Goal: Task Accomplishment & Management: Complete application form

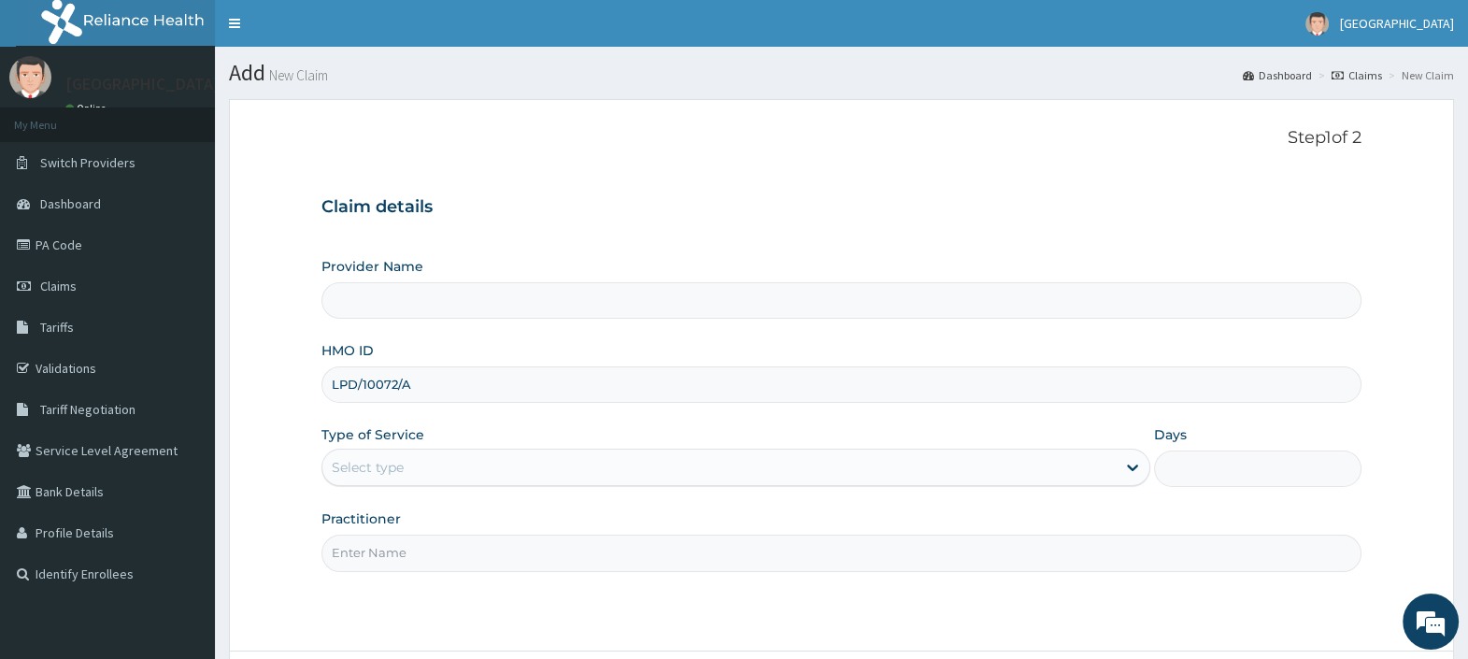
type input "LPD/10072/A"
click at [361, 472] on div "Select type" at bounding box center [368, 467] width 72 height 19
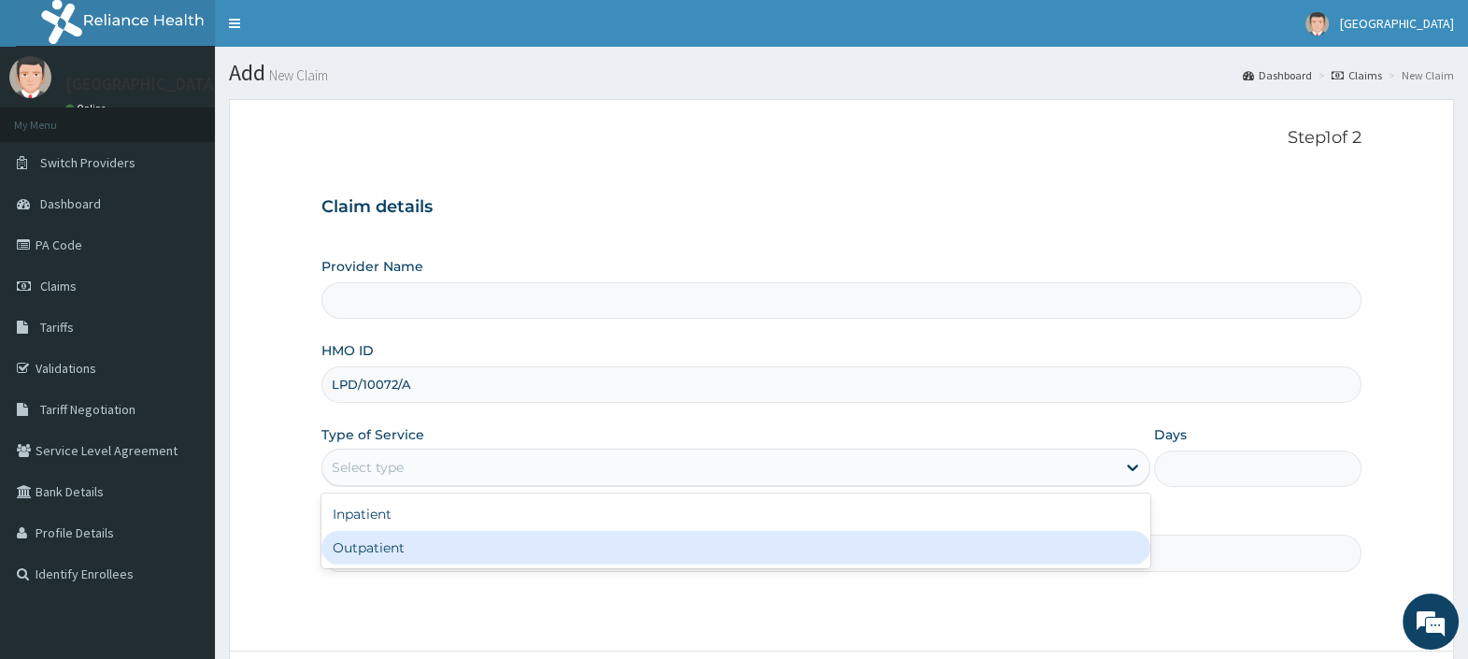
click at [370, 556] on div "Outpatient" at bounding box center [735, 548] width 829 height 34
type input "1"
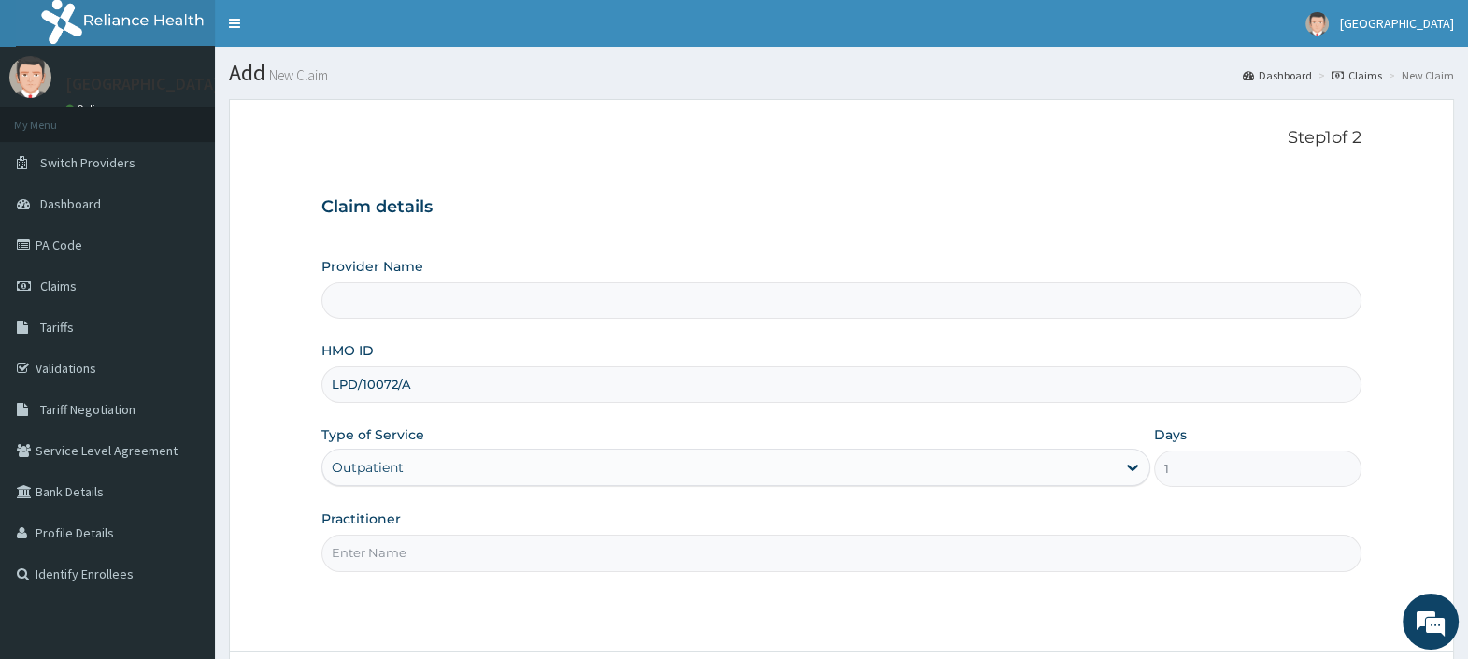
click at [372, 552] on input "Practitioner" at bounding box center [841, 552] width 1040 height 36
type input "DR. EBUBE"
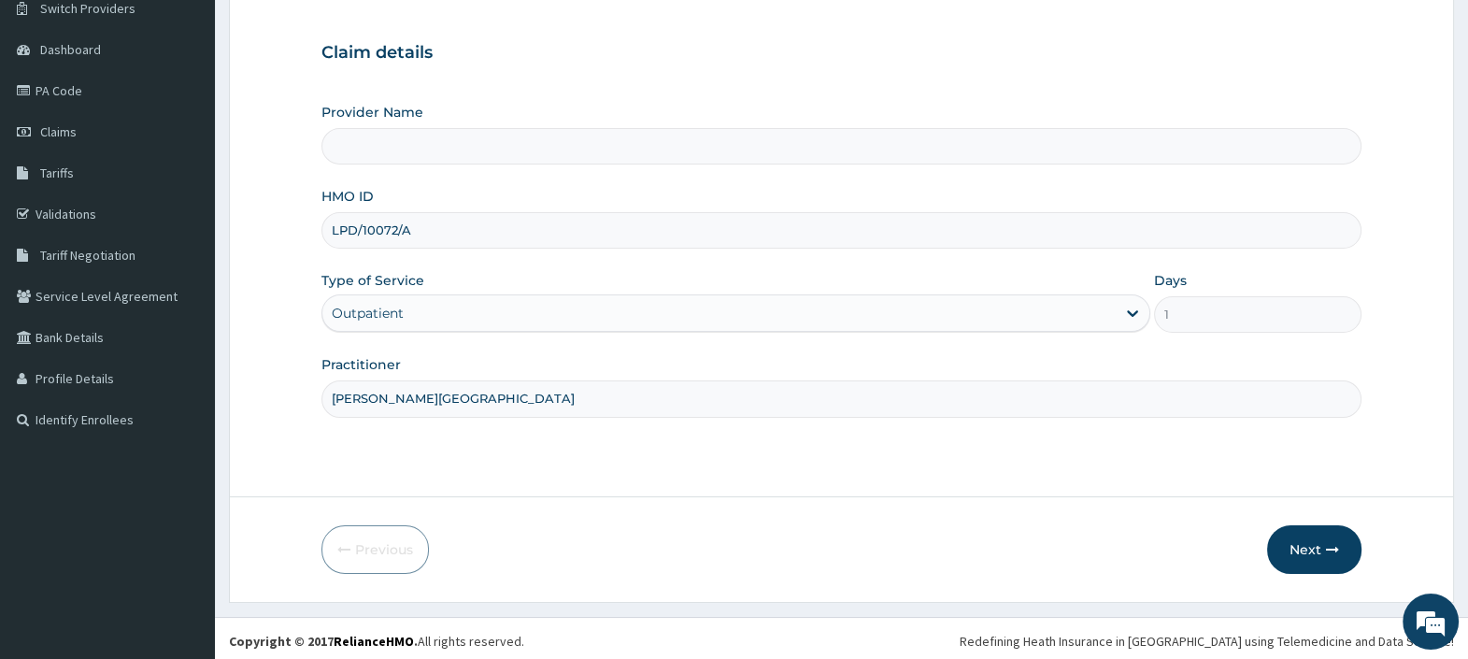
scroll to position [159, 0]
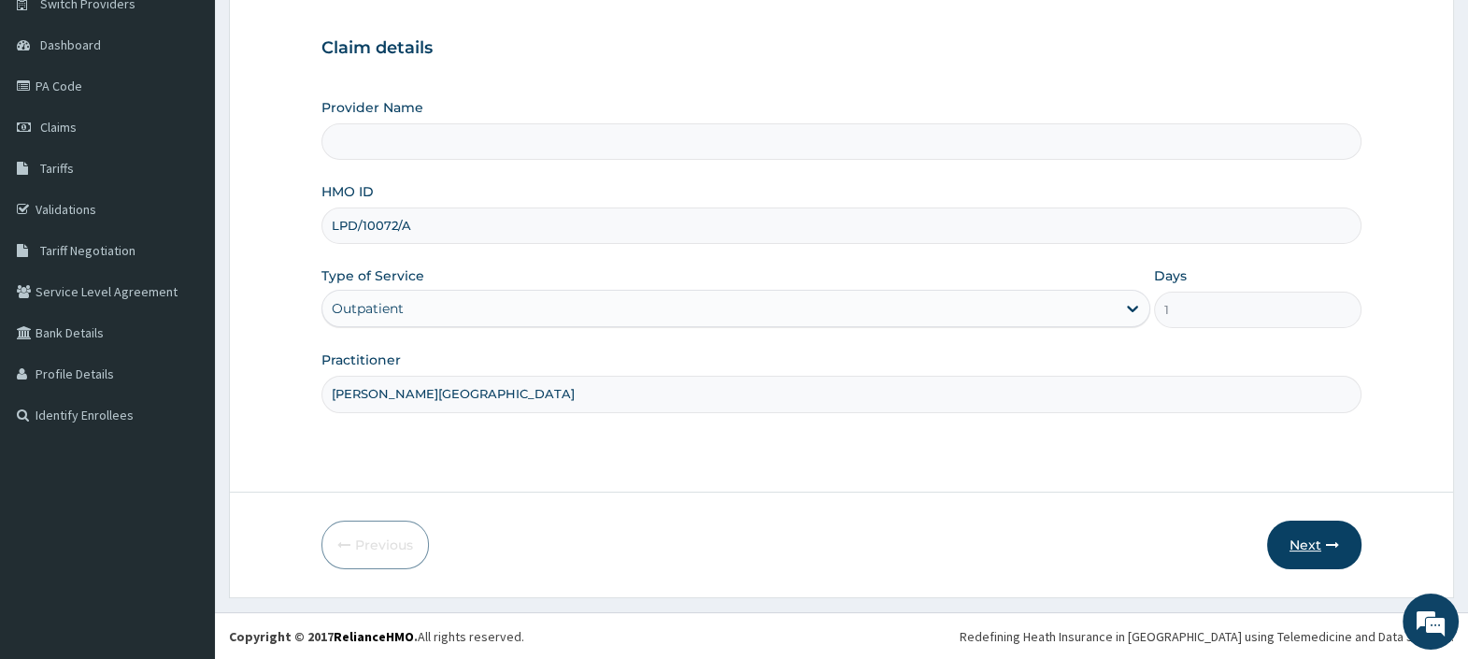
click at [1327, 548] on icon "button" at bounding box center [1332, 544] width 13 height 13
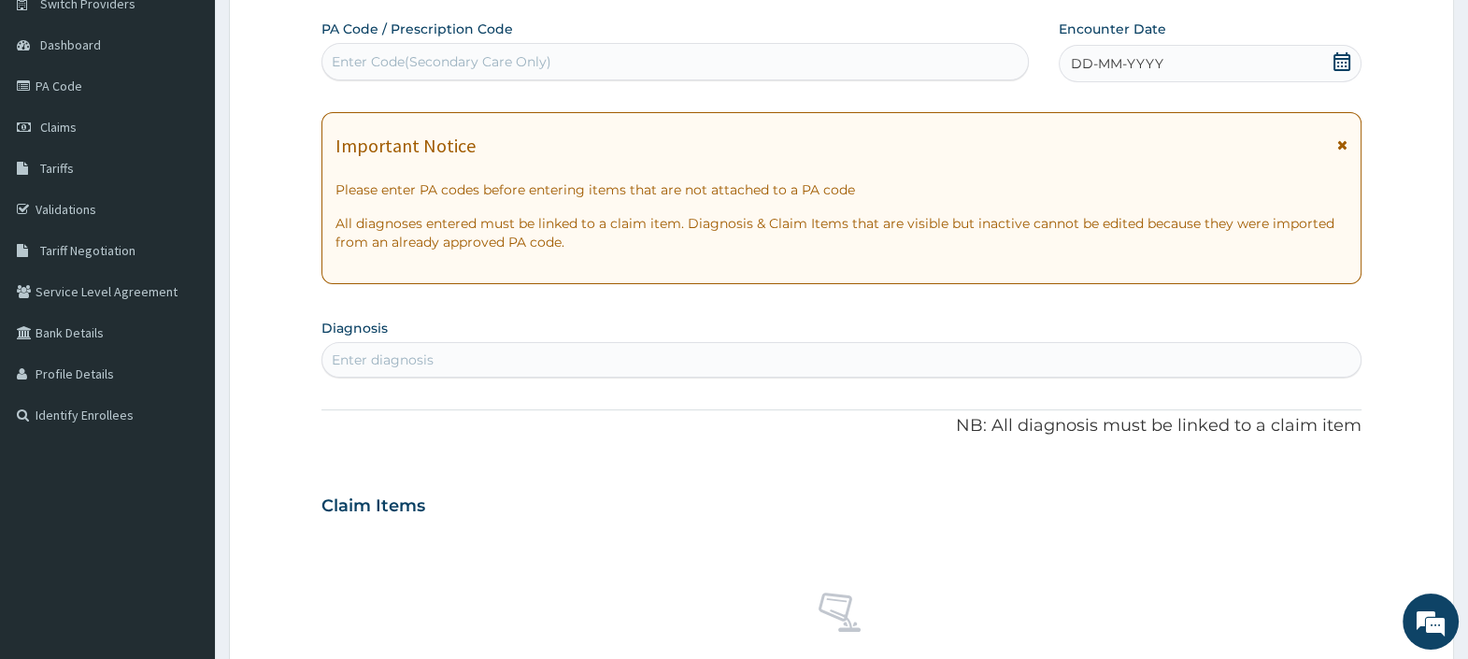
scroll to position [0, 0]
click at [1342, 63] on icon at bounding box center [1341, 61] width 19 height 19
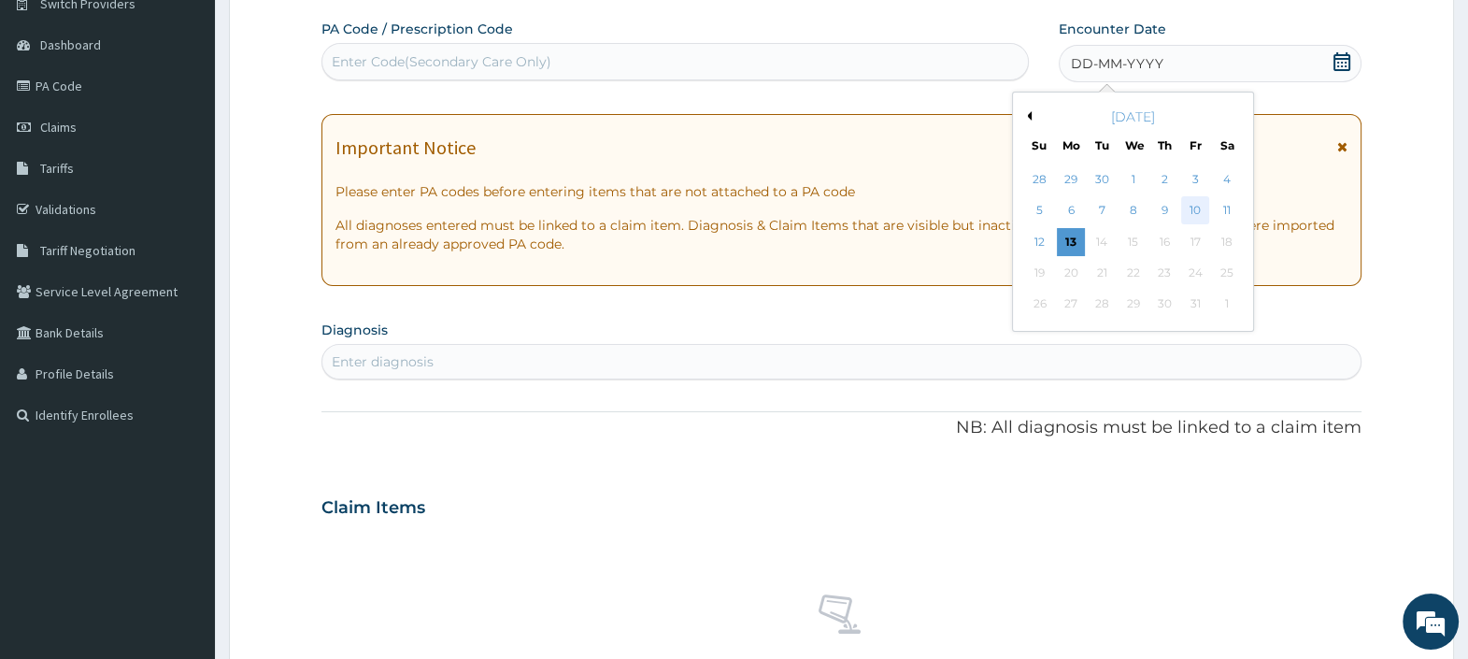
click at [1196, 207] on div "10" at bounding box center [1195, 211] width 28 height 28
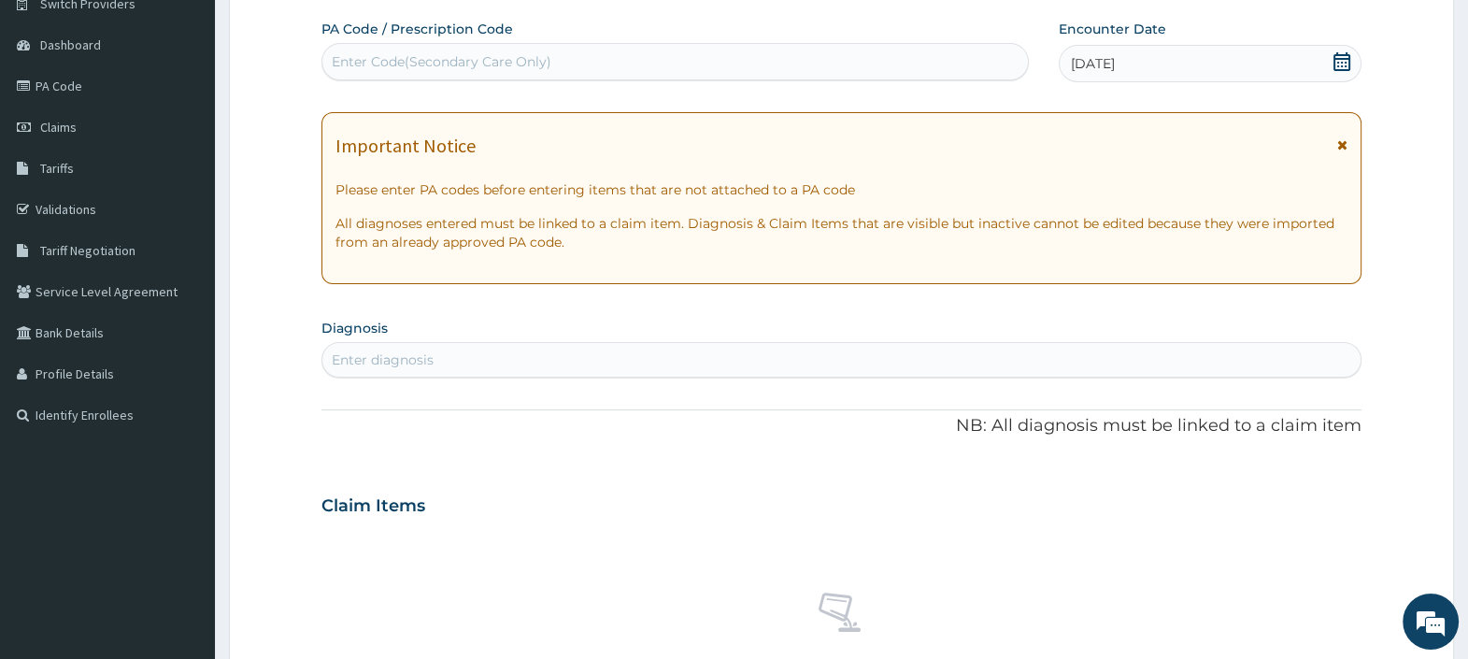
click at [579, 353] on div "Enter diagnosis" at bounding box center [841, 360] width 1038 height 30
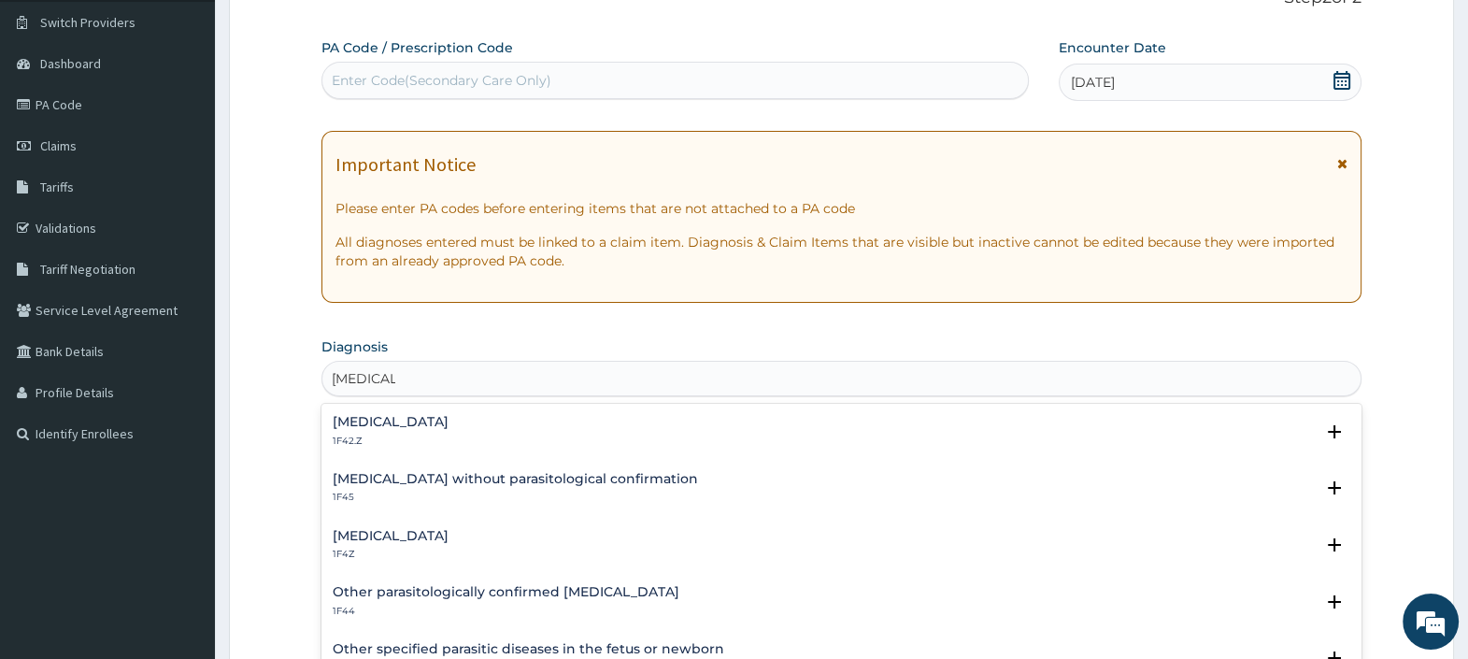
scroll to position [466, 0]
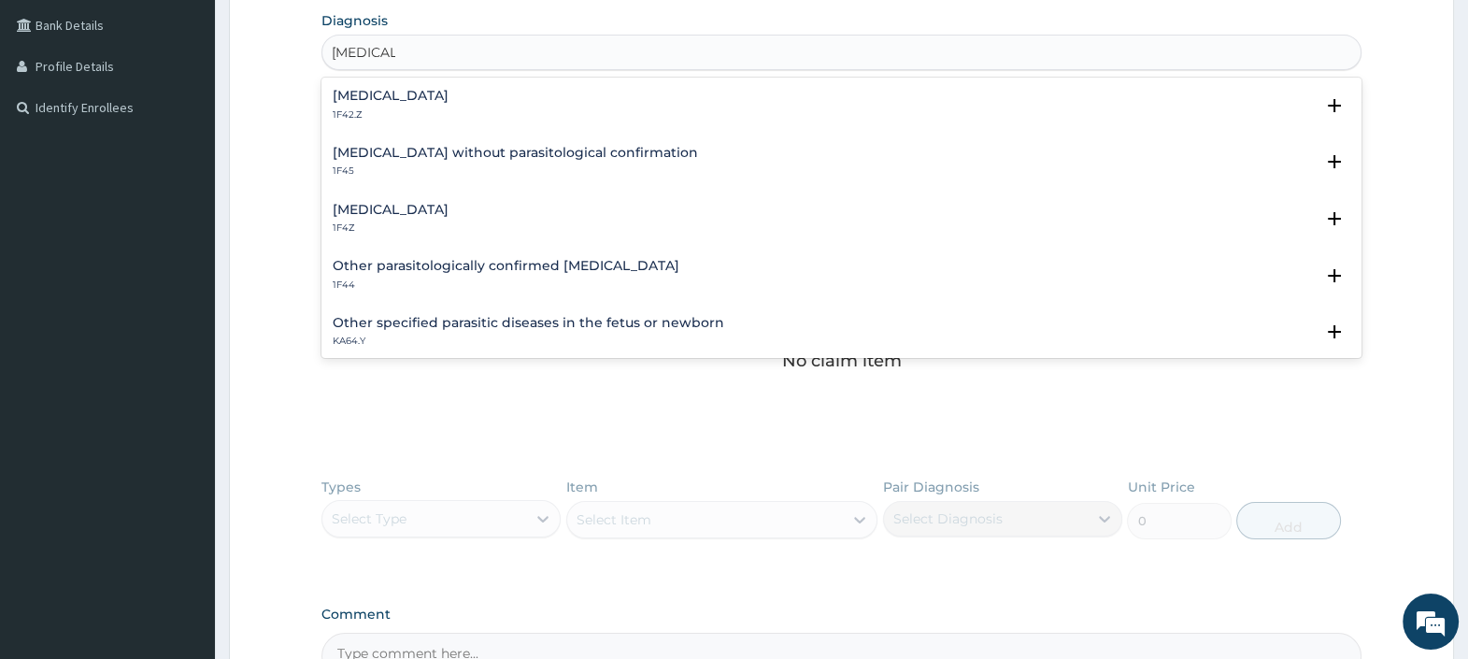
click at [398, 205] on h4 "Malaria, unspecified" at bounding box center [391, 210] width 116 height 14
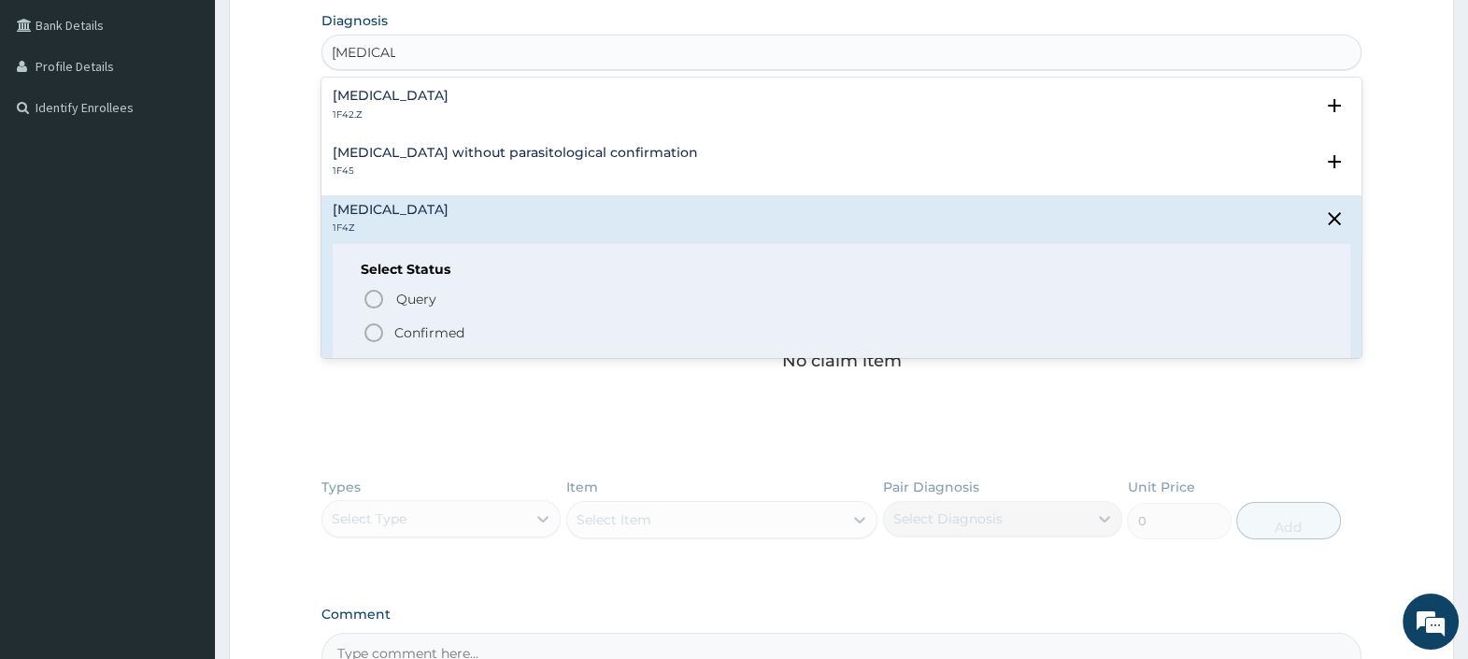
type input "MALARIA"
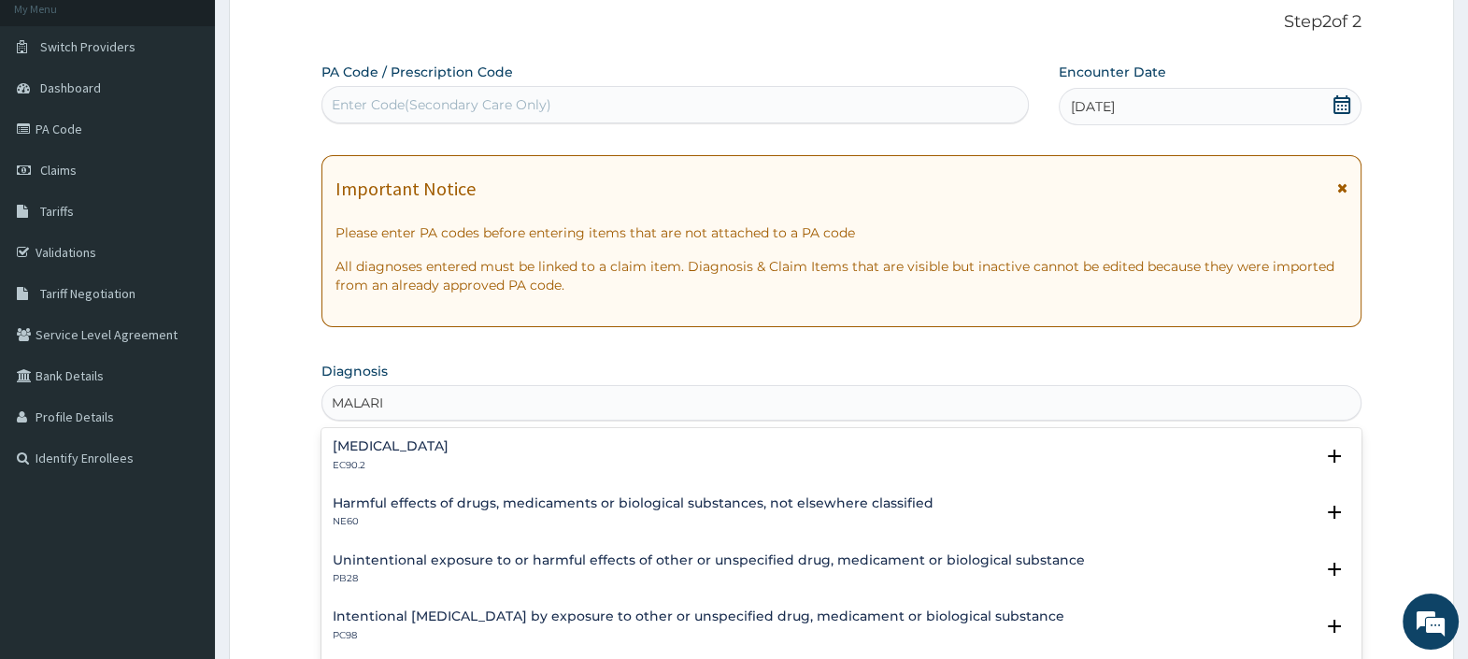
scroll to position [123, 0]
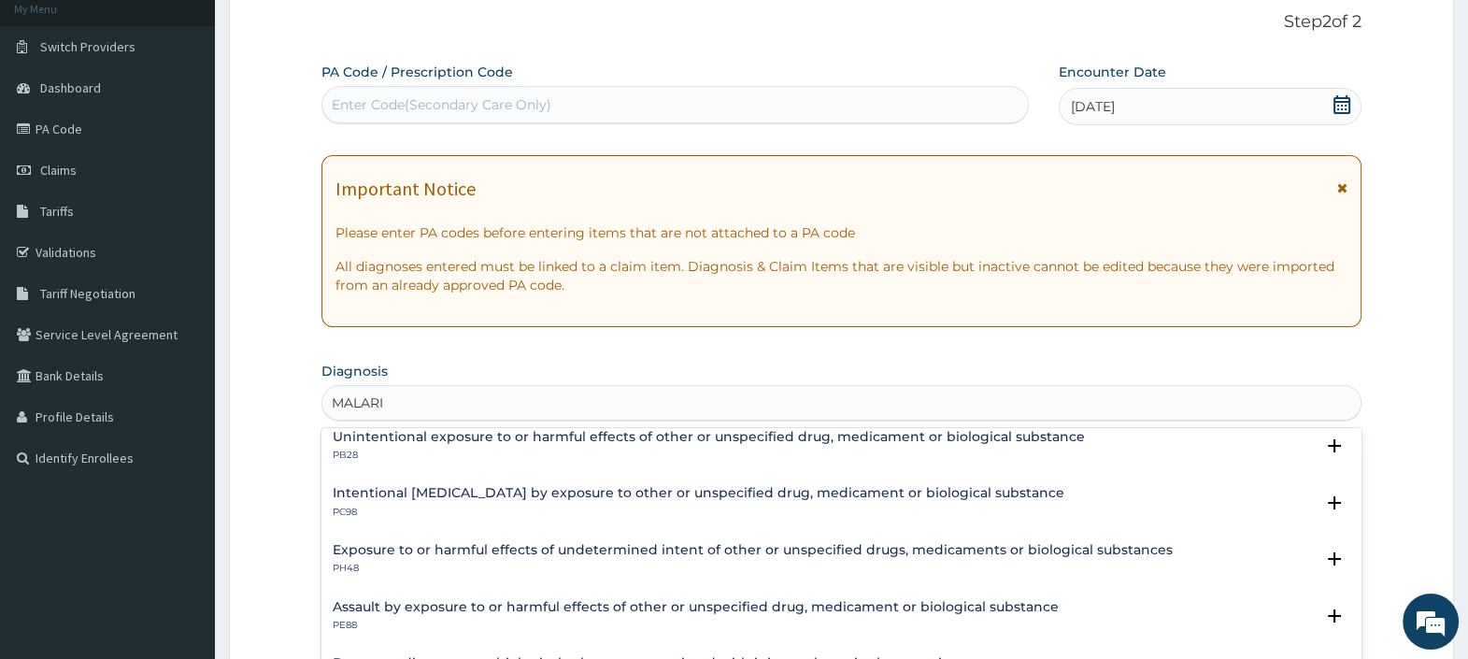
type input "MALARIA"
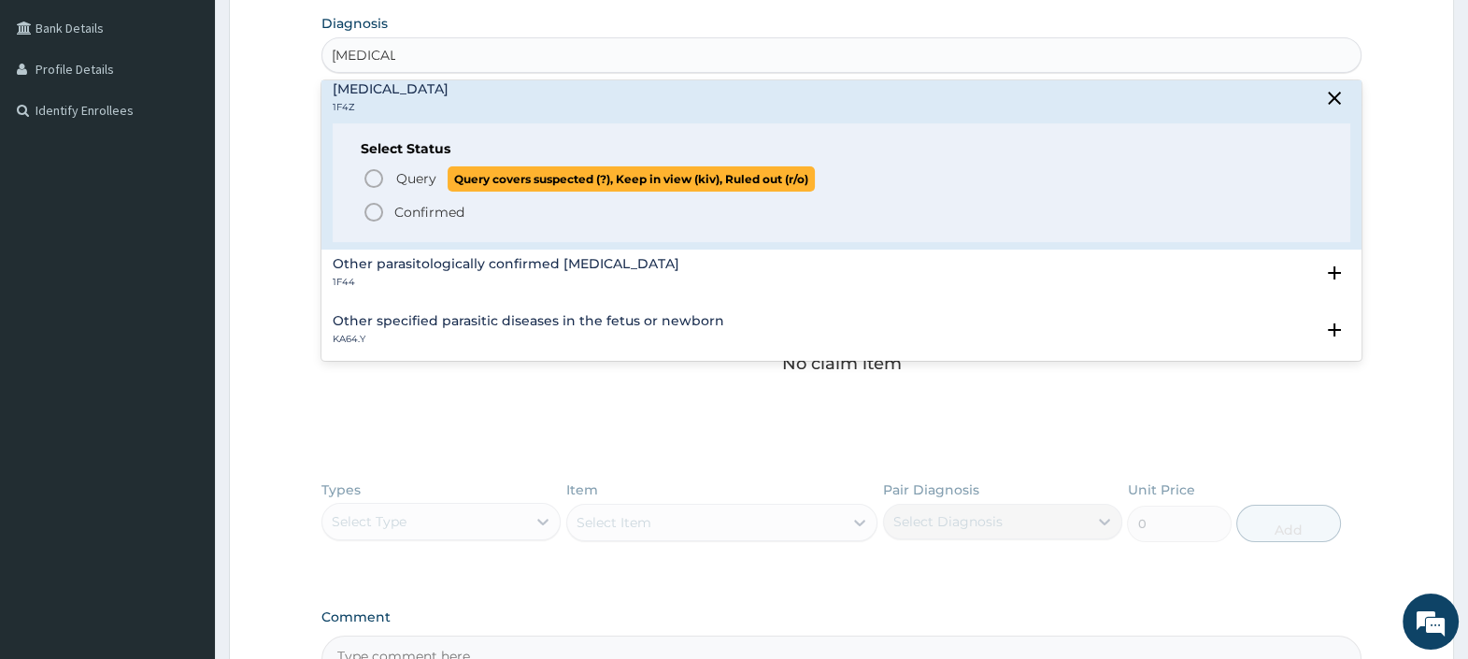
scroll to position [466, 0]
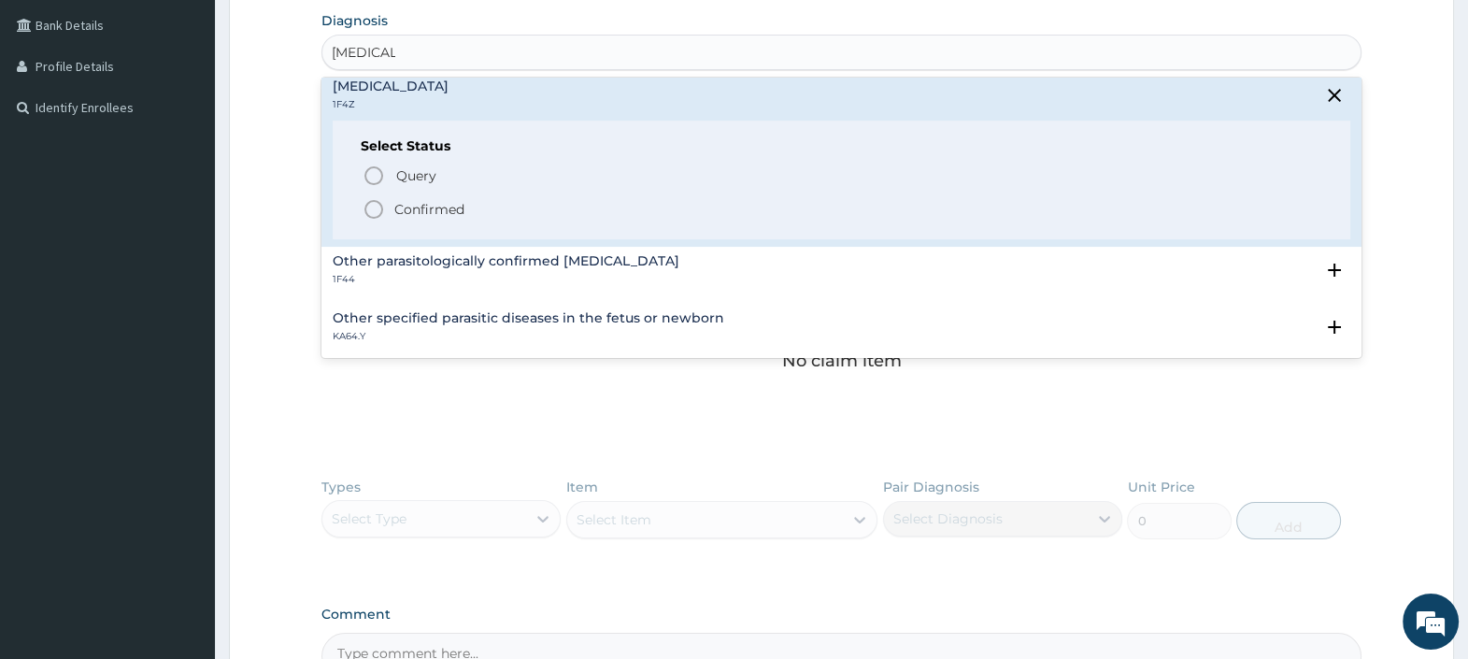
click at [375, 208] on icon "status option filled" at bounding box center [373, 209] width 22 height 22
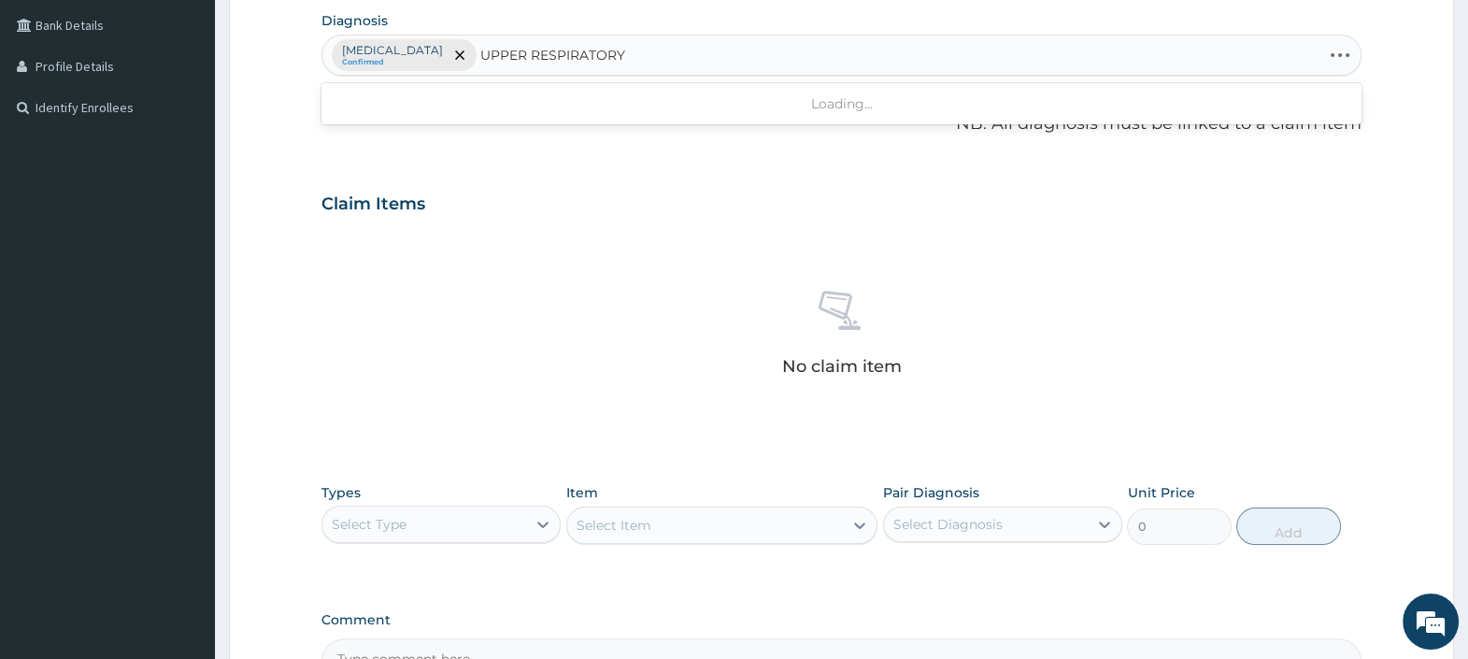
type input "UPPER RESPIRATORY"
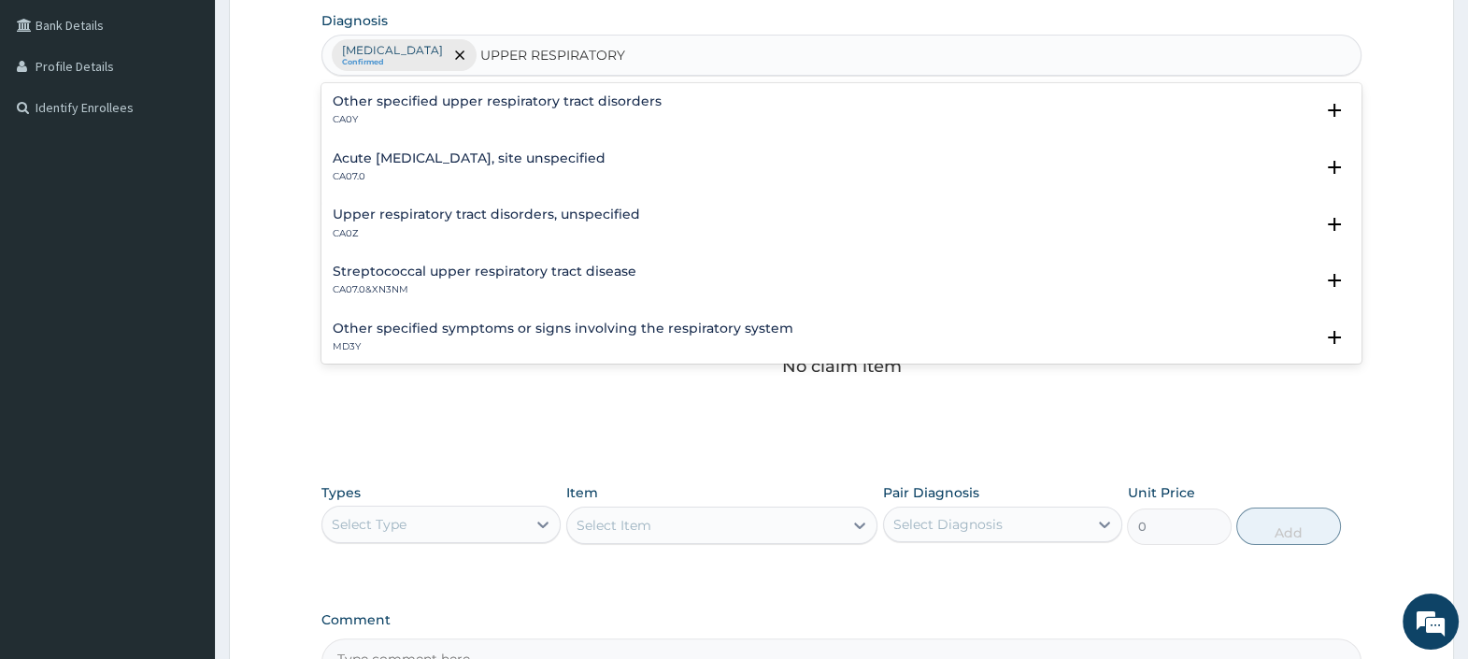
click at [490, 217] on h4 "Upper respiratory tract disorders, unspecified" at bounding box center [486, 214] width 307 height 14
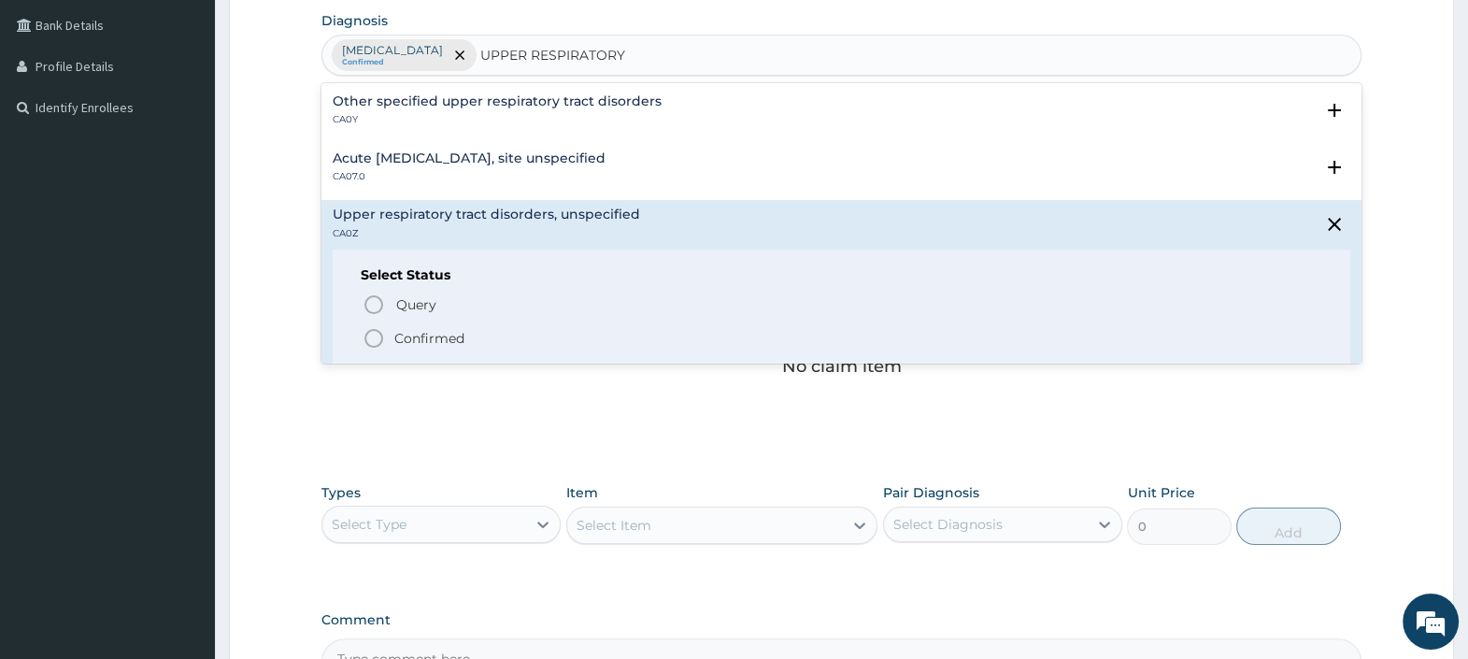
click at [425, 334] on p "Confirmed" at bounding box center [429, 338] width 70 height 19
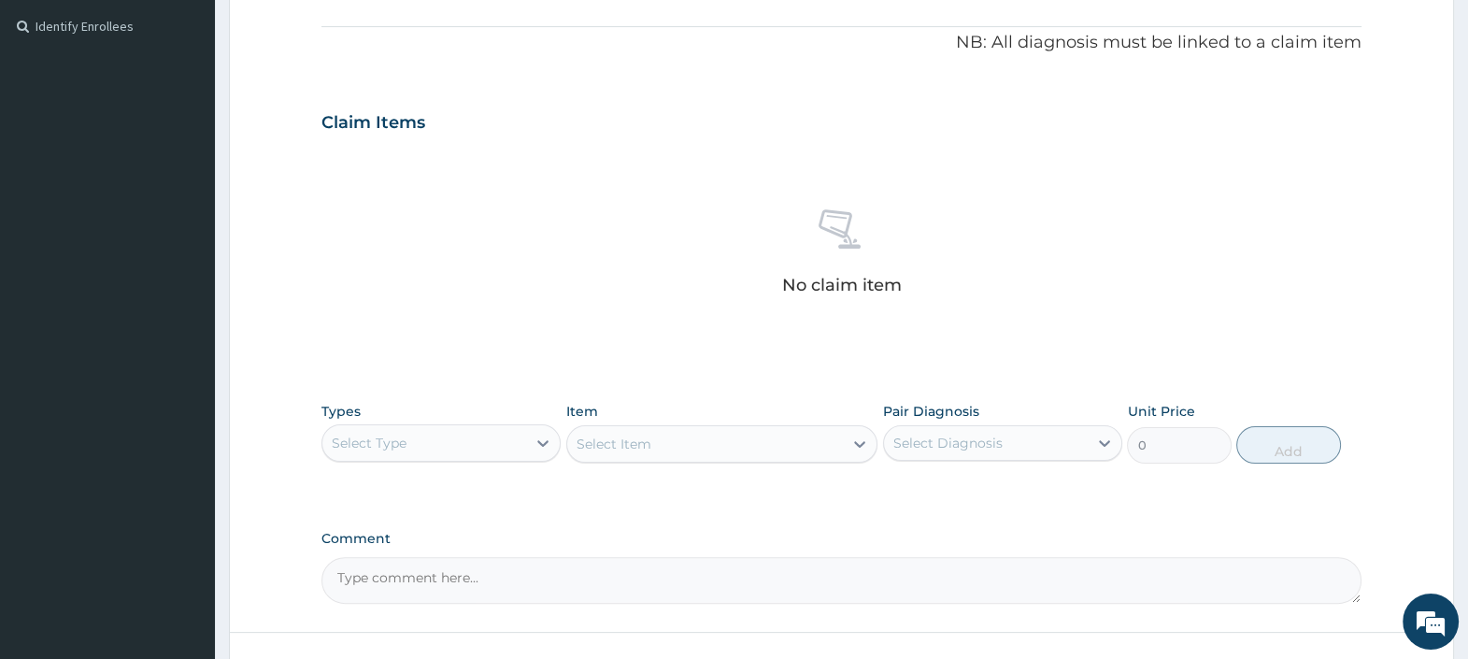
scroll to position [687, 0]
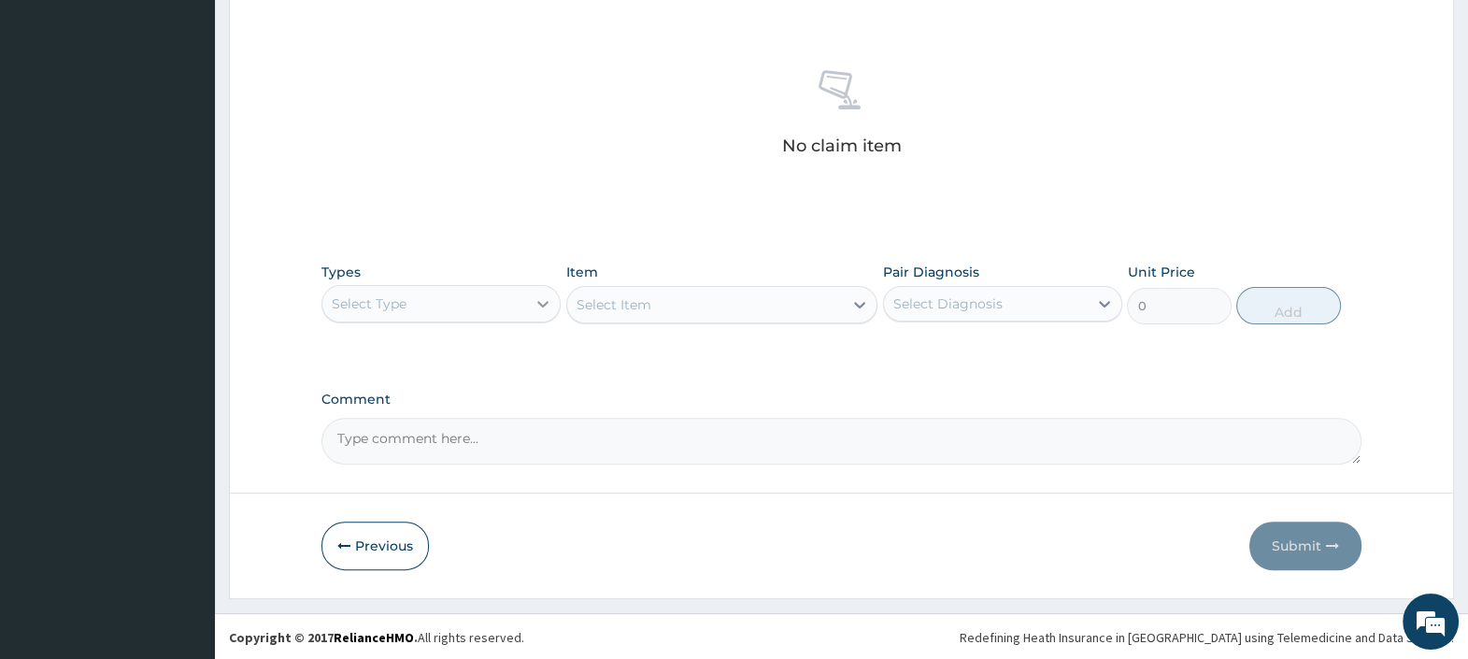
click at [529, 299] on div at bounding box center [543, 304] width 34 height 34
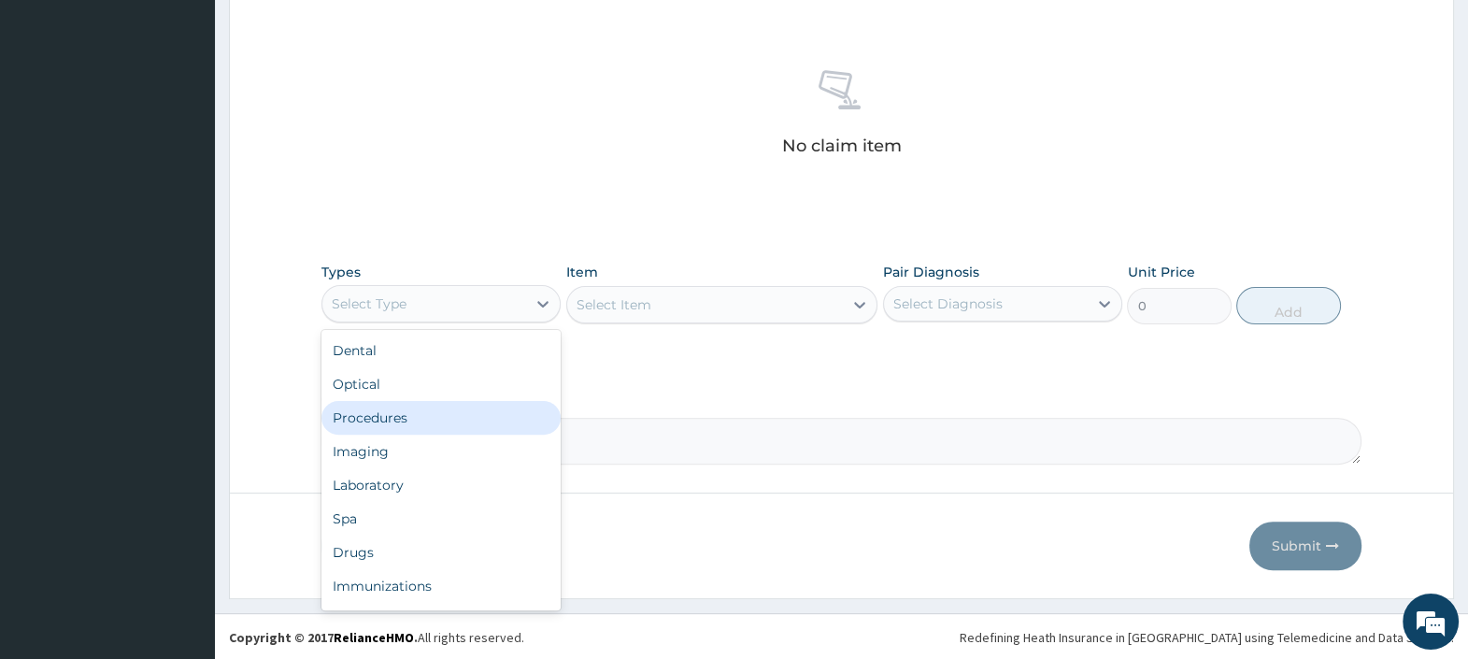
click at [410, 414] on div "Procedures" at bounding box center [440, 418] width 239 height 34
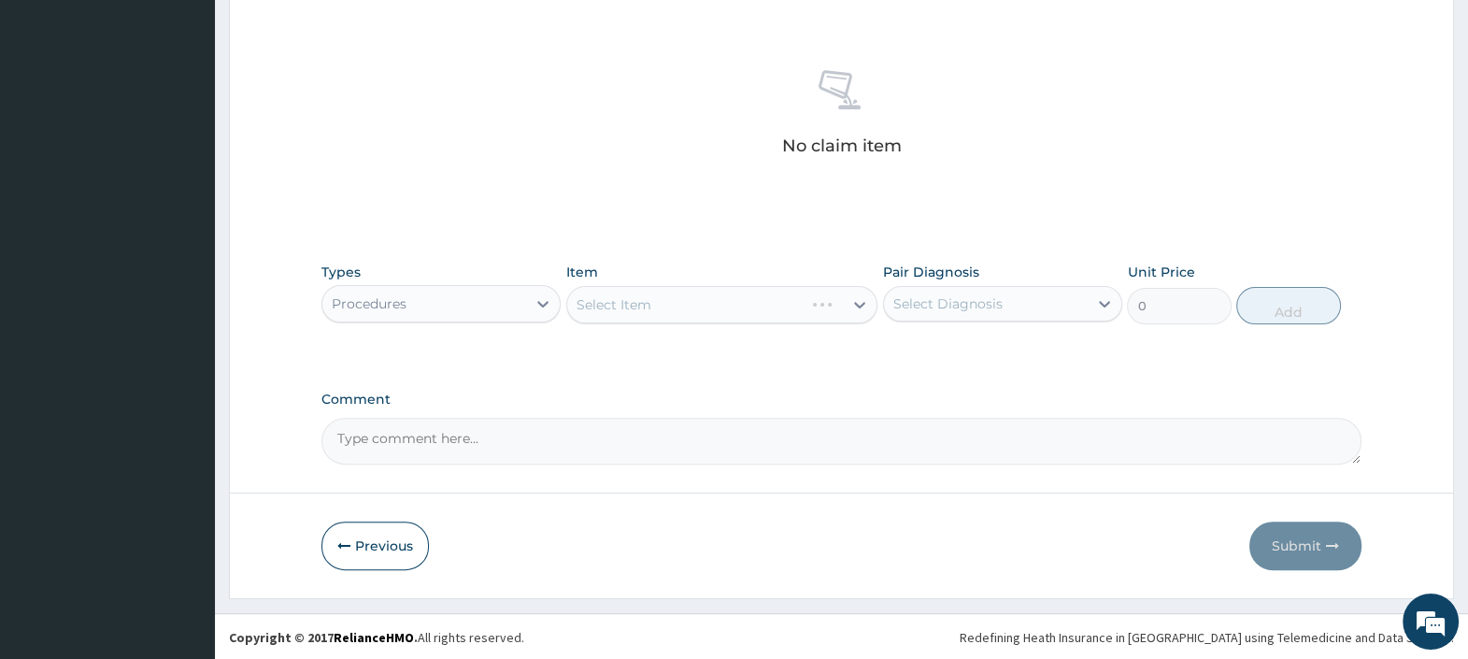
click at [739, 299] on div "Select Item" at bounding box center [722, 304] width 312 height 37
click at [744, 312] on div "Select Item" at bounding box center [705, 305] width 277 height 30
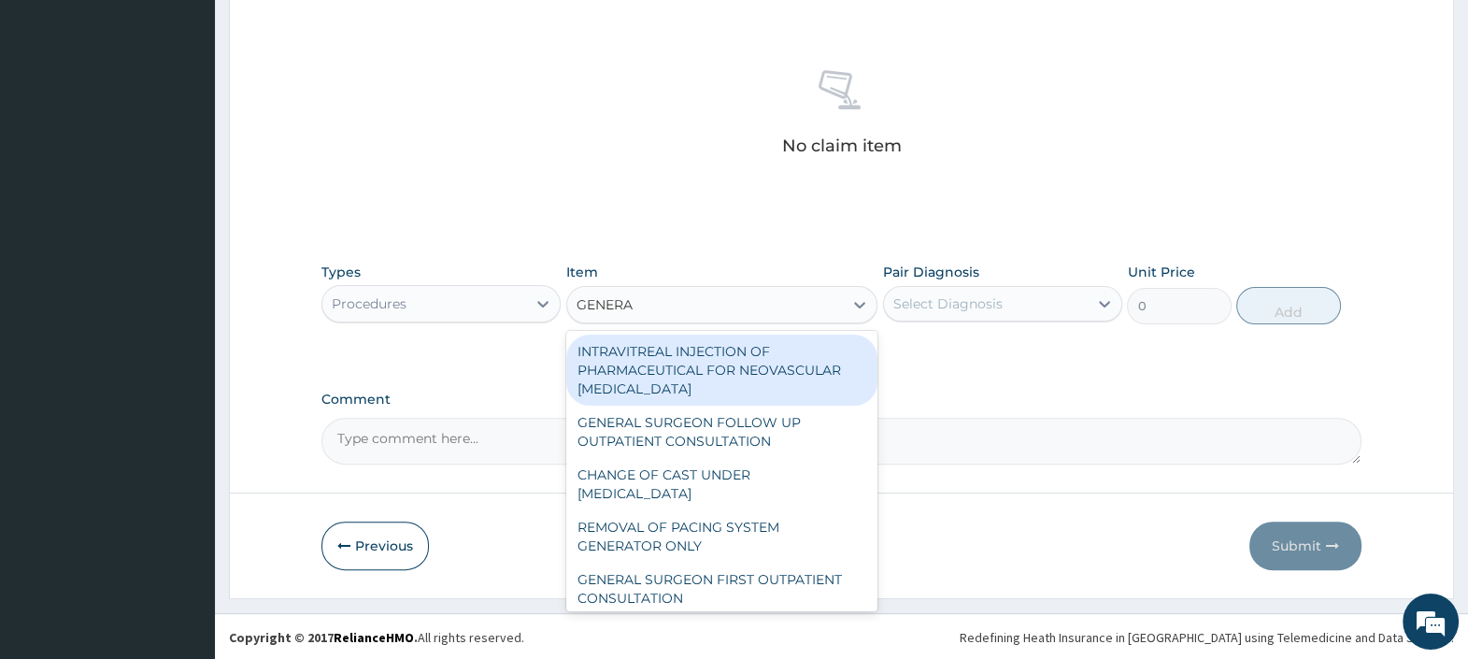
type input "GENERAL"
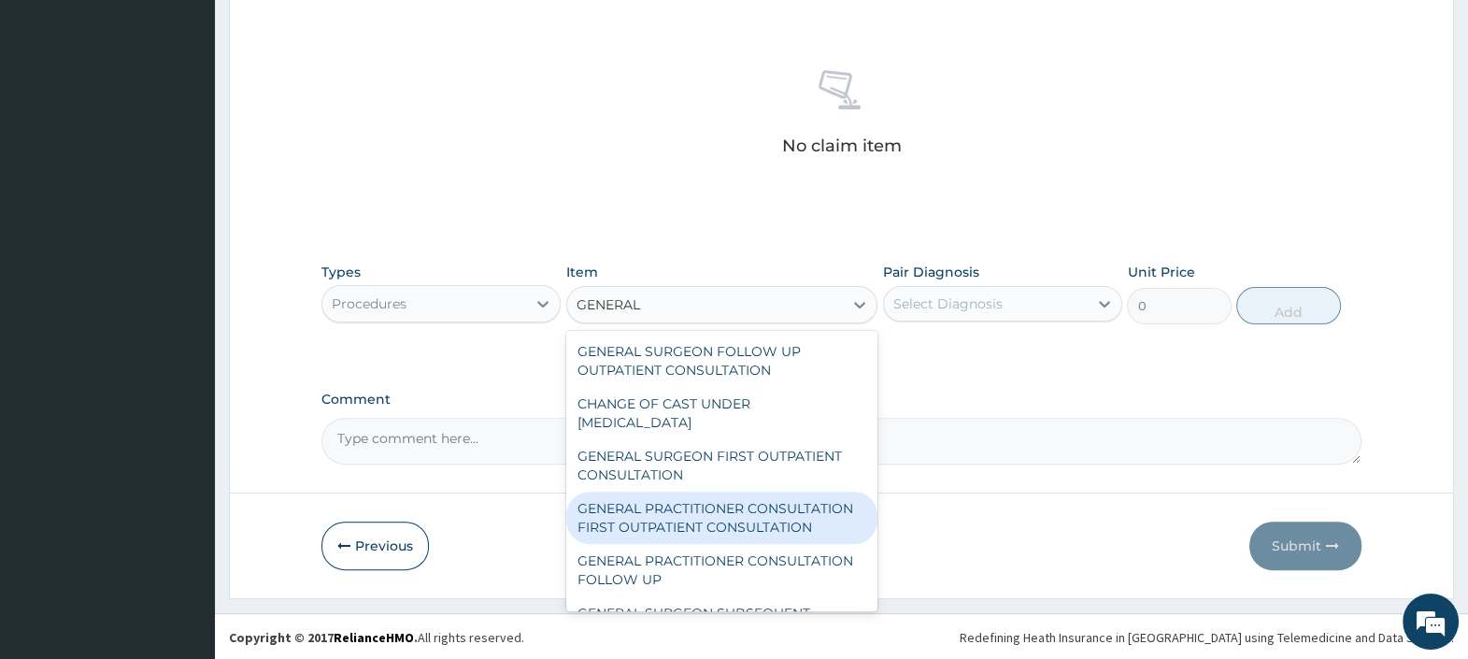
click at [706, 521] on div "GENERAL PRACTITIONER CONSULTATION FIRST OUTPATIENT CONSULTATION" at bounding box center [722, 517] width 312 height 52
type input "3000"
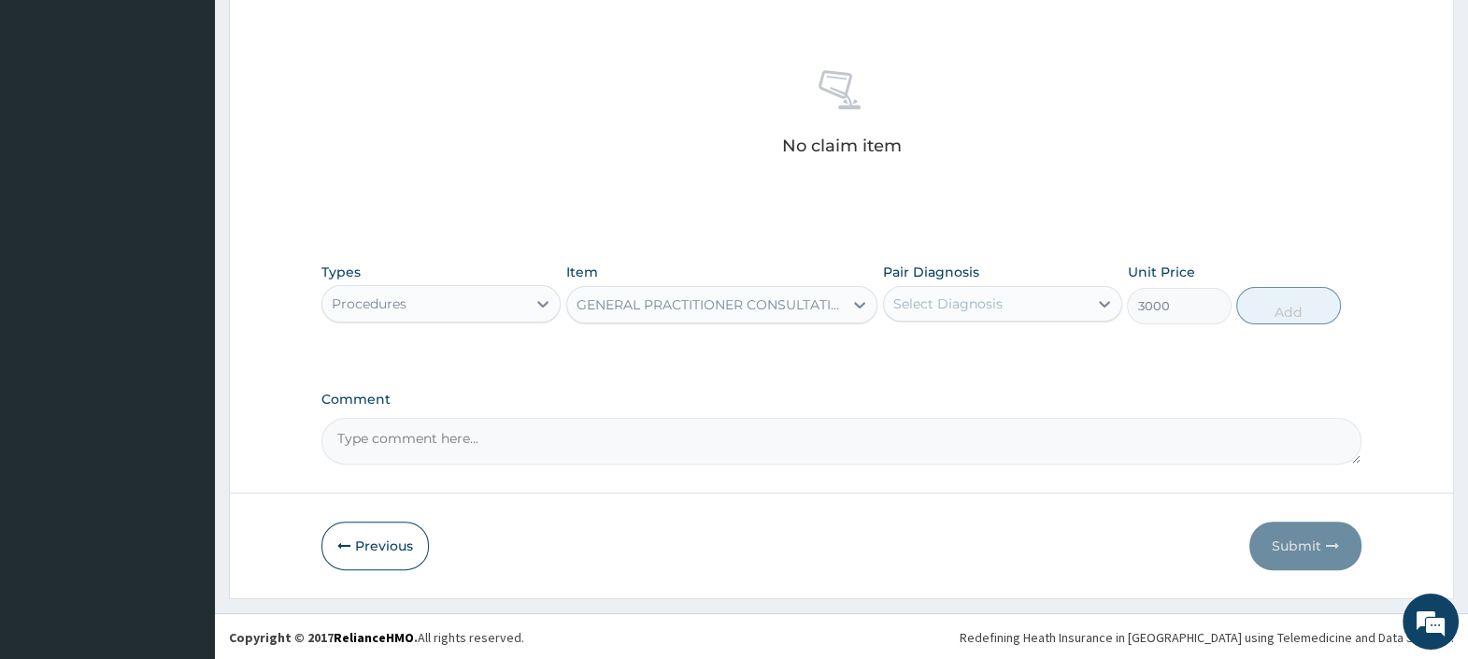
click at [981, 304] on div "Select Diagnosis" at bounding box center [947, 303] width 109 height 19
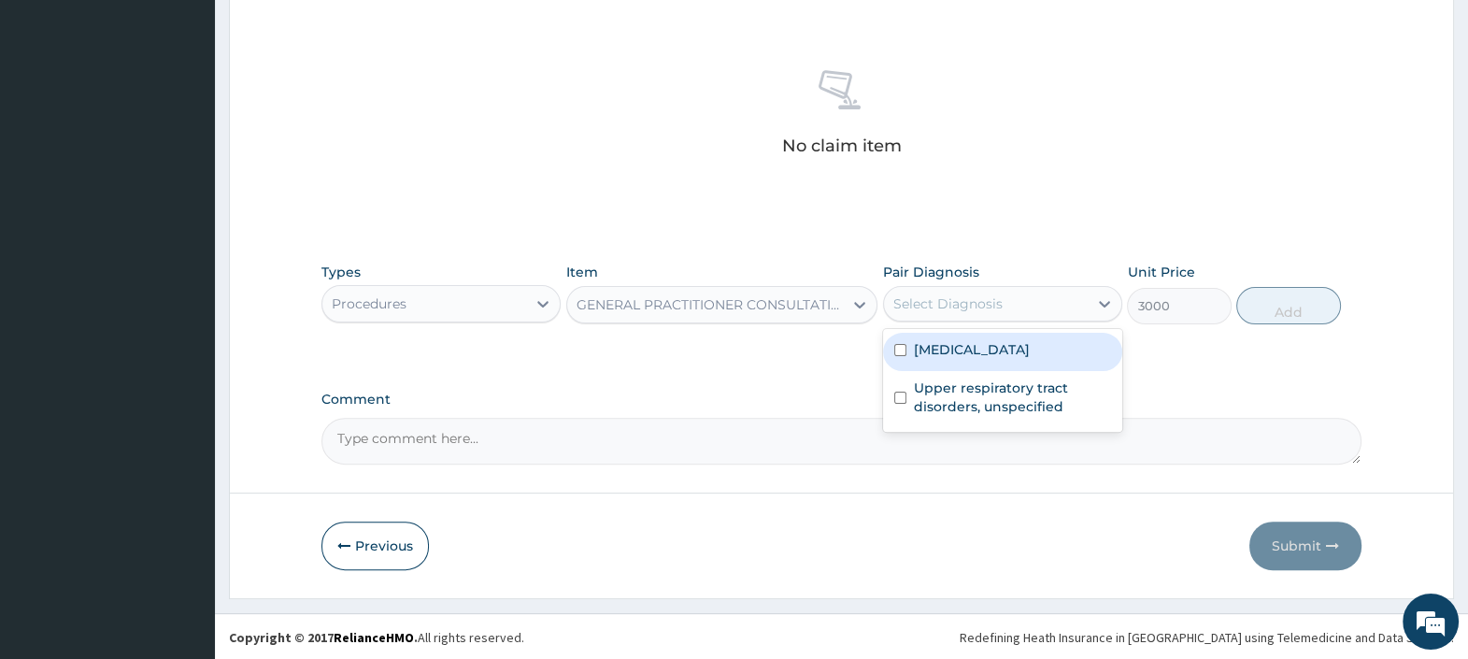
click at [979, 341] on label "Malaria, unspecified" at bounding box center [972, 349] width 116 height 19
checkbox input "true"
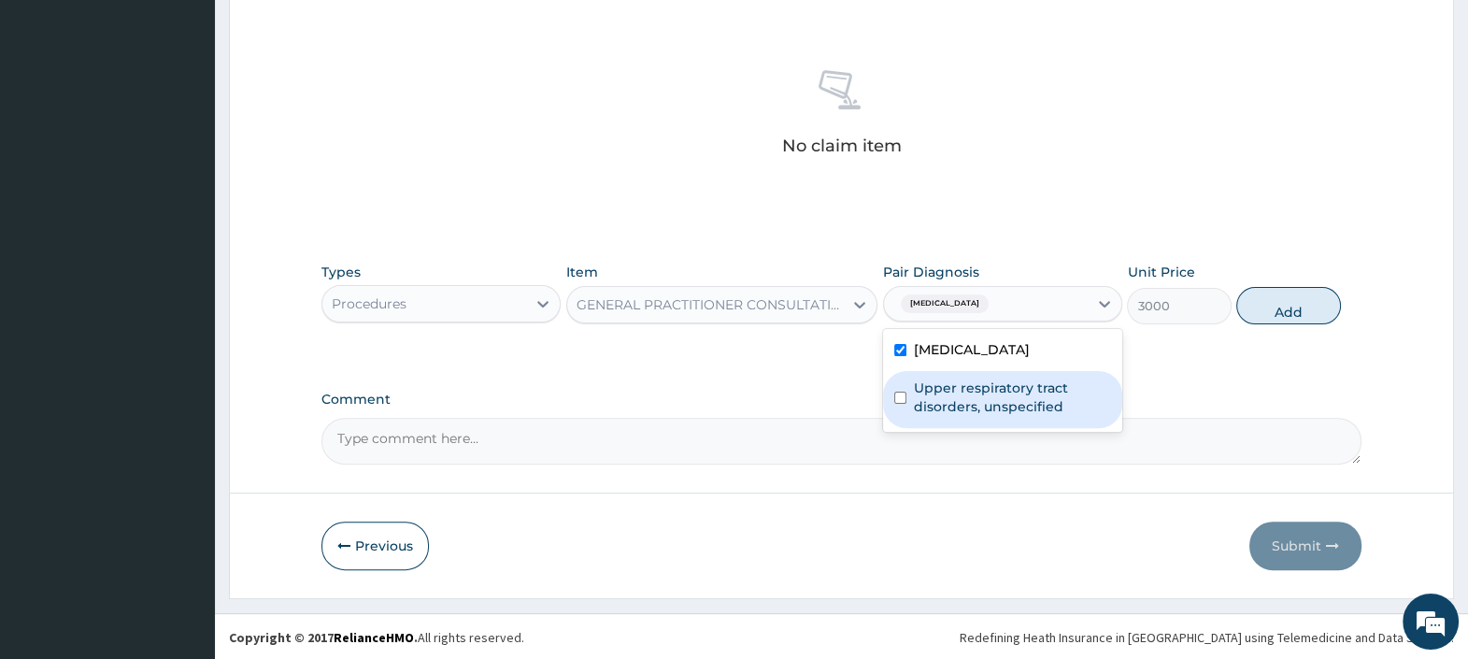
click at [989, 393] on label "Upper respiratory tract disorders, unspecified" at bounding box center [1012, 396] width 197 height 37
checkbox input "true"
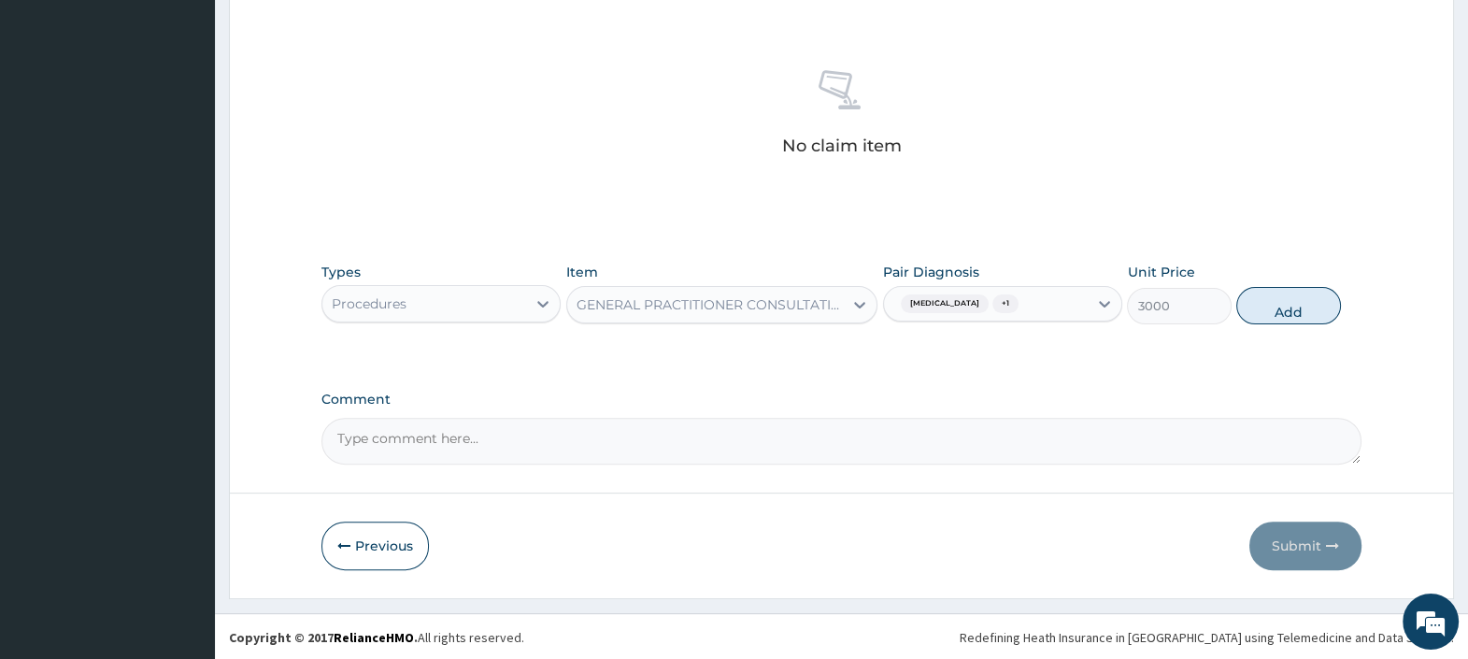
drag, startPoint x: 1277, startPoint y: 303, endPoint x: 1228, endPoint y: 333, distance: 57.8
click at [1279, 304] on button "Add" at bounding box center [1288, 305] width 104 height 37
type input "0"
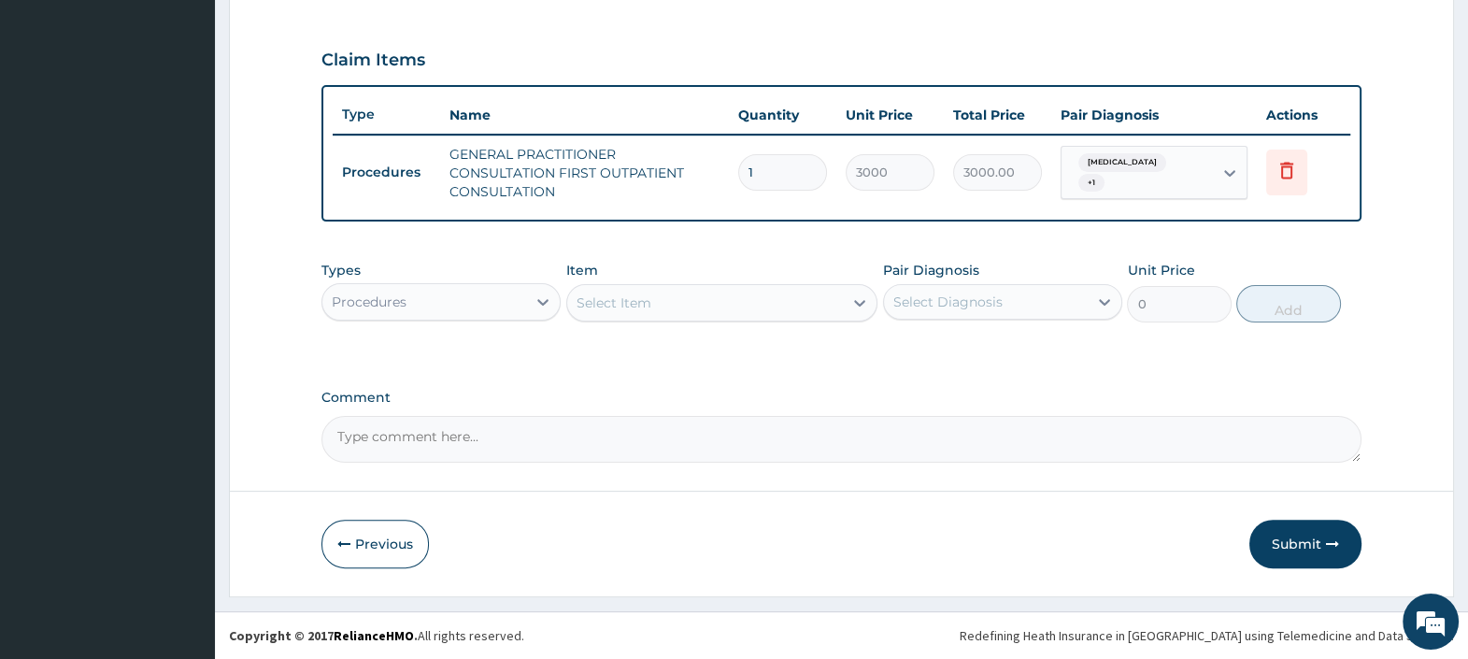
scroll to position [607, 0]
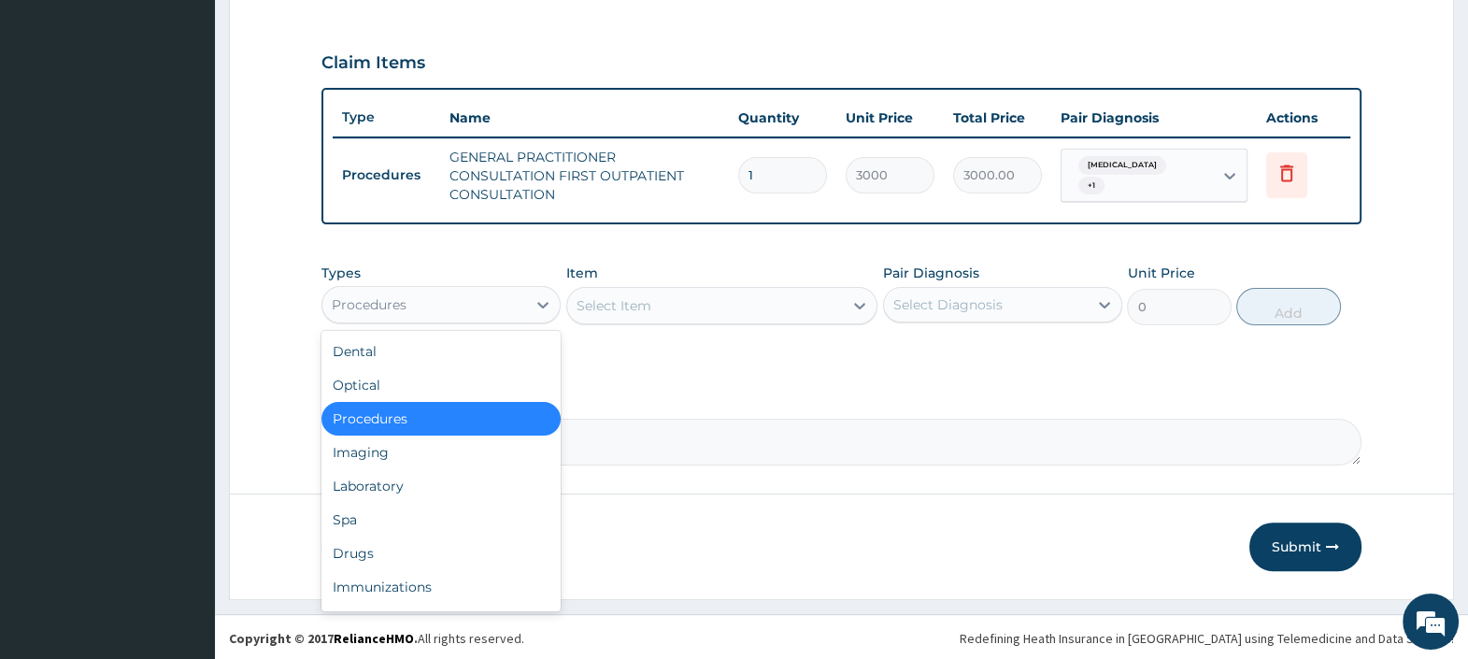
click at [490, 298] on div "Procedures" at bounding box center [424, 305] width 204 height 30
click at [381, 555] on div "Drugs" at bounding box center [440, 553] width 239 height 34
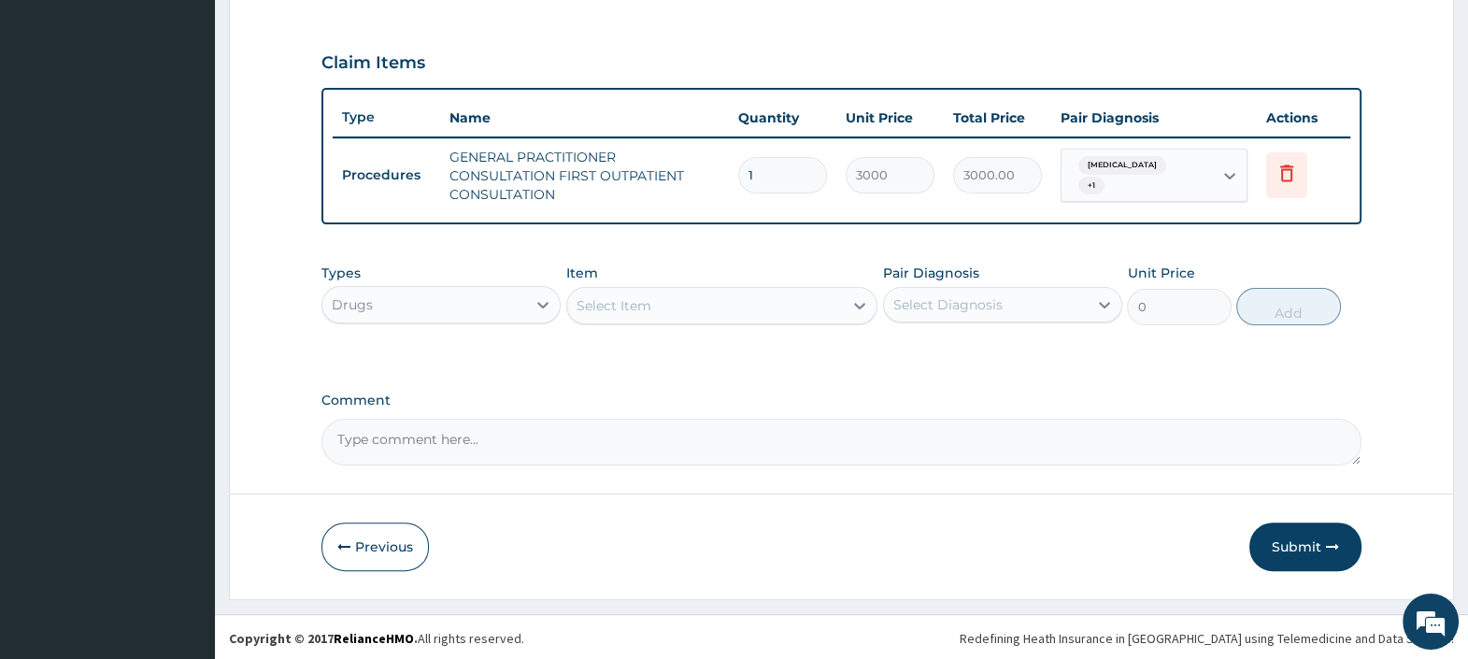
click at [689, 303] on div "Select Item" at bounding box center [705, 306] width 277 height 30
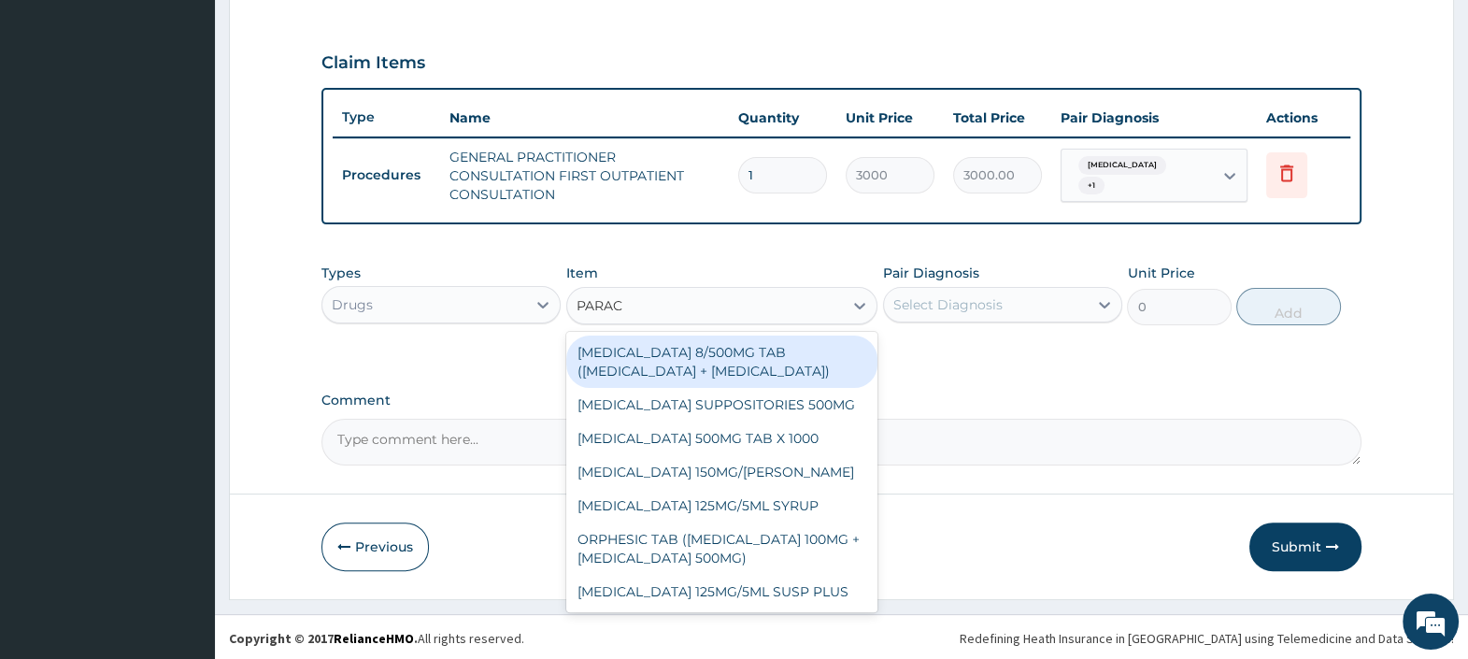
type input "PARACE"
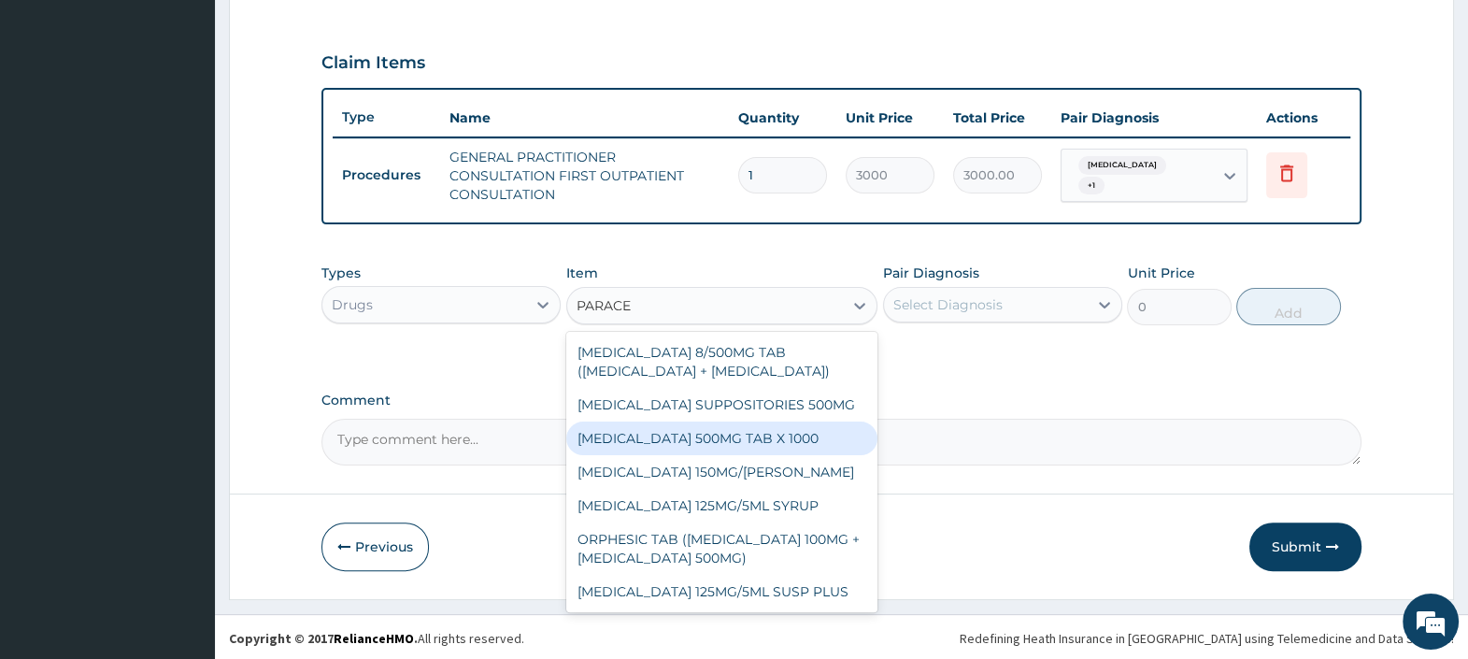
click at [677, 431] on div "PARACETAMOL 500MG TAB X 1000" at bounding box center [722, 438] width 312 height 34
type input "25"
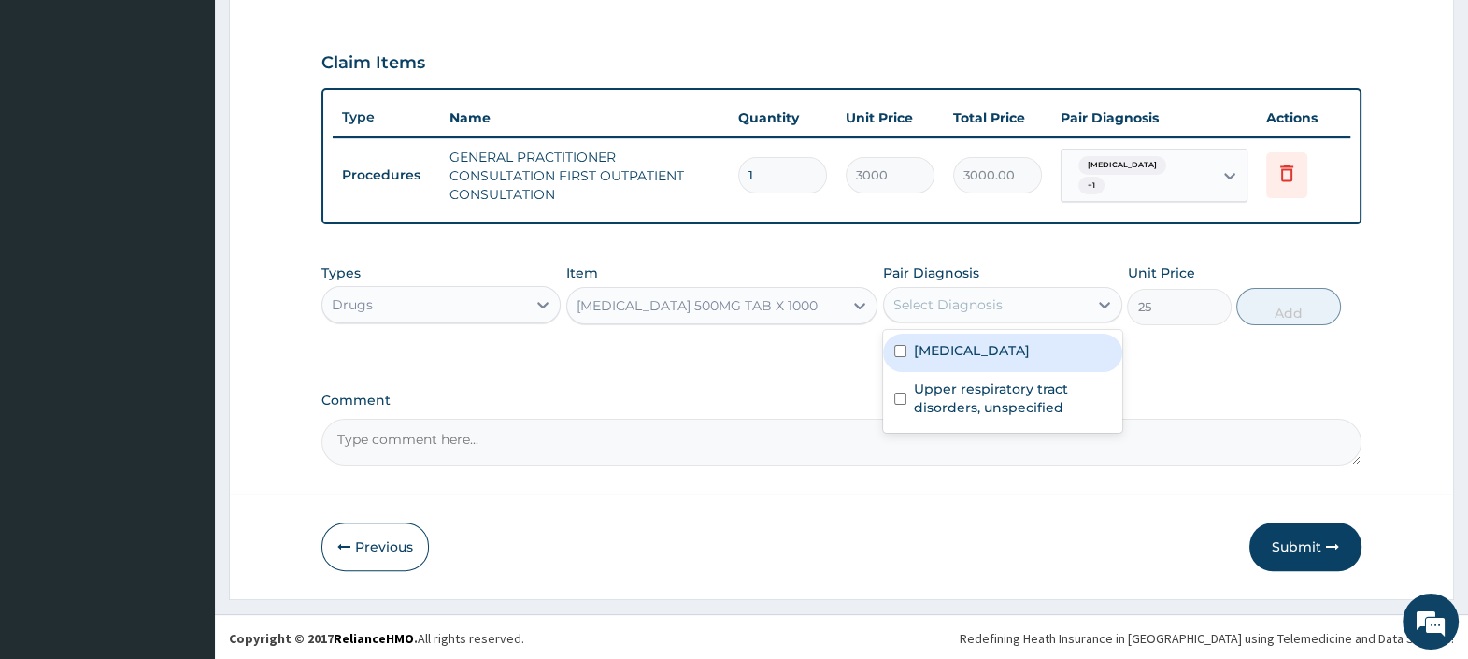
click at [963, 309] on div "Select Diagnosis" at bounding box center [947, 304] width 109 height 19
click at [969, 345] on label "Malaria, unspecified" at bounding box center [972, 350] width 116 height 19
checkbox input "true"
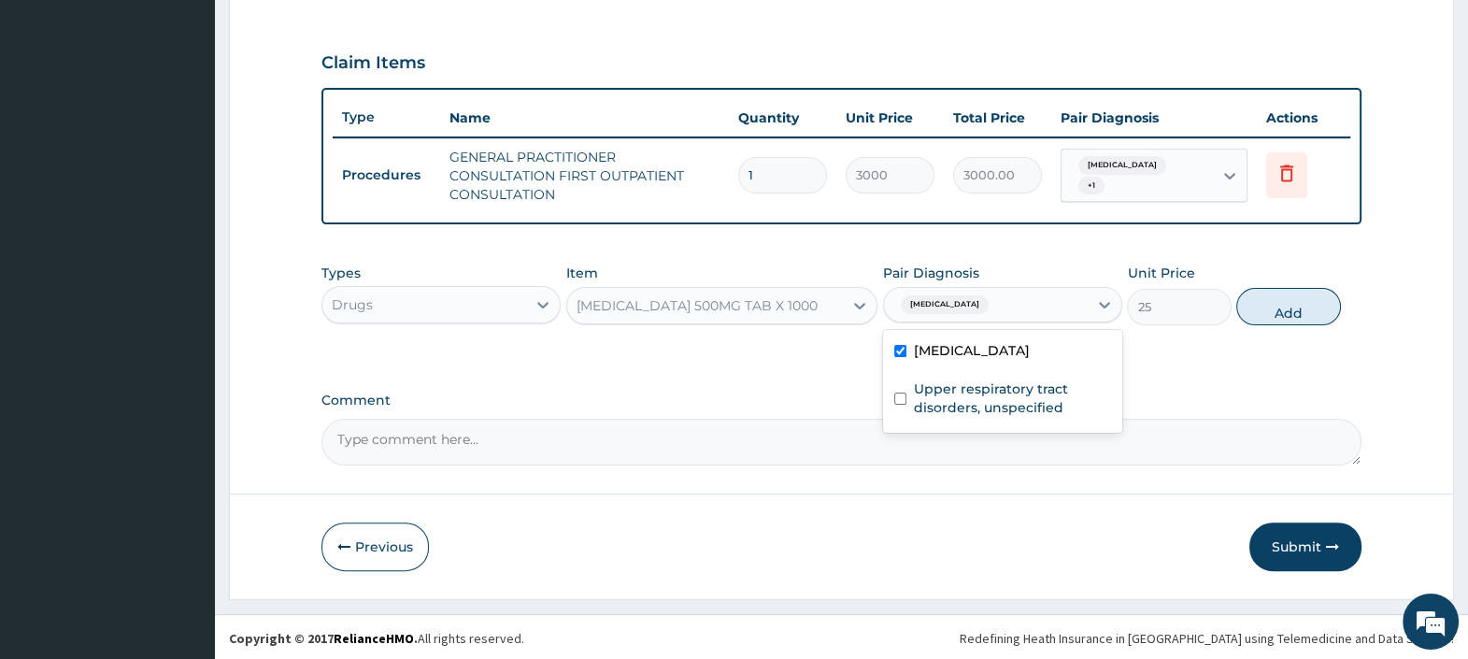
drag, startPoint x: 1283, startPoint y: 304, endPoint x: 1235, endPoint y: 319, distance: 49.9
click at [1284, 303] on button "Add" at bounding box center [1288, 306] width 104 height 37
type input "0"
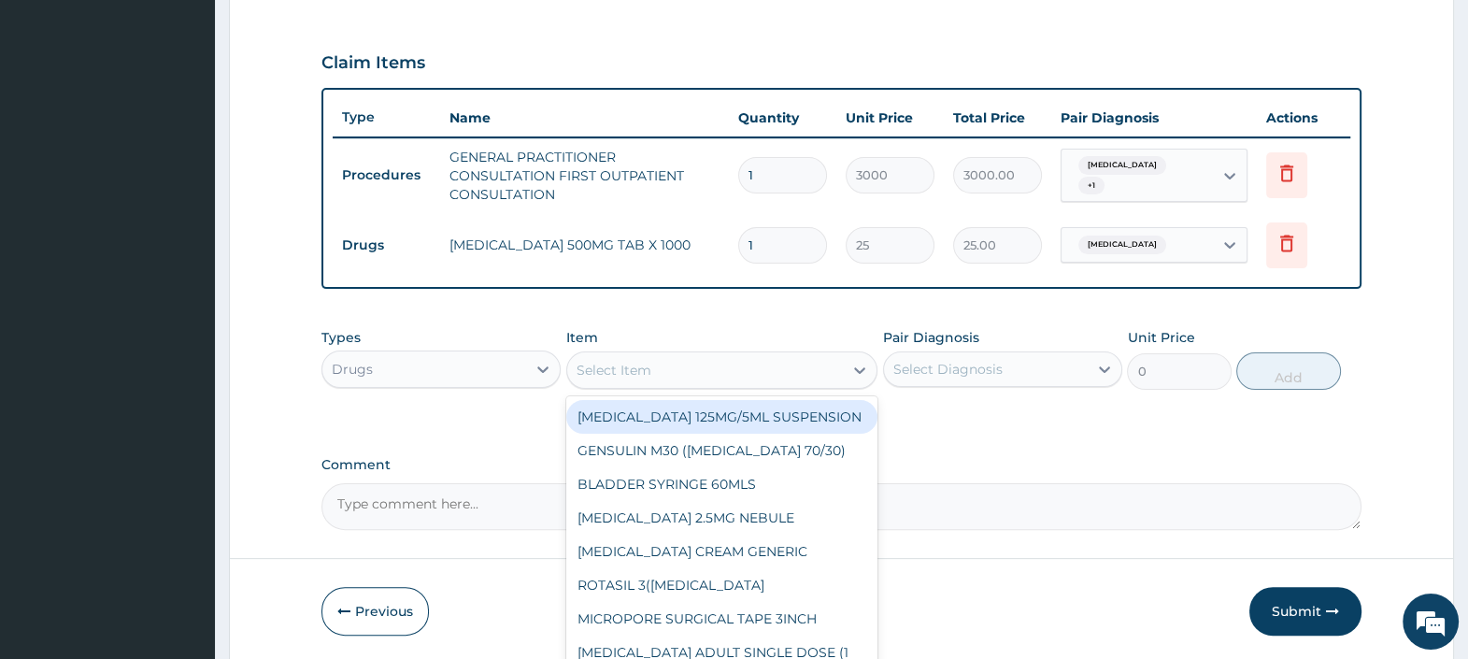
click at [723, 369] on div "Select Item" at bounding box center [705, 370] width 277 height 30
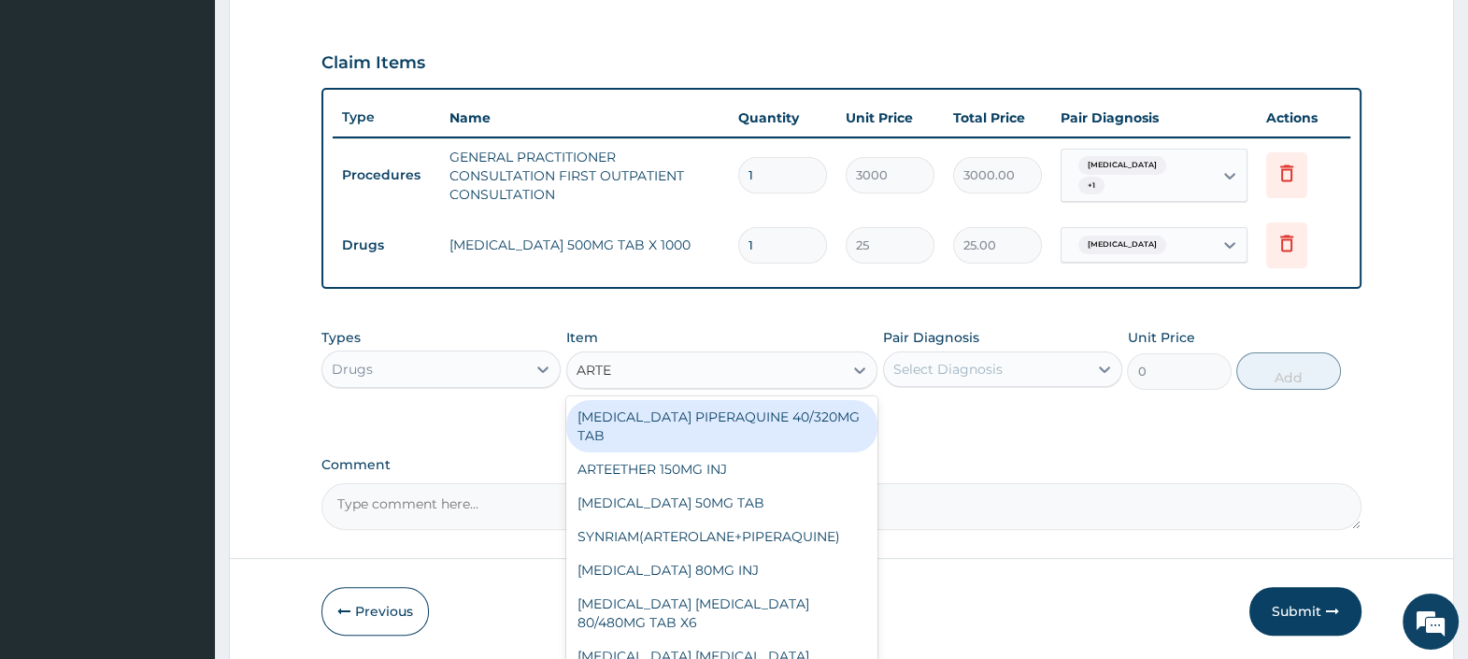
type input "ARTEM"
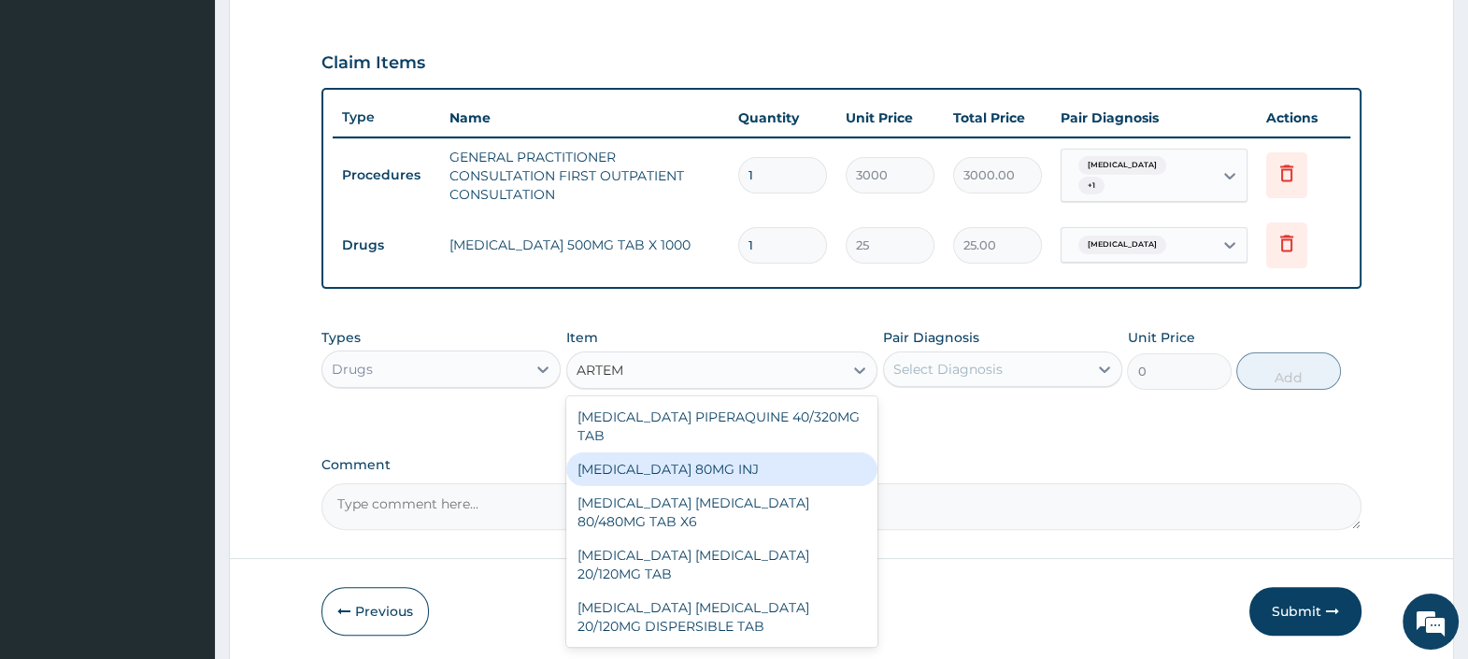
click at [640, 472] on div "ARTEMETHER 80MG INJ" at bounding box center [722, 469] width 312 height 34
type input "1400"
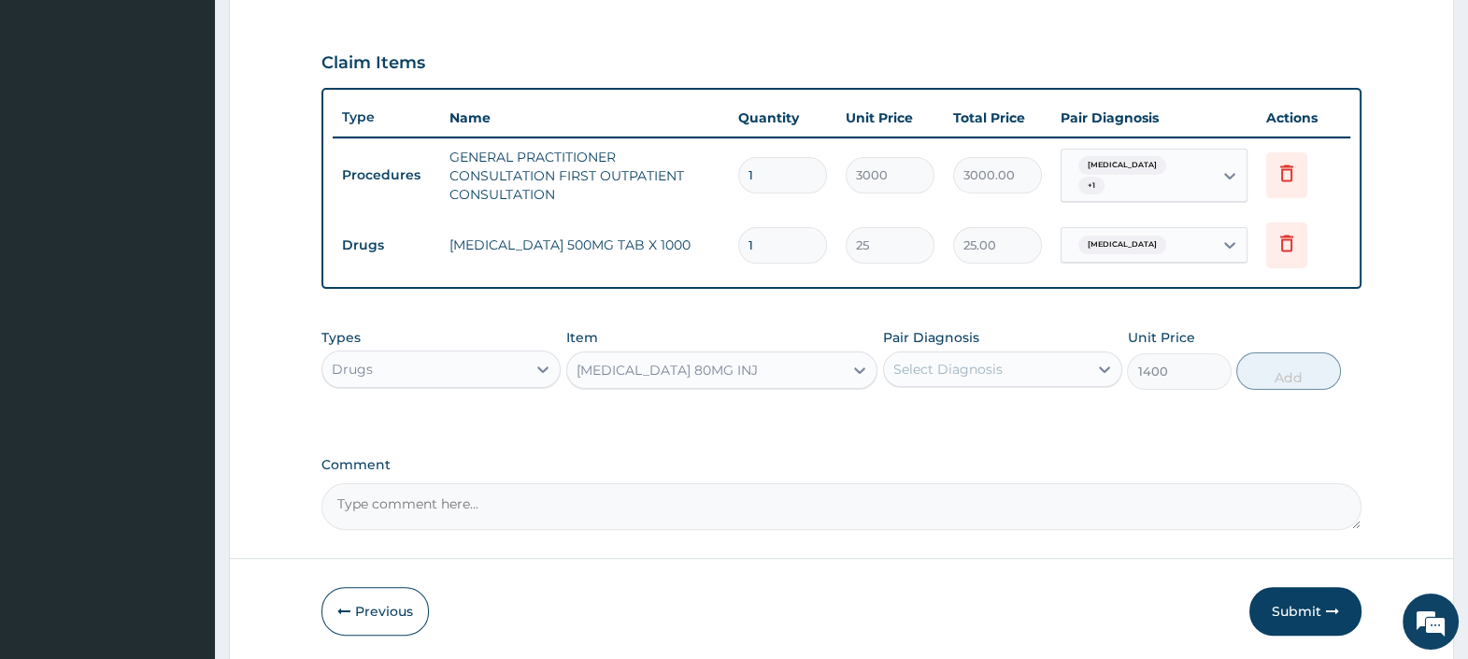
click at [980, 369] on div "Select Diagnosis" at bounding box center [947, 369] width 109 height 19
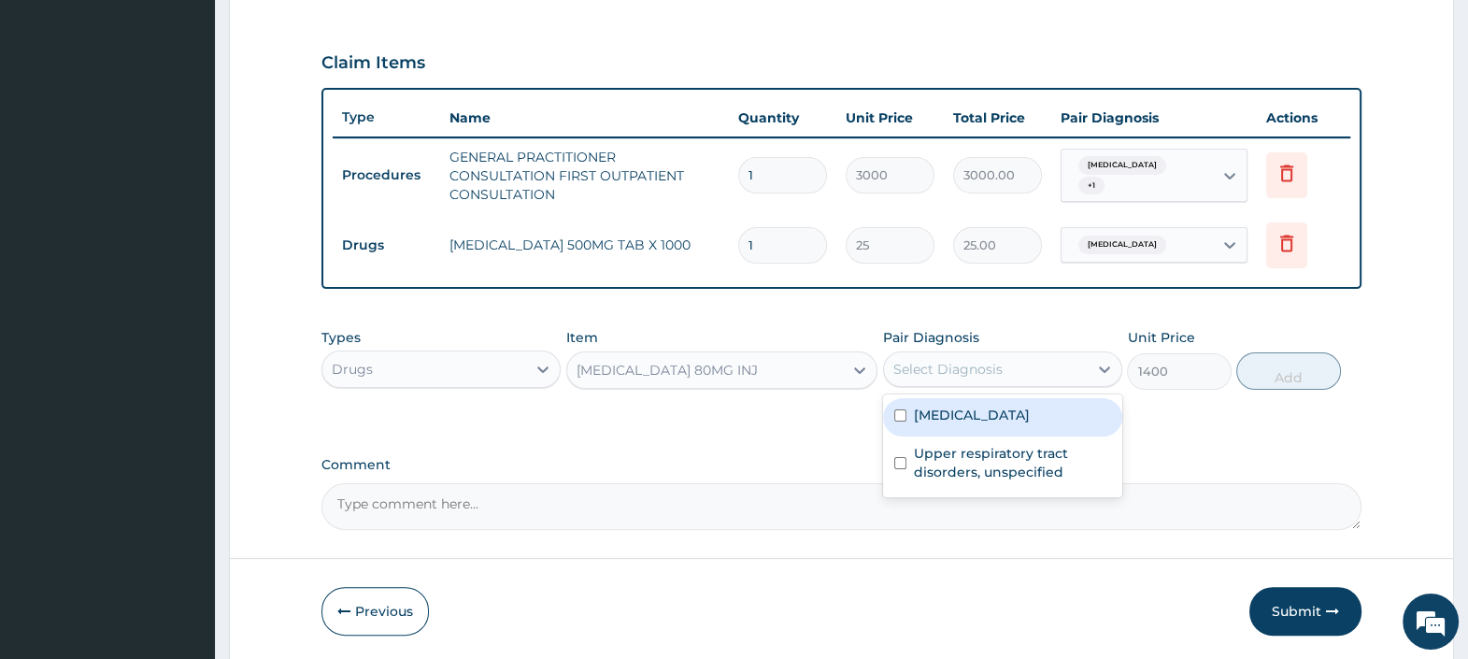
click at [992, 411] on label "Malaria, unspecified" at bounding box center [972, 414] width 116 height 19
checkbox input "true"
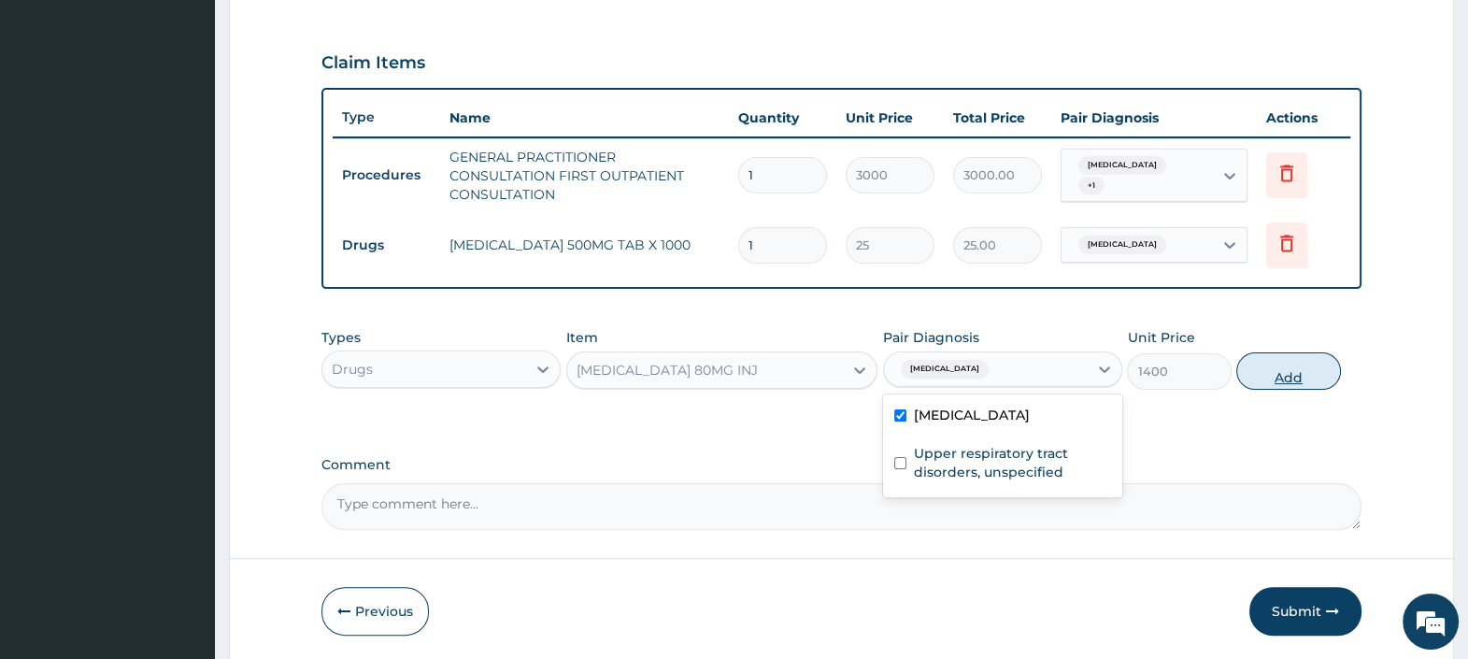
click at [1294, 371] on button "Add" at bounding box center [1288, 370] width 104 height 37
type input "0"
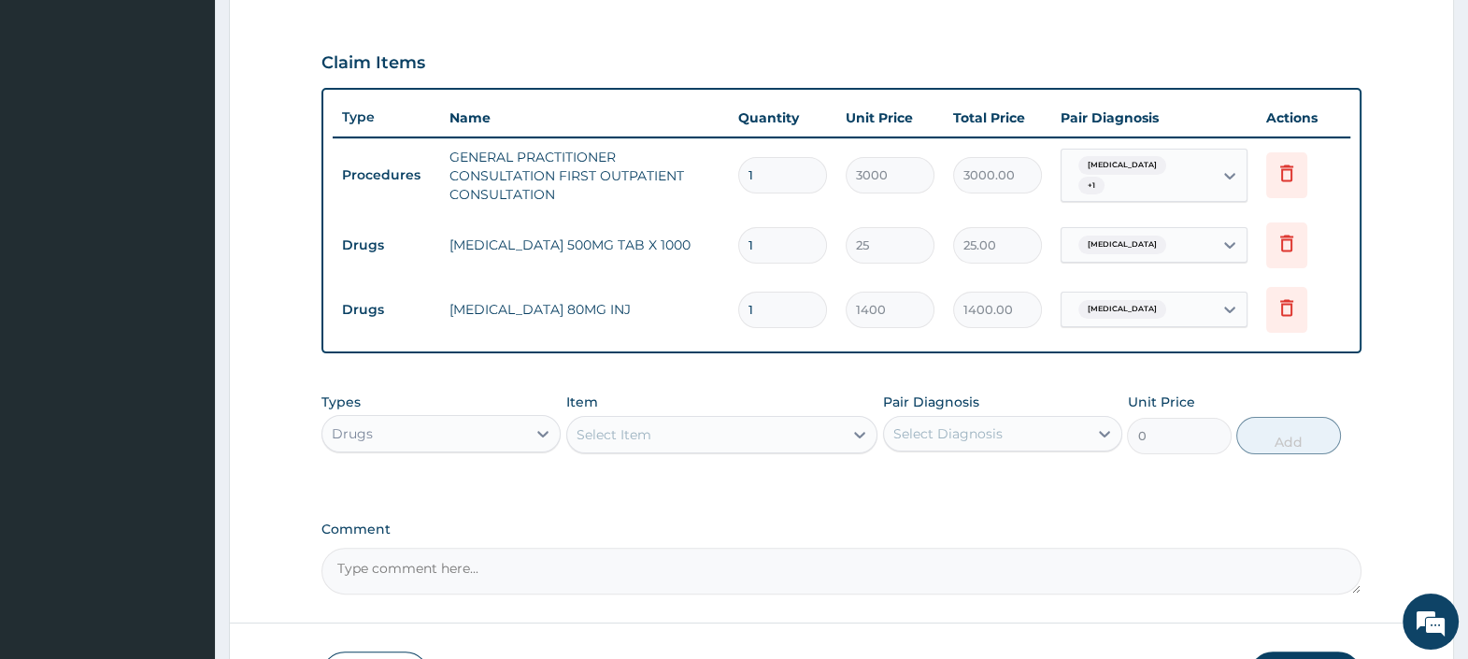
click at [665, 429] on div "Select Item" at bounding box center [705, 434] width 277 height 30
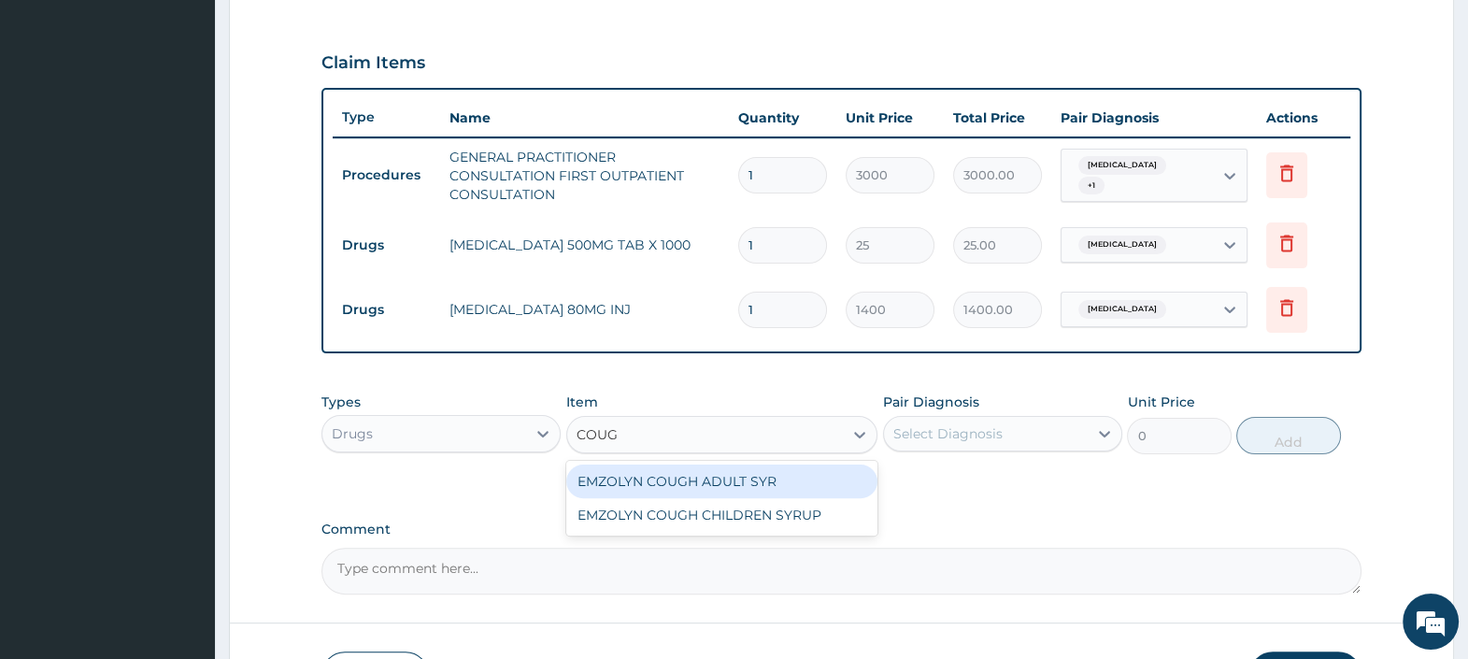
type input "COUGH"
click at [679, 477] on div "EMZOLYN COUGH ADULT SYR" at bounding box center [722, 481] width 312 height 34
type input "1150"
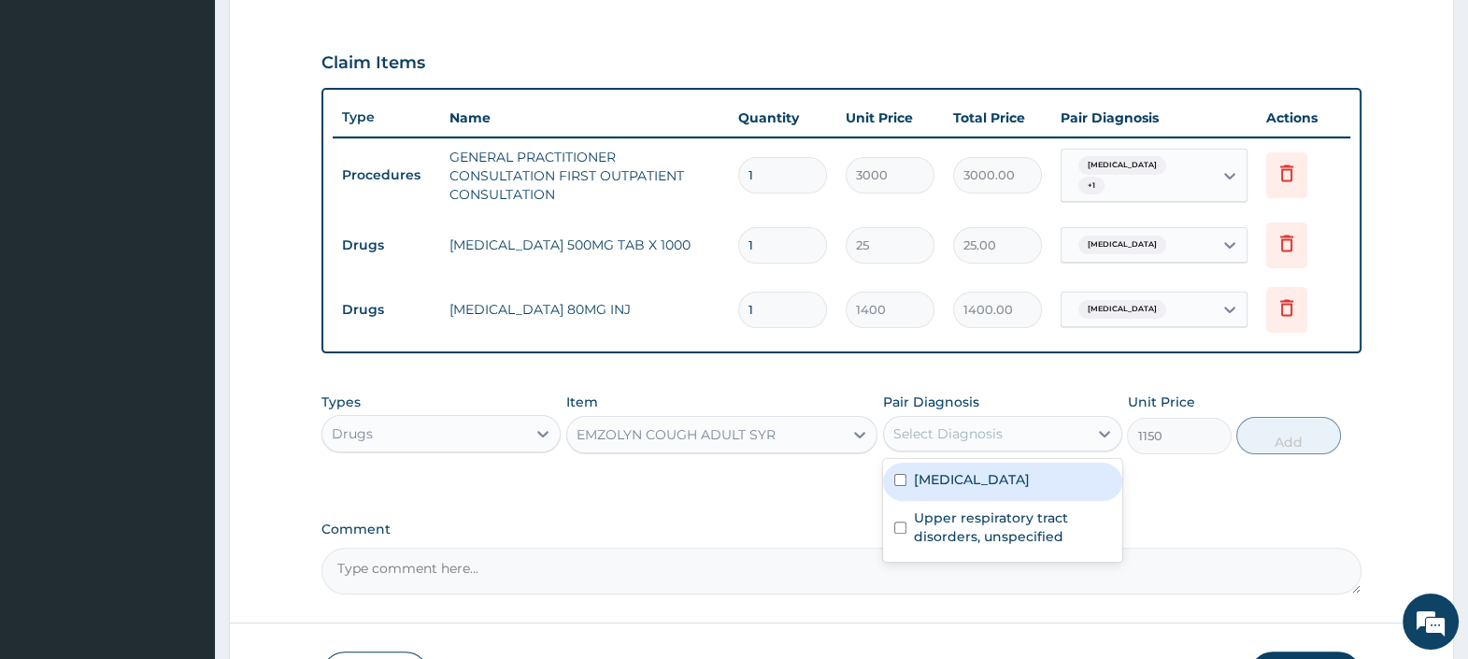
click at [963, 430] on div "Select Diagnosis" at bounding box center [947, 433] width 109 height 19
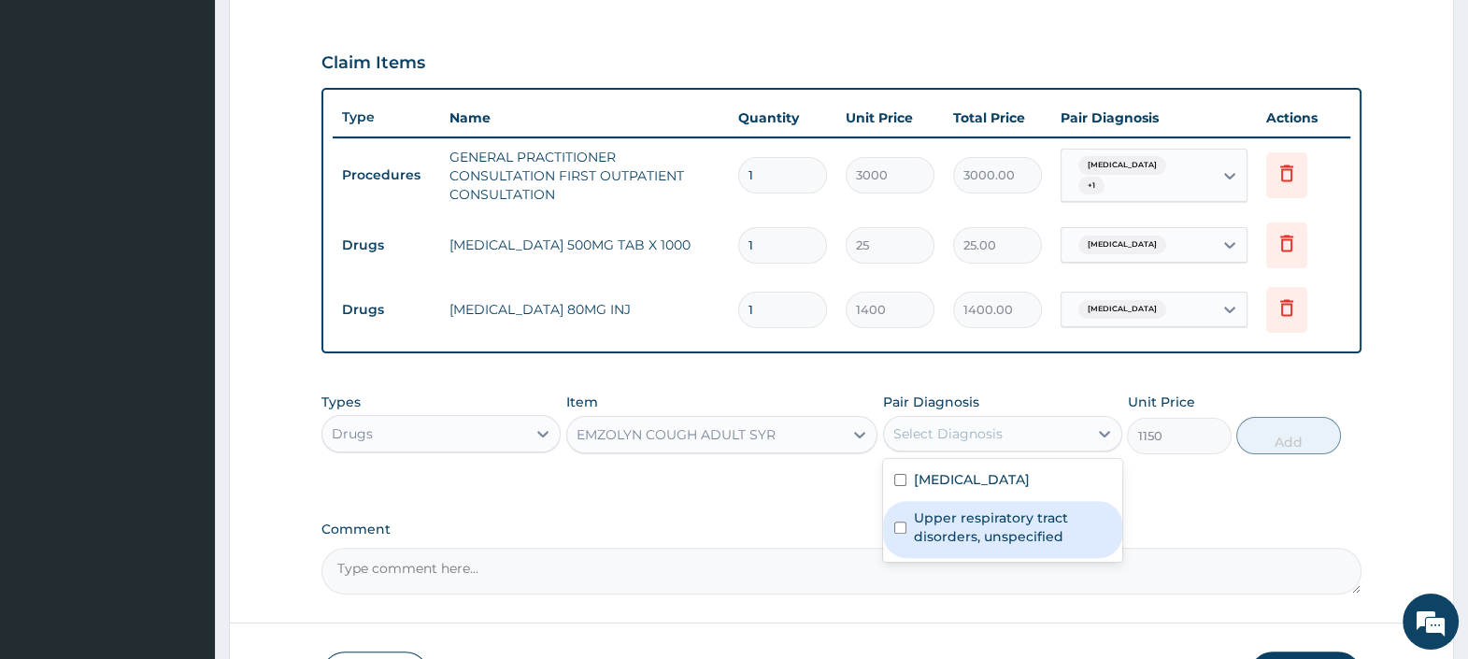
click at [968, 537] on label "Upper respiratory tract disorders, unspecified" at bounding box center [1012, 526] width 197 height 37
checkbox input "true"
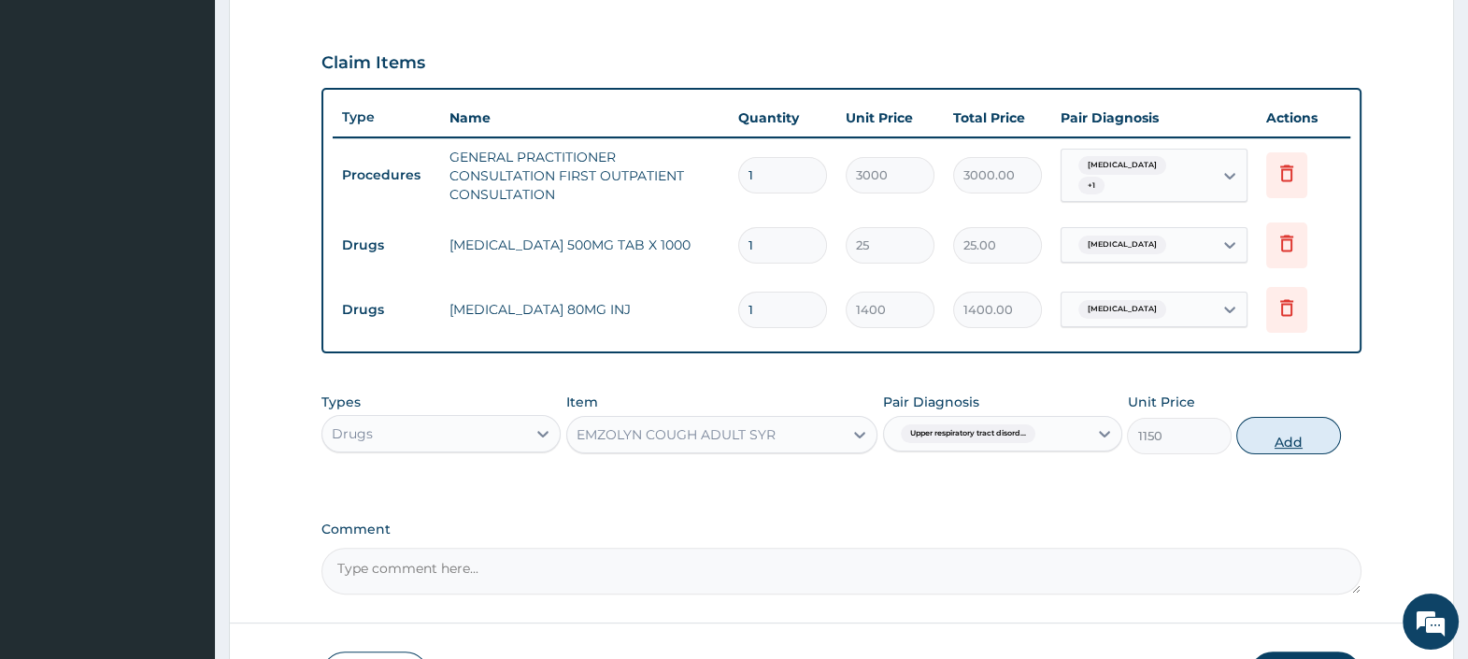
click at [1271, 444] on button "Add" at bounding box center [1288, 435] width 104 height 37
type input "0"
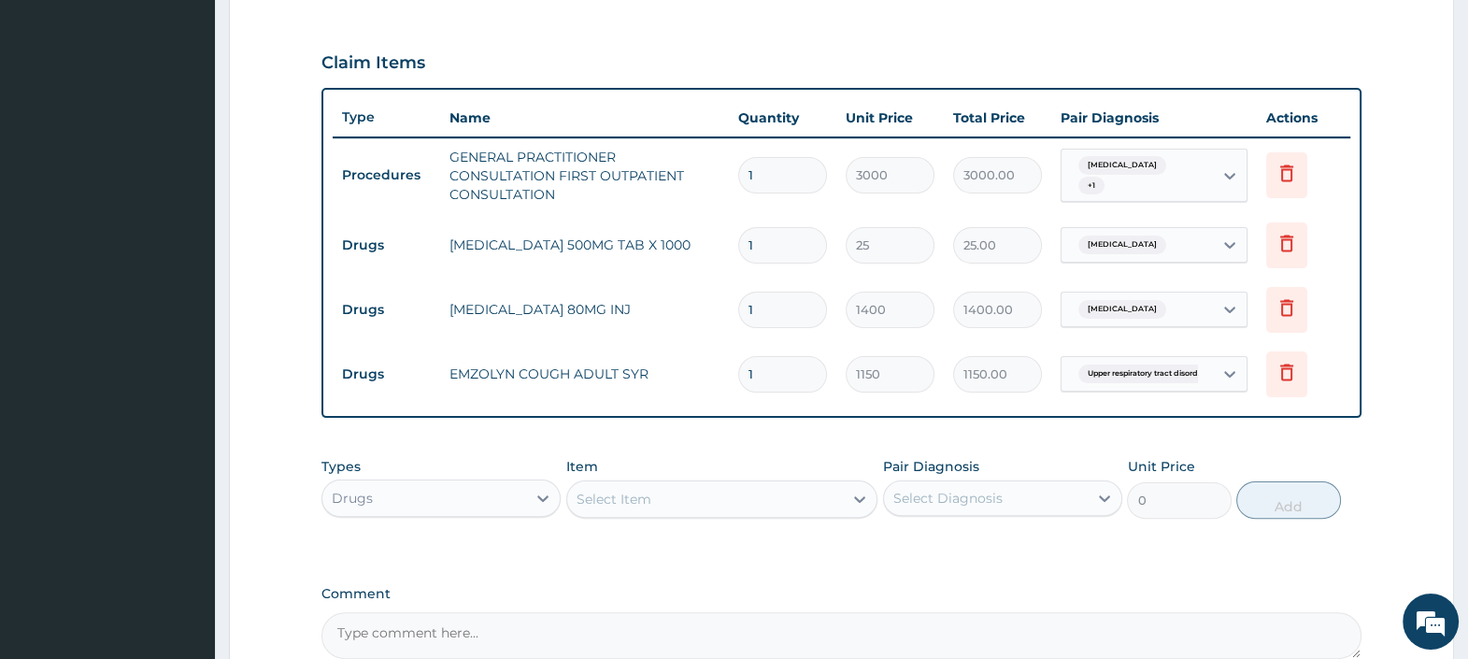
click at [645, 495] on div "Select Item" at bounding box center [613, 499] width 75 height 19
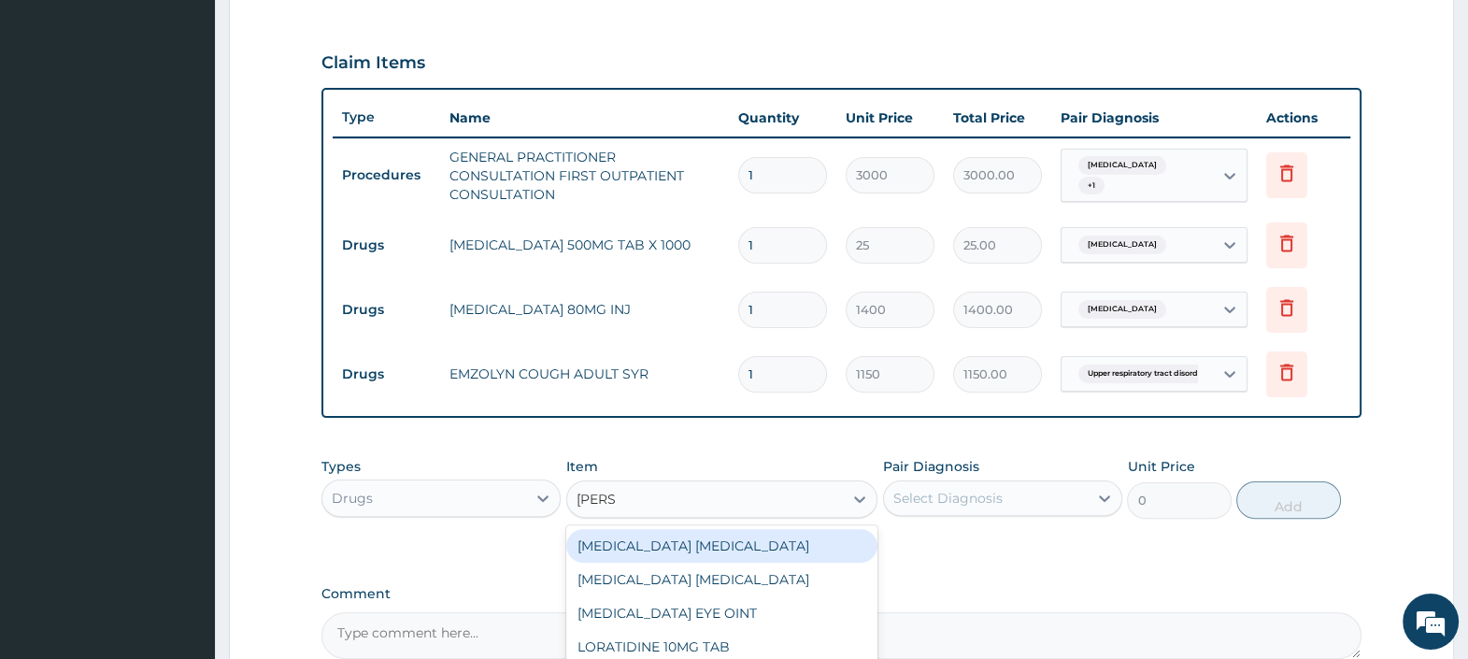
type input "LORAT"
click at [665, 535] on div "LORATIDINE 10MG TAB" at bounding box center [722, 546] width 312 height 34
type input "100"
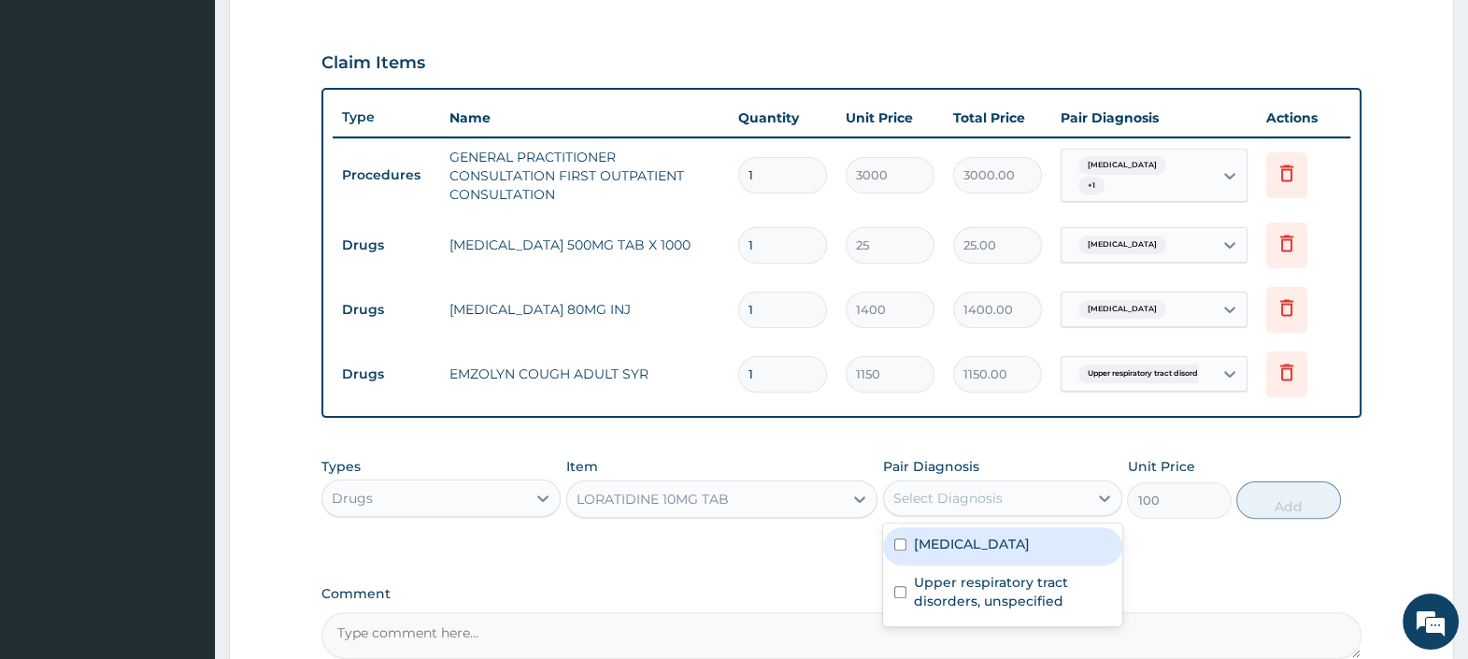
click at [953, 498] on div "Select Diagnosis" at bounding box center [947, 498] width 109 height 19
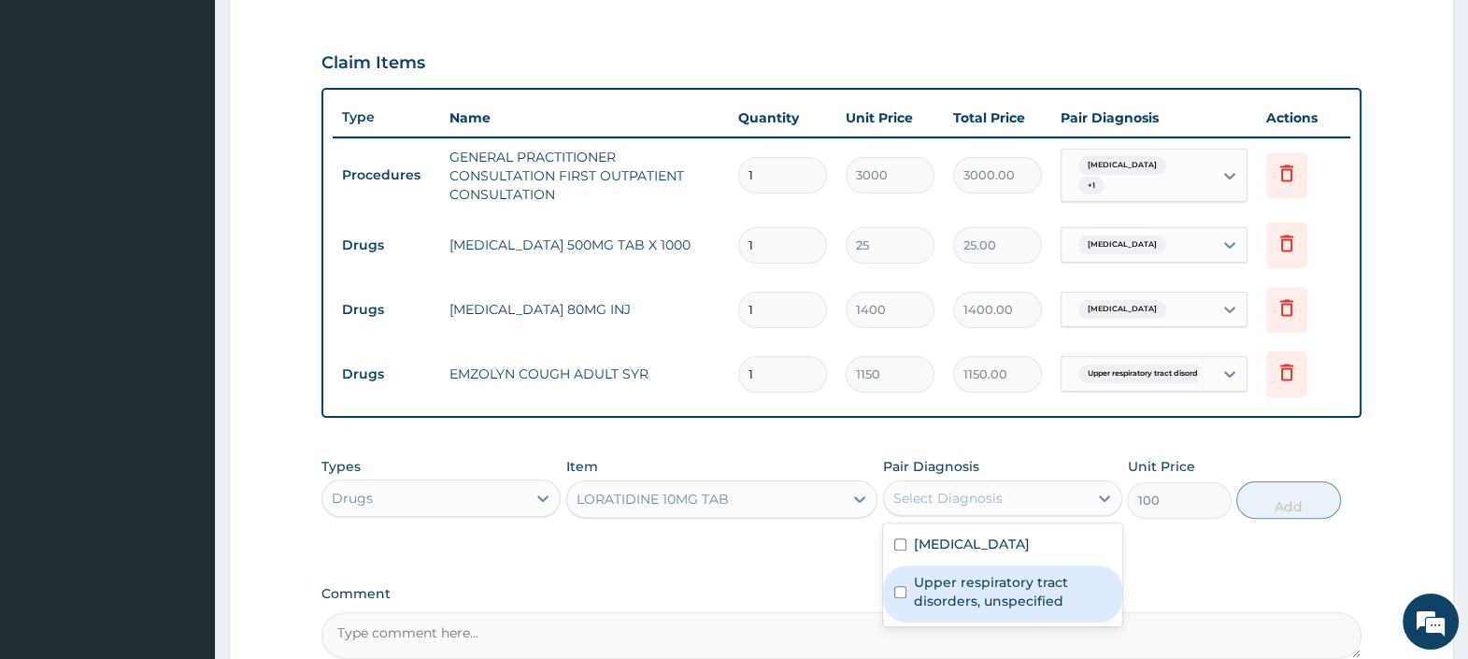
click at [982, 596] on label "Upper respiratory tract disorders, unspecified" at bounding box center [1012, 591] width 197 height 37
checkbox input "true"
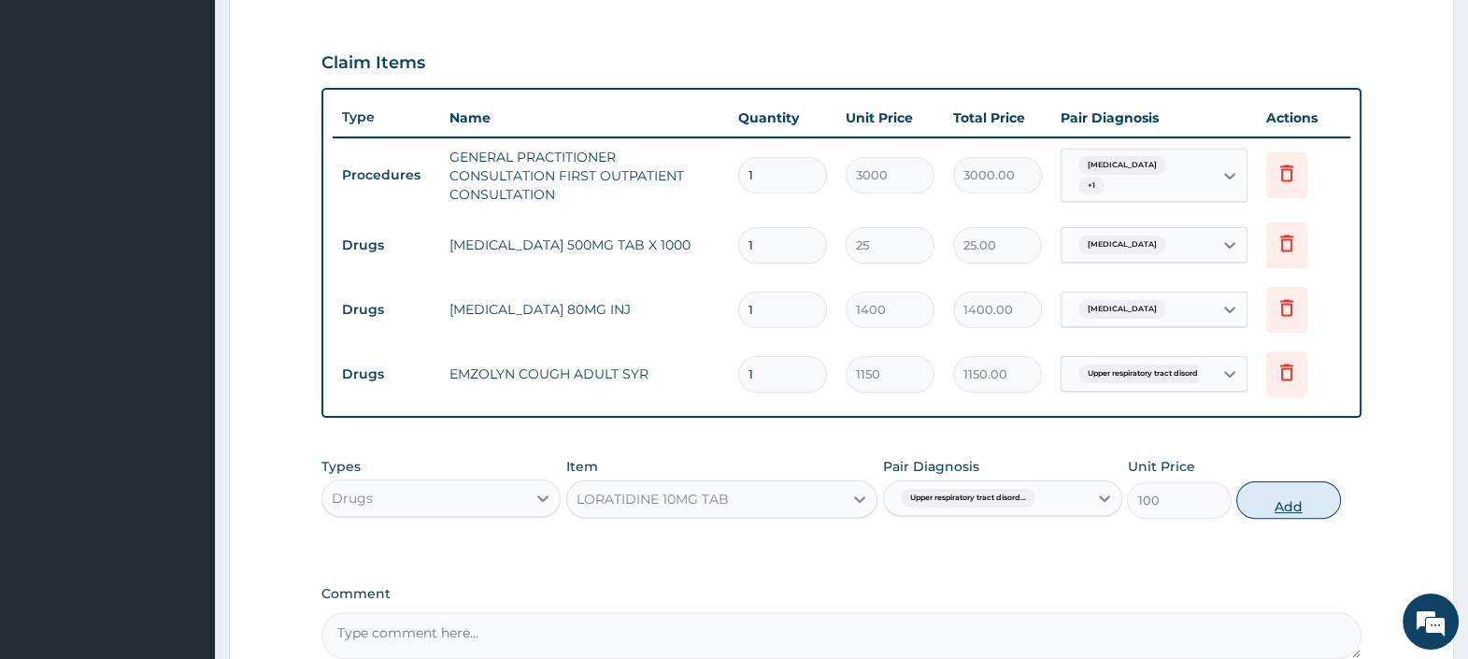
click at [1304, 495] on button "Add" at bounding box center [1288, 499] width 104 height 37
type input "0"
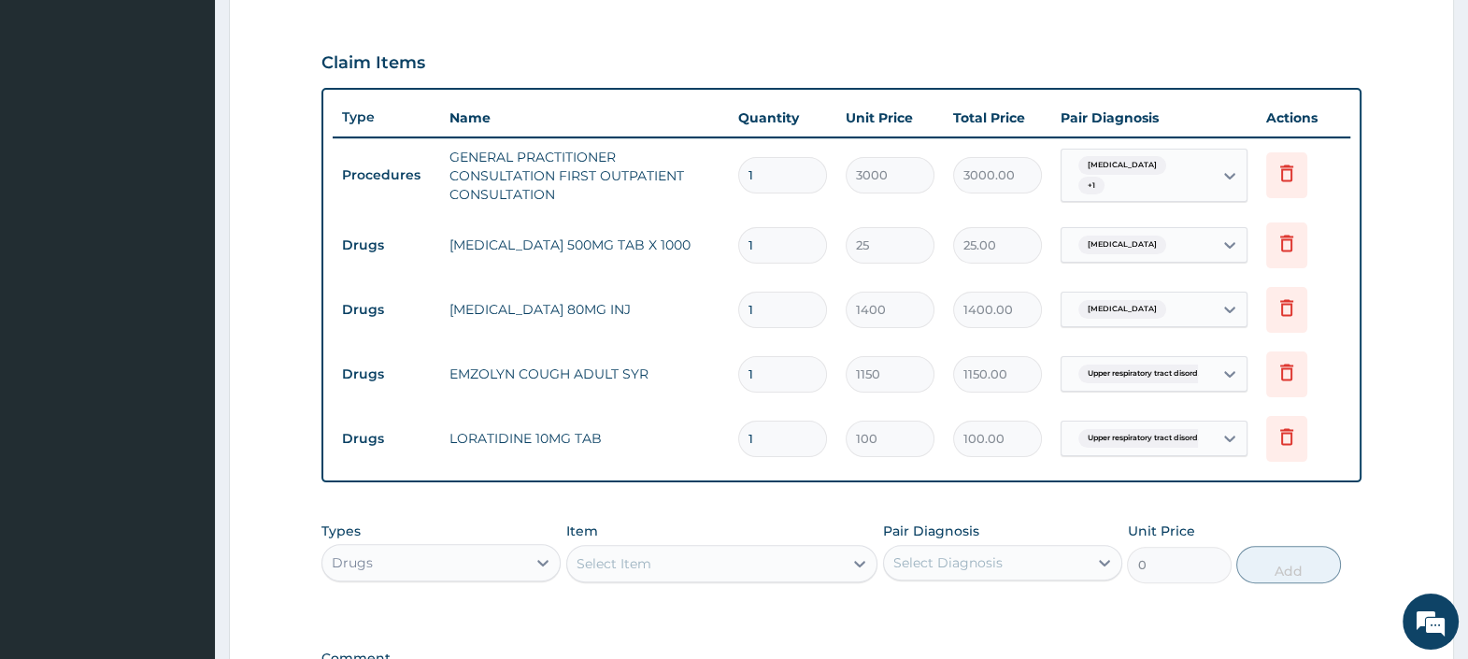
click at [727, 567] on div "Select Item" at bounding box center [705, 563] width 277 height 30
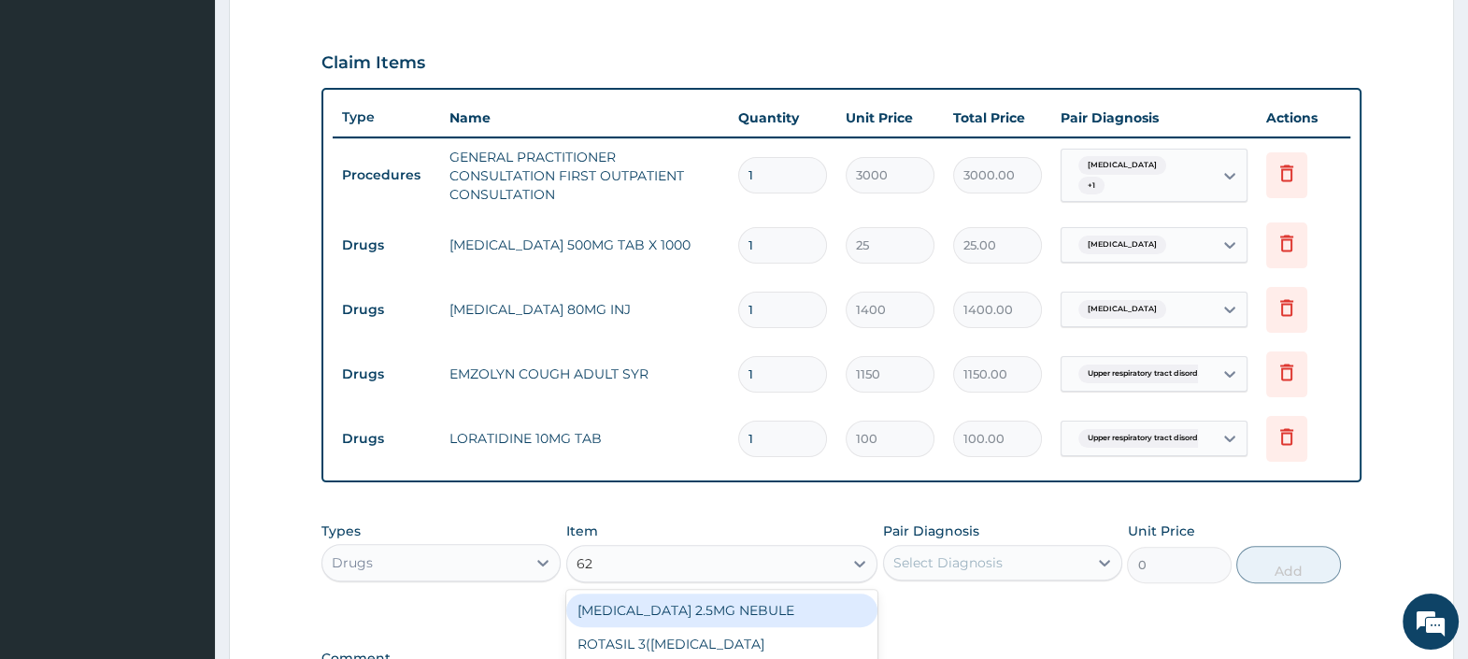
type input "625"
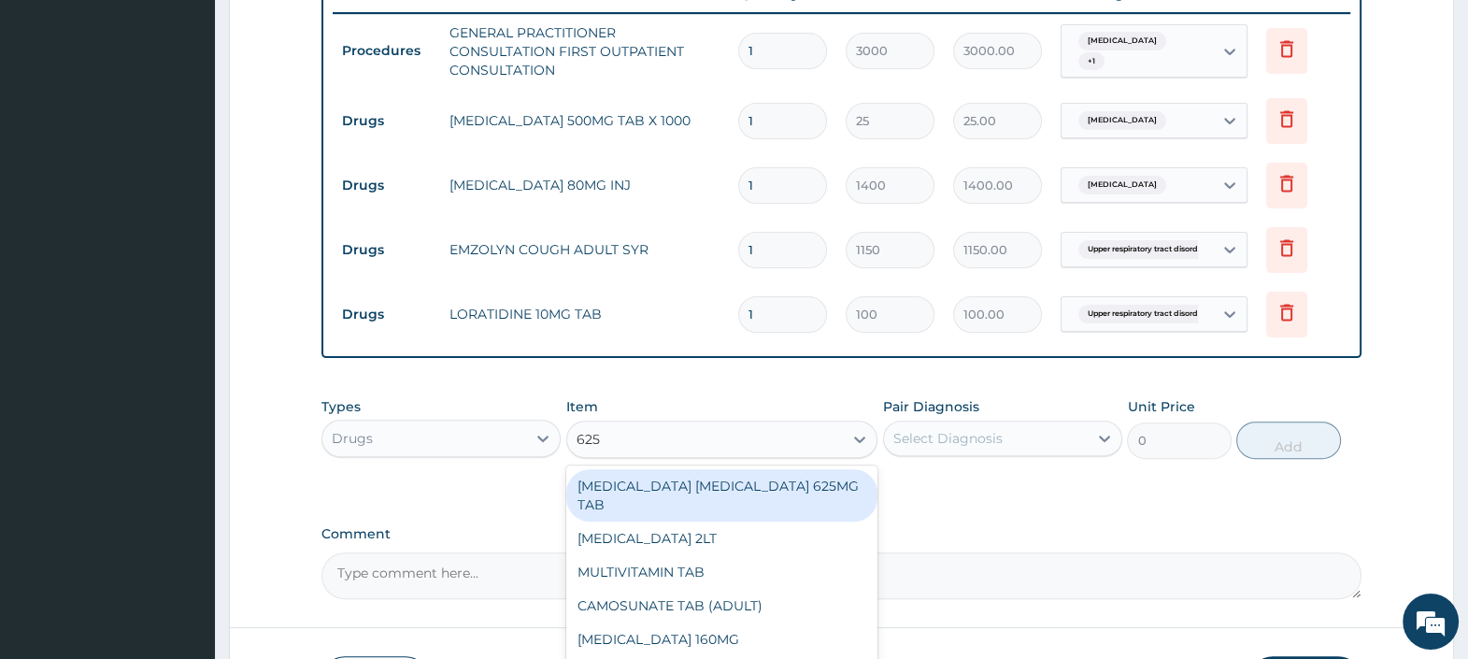
scroll to position [840, 0]
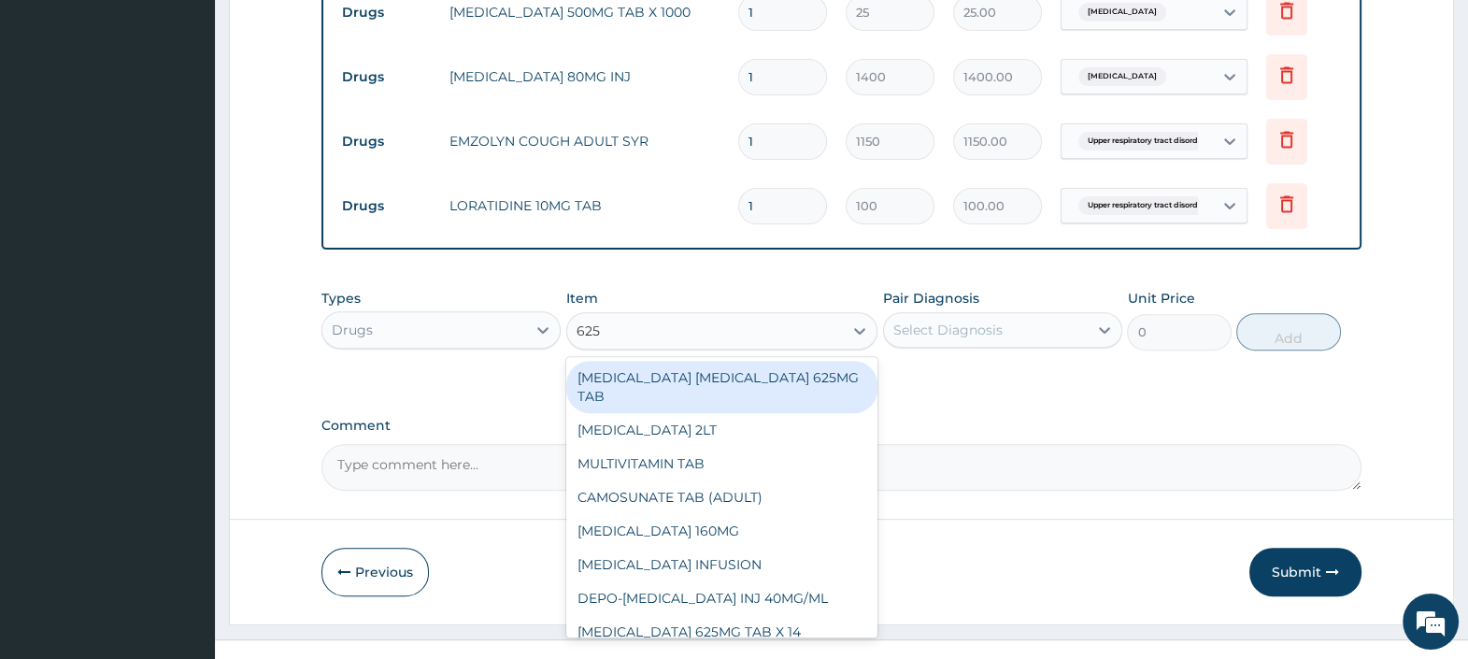
click at [761, 386] on div "AMOXICILLIN CLAVULANIC ACID 625MG TAB" at bounding box center [722, 387] width 312 height 52
type input "300"
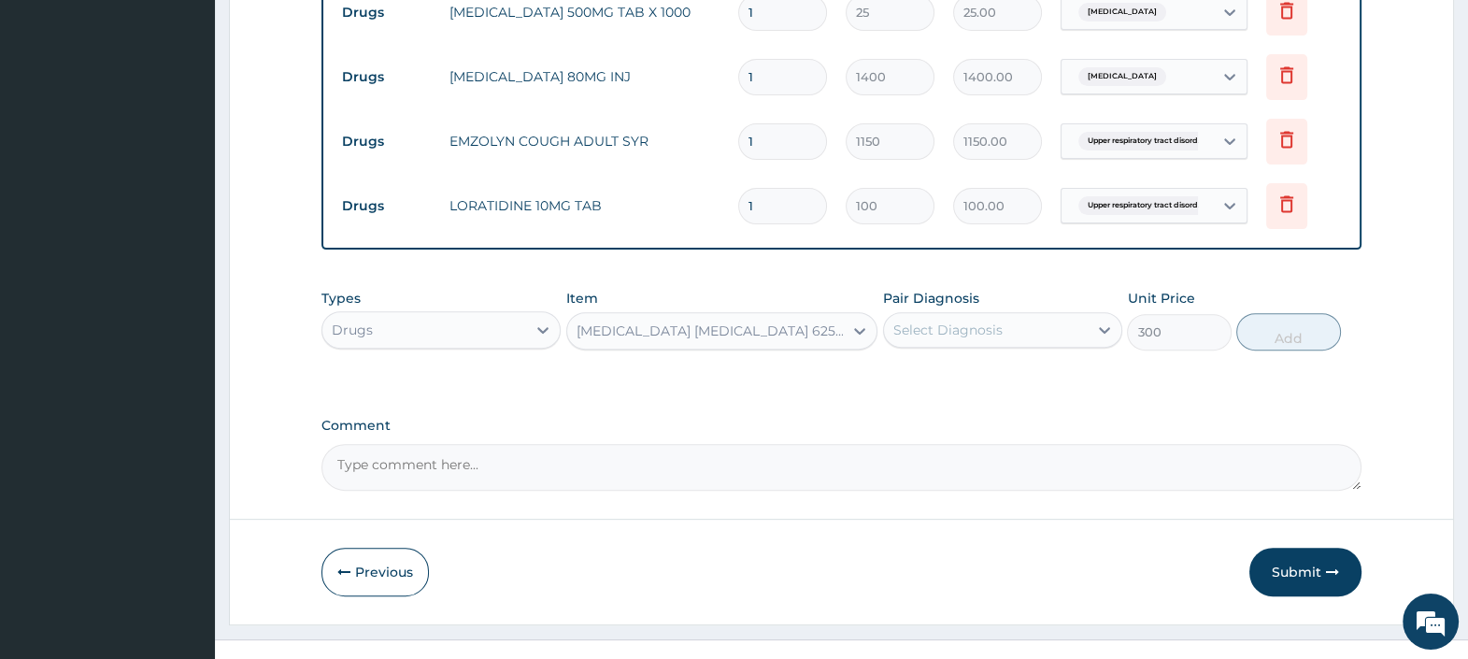
click at [940, 321] on div "Select Diagnosis" at bounding box center [947, 329] width 109 height 19
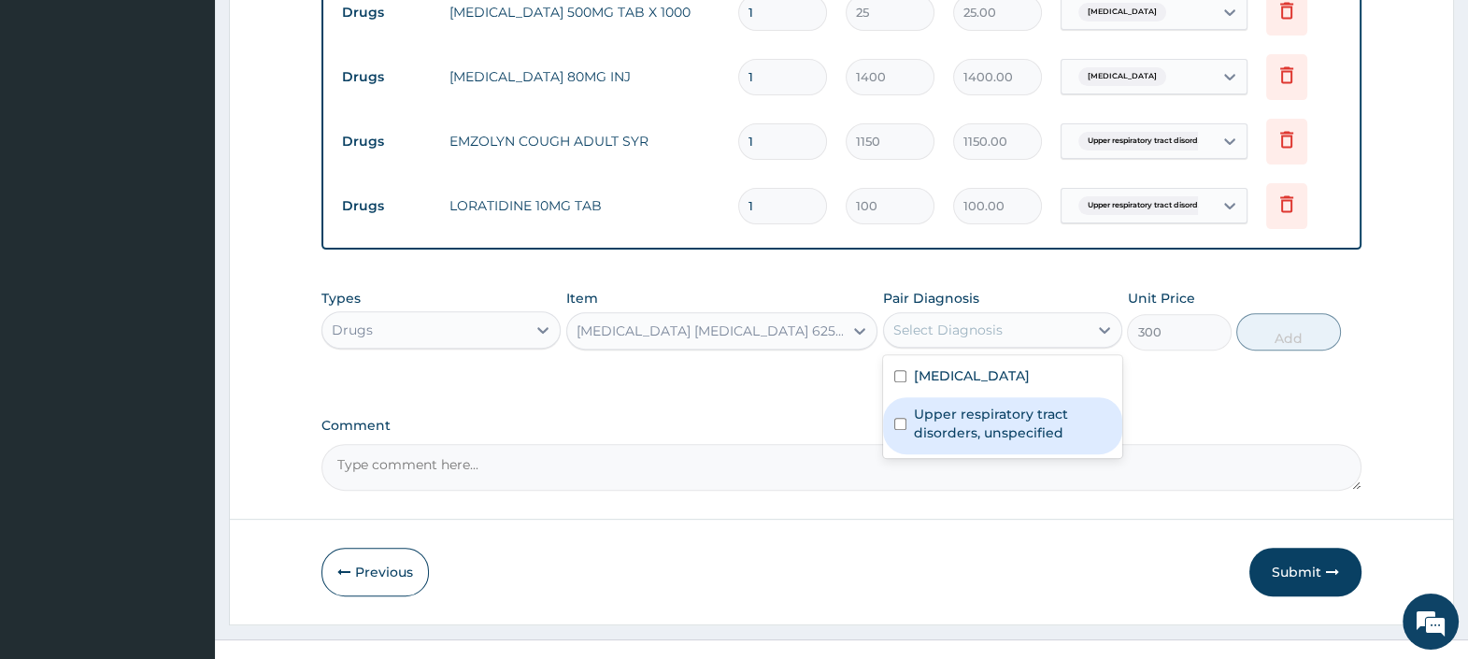
click at [997, 423] on label "Upper respiratory tract disorders, unspecified" at bounding box center [1012, 423] width 197 height 37
checkbox input "true"
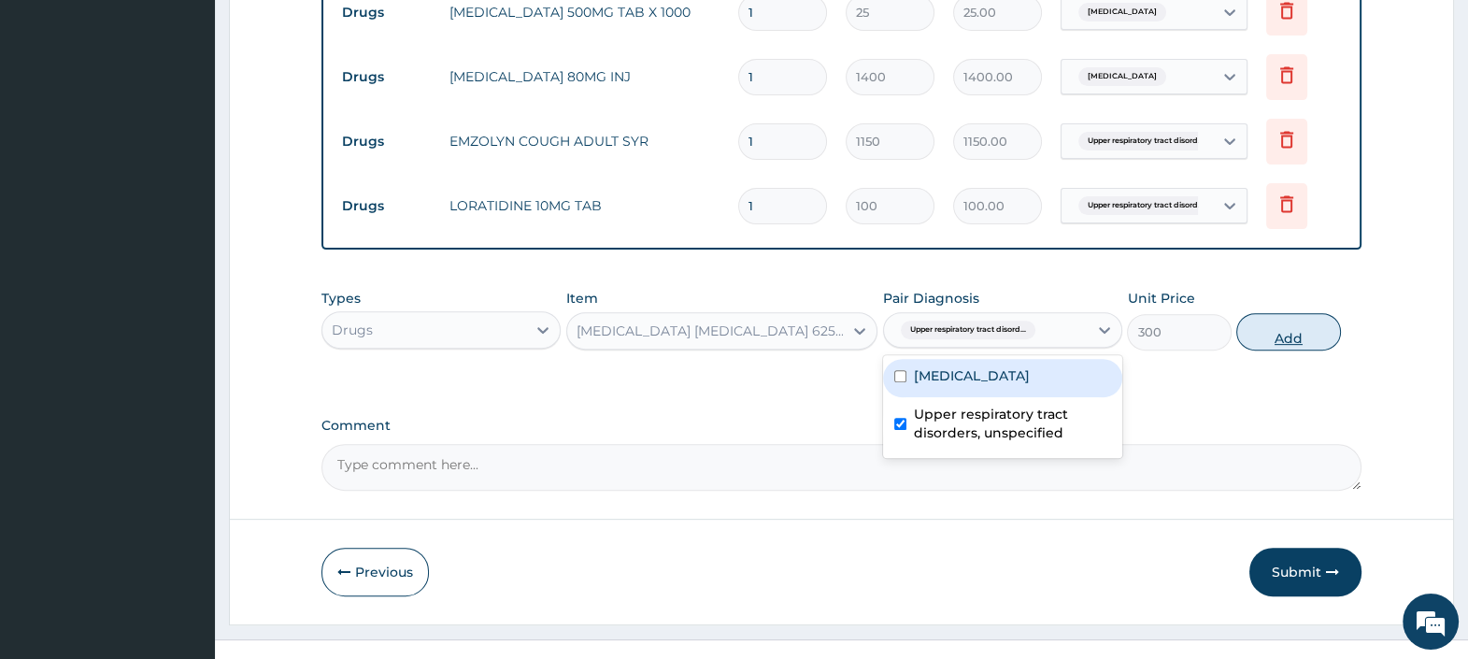
click at [1322, 320] on button "Add" at bounding box center [1288, 331] width 104 height 37
type input "0"
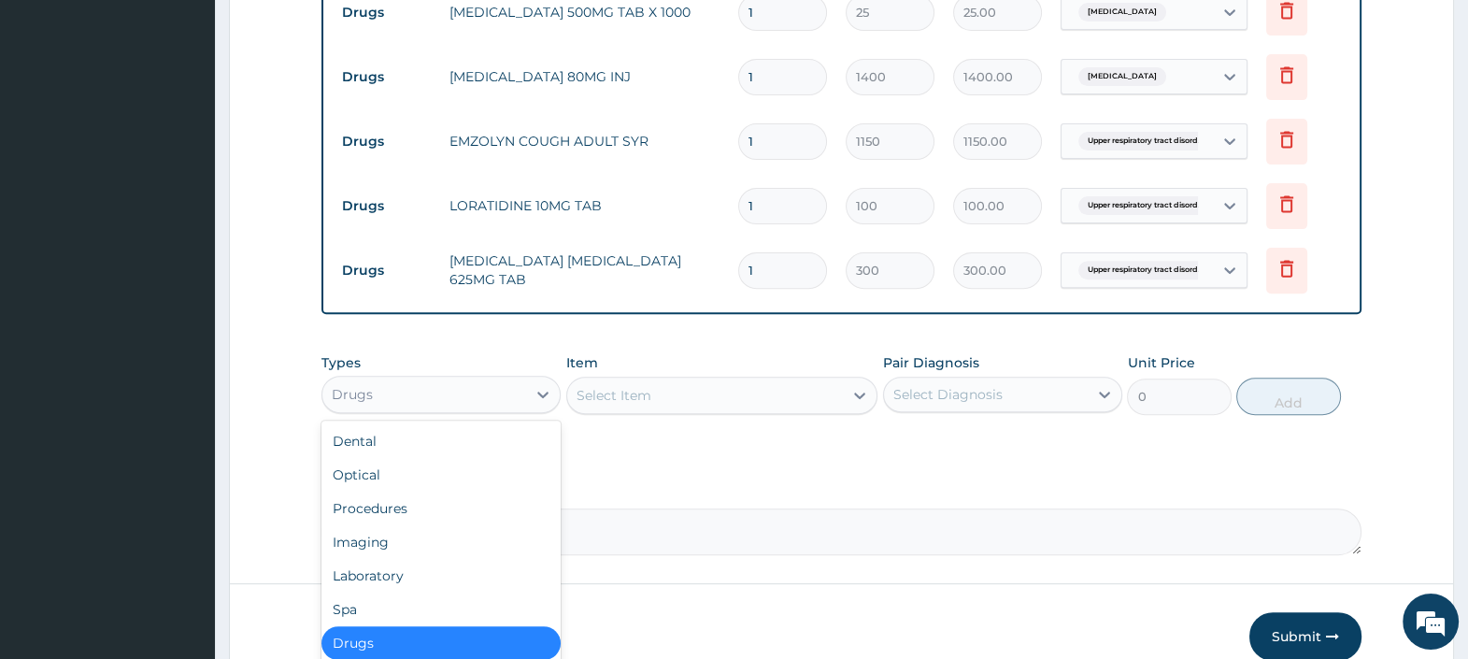
click at [490, 390] on div "Drugs" at bounding box center [424, 394] width 204 height 30
click at [436, 573] on div "Laboratory" at bounding box center [440, 576] width 239 height 34
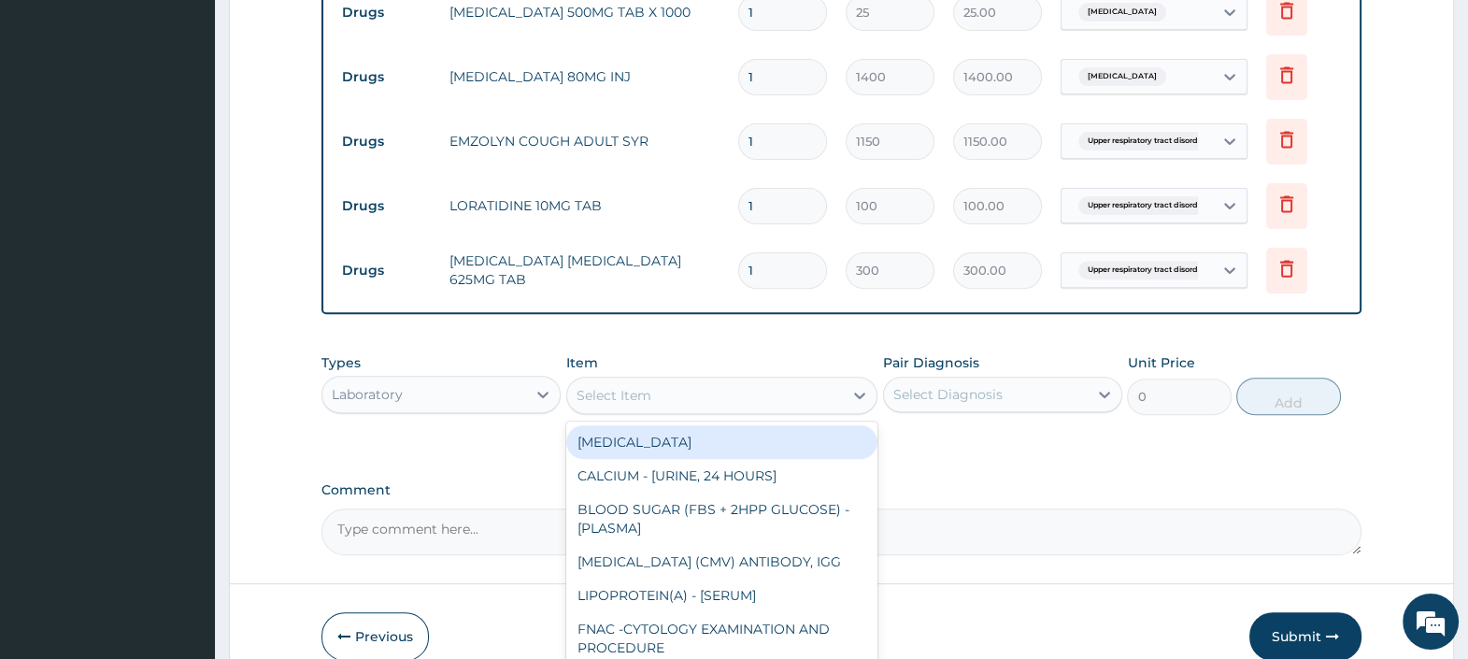
click at [645, 392] on div "Select Item" at bounding box center [613, 395] width 75 height 19
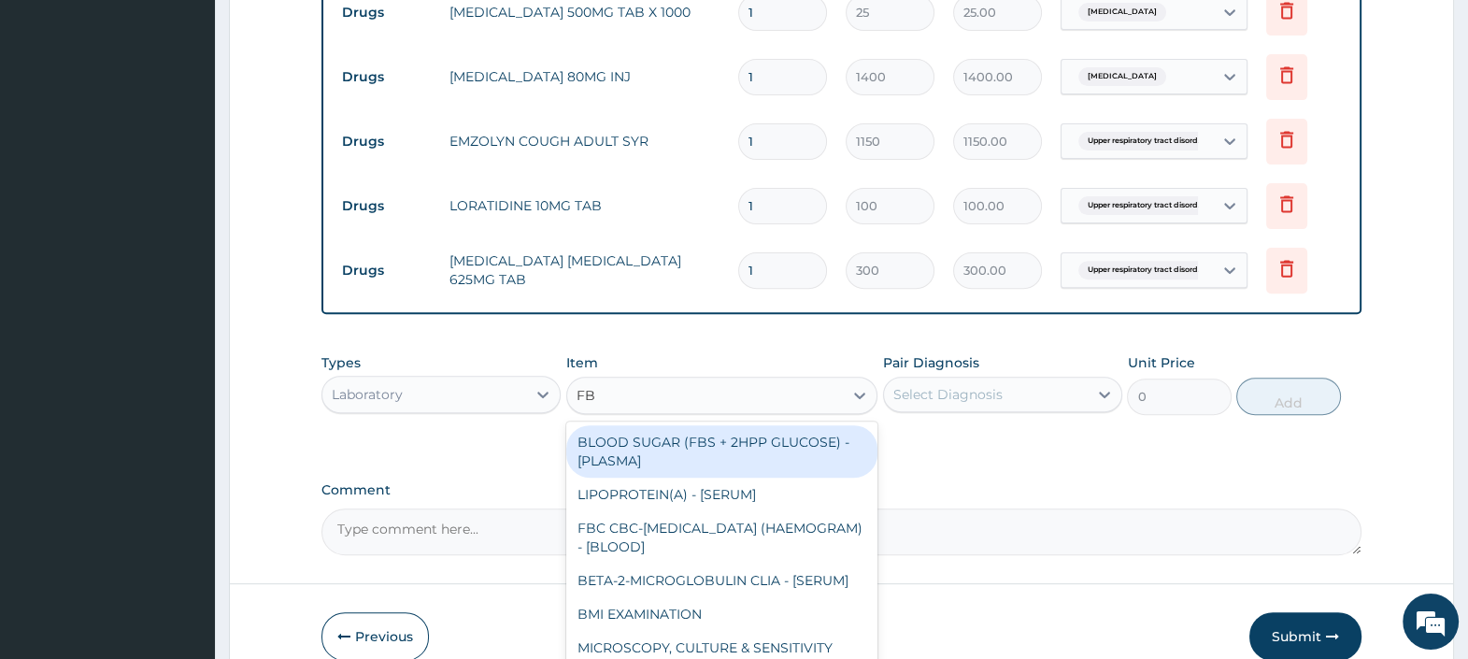
type input "FBC"
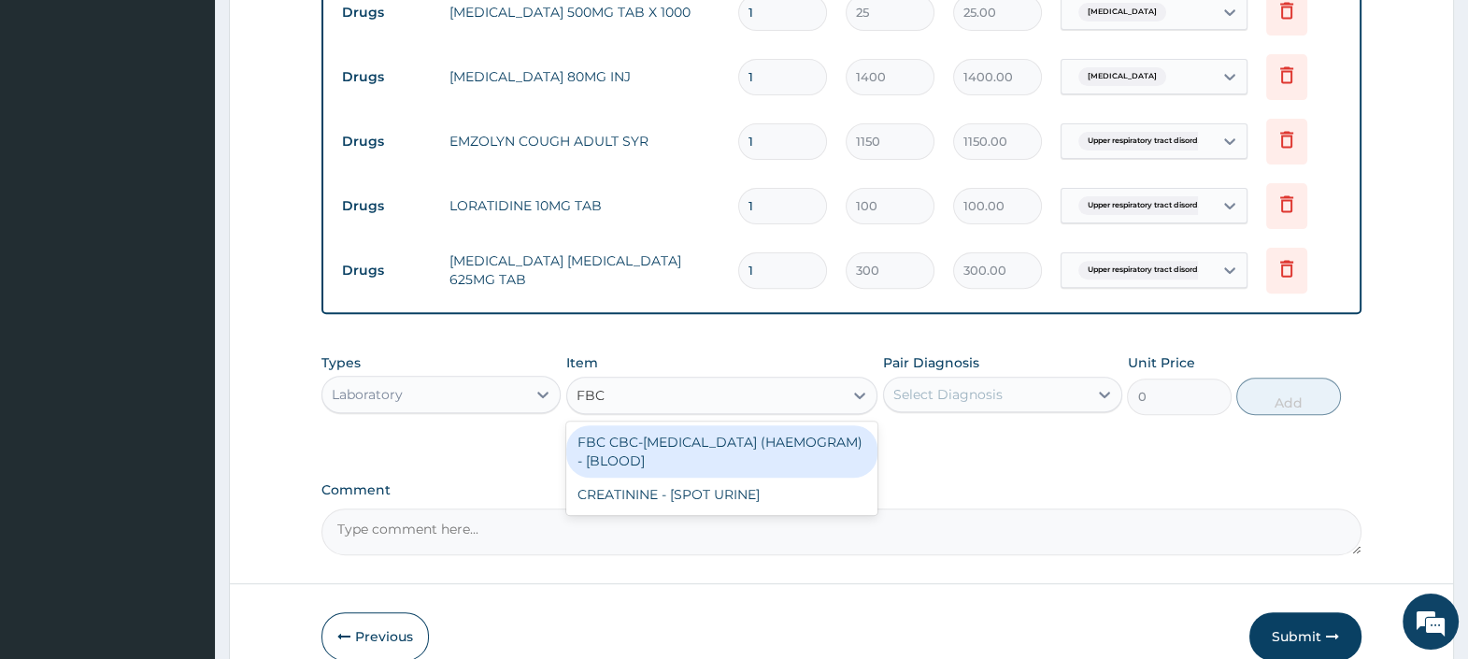
click at [697, 439] on div "FBC CBC-COMPLETE BLOOD COUNT (HAEMOGRAM) - [BLOOD]" at bounding box center [722, 451] width 312 height 52
type input "4500"
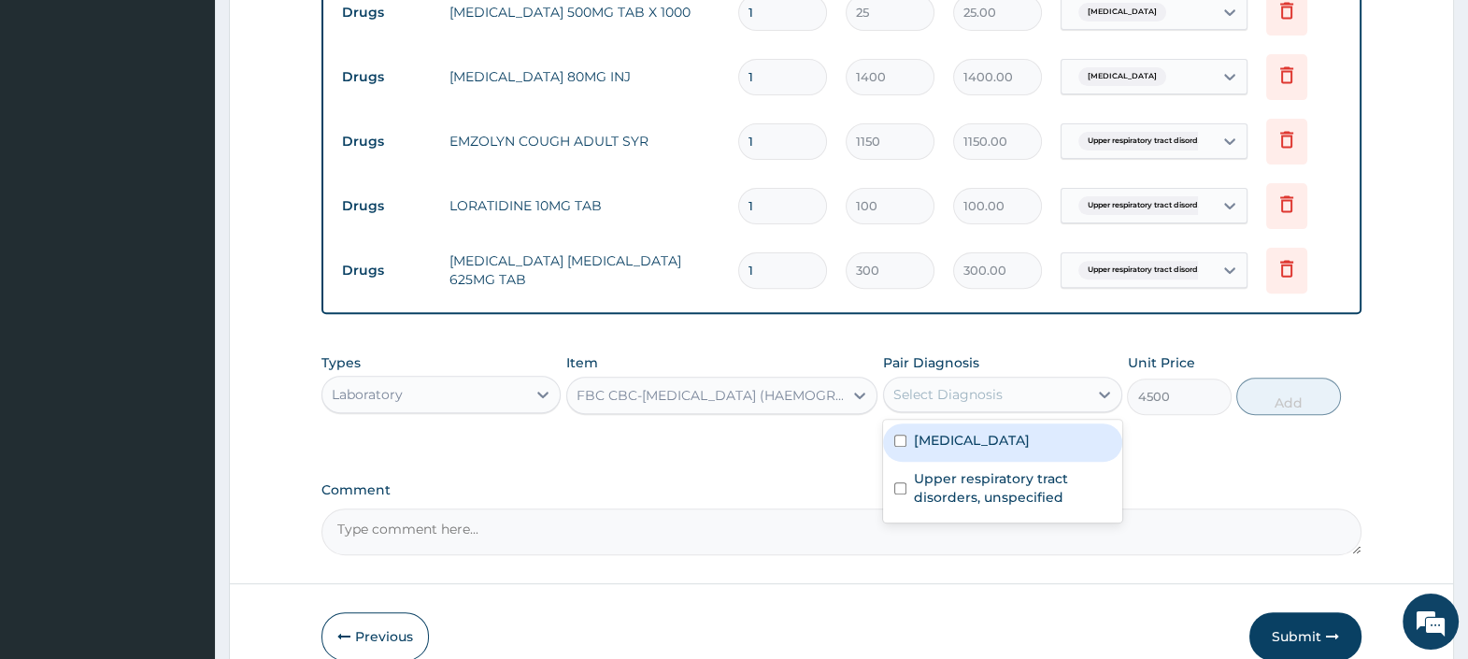
click at [944, 389] on div "Select Diagnosis" at bounding box center [947, 394] width 109 height 19
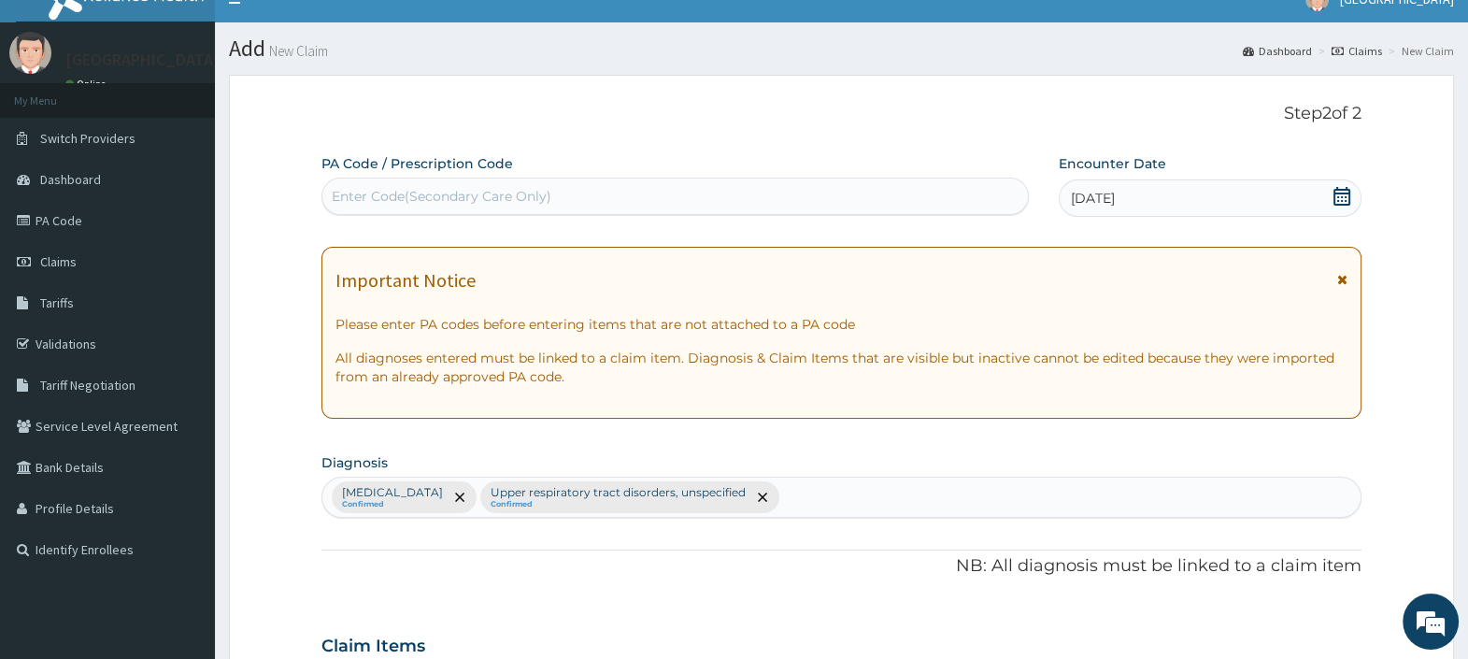
scroll to position [22, 0]
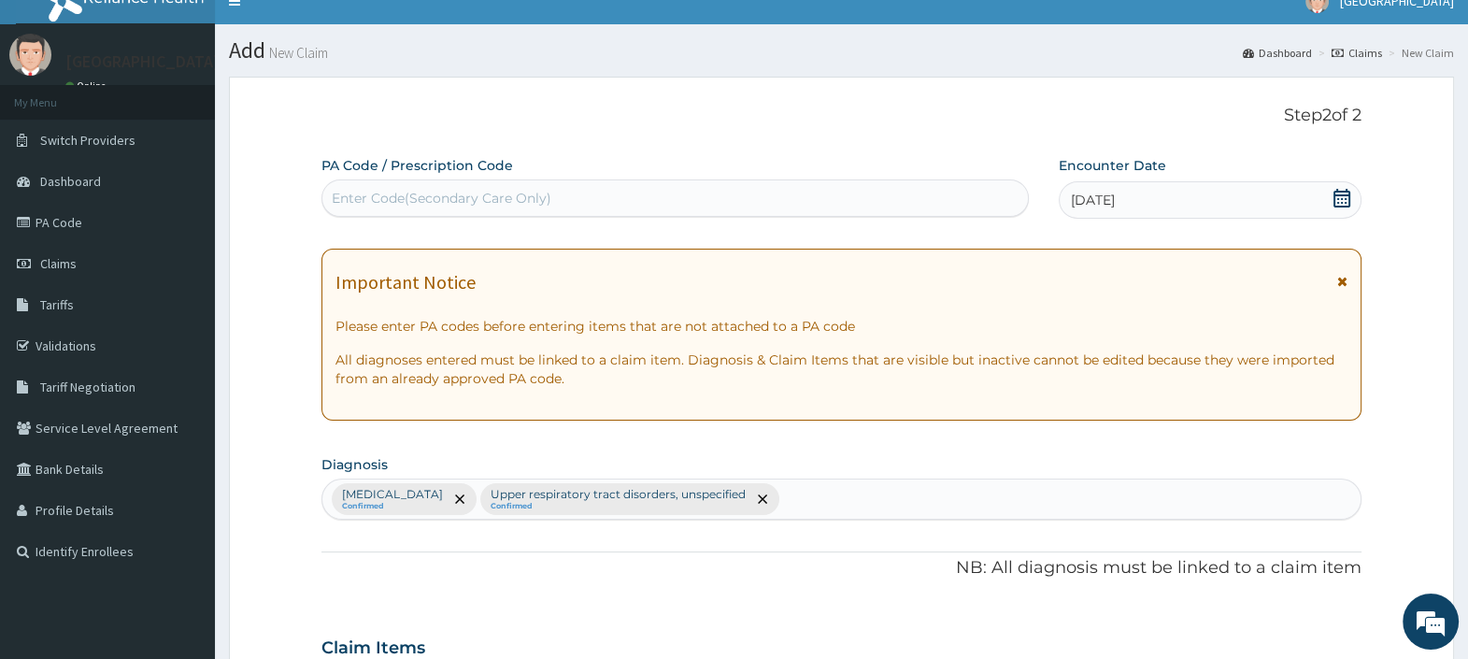
drag, startPoint x: 829, startPoint y: 498, endPoint x: 803, endPoint y: 455, distance: 49.8
click at [829, 493] on div "Malaria, unspecified Confirmed Upper respiratory tract disorders, unspecified C…" at bounding box center [841, 498] width 1038 height 39
type input "BACTEREMIA"
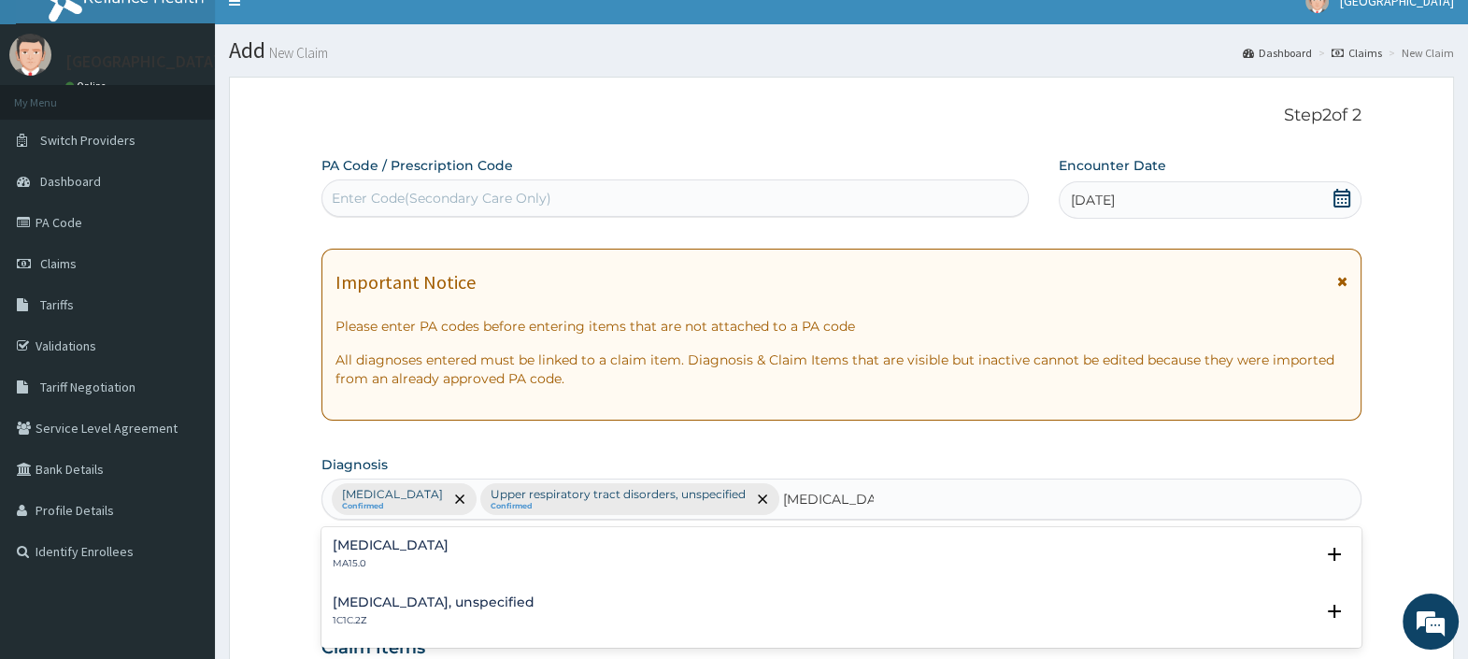
scroll to position [140, 0]
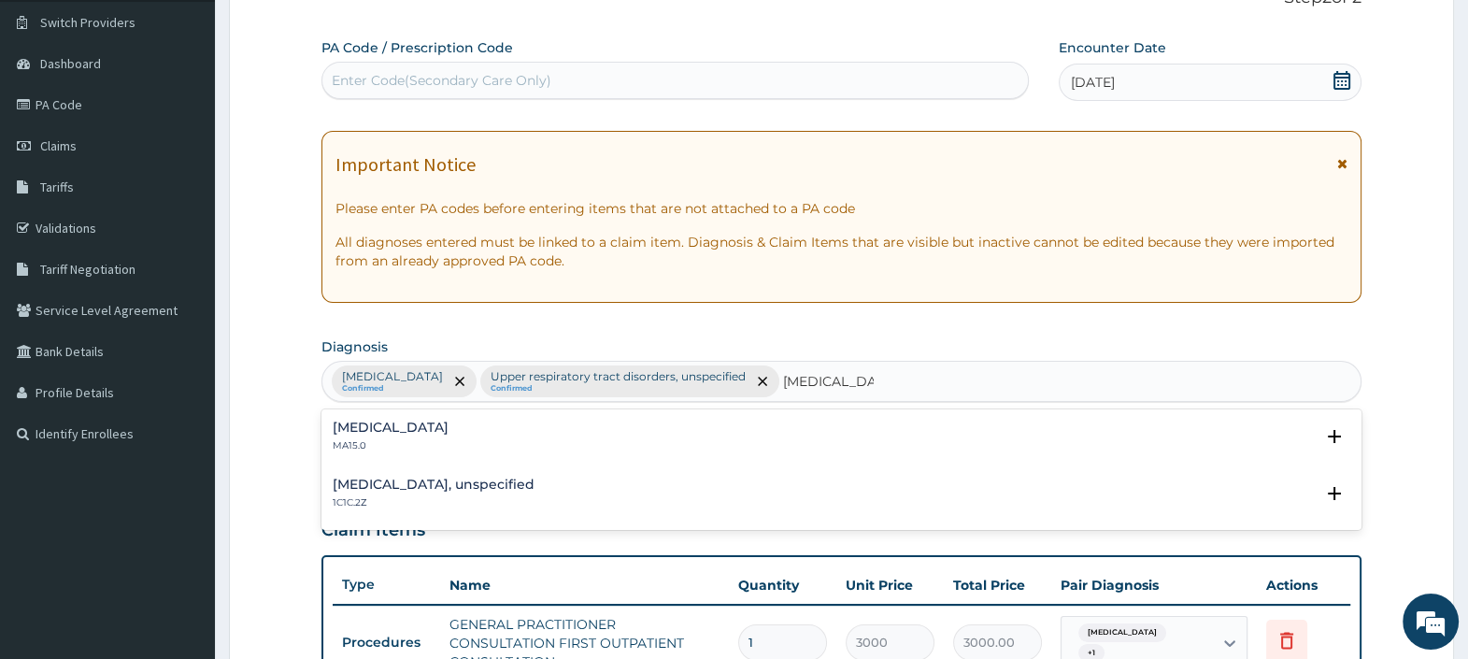
click at [481, 431] on div "Bacteraemia MA15.0" at bounding box center [841, 436] width 1017 height 33
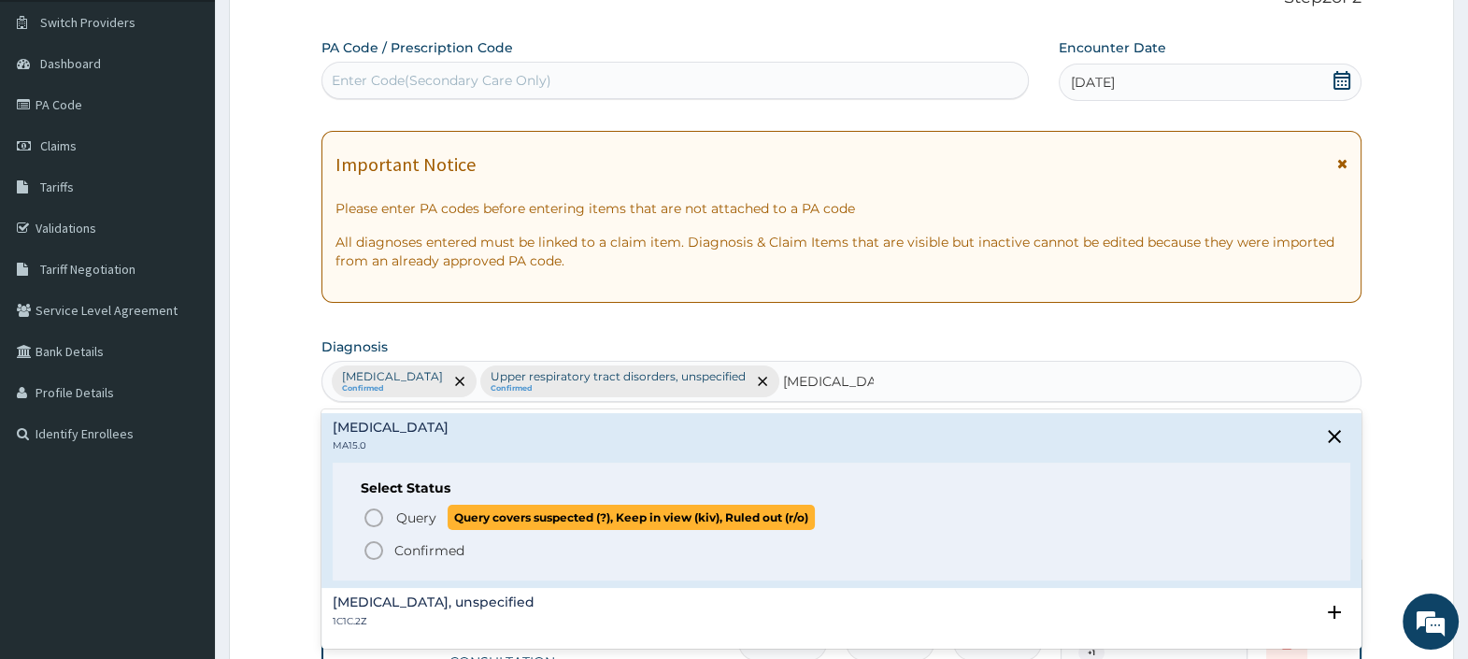
click at [424, 505] on p "Query Query covers suspected (?), Keep in view (kiv), Ruled out (r/o)" at bounding box center [604, 516] width 420 height 25
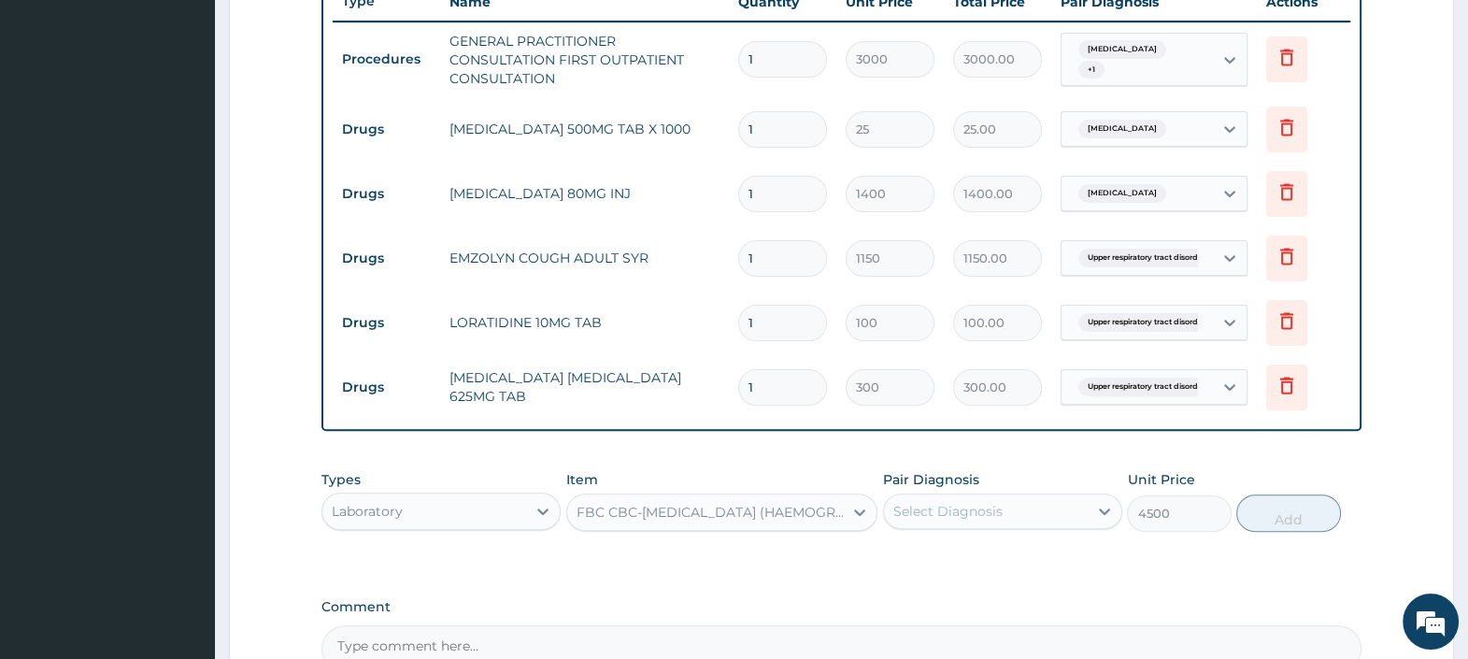
scroll to position [723, 0]
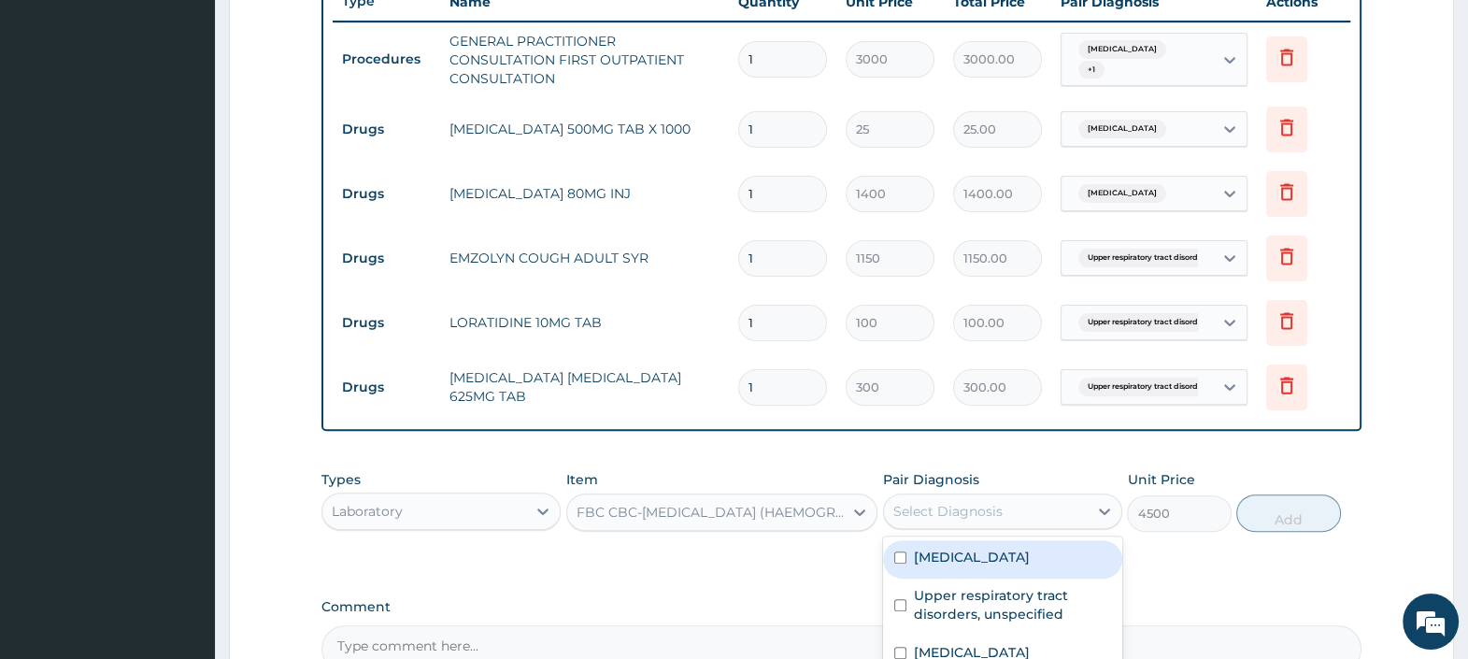
click at [943, 512] on div "Select Diagnosis" at bounding box center [947, 511] width 109 height 19
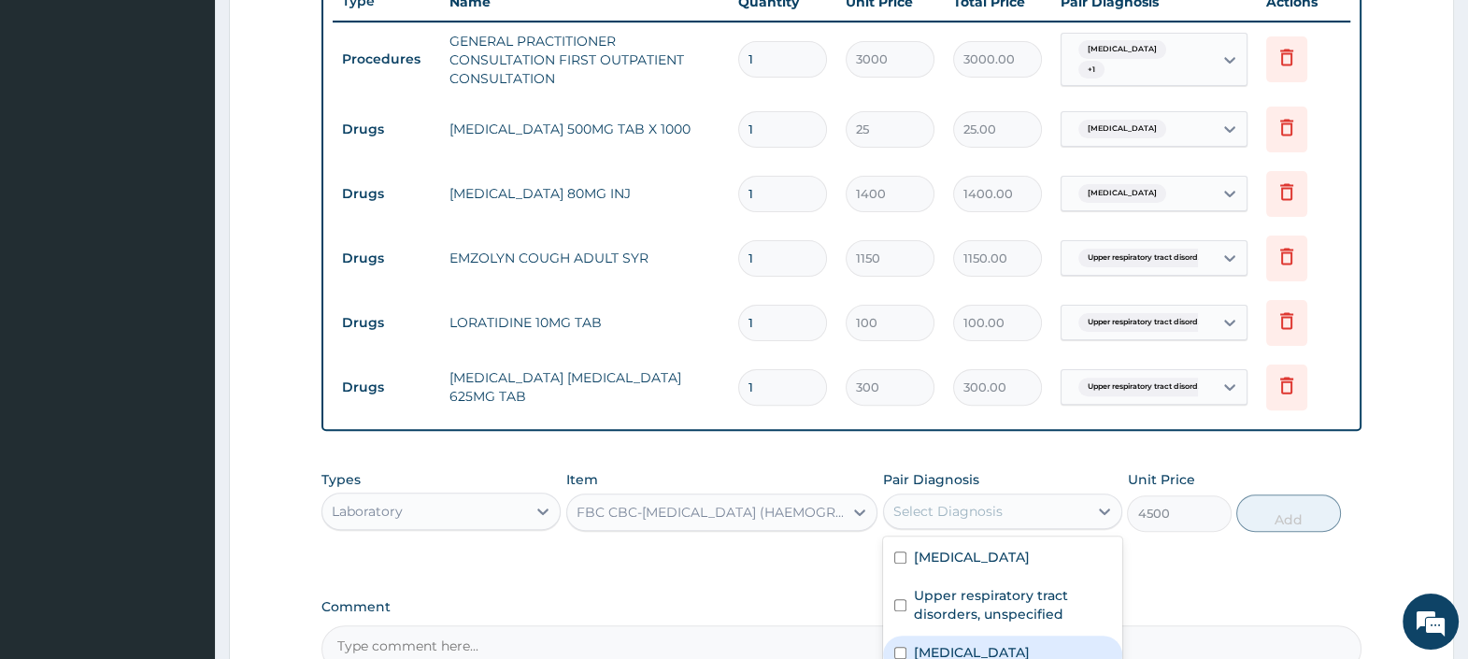
click at [1015, 649] on div "Bacteraemia" at bounding box center [1002, 654] width 239 height 38
checkbox input "true"
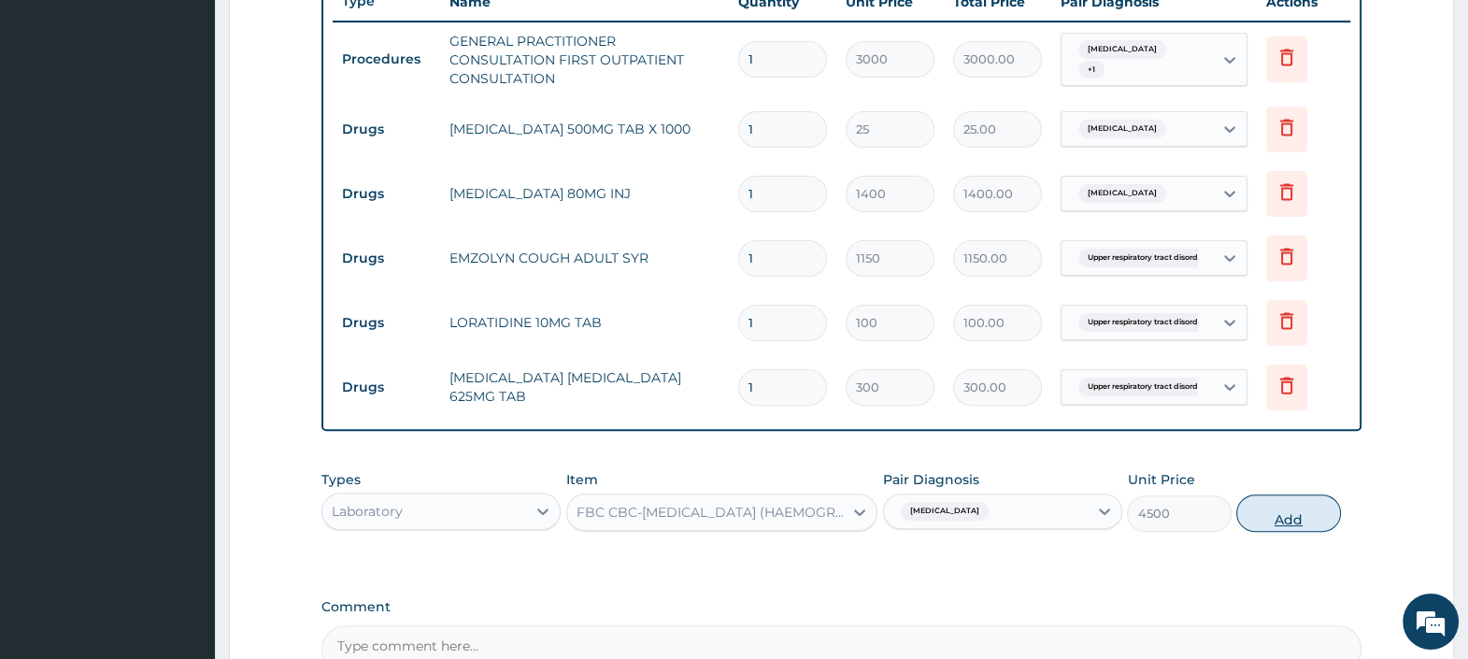
click at [1281, 500] on button "Add" at bounding box center [1288, 512] width 104 height 37
type input "0"
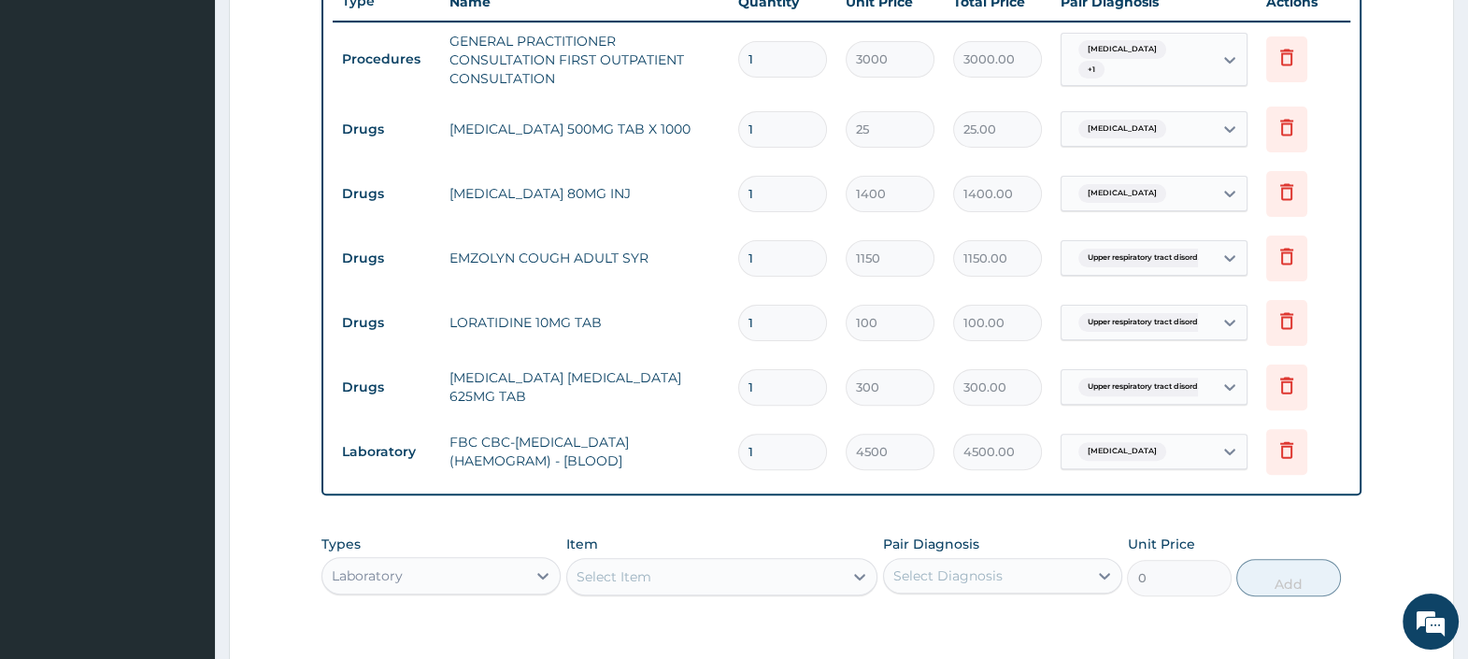
click at [674, 579] on div "Select Item" at bounding box center [705, 576] width 277 height 30
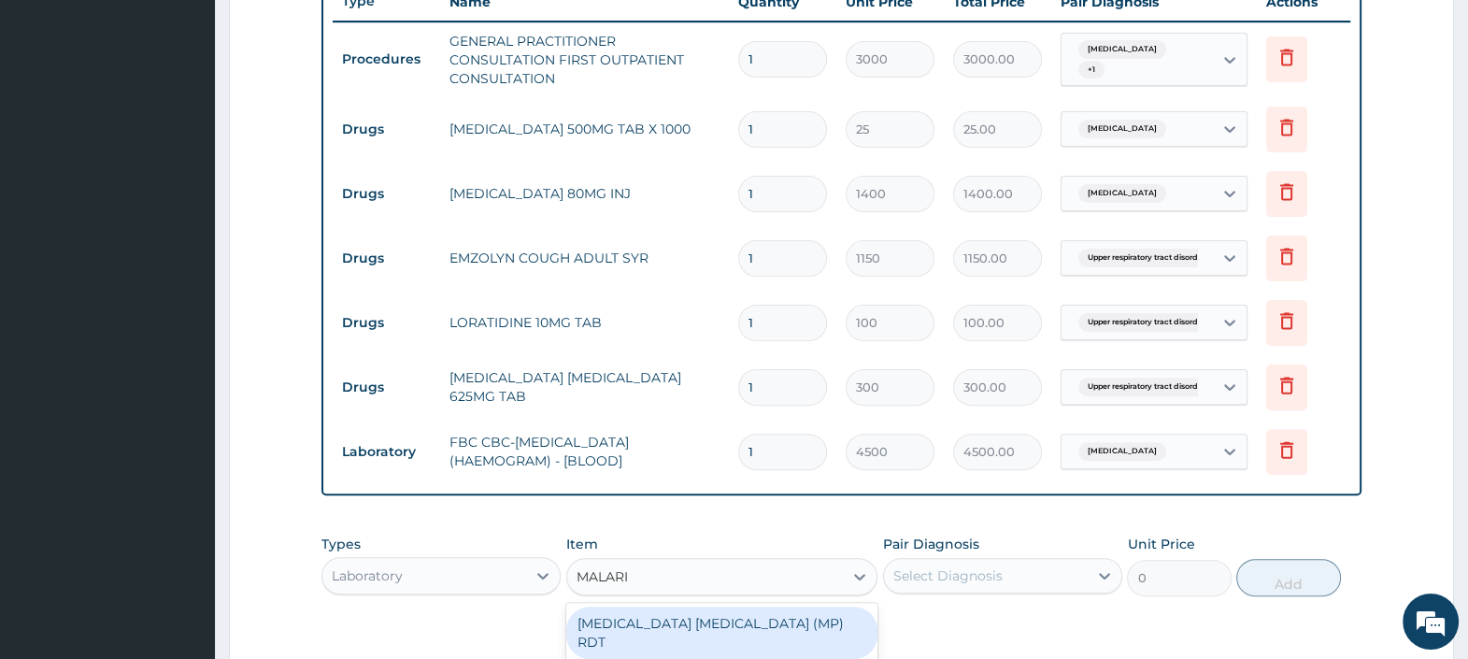
type input "MALARIA"
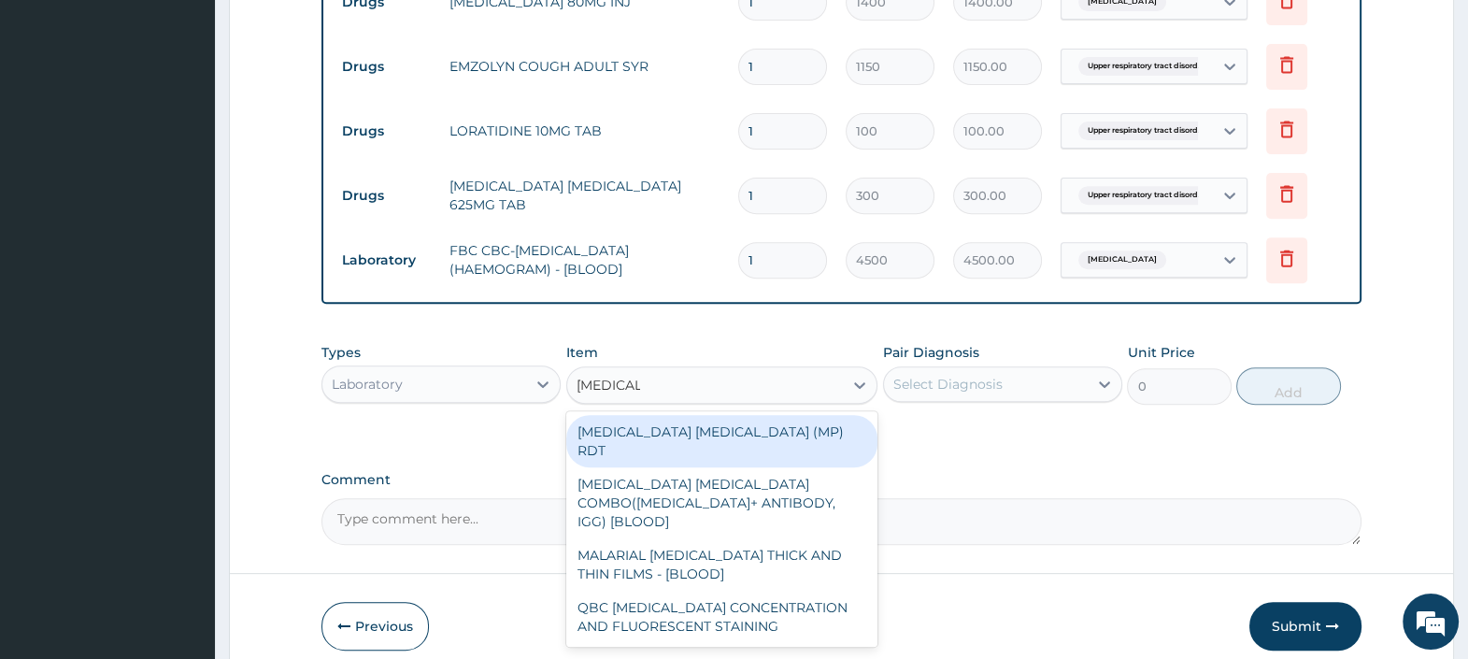
scroll to position [994, 0]
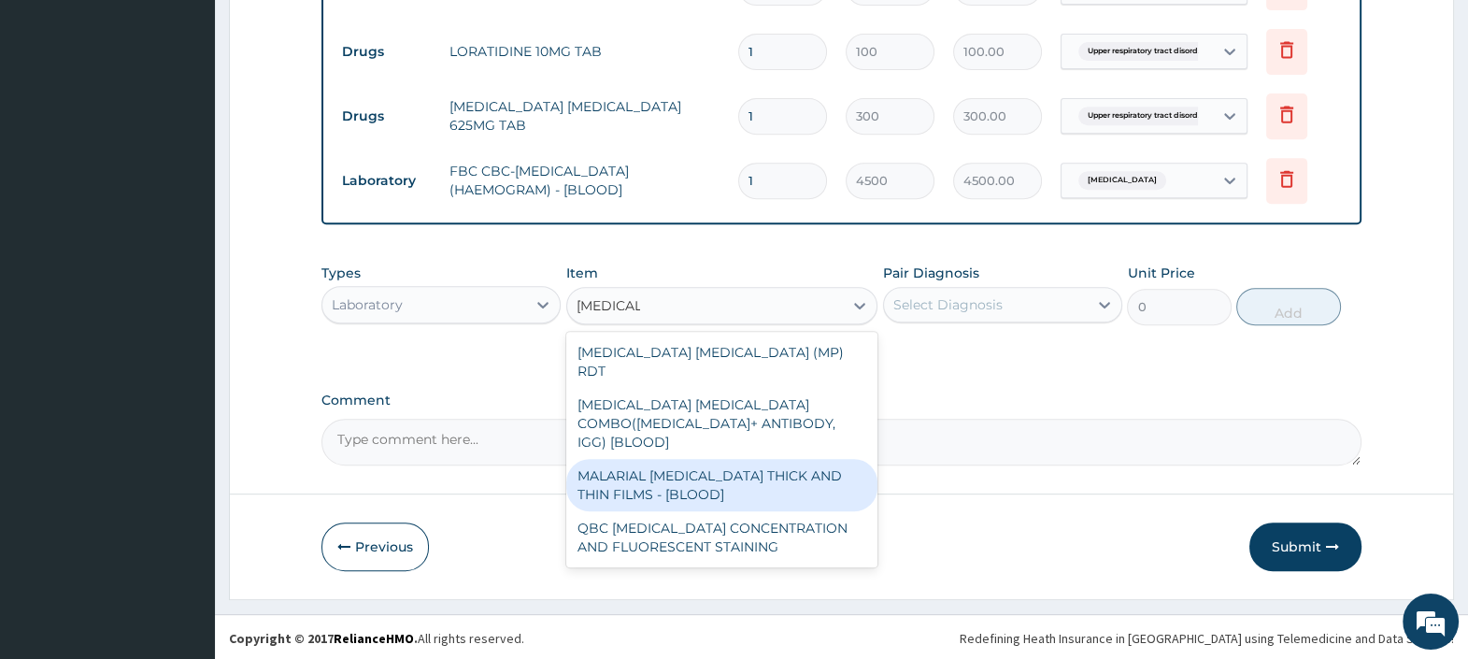
click at [702, 459] on div "MALARIAL PARASITE THICK AND THIN FILMS - [BLOOD]" at bounding box center [722, 485] width 312 height 52
type input "2500"
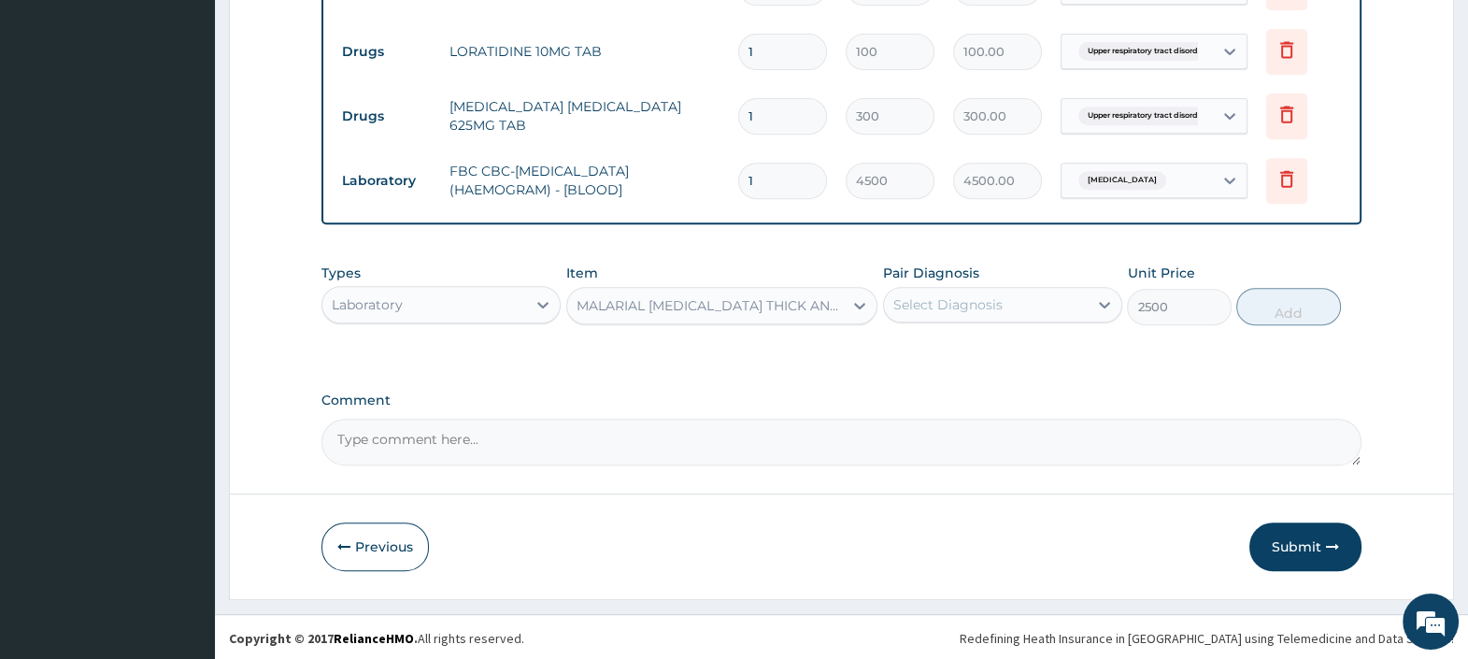
click at [1003, 298] on div "Select Diagnosis" at bounding box center [986, 305] width 204 height 30
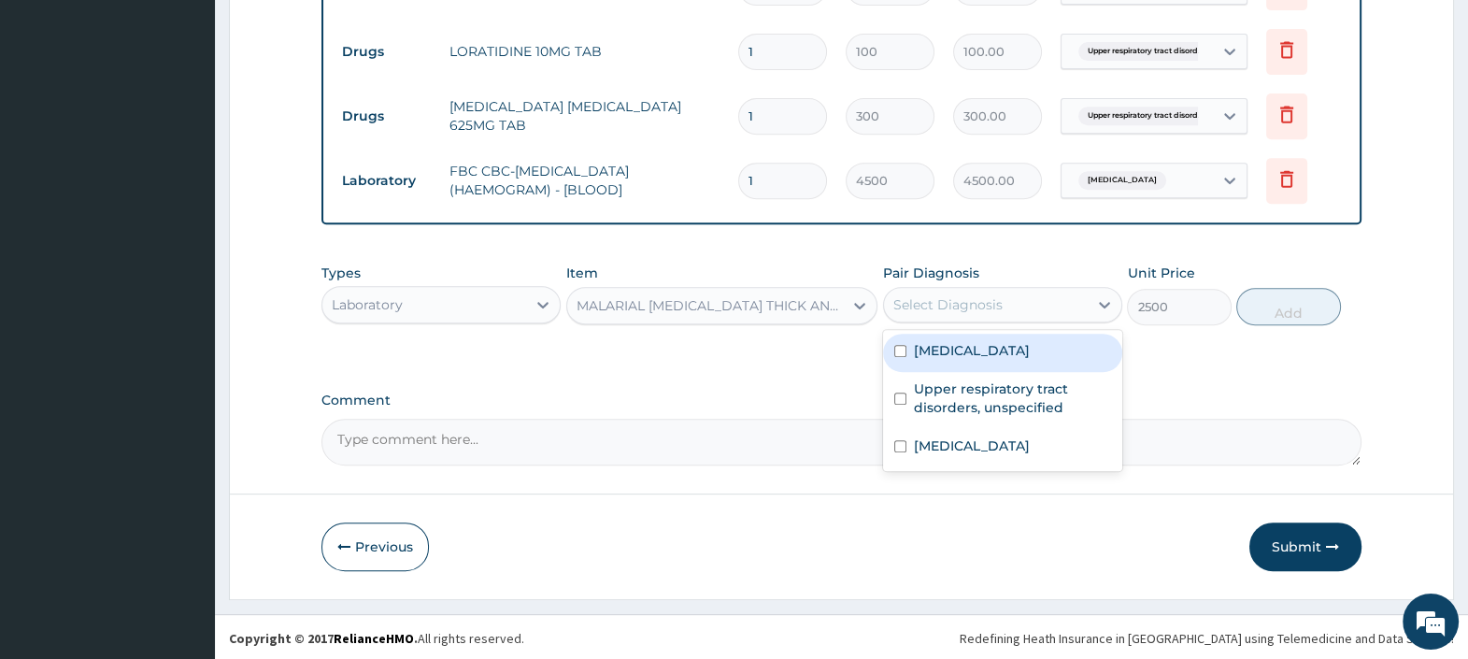
click at [982, 356] on label "Malaria, unspecified" at bounding box center [972, 350] width 116 height 19
checkbox input "true"
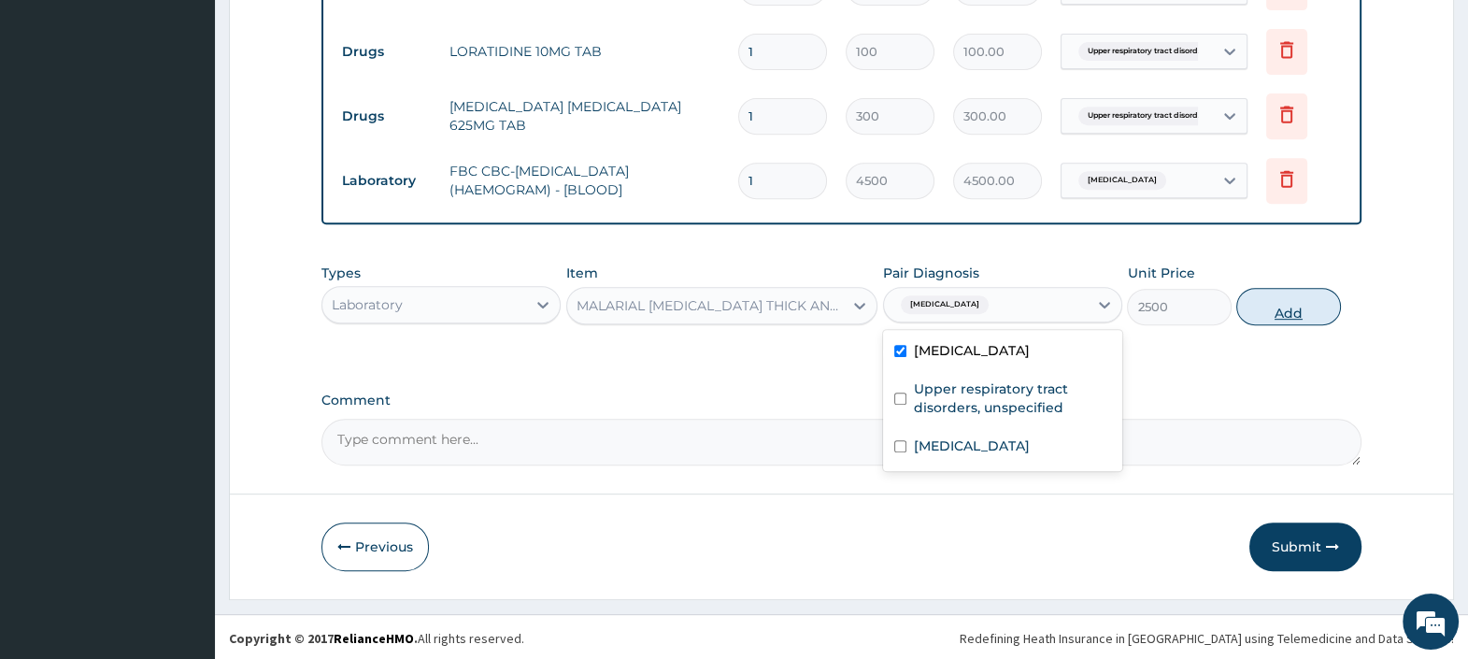
click at [1269, 312] on button "Add" at bounding box center [1288, 306] width 104 height 37
type input "0"
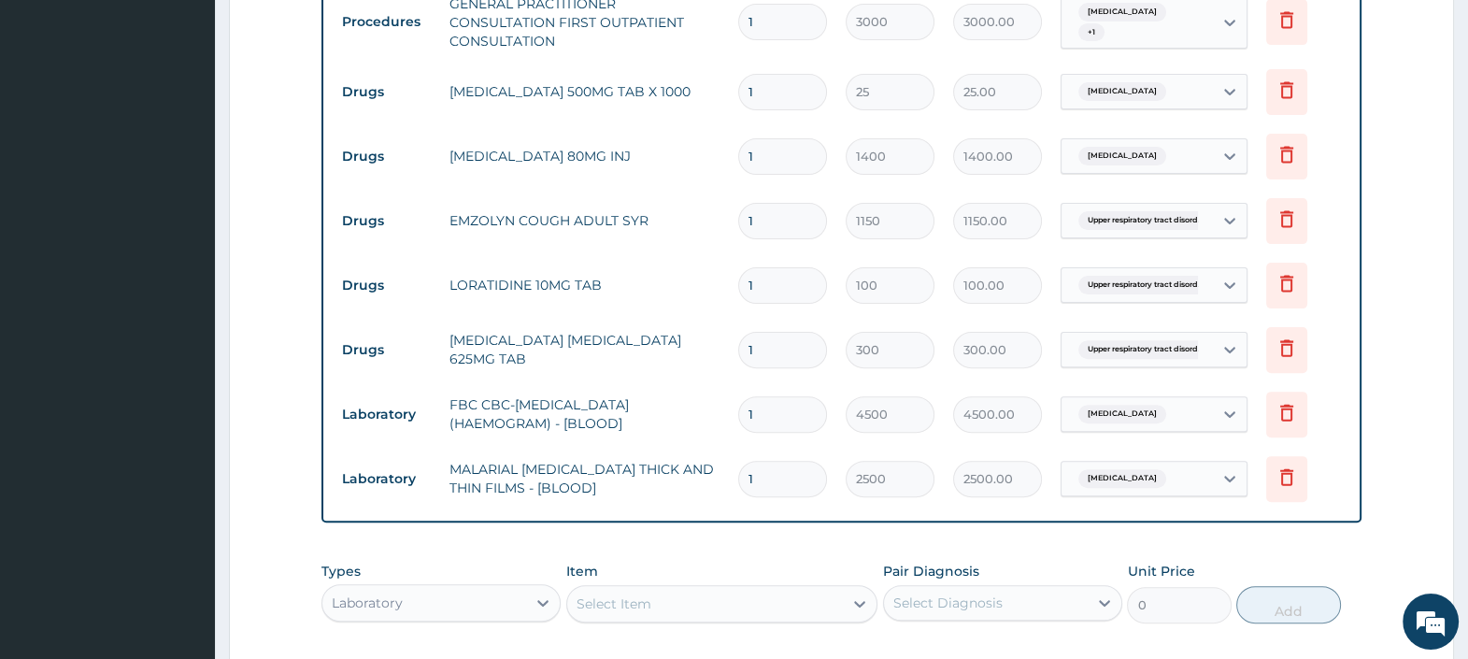
scroll to position [644, 0]
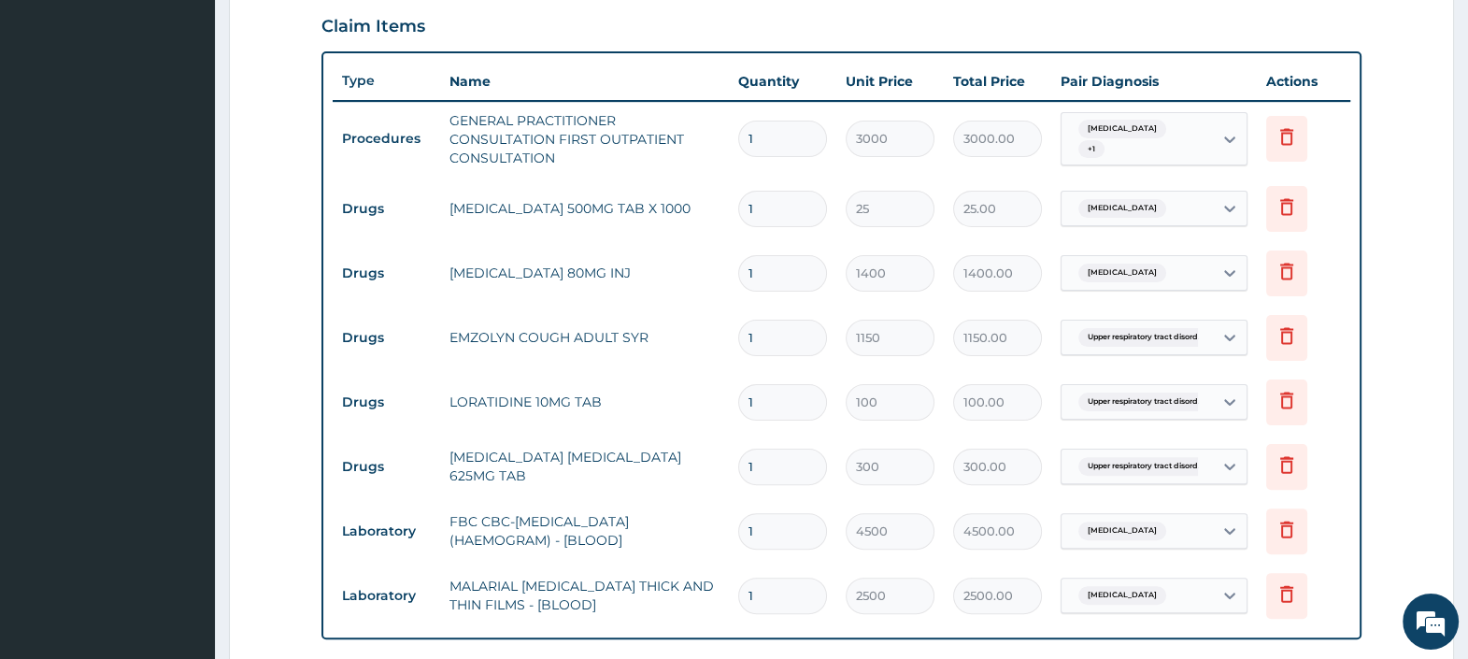
click at [796, 211] on input "1" at bounding box center [782, 209] width 89 height 36
type input "18"
type input "450.00"
type input "18"
drag, startPoint x: 778, startPoint y: 267, endPoint x: 596, endPoint y: 260, distance: 182.3
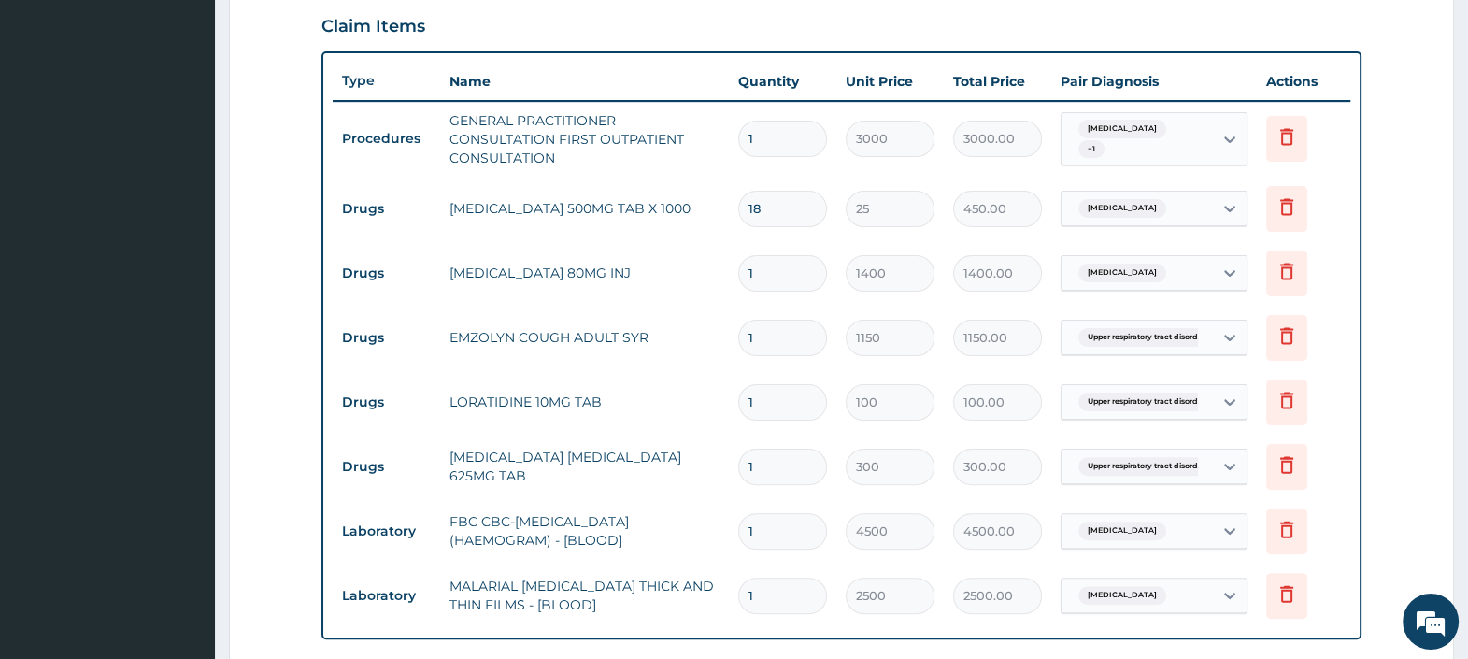
click at [602, 259] on tr "Drugs ARTEMETHER 80MG INJ 1 1400 1400.00 Malaria, unspecified Delete" at bounding box center [841, 273] width 1017 height 64
type input "6"
type input "8400.00"
type input "6"
drag, startPoint x: 767, startPoint y: 389, endPoint x: 646, endPoint y: 384, distance: 120.6
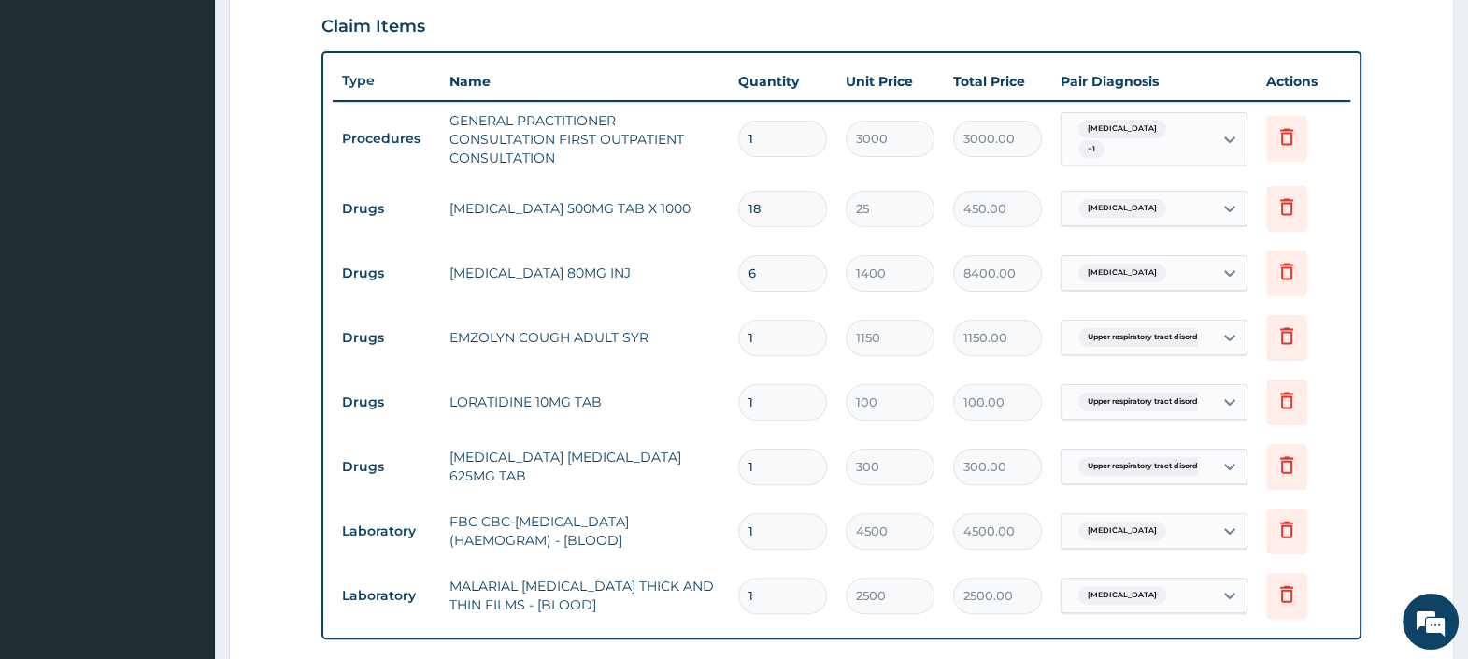
click at [646, 384] on tr "Drugs LORATIDINE 10MG TAB 1 100 100.00 Upper respiratory tract disord... Delete" at bounding box center [841, 402] width 1017 height 64
type input "5"
type input "500.00"
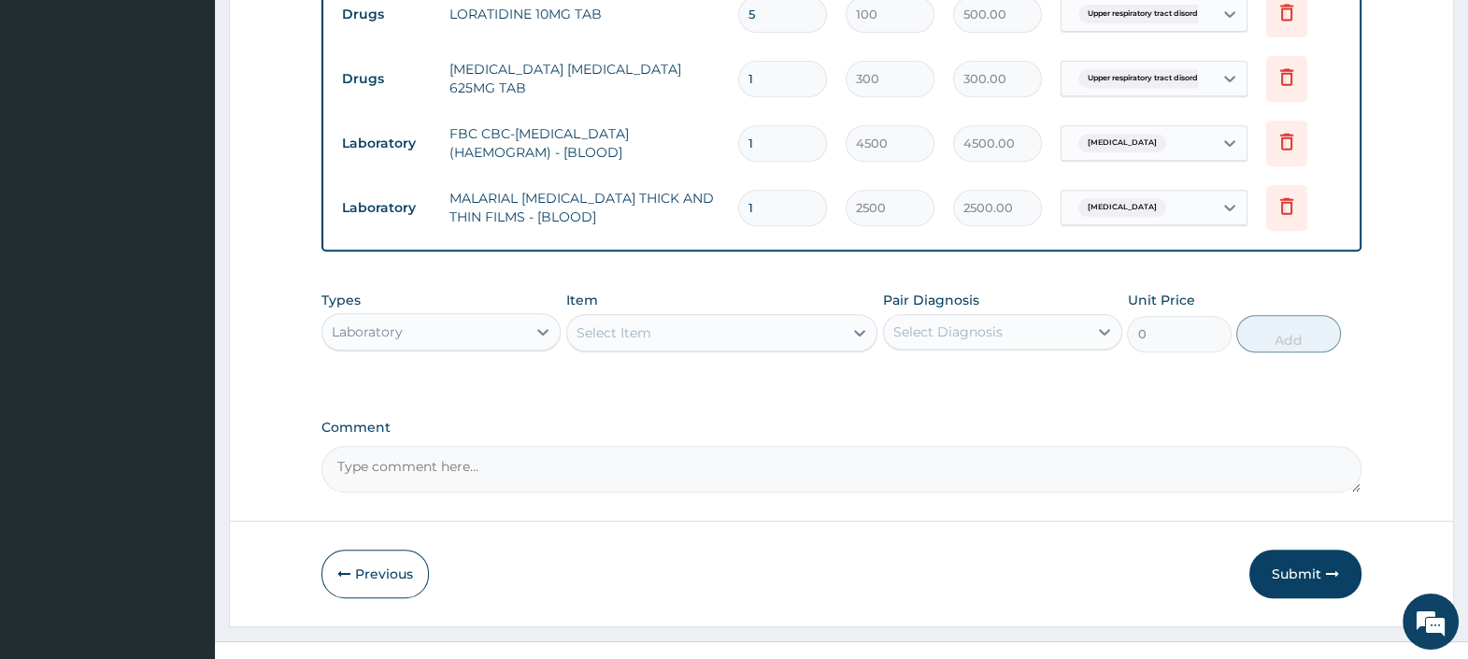
scroll to position [1058, 0]
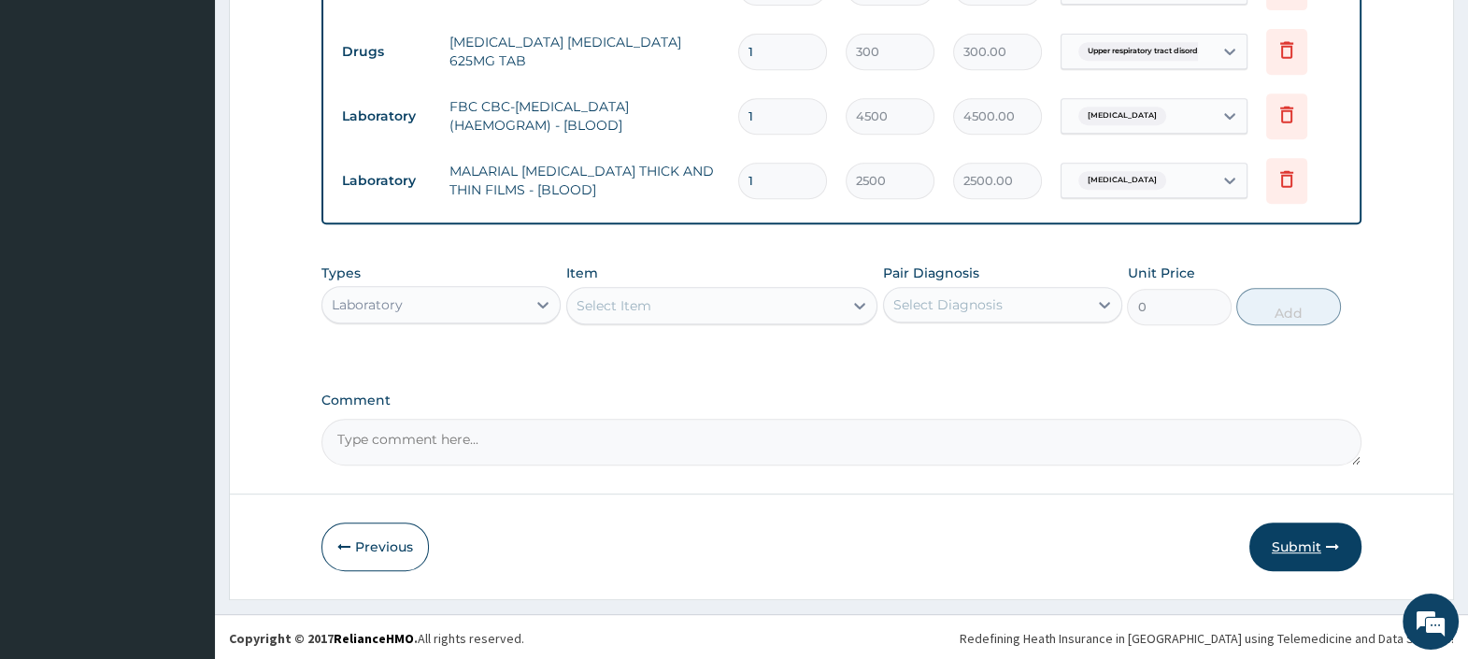
type input "5"
click at [1303, 532] on button "Submit" at bounding box center [1305, 546] width 112 height 49
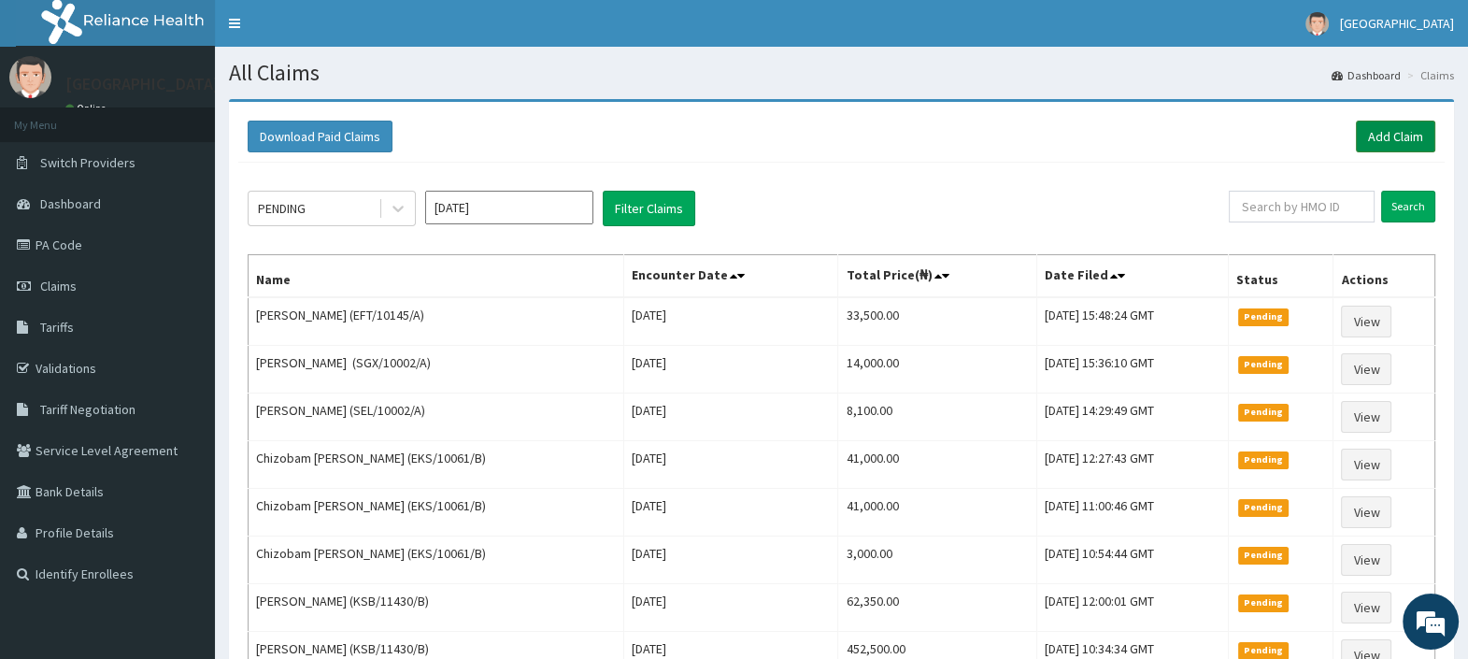
click at [1377, 128] on link "Add Claim" at bounding box center [1395, 137] width 79 height 32
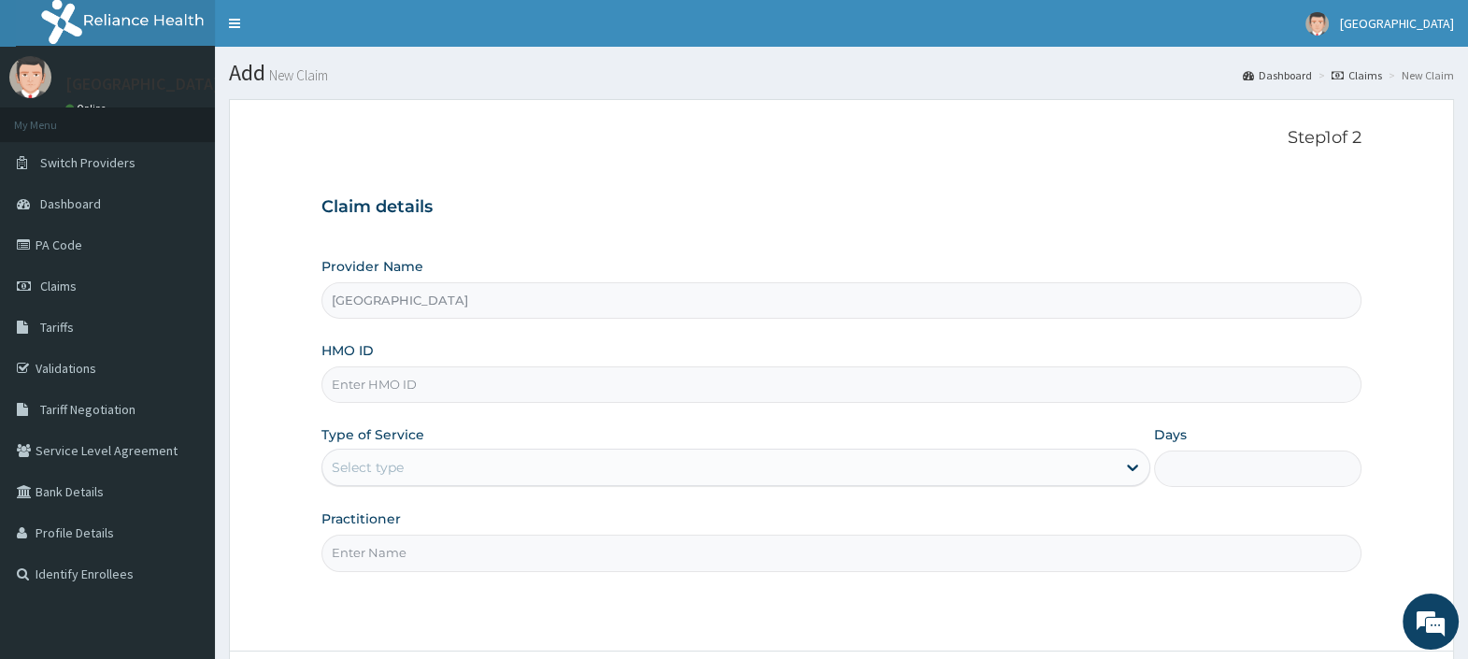
type input "[GEOGRAPHIC_DATA]"
click at [532, 391] on input "HMO ID" at bounding box center [841, 384] width 1040 height 36
paste input "LPD/10072/A"
drag, startPoint x: 429, startPoint y: 391, endPoint x: 133, endPoint y: 369, distance: 297.0
click at [158, 364] on div "R EL Toggle navigation TopTee Medical Center TopTee Medical Center - hmotopteem…" at bounding box center [734, 409] width 1468 height 818
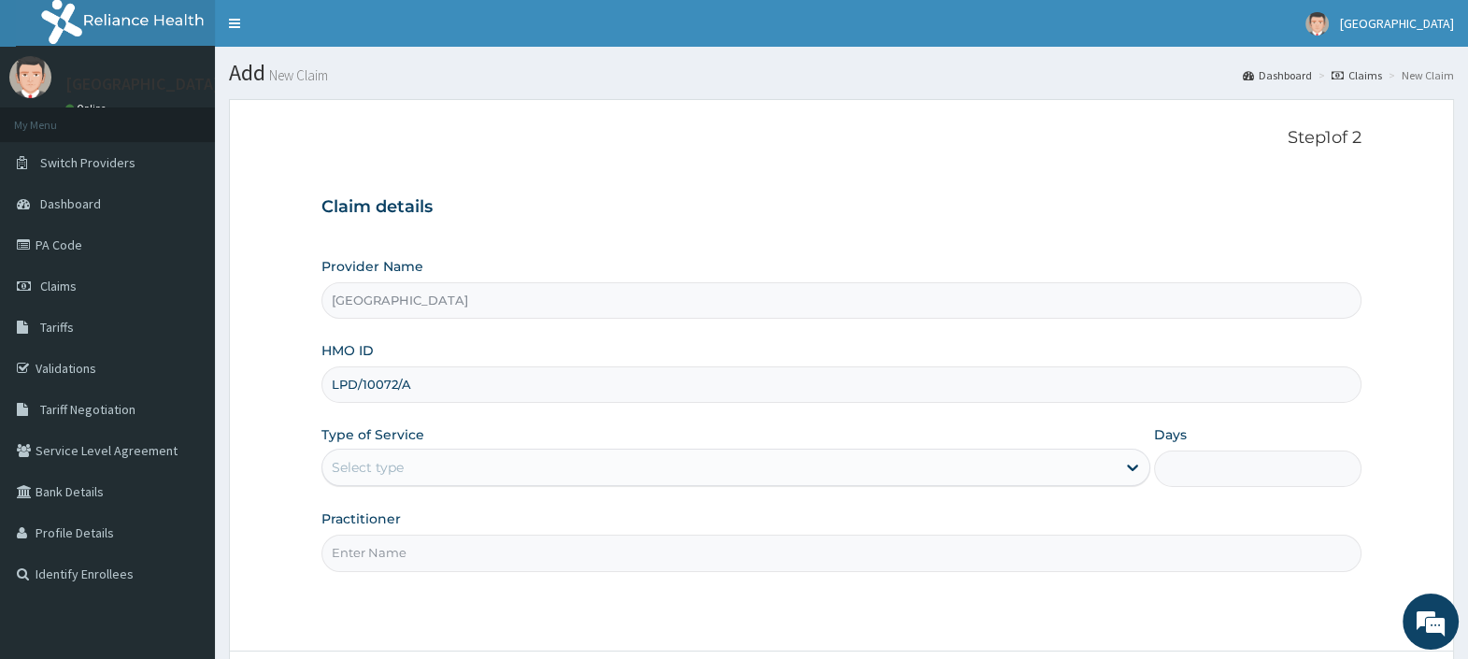
paste input "SER/10046"
type input "SER/10046/A"
click at [384, 475] on div "Select type" at bounding box center [368, 467] width 72 height 19
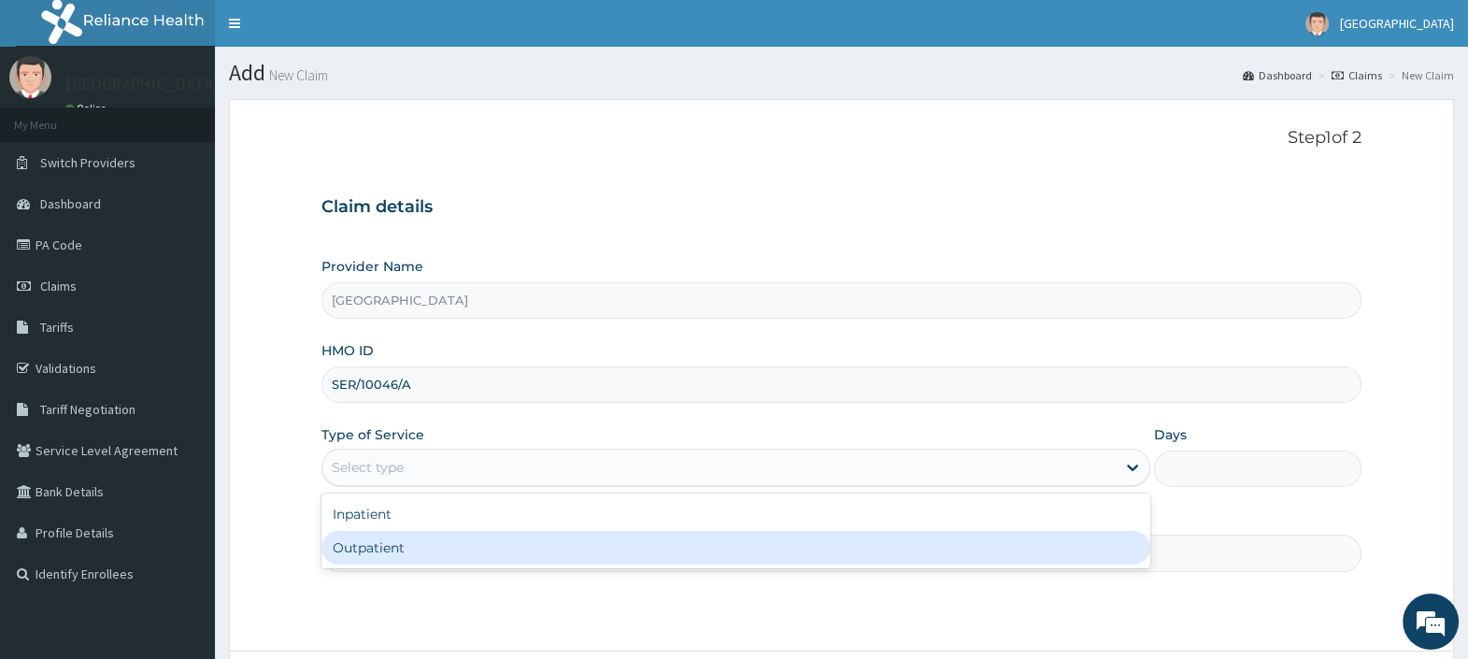
click at [396, 547] on div "Outpatient" at bounding box center [735, 548] width 829 height 34
type input "1"
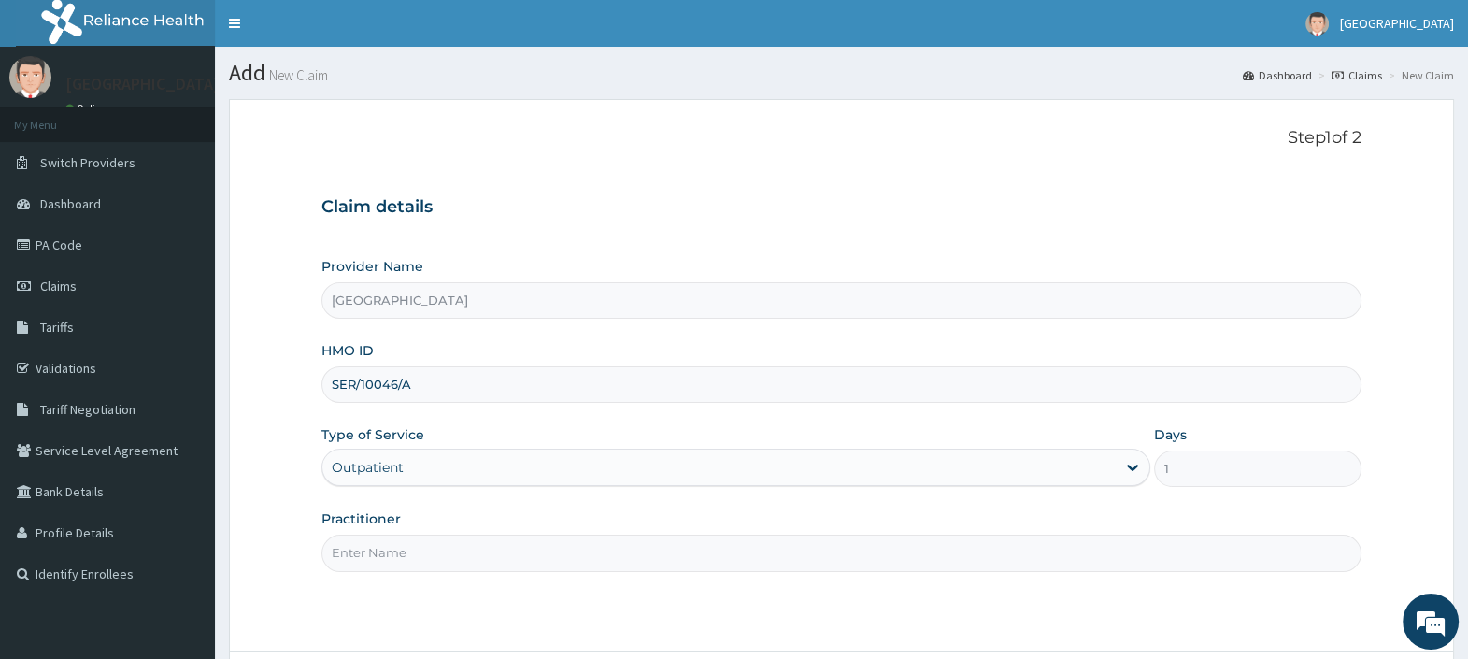
click at [396, 547] on input "Practitioner" at bounding box center [841, 552] width 1040 height 36
type input "DR. EBUBE"
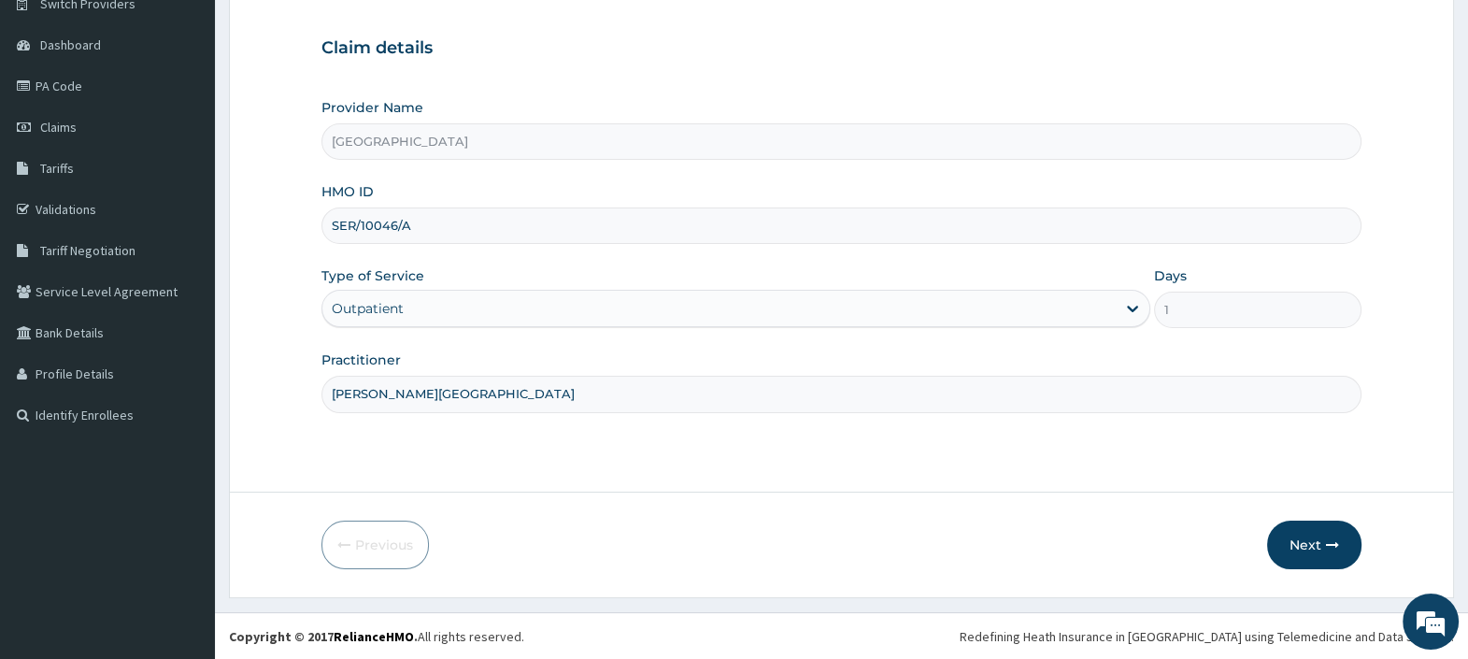
scroll to position [159, 0]
click at [1327, 542] on icon "button" at bounding box center [1332, 544] width 13 height 13
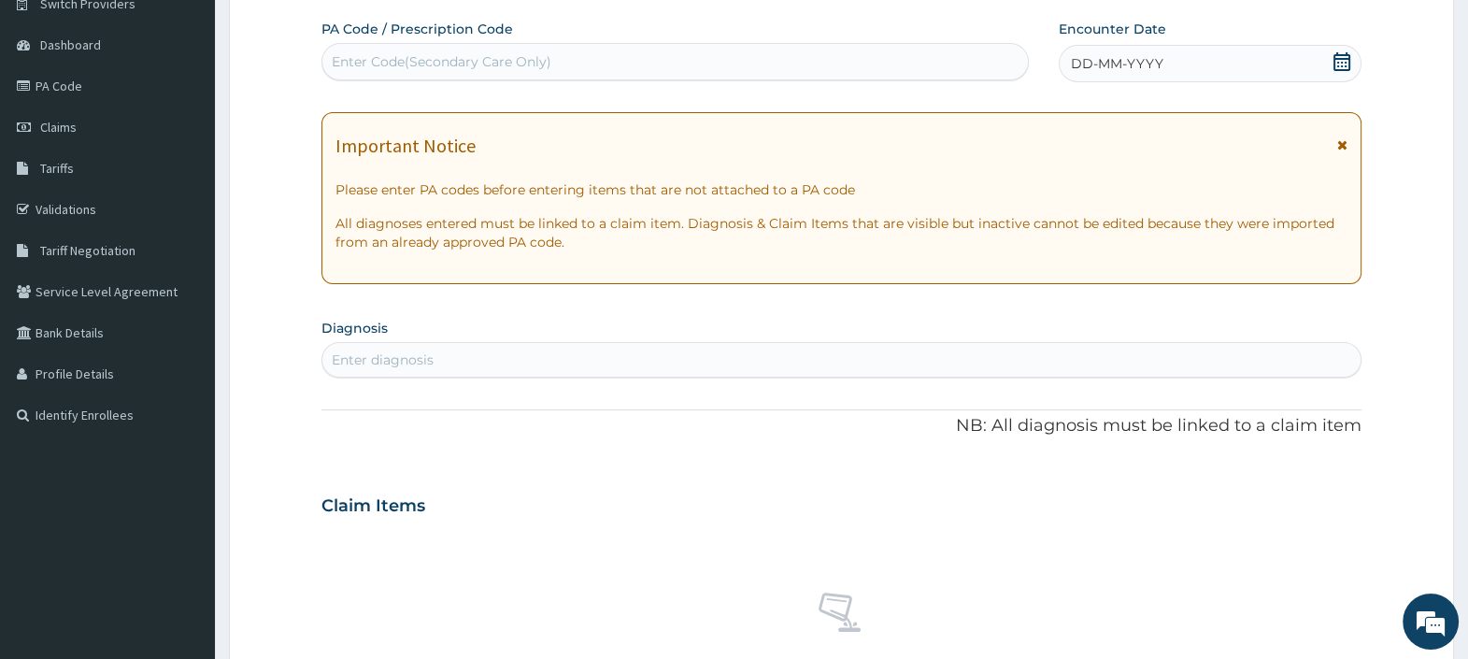
click at [1345, 59] on icon at bounding box center [1341, 61] width 19 height 19
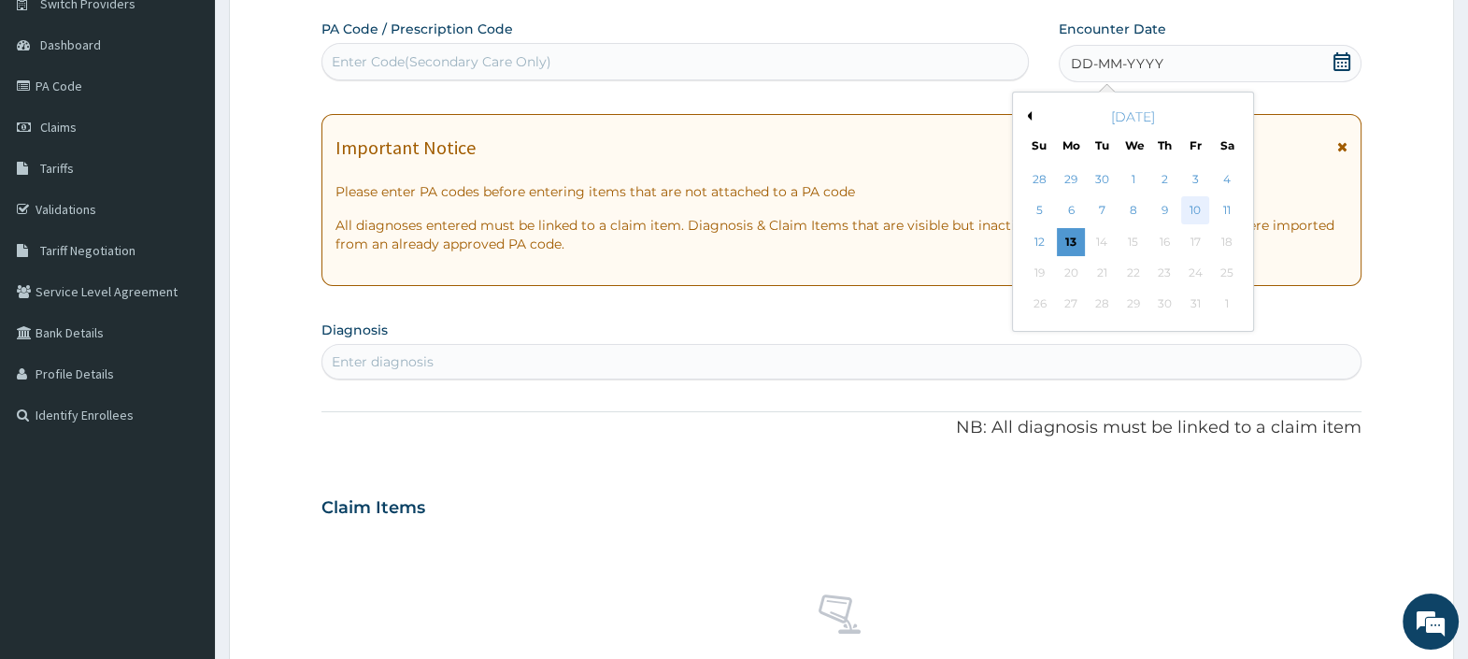
click at [1203, 201] on div "10" at bounding box center [1195, 211] width 28 height 28
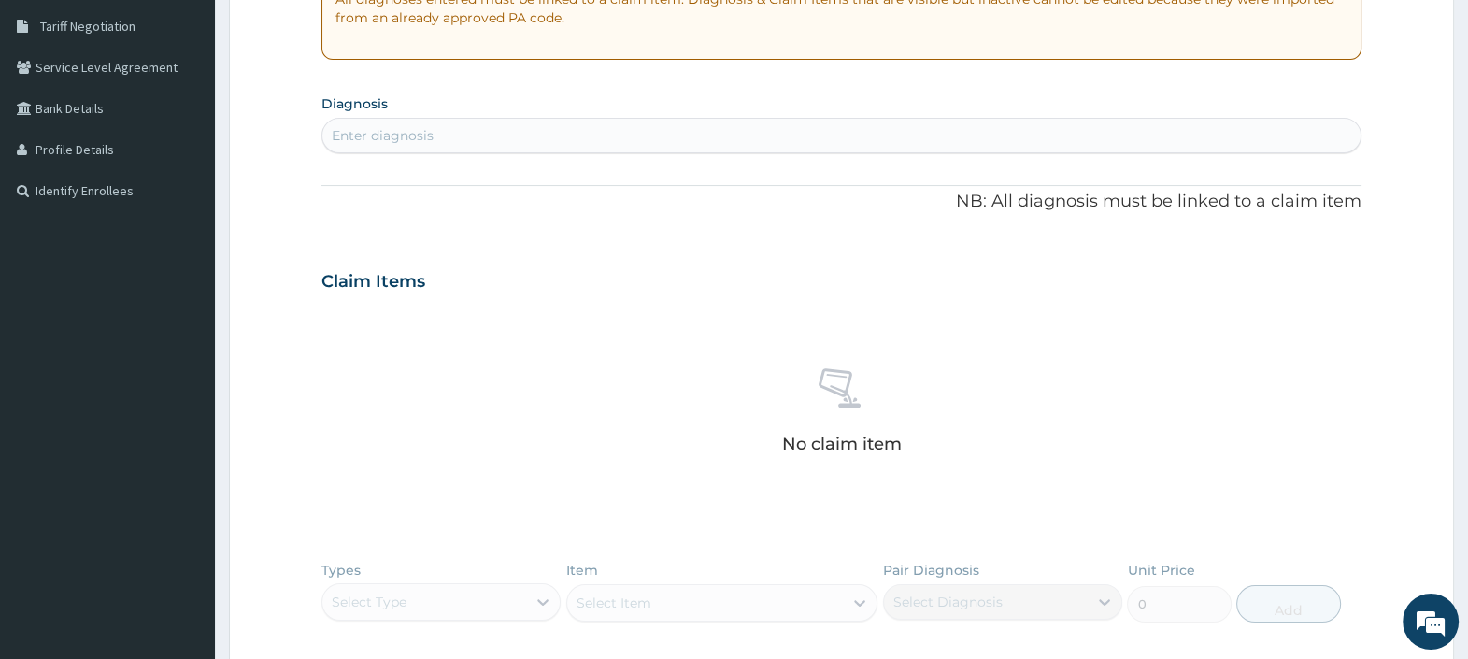
scroll to position [392, 0]
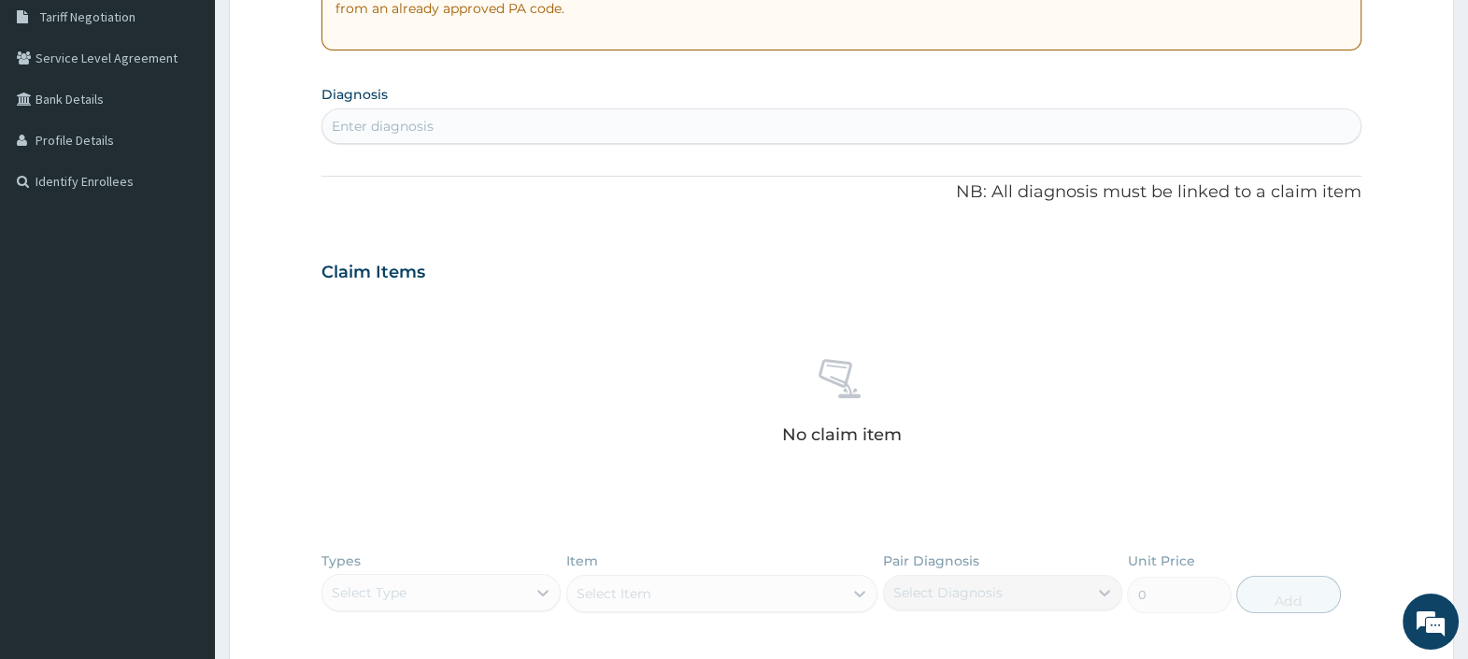
click at [461, 127] on div "Enter diagnosis" at bounding box center [841, 126] width 1038 height 30
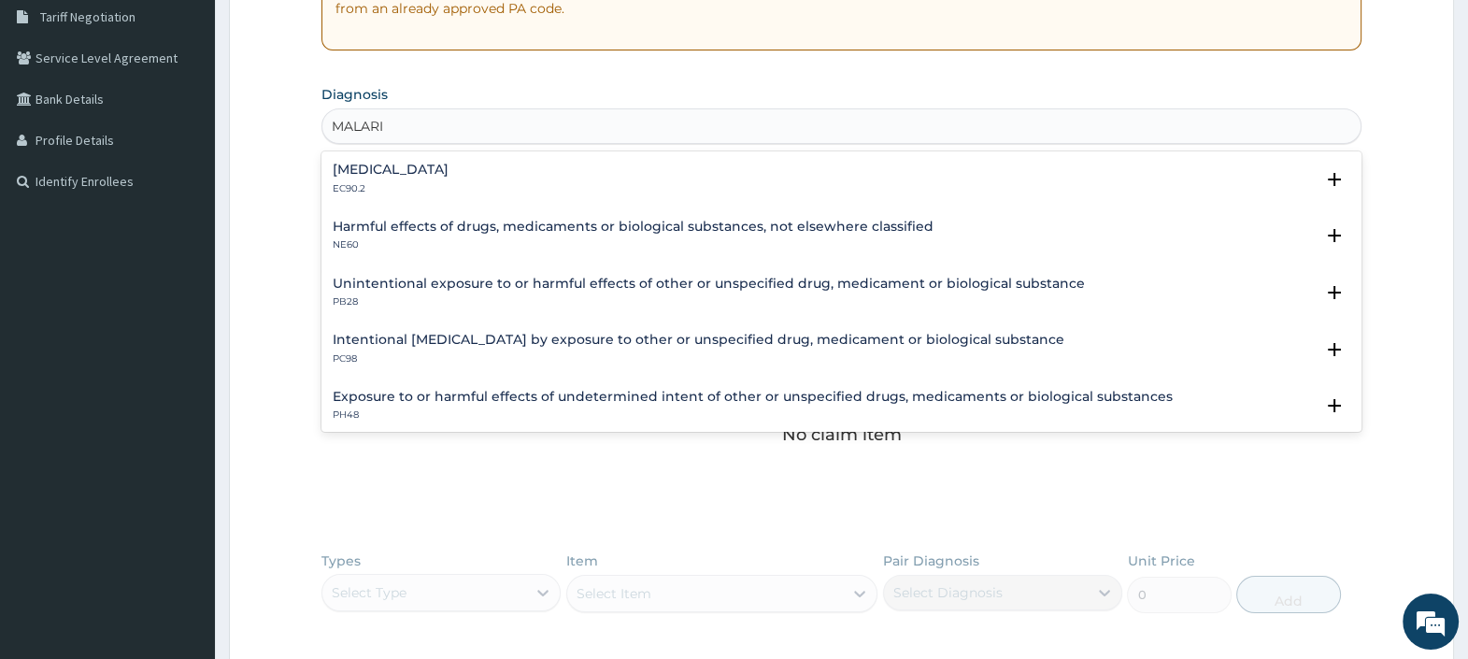
type input "MALARIA"
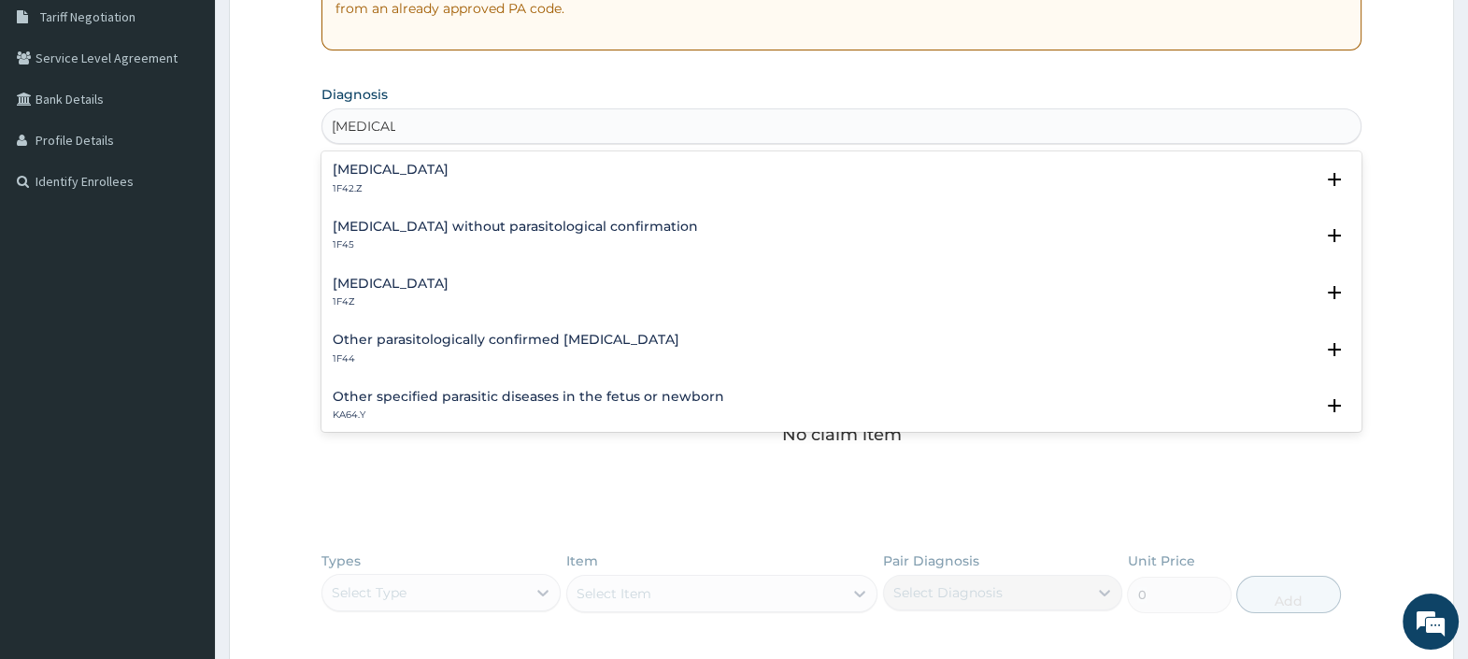
click at [406, 281] on h4 "Malaria, unspecified" at bounding box center [391, 284] width 116 height 14
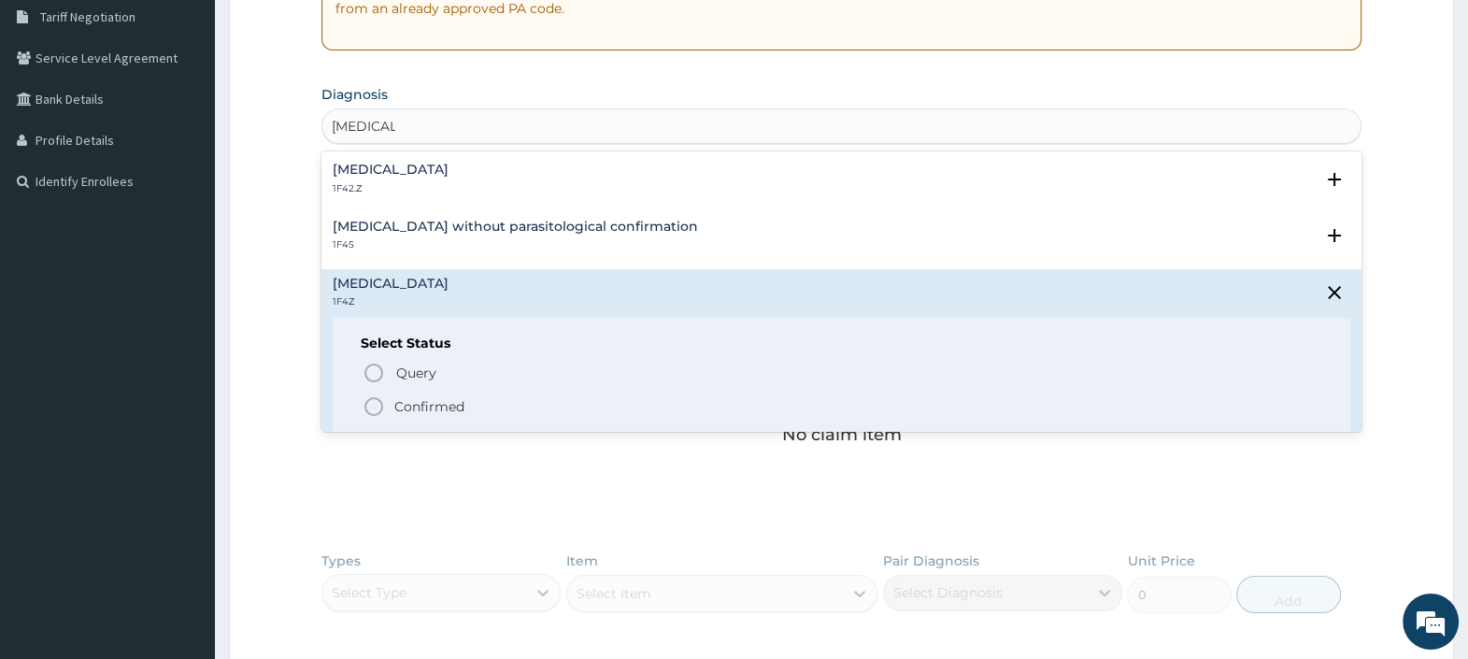
click at [414, 399] on p "Confirmed" at bounding box center [429, 406] width 70 height 19
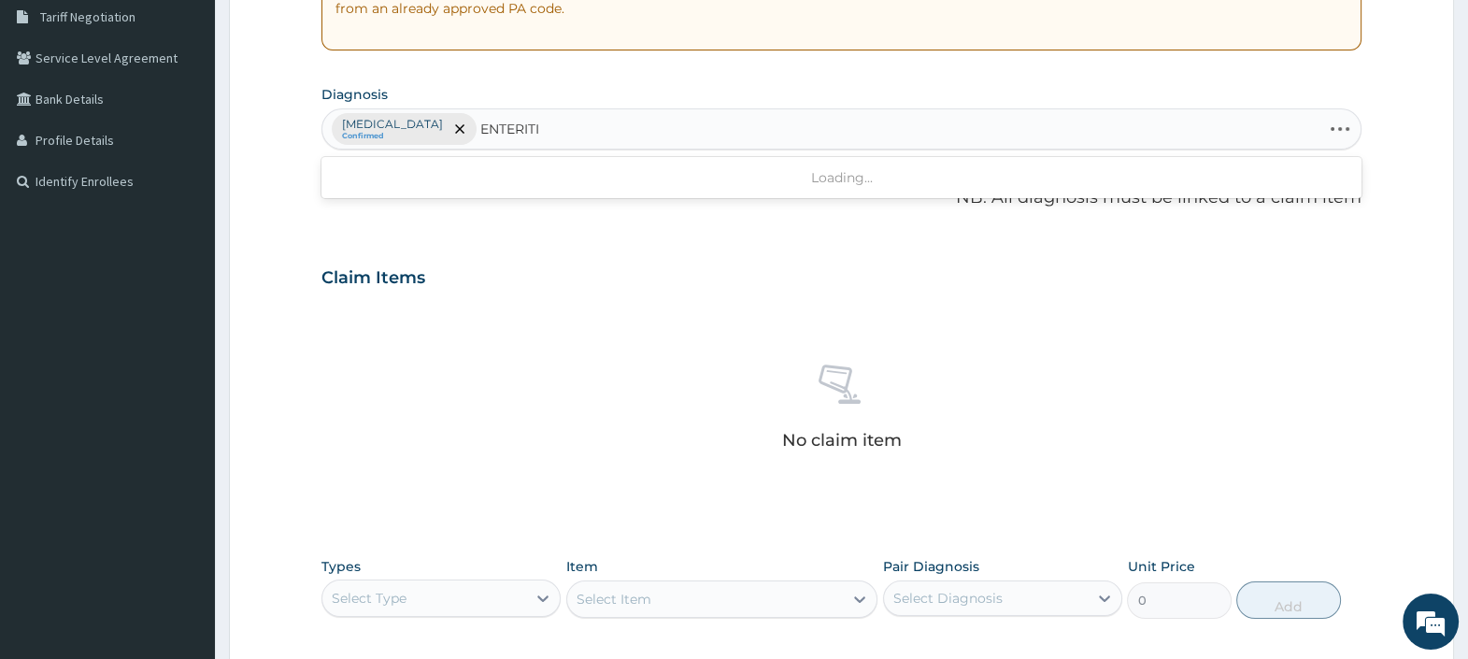
type input "ENTERITIS"
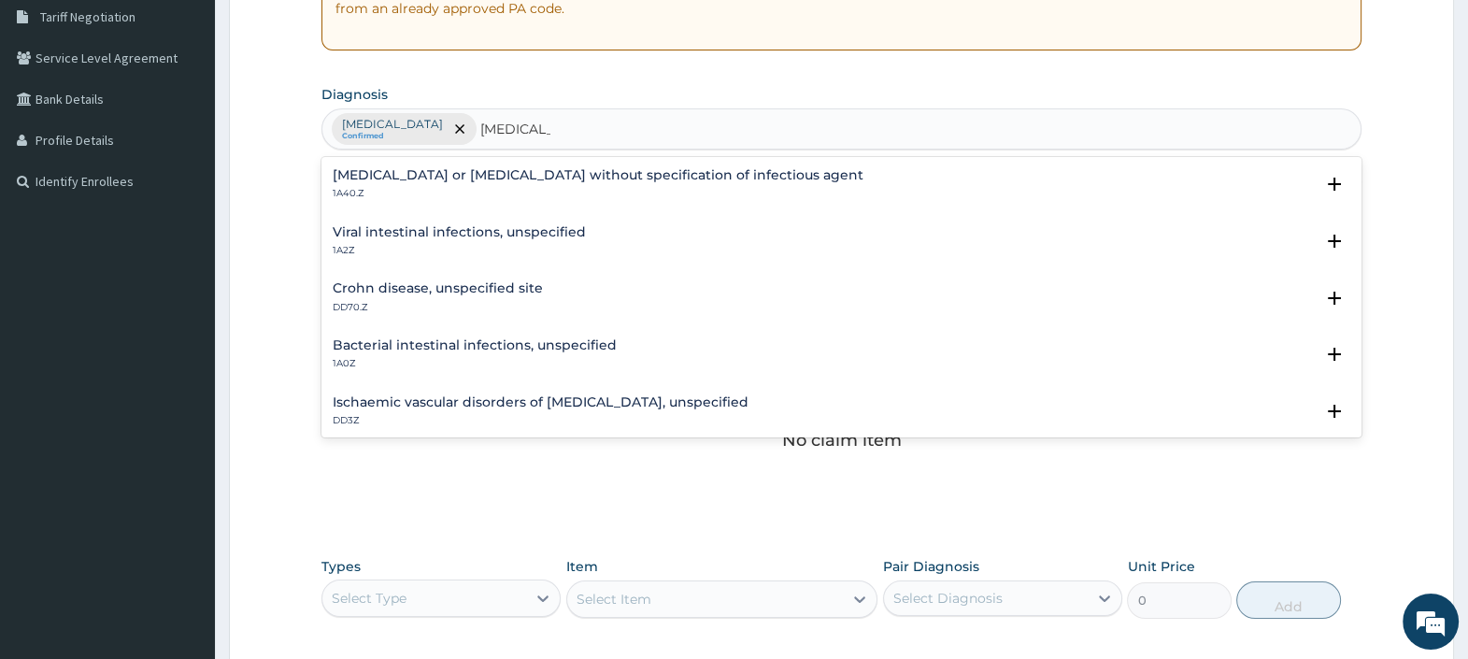
click at [525, 338] on h4 "Bacterial intestinal infections, unspecified" at bounding box center [475, 345] width 284 height 14
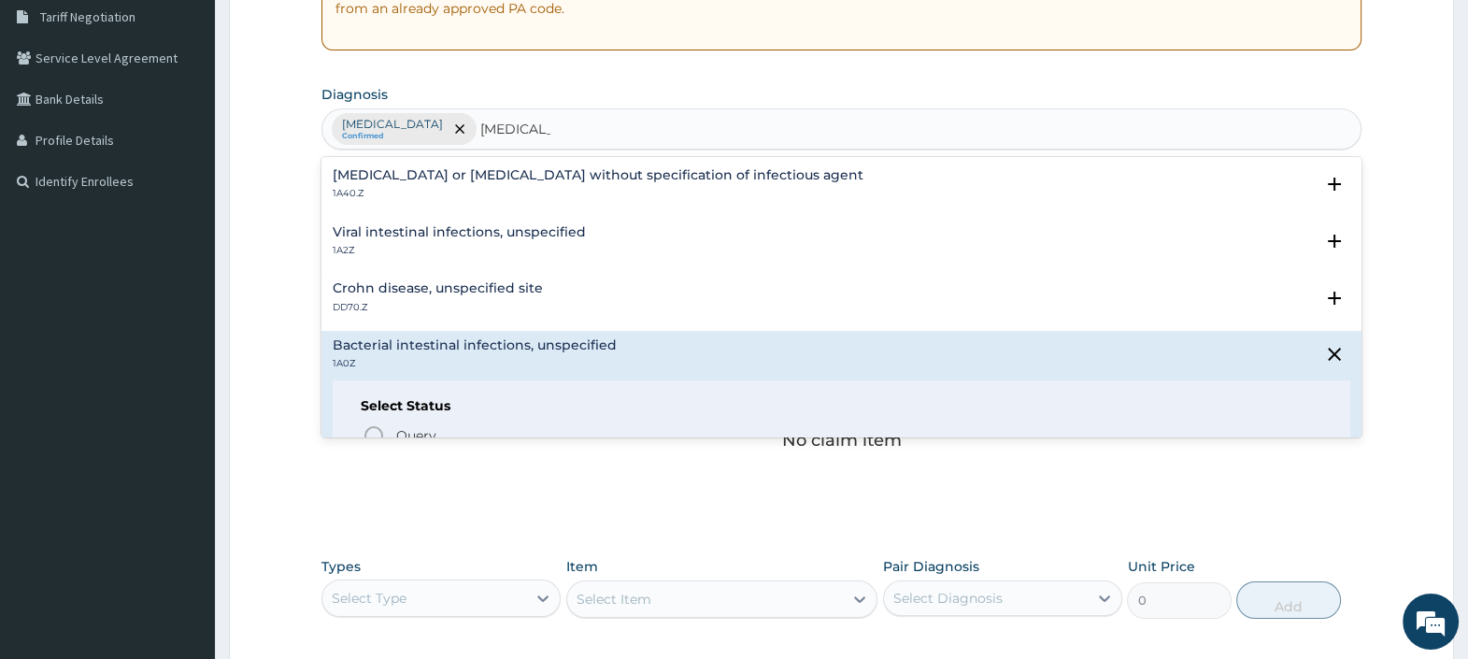
scroll to position [116, 0]
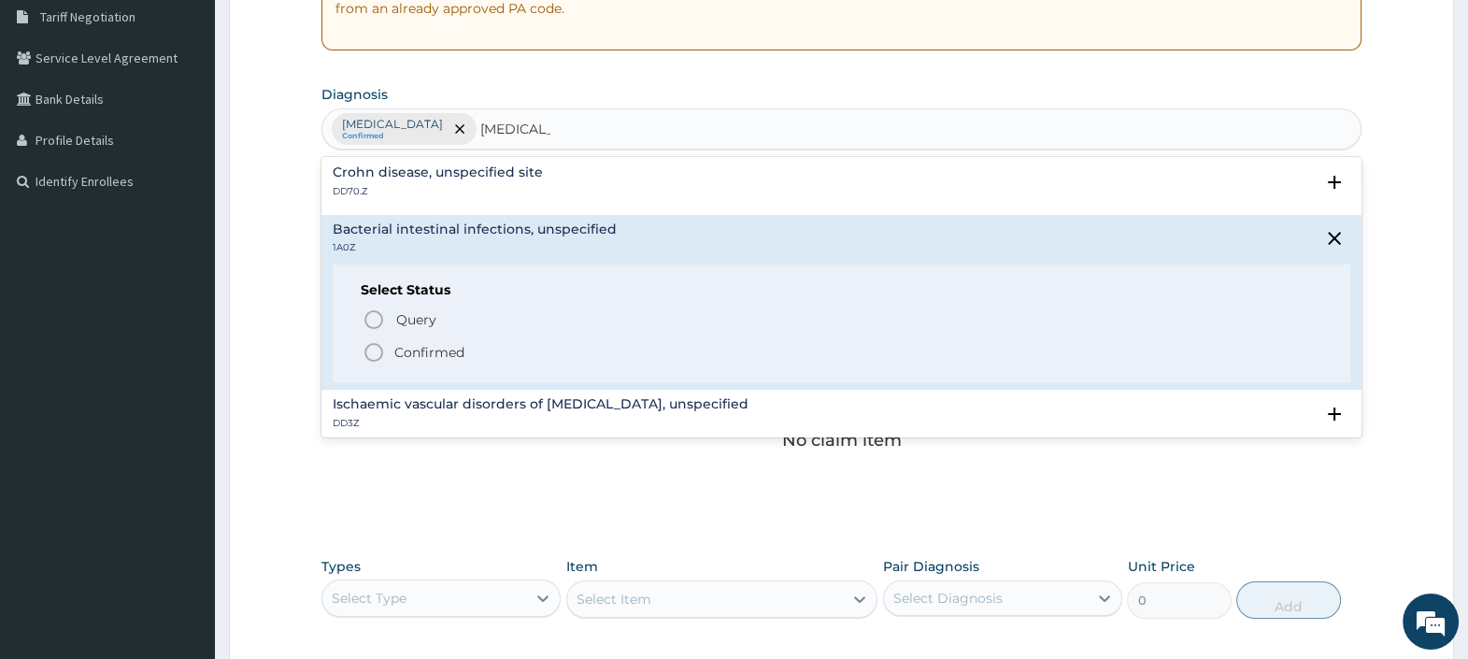
click at [374, 335] on div "Query Query covers suspected (?), Keep in view (kiv), Ruled out (r/o) Confirmed" at bounding box center [841, 334] width 961 height 57
click at [364, 348] on icon "status option filled" at bounding box center [373, 352] width 22 height 22
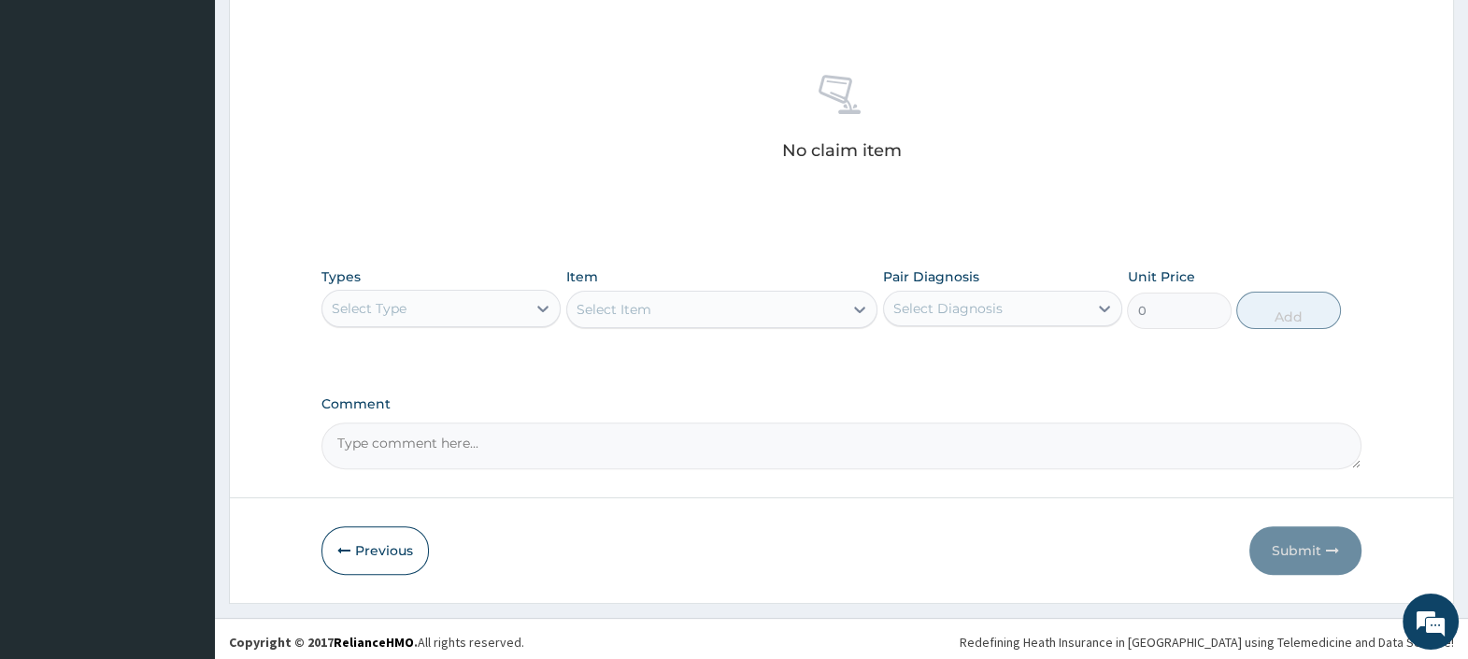
scroll to position [687, 0]
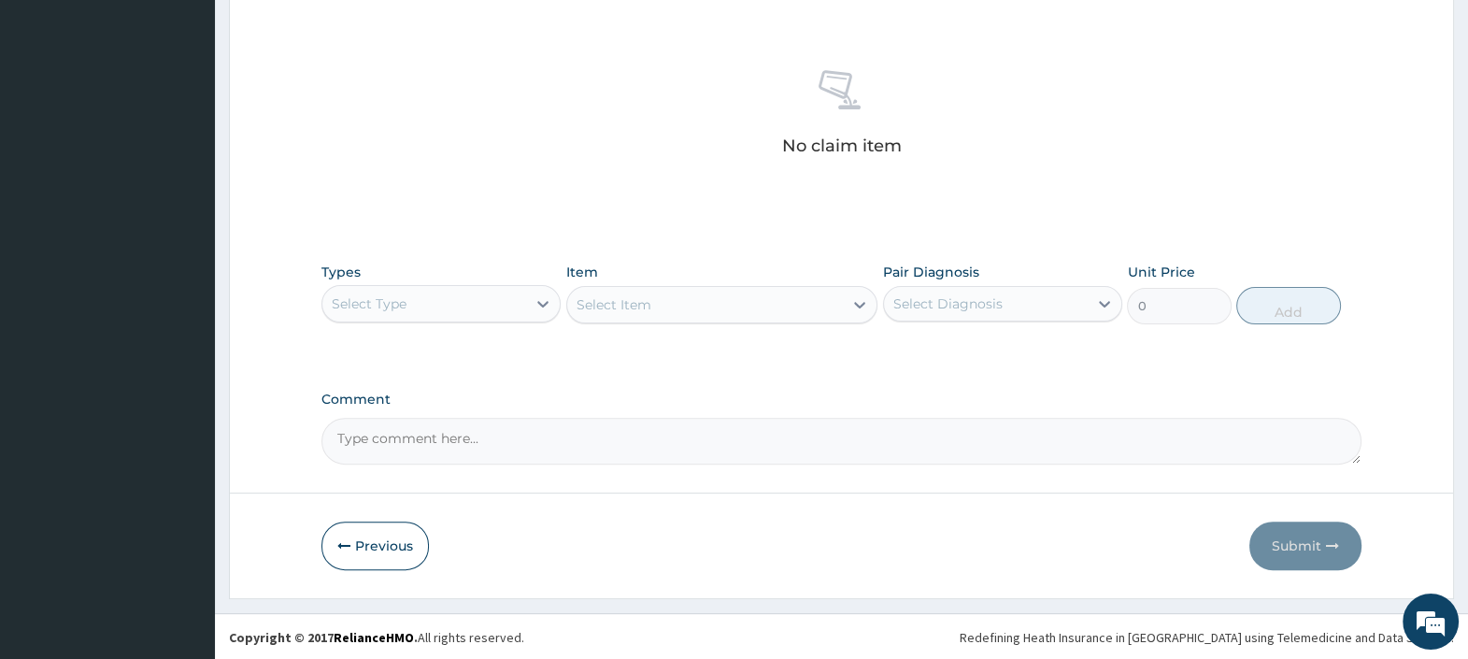
click at [506, 303] on div "Select Type" at bounding box center [424, 304] width 204 height 30
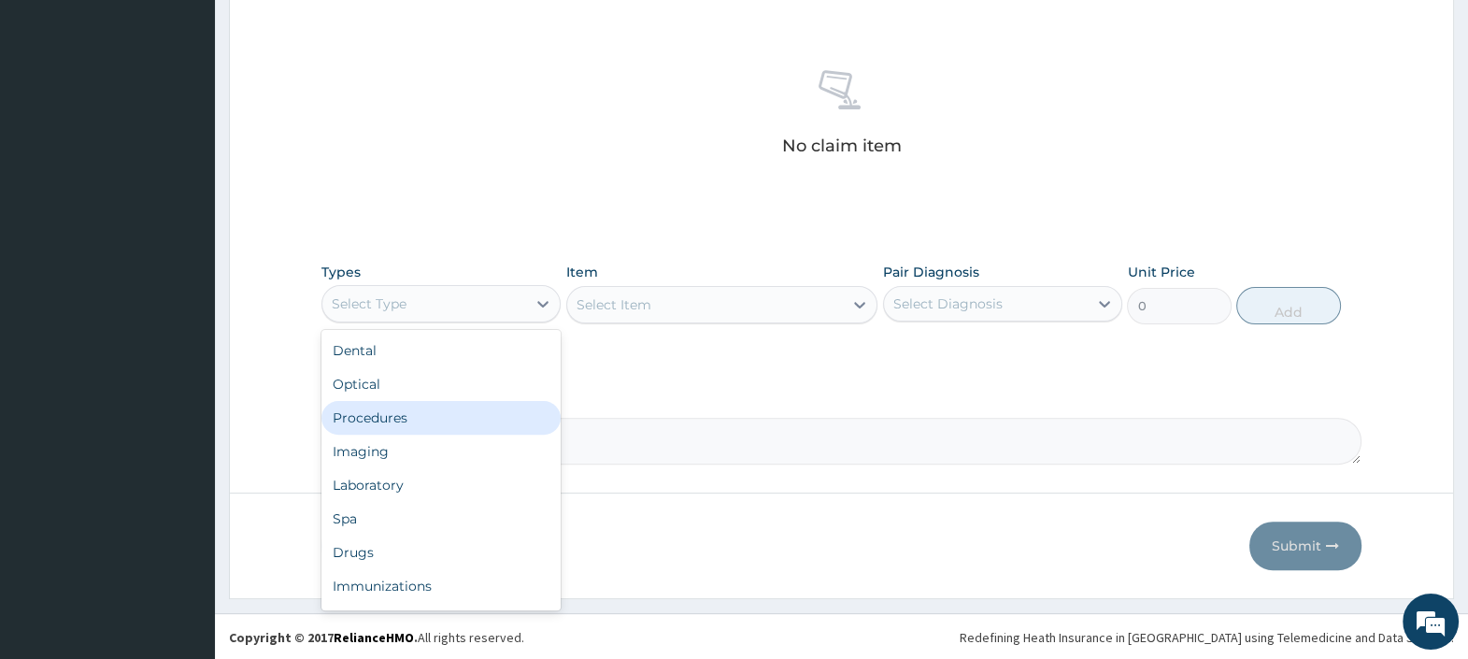
click at [412, 411] on div "Procedures" at bounding box center [440, 418] width 239 height 34
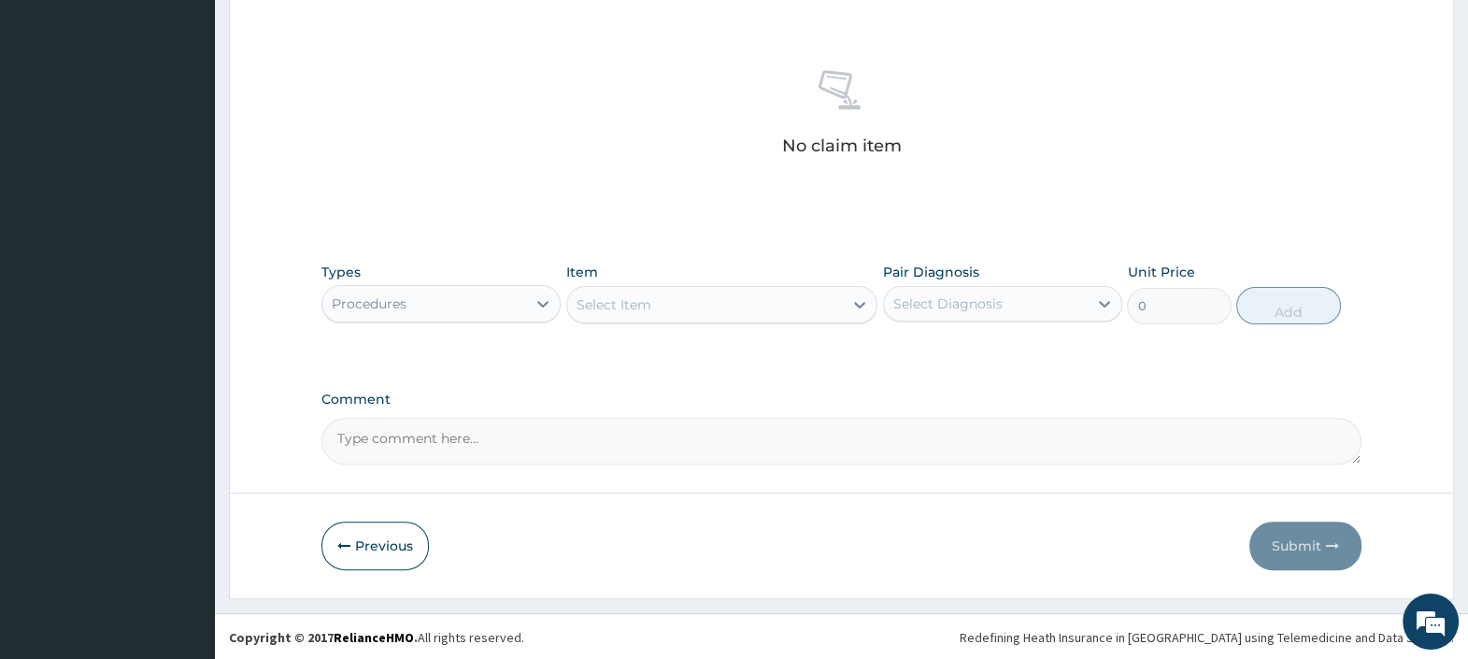
click at [672, 293] on div "Select Item" at bounding box center [705, 305] width 277 height 30
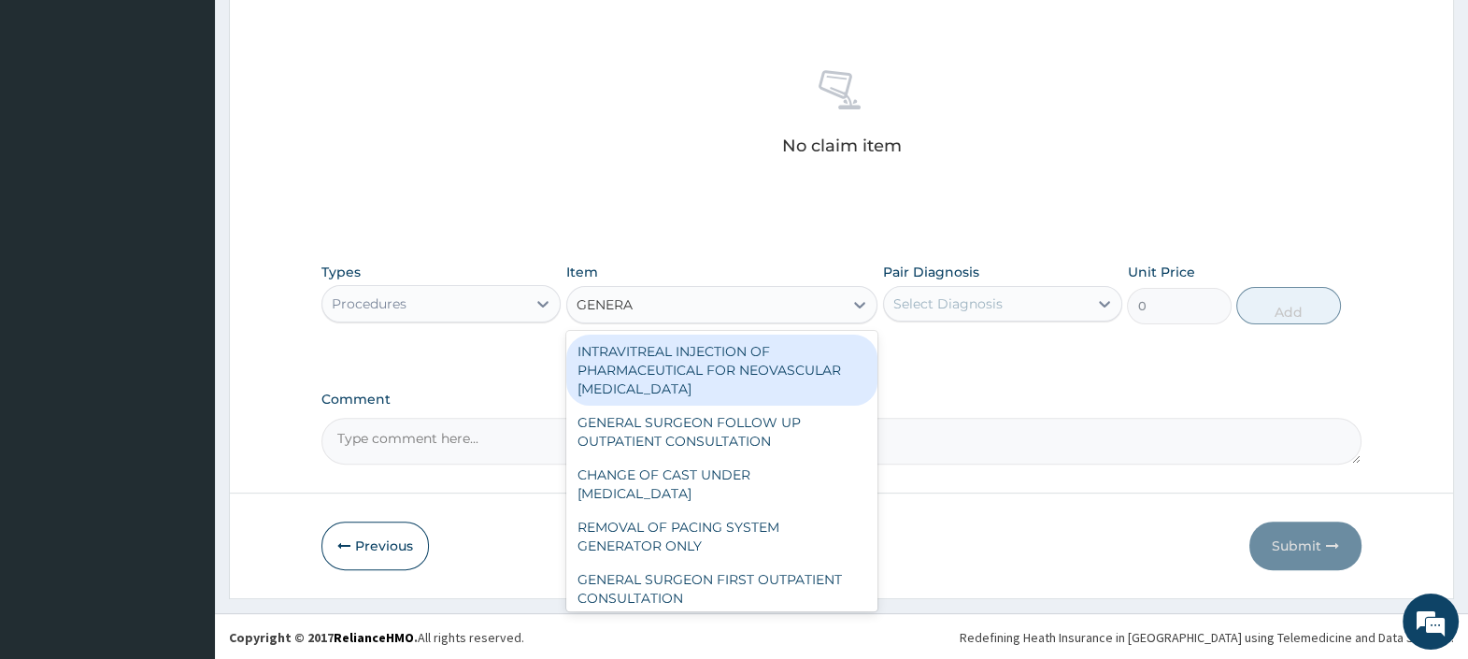
type input "GENERAL"
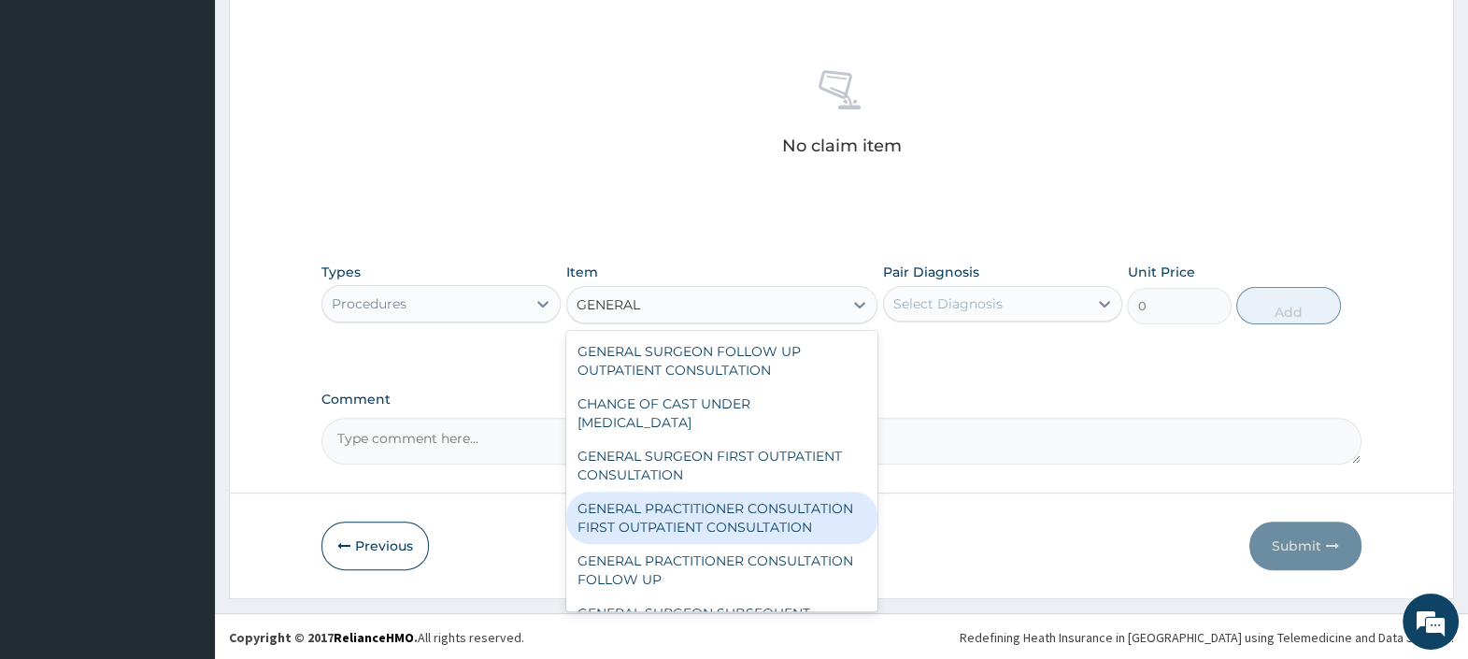
click at [779, 517] on div "GENERAL PRACTITIONER CONSULTATION FIRST OUTPATIENT CONSULTATION" at bounding box center [722, 517] width 312 height 52
type input "3000"
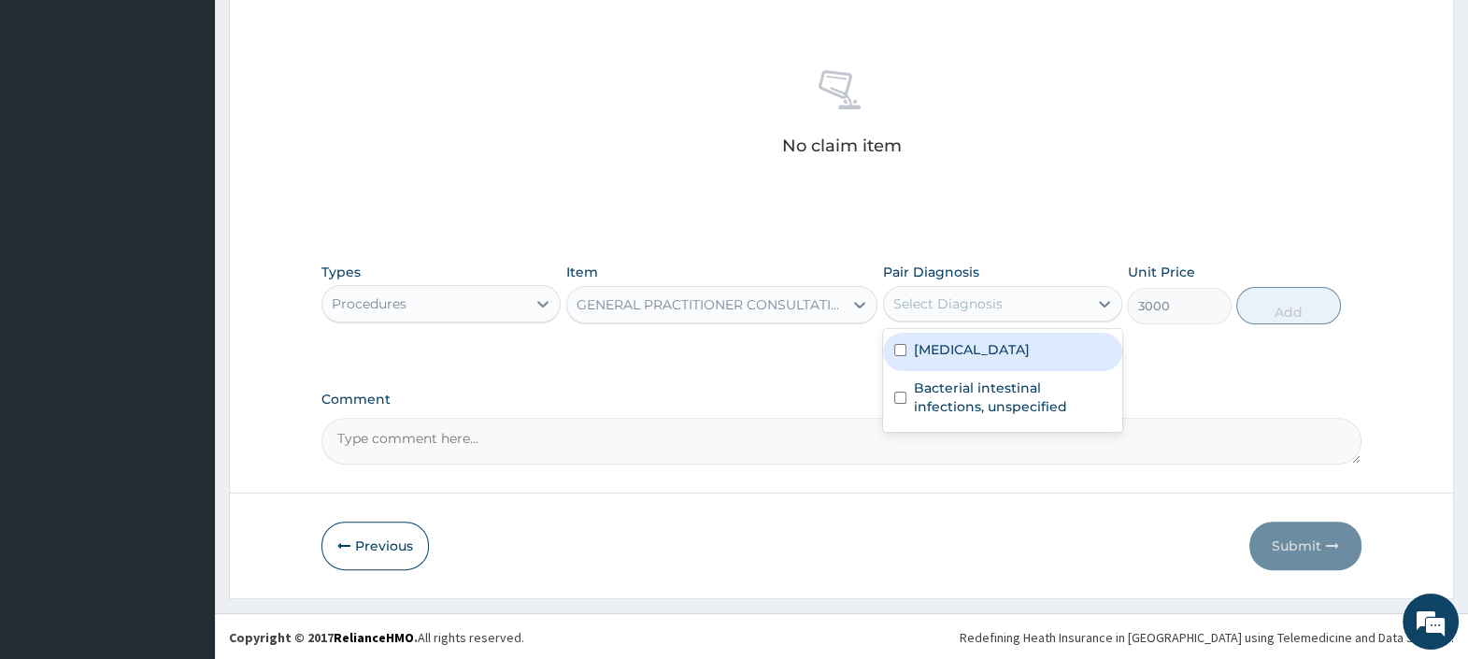
click at [983, 289] on div "Select Diagnosis" at bounding box center [986, 304] width 204 height 30
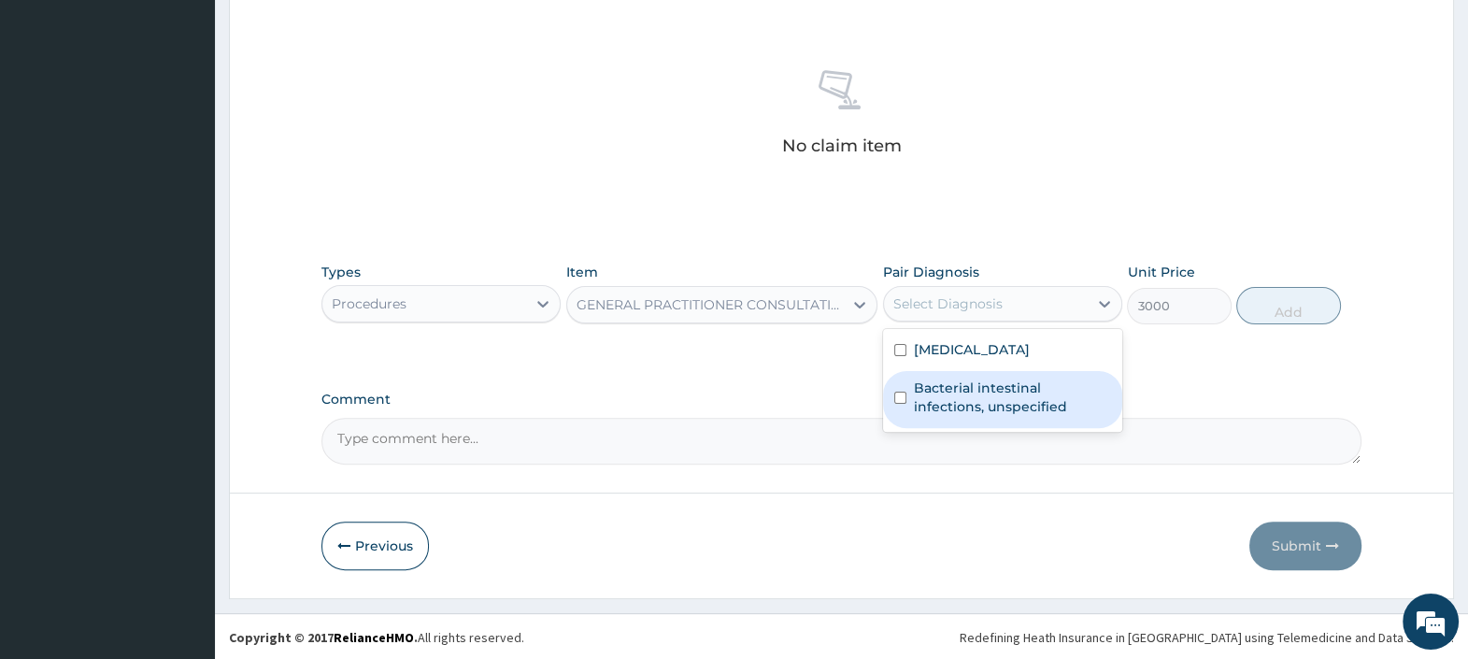
click at [967, 385] on label "Bacterial intestinal infections, unspecified" at bounding box center [1012, 396] width 197 height 37
checkbox input "true"
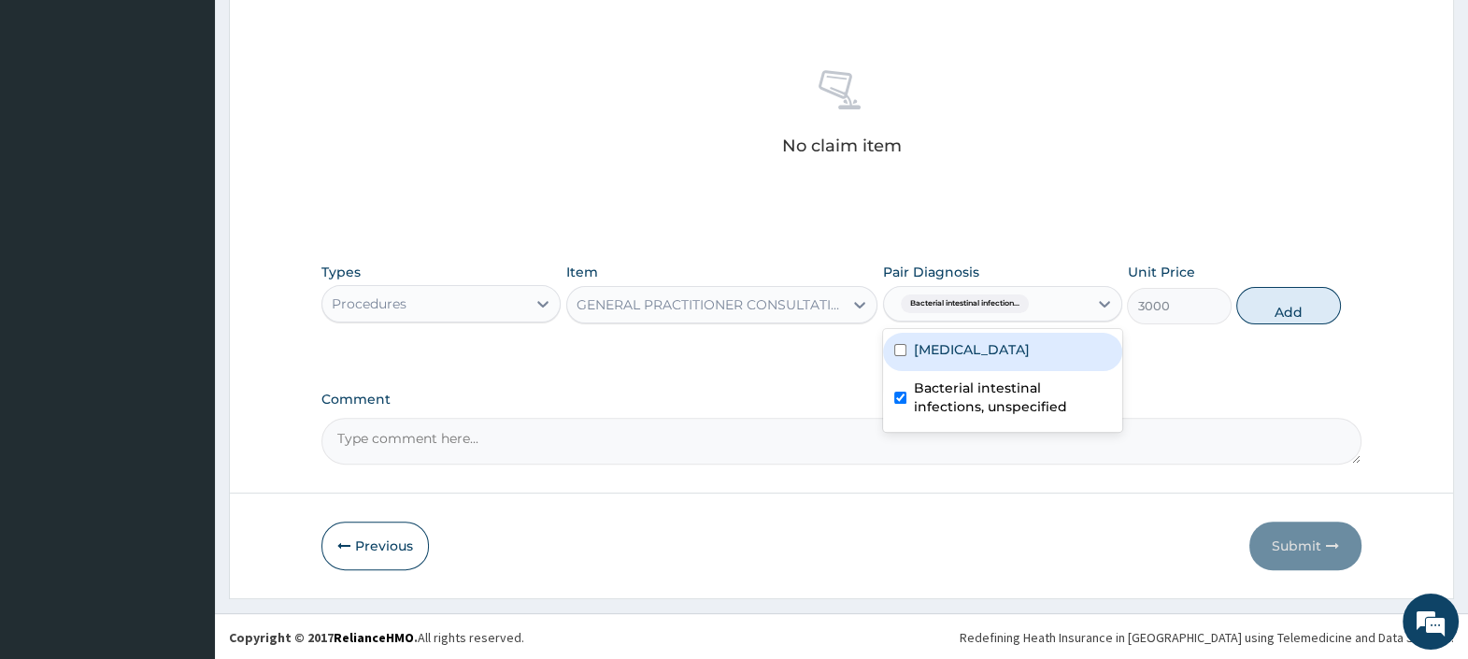
click at [970, 356] on label "Malaria, unspecified" at bounding box center [972, 349] width 116 height 19
checkbox input "true"
click at [1258, 291] on button "Add" at bounding box center [1288, 305] width 104 height 37
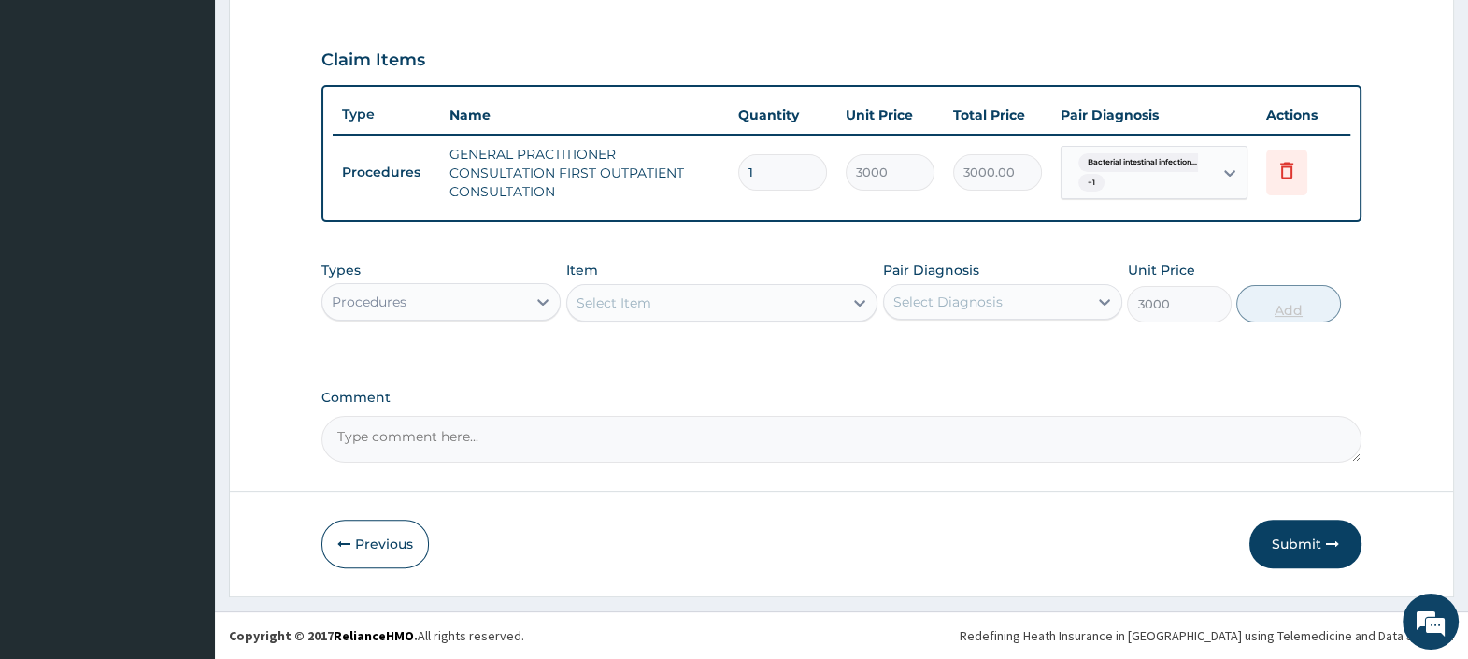
type input "0"
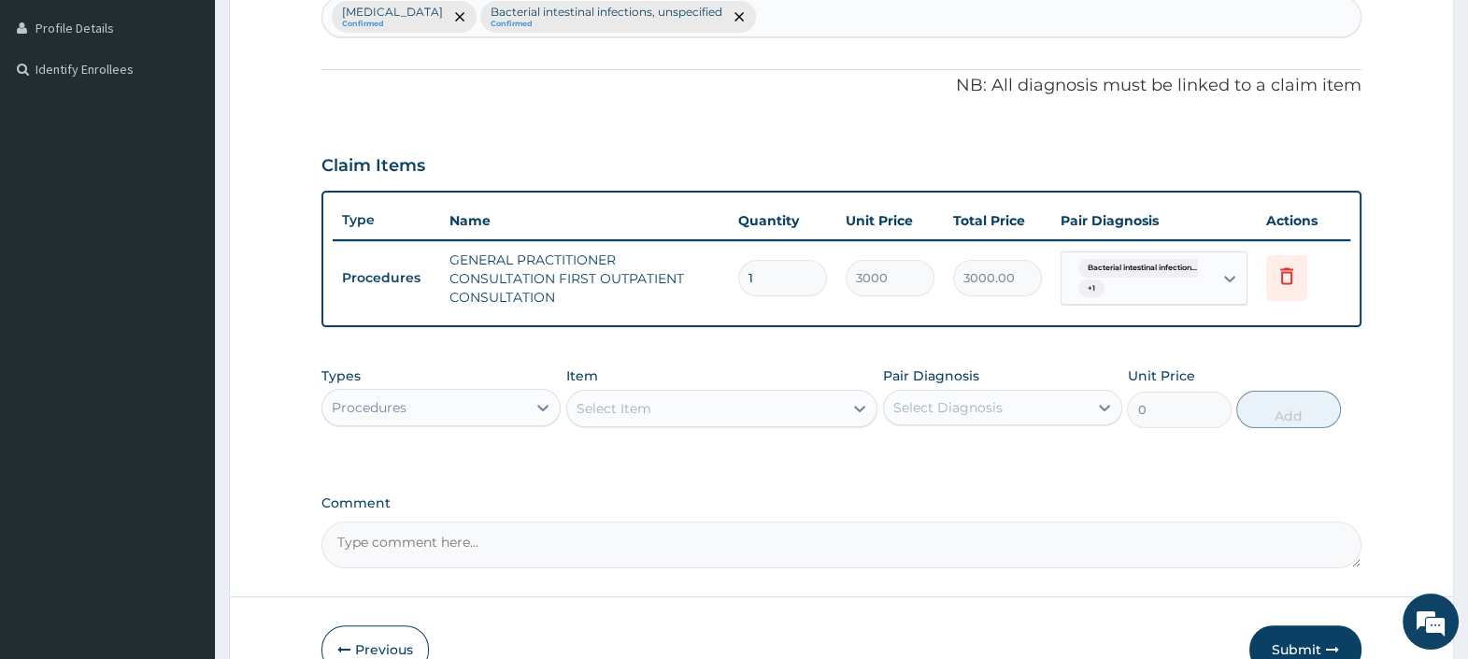
scroll to position [607, 0]
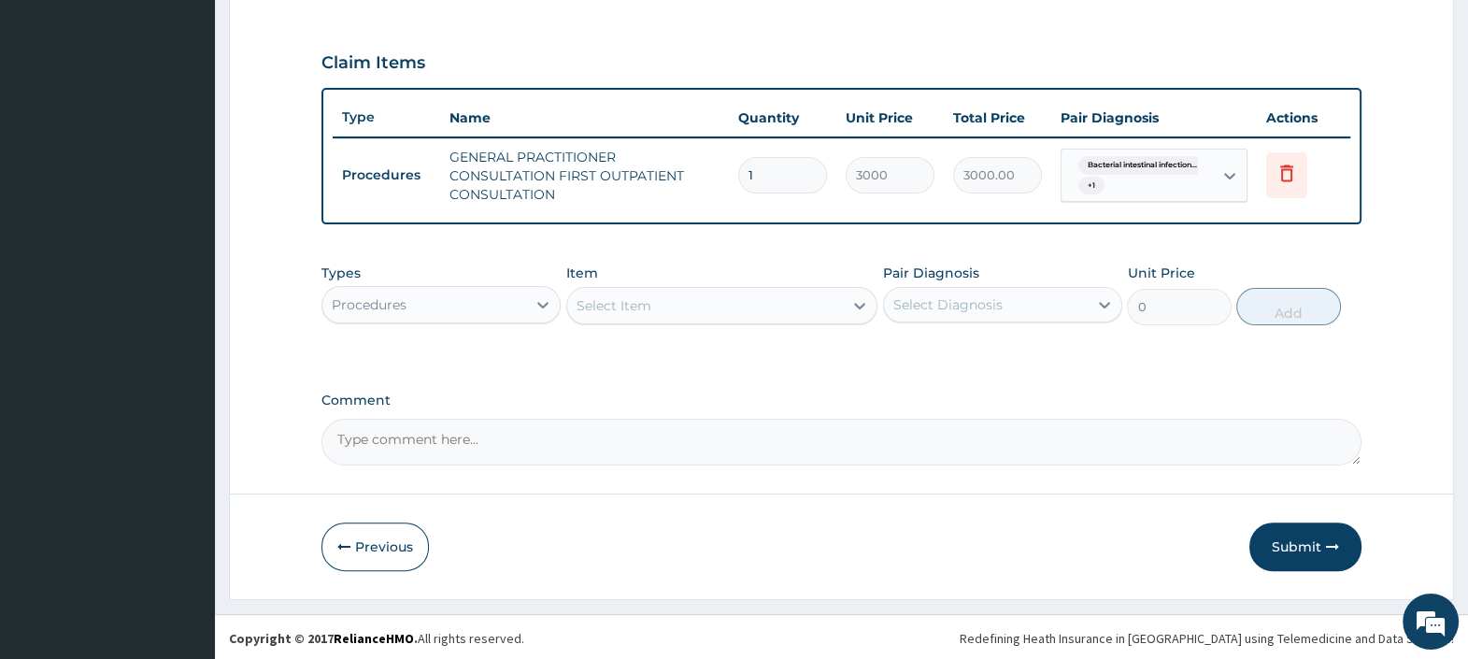
click at [512, 305] on div "Procedures" at bounding box center [424, 305] width 204 height 30
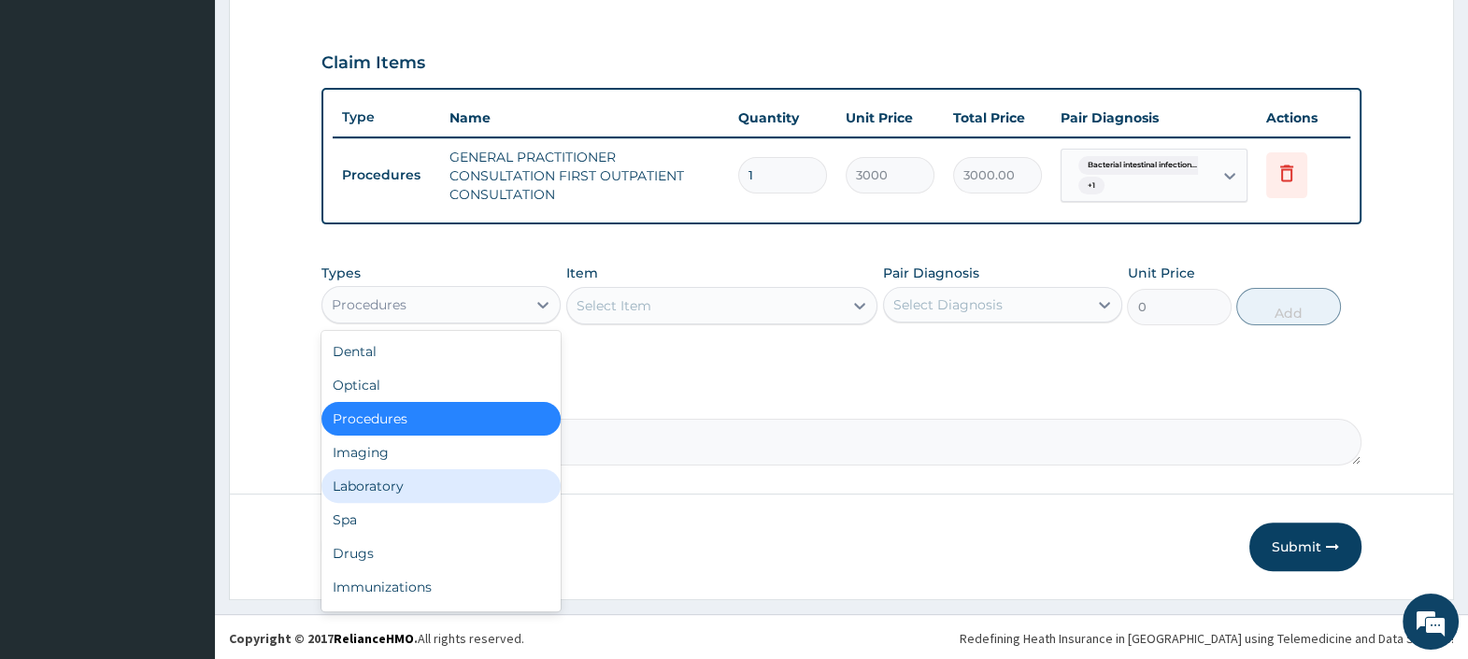
click at [394, 476] on div "Laboratory" at bounding box center [440, 486] width 239 height 34
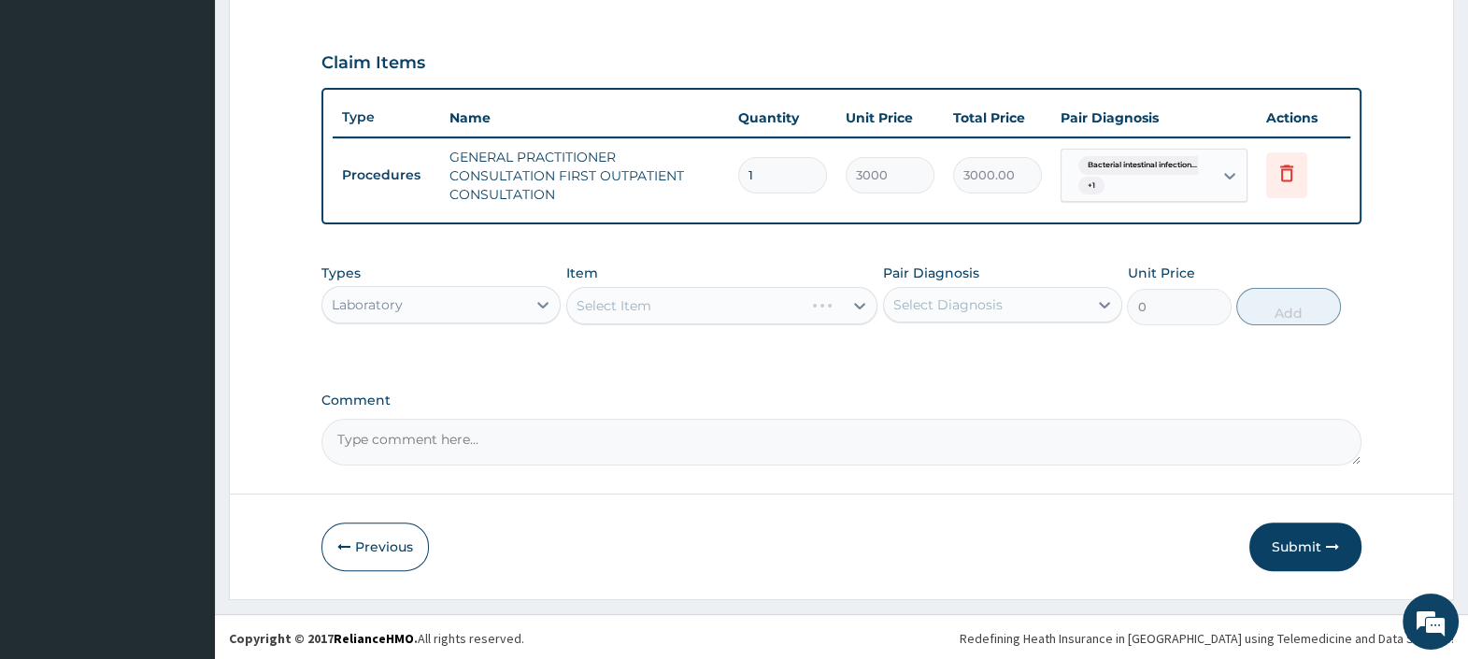
click at [652, 304] on div "Select Item" at bounding box center [722, 305] width 312 height 37
click at [674, 308] on div "Select Item" at bounding box center [705, 306] width 277 height 30
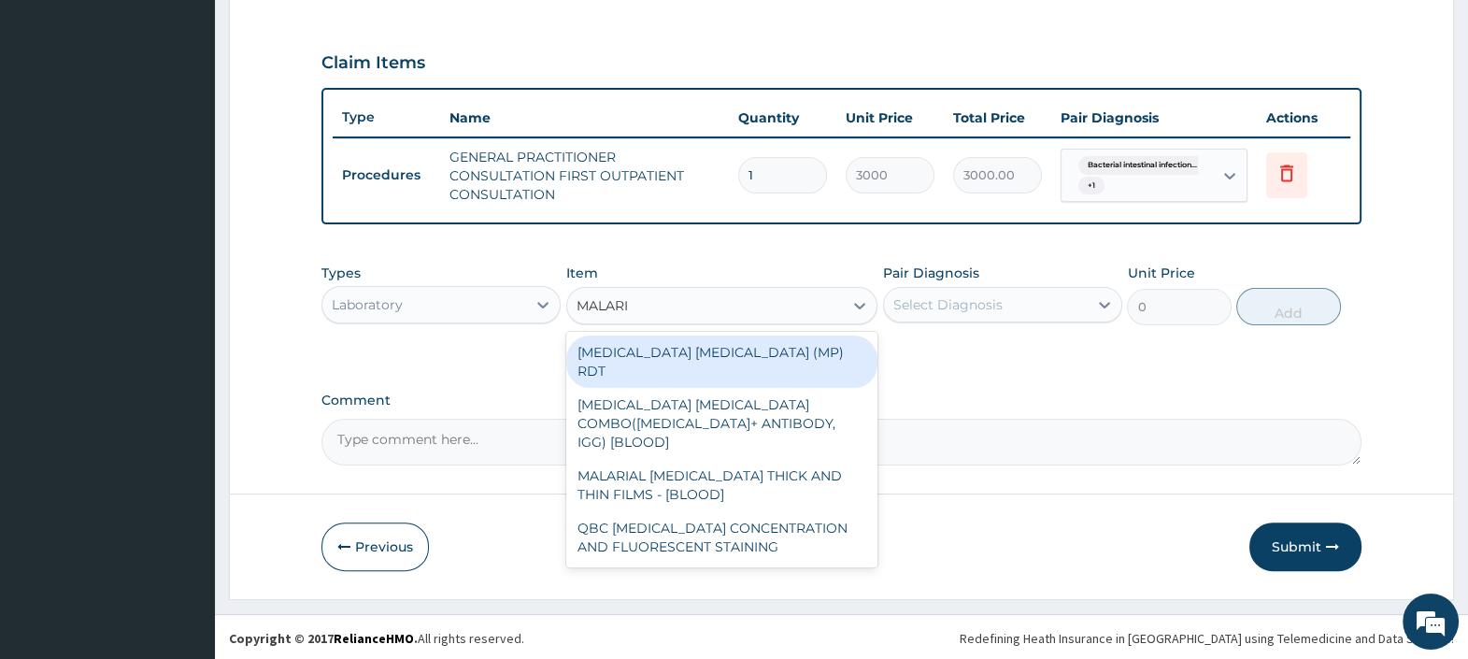
type input "MALARIA"
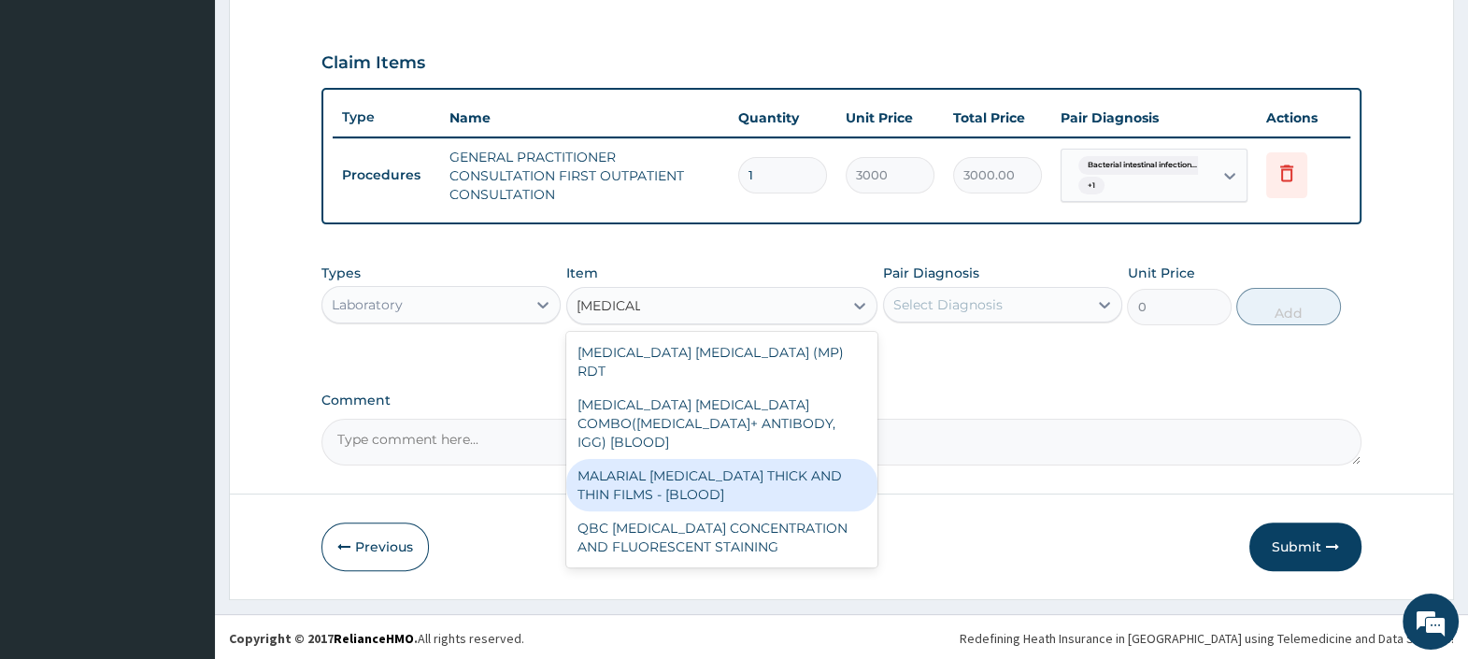
click at [701, 459] on div "MALARIAL PARASITE THICK AND THIN FILMS - [BLOOD]" at bounding box center [722, 485] width 312 height 52
type input "2500"
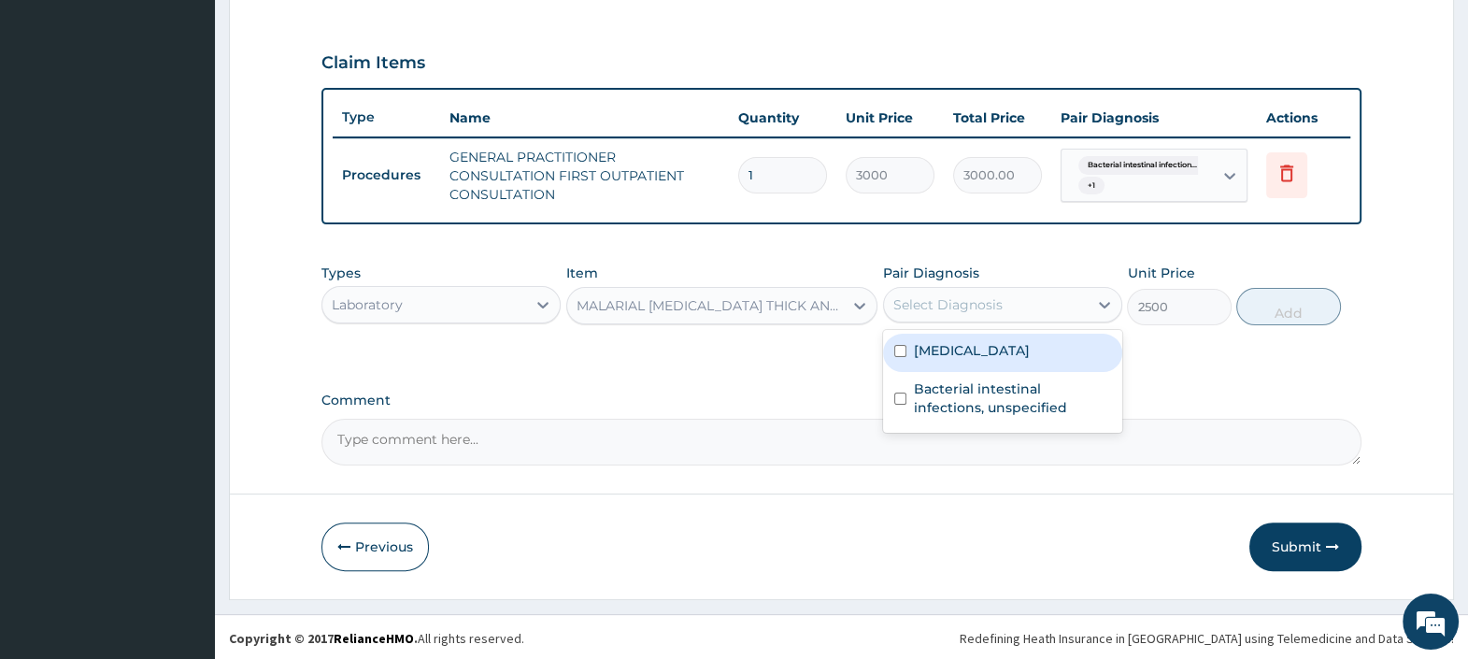
click at [964, 295] on div "Select Diagnosis" at bounding box center [947, 304] width 109 height 19
click at [980, 354] on label "Malaria, unspecified" at bounding box center [972, 350] width 116 height 19
checkbox input "true"
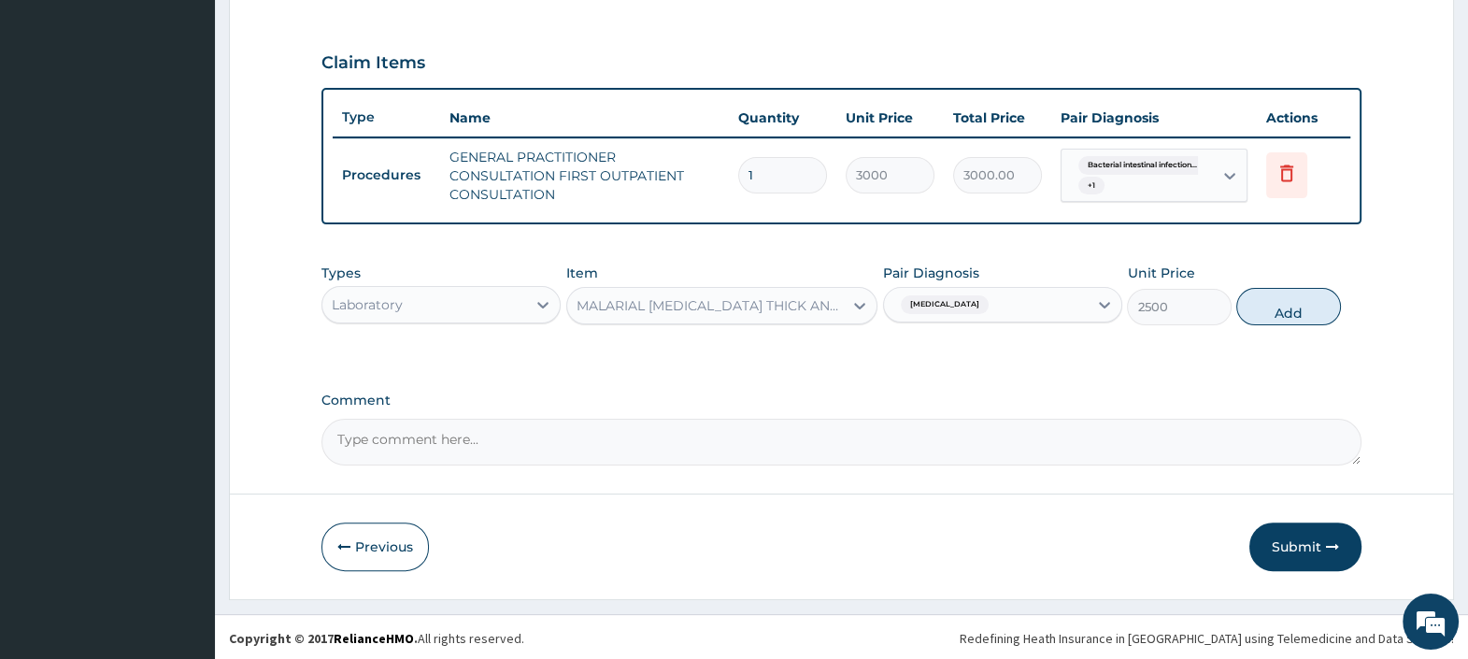
drag, startPoint x: 1259, startPoint y: 312, endPoint x: 1233, endPoint y: 317, distance: 26.6
click at [1259, 311] on button "Add" at bounding box center [1288, 306] width 104 height 37
type input "0"
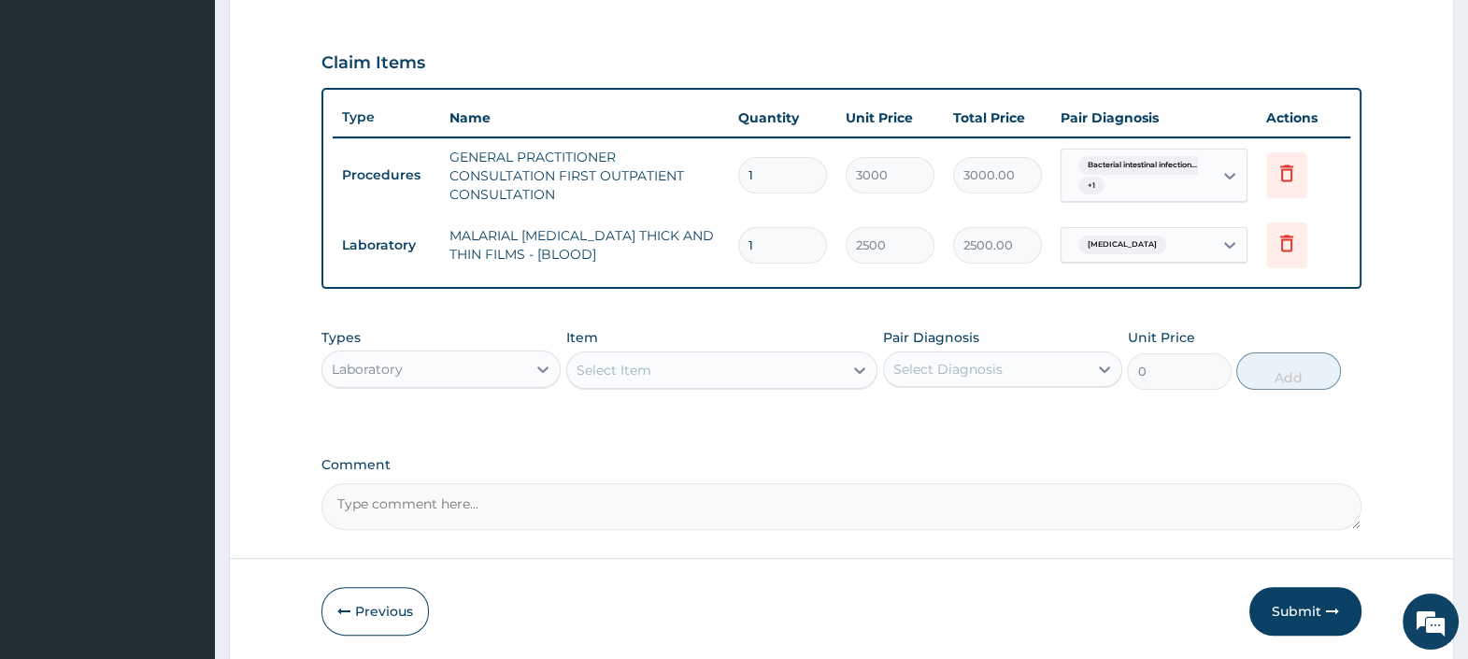
click at [674, 383] on div "Select Item" at bounding box center [722, 369] width 312 height 37
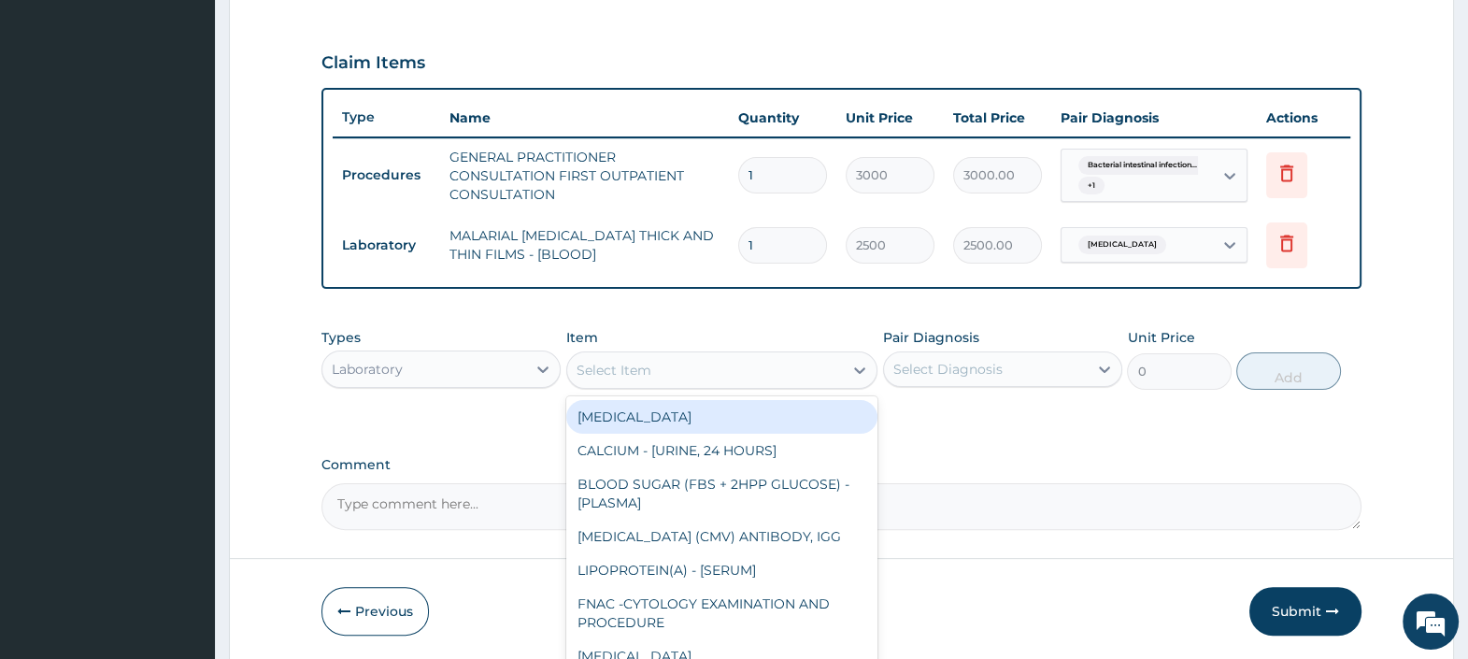
click at [489, 368] on div "Laboratory" at bounding box center [424, 369] width 204 height 30
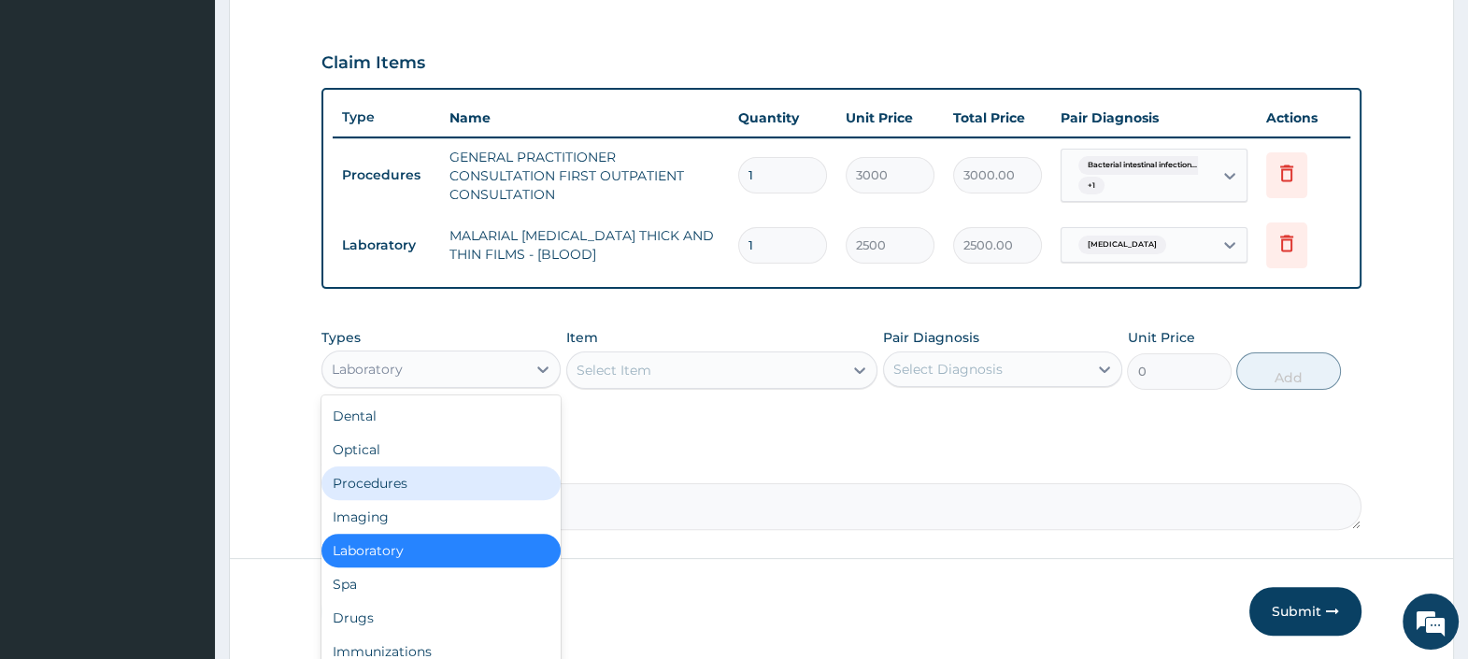
click at [430, 480] on div "Procedures" at bounding box center [440, 483] width 239 height 34
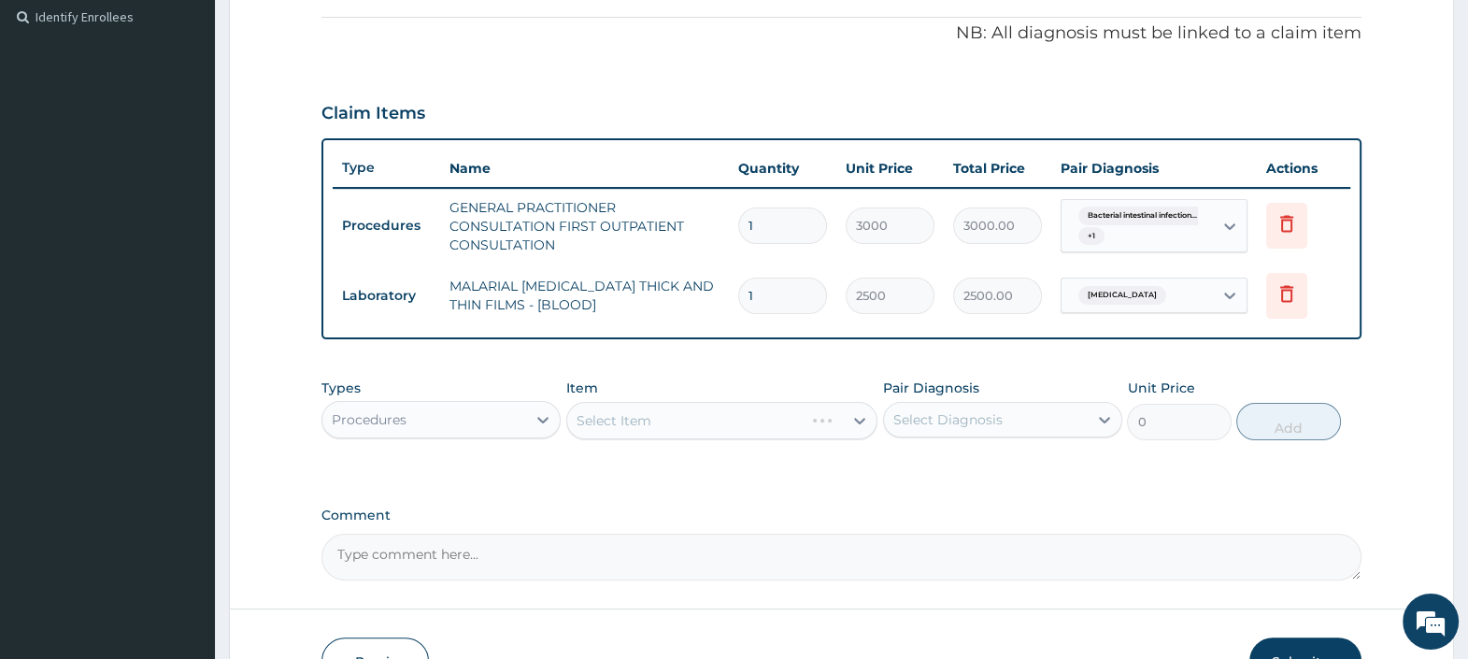
scroll to position [672, 0]
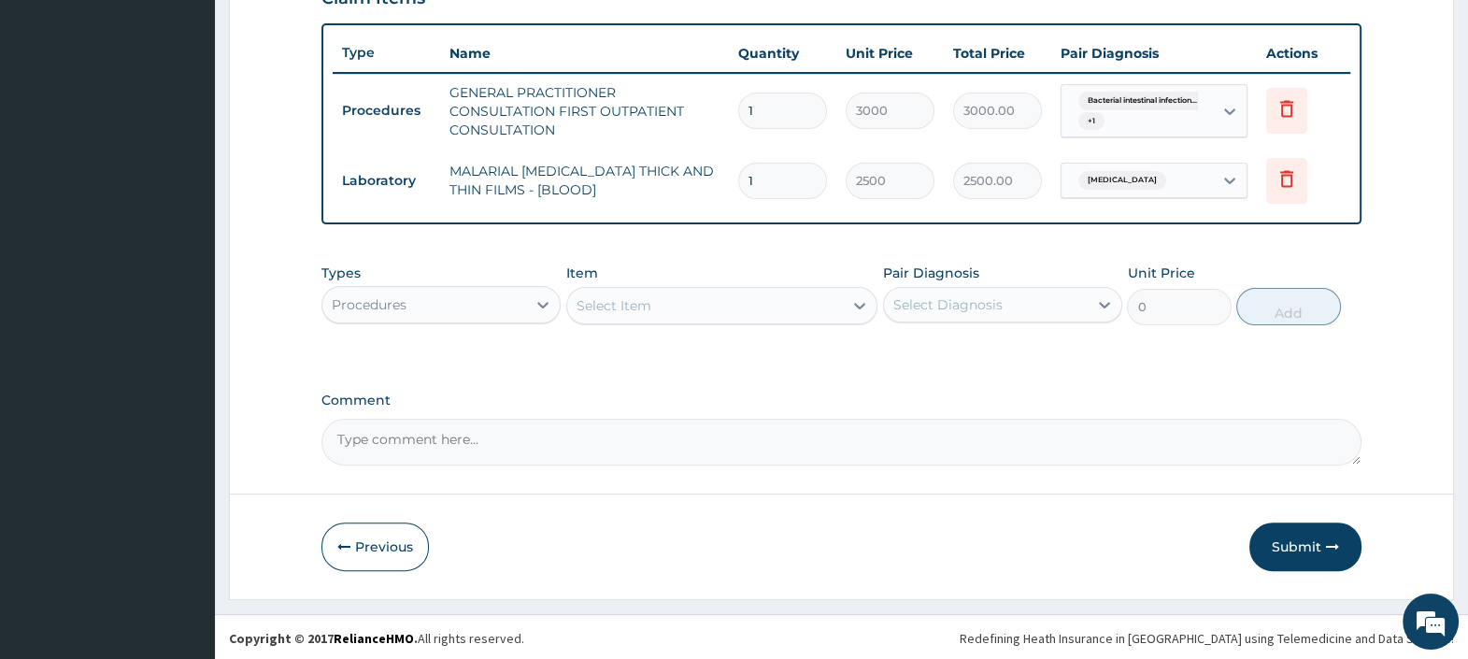
click at [729, 292] on div "Select Item" at bounding box center [705, 306] width 277 height 30
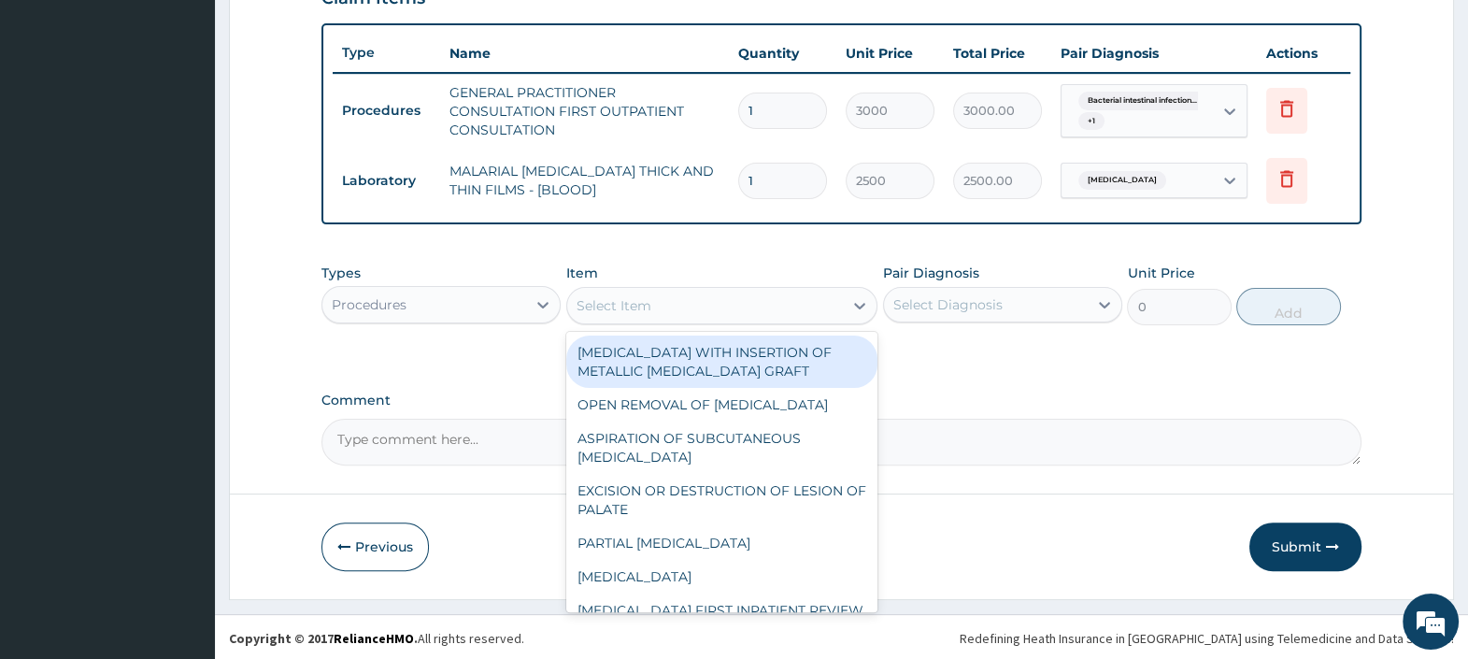
type input "G"
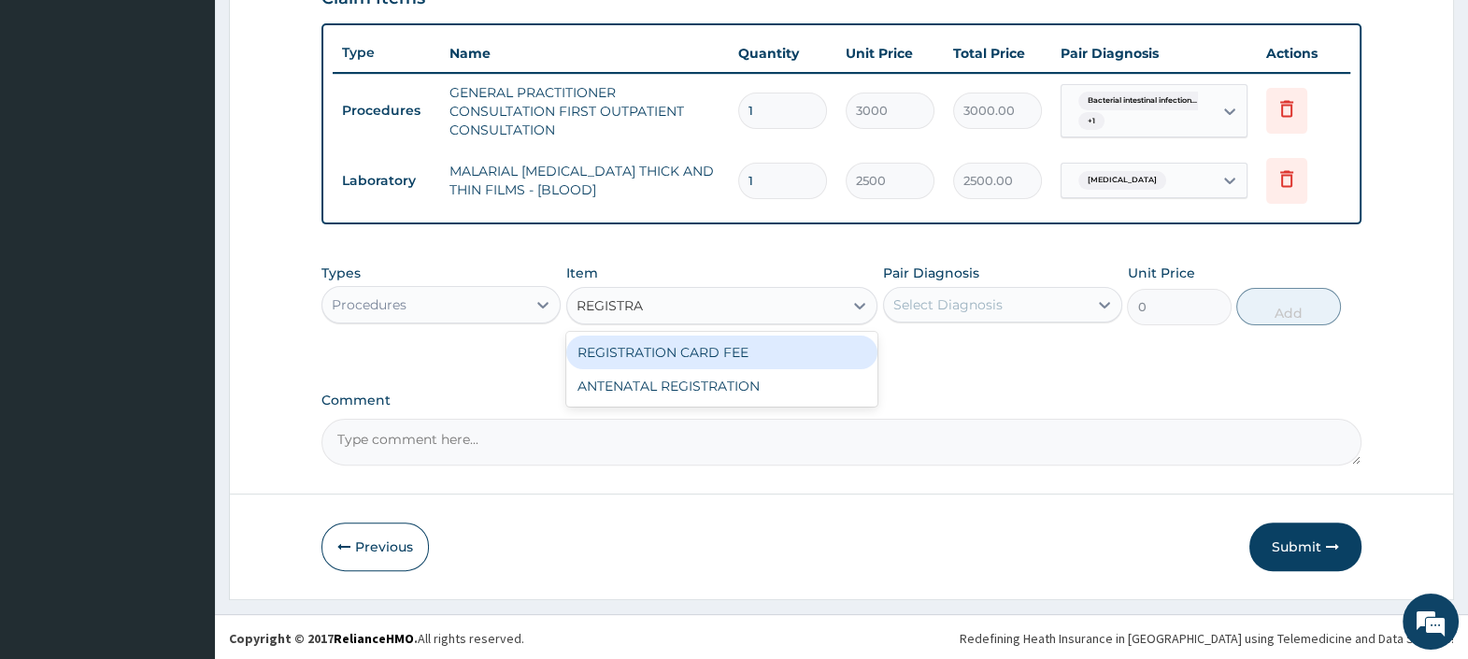
type input "REGISTRAT"
click at [710, 341] on div "REGISTRATION CARD FEE" at bounding box center [722, 352] width 312 height 34
type input "3000"
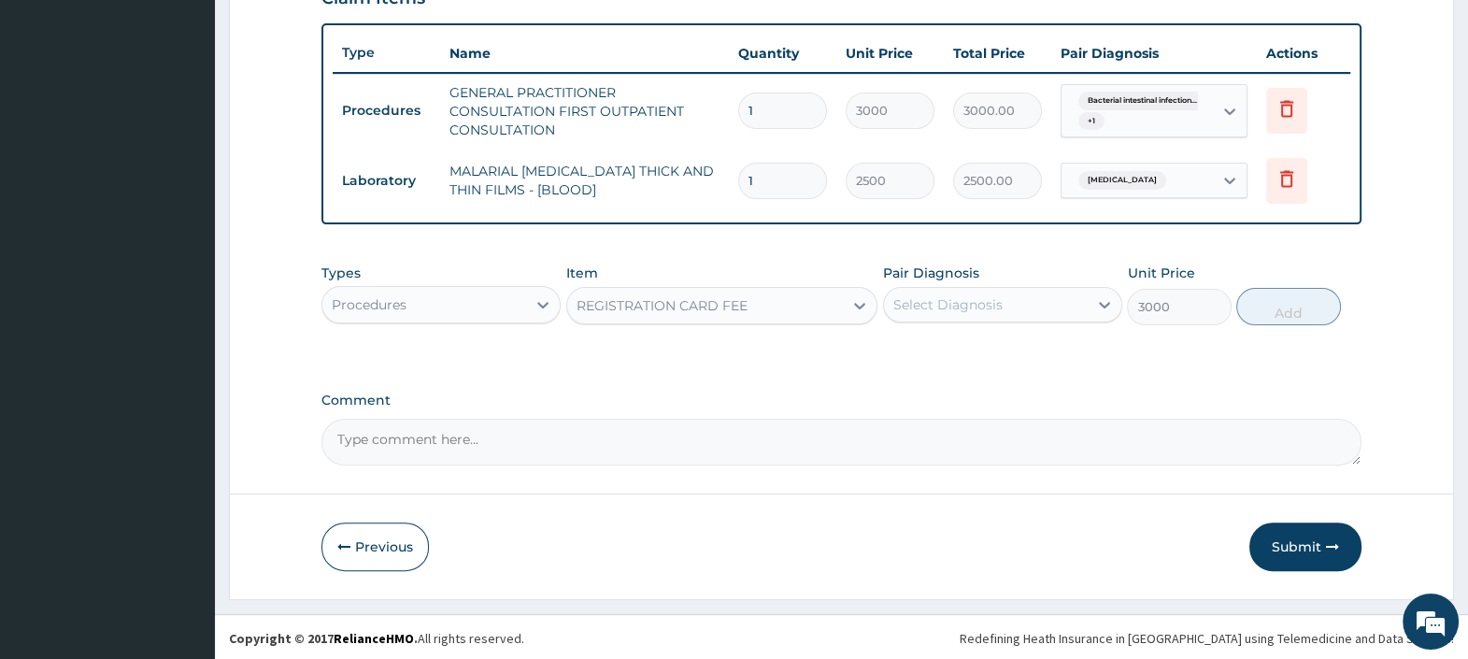
click at [933, 298] on div "Select Diagnosis" at bounding box center [947, 304] width 109 height 19
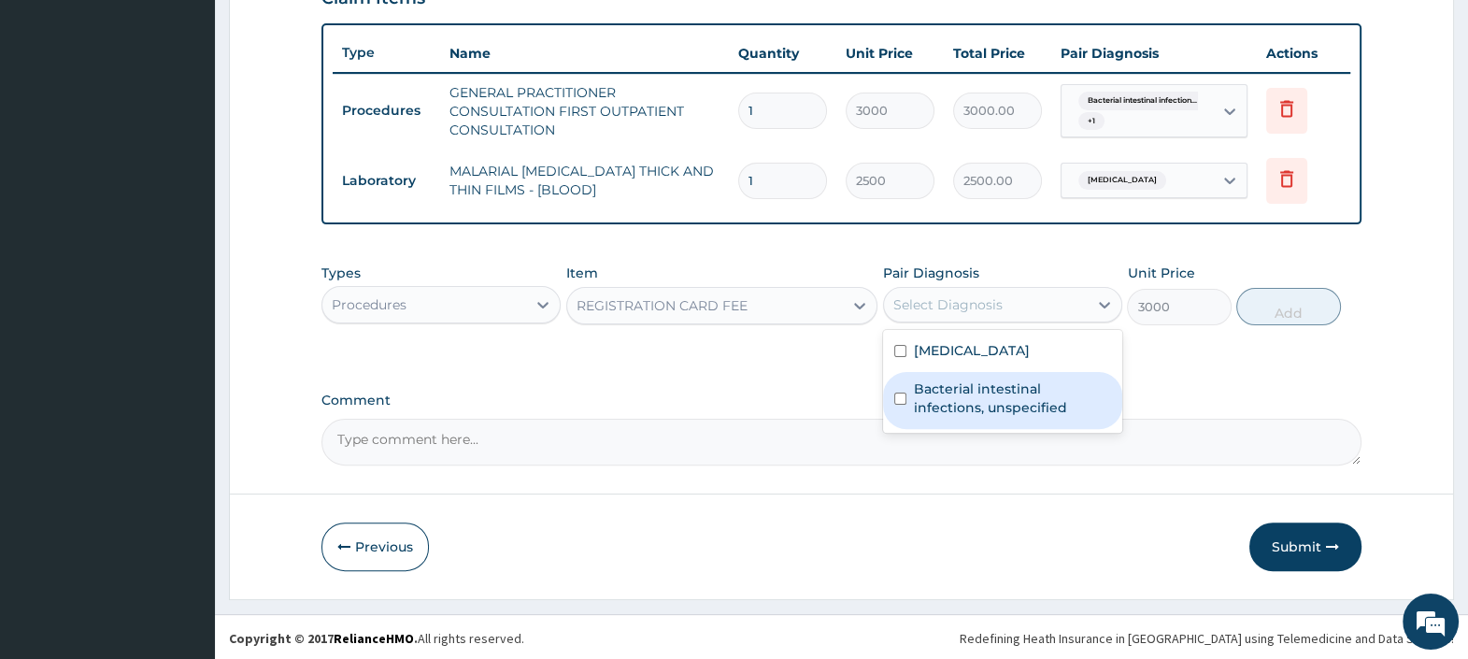
click at [981, 392] on label "Bacterial intestinal infections, unspecified" at bounding box center [1012, 397] width 197 height 37
checkbox input "true"
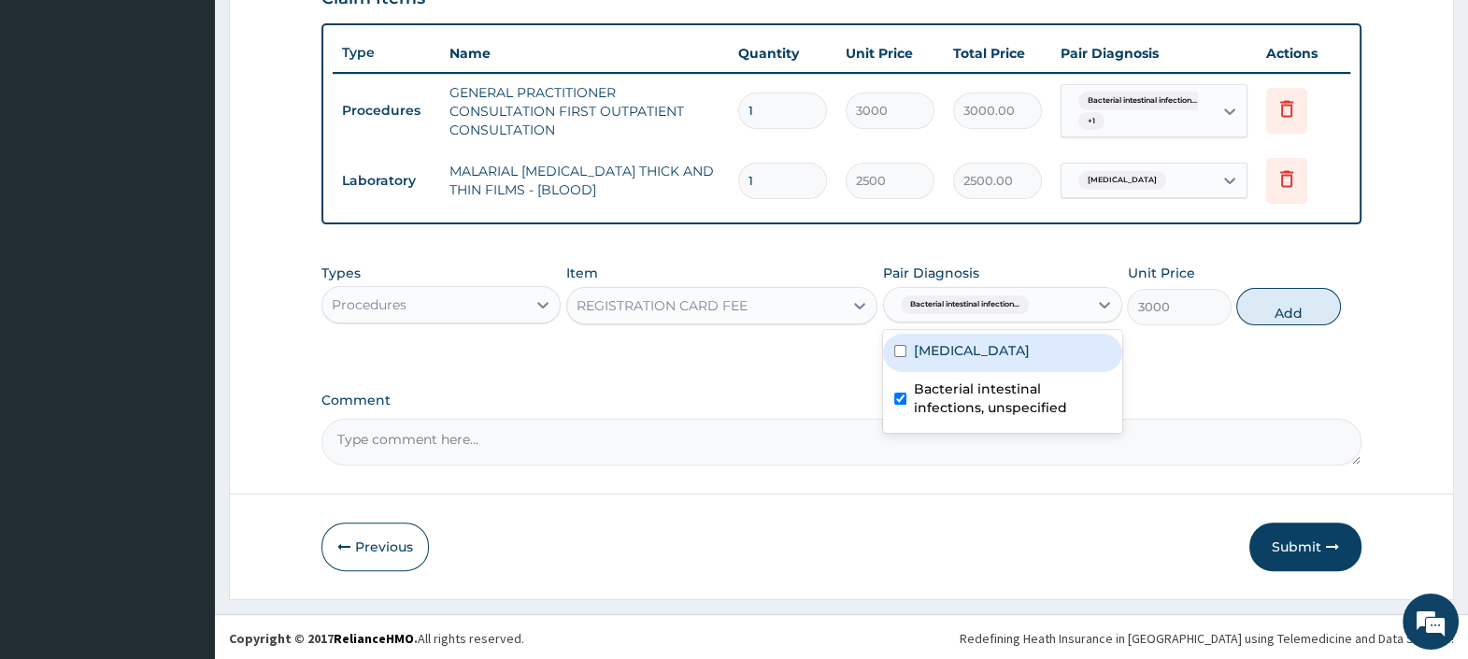
click at [976, 353] on label "Malaria, unspecified" at bounding box center [972, 350] width 116 height 19
checkbox input "true"
click at [1293, 305] on button "Add" at bounding box center [1288, 306] width 104 height 37
type input "0"
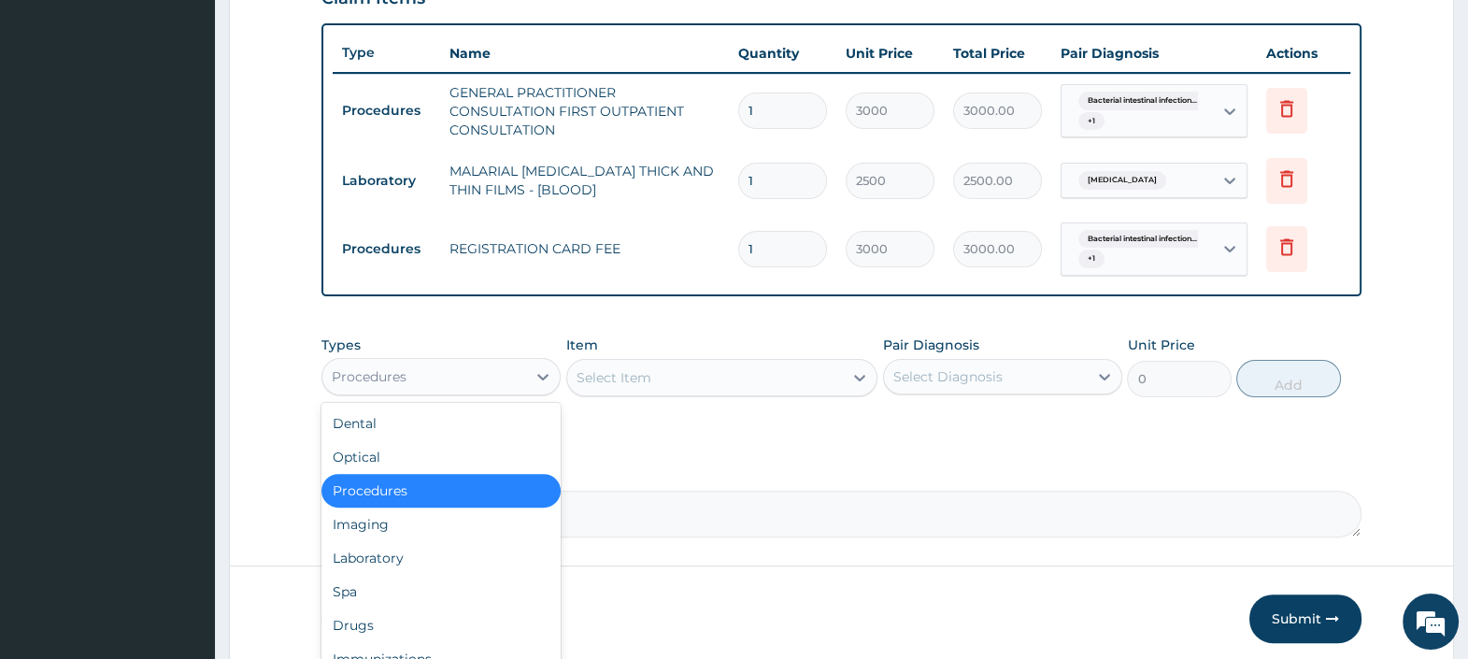
click at [449, 375] on div "Procedures" at bounding box center [424, 377] width 204 height 30
click at [388, 620] on div "Drugs" at bounding box center [440, 625] width 239 height 34
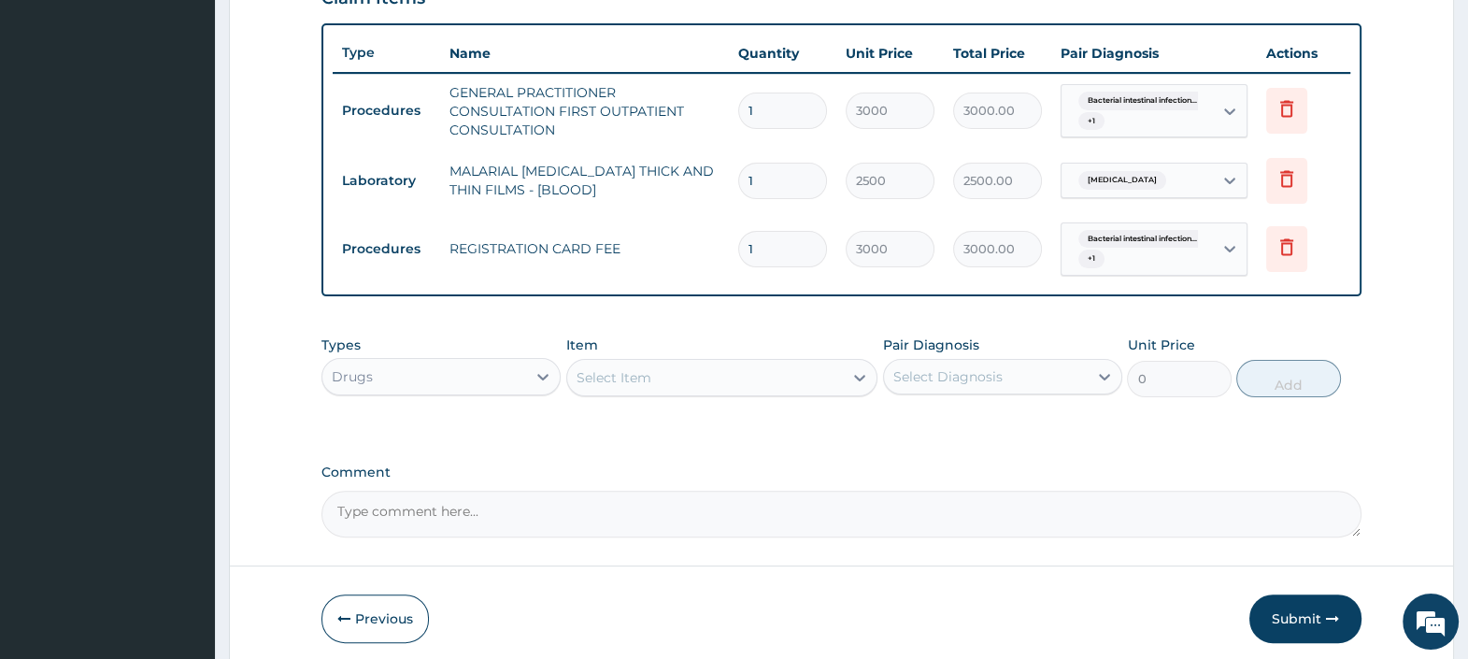
click at [623, 376] on div "Select Item" at bounding box center [613, 377] width 75 height 19
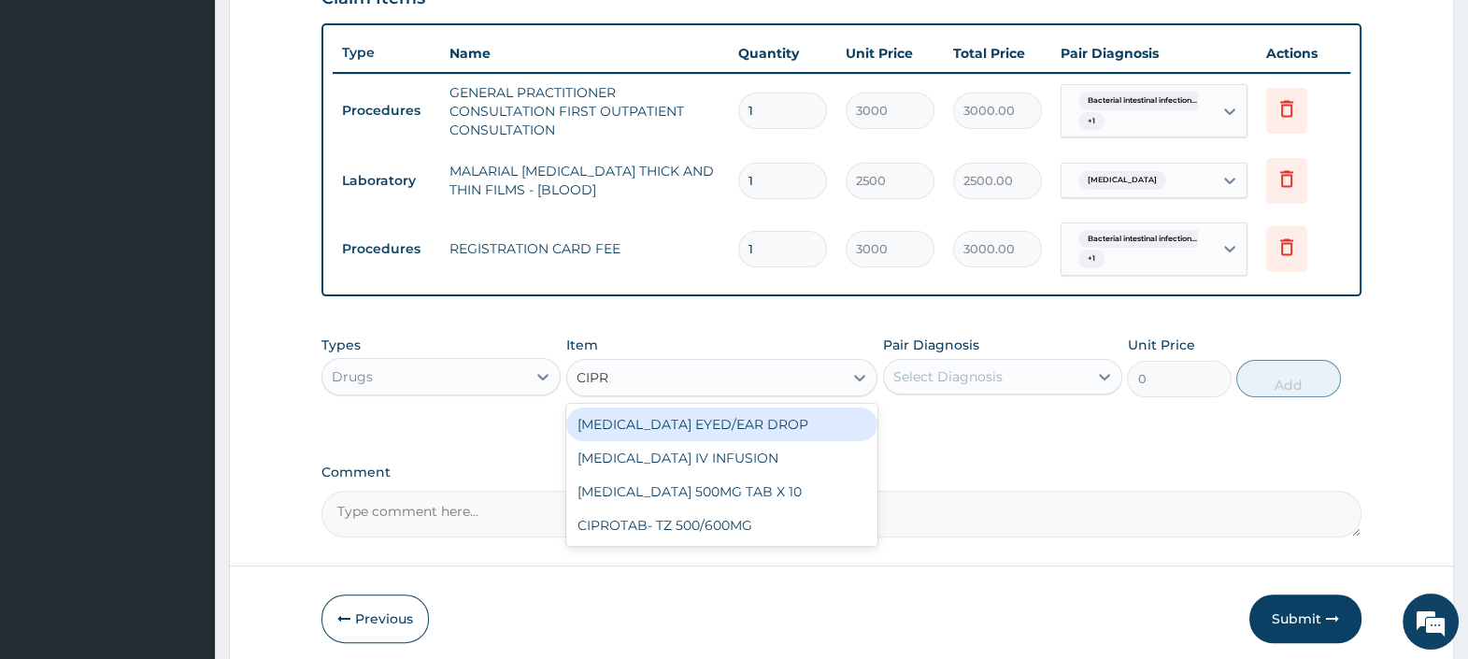
type input "CIPRO"
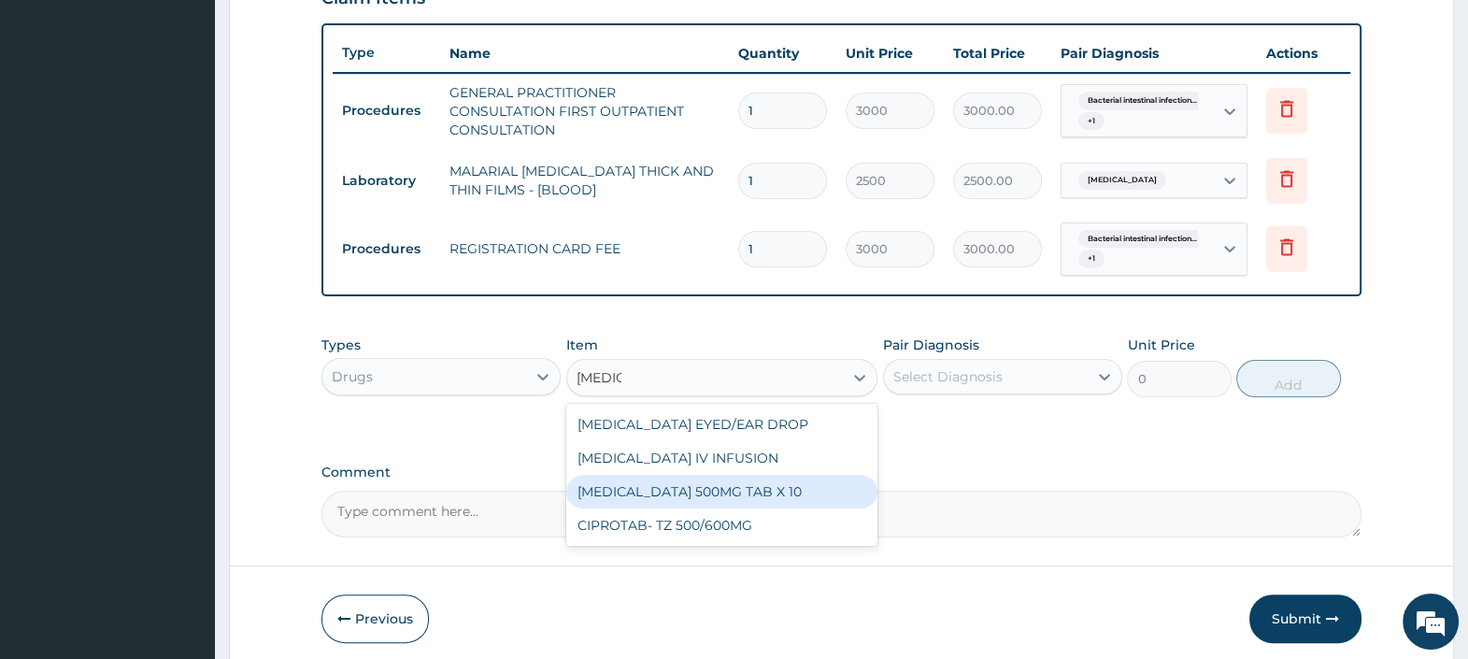
click at [775, 483] on div "CIPROFLOXACIN 500MG TAB X 10" at bounding box center [722, 492] width 312 height 34
type input "250"
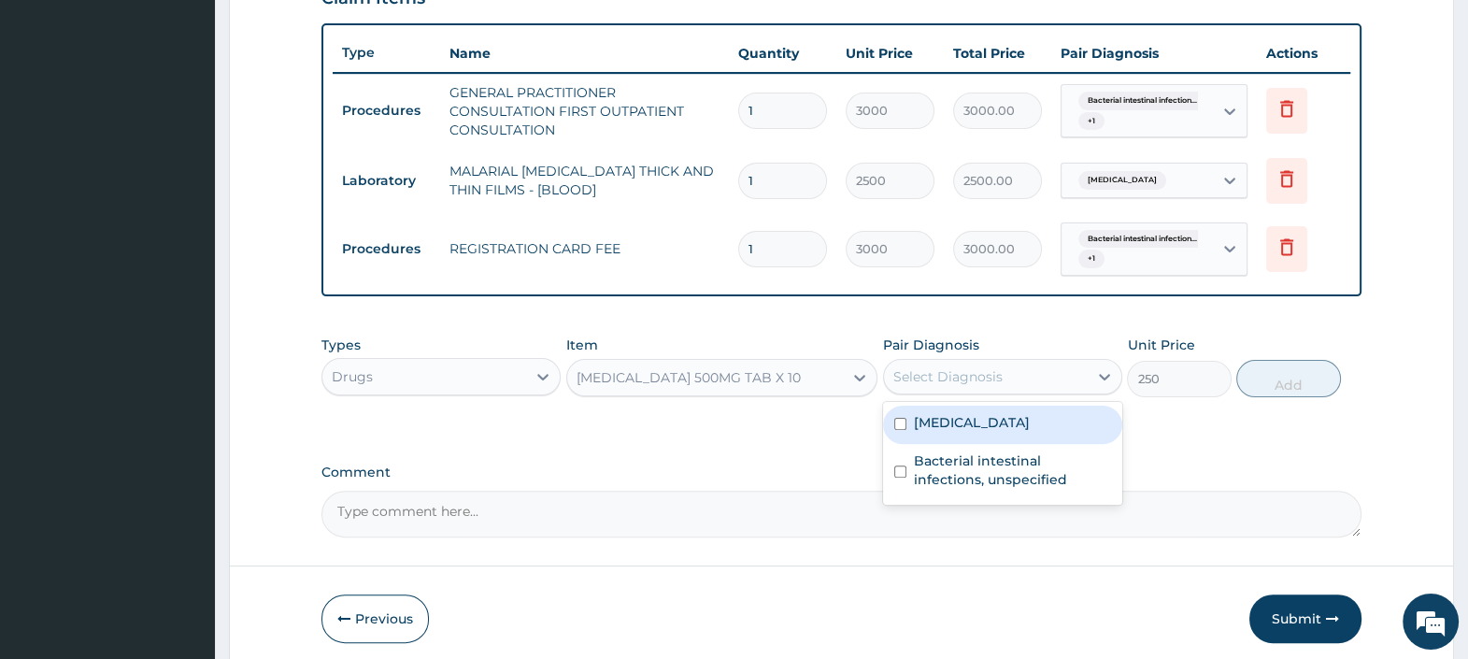
click at [932, 369] on div "Select Diagnosis" at bounding box center [947, 376] width 109 height 19
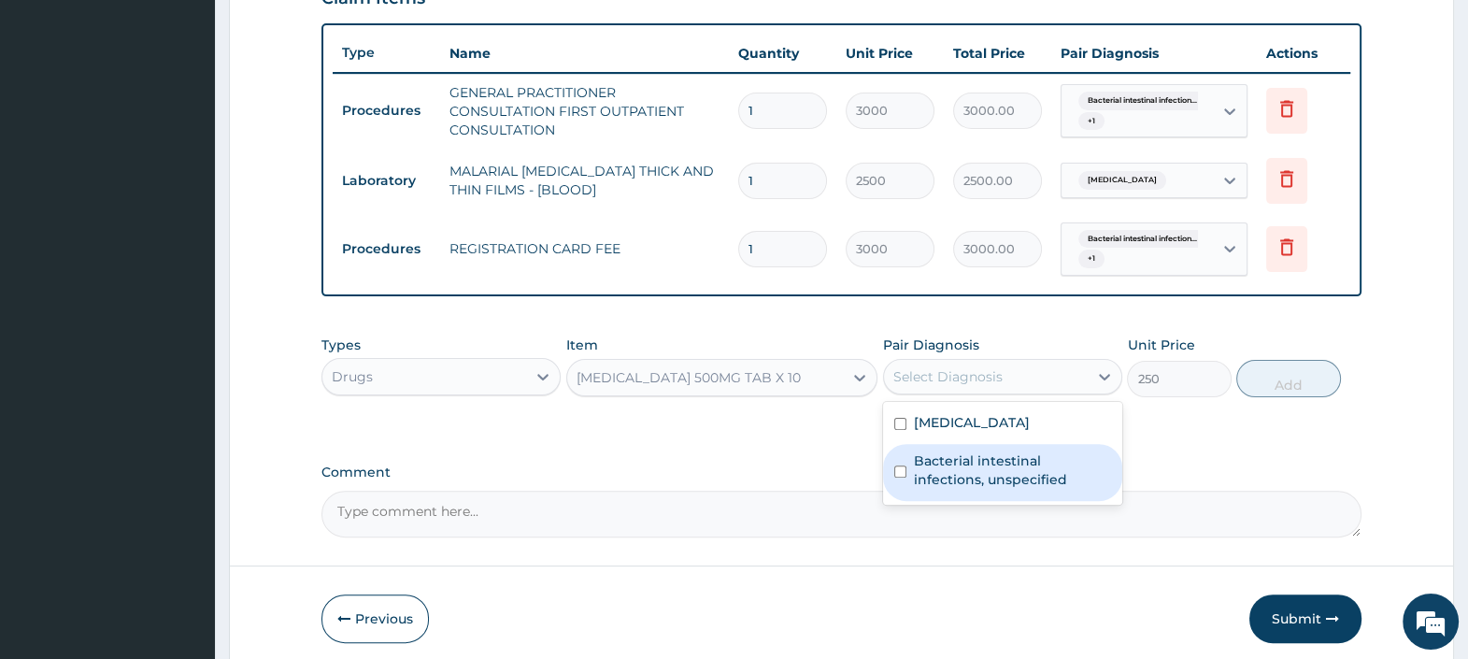
click at [967, 471] on label "Bacterial intestinal infections, unspecified" at bounding box center [1012, 469] width 197 height 37
checkbox input "true"
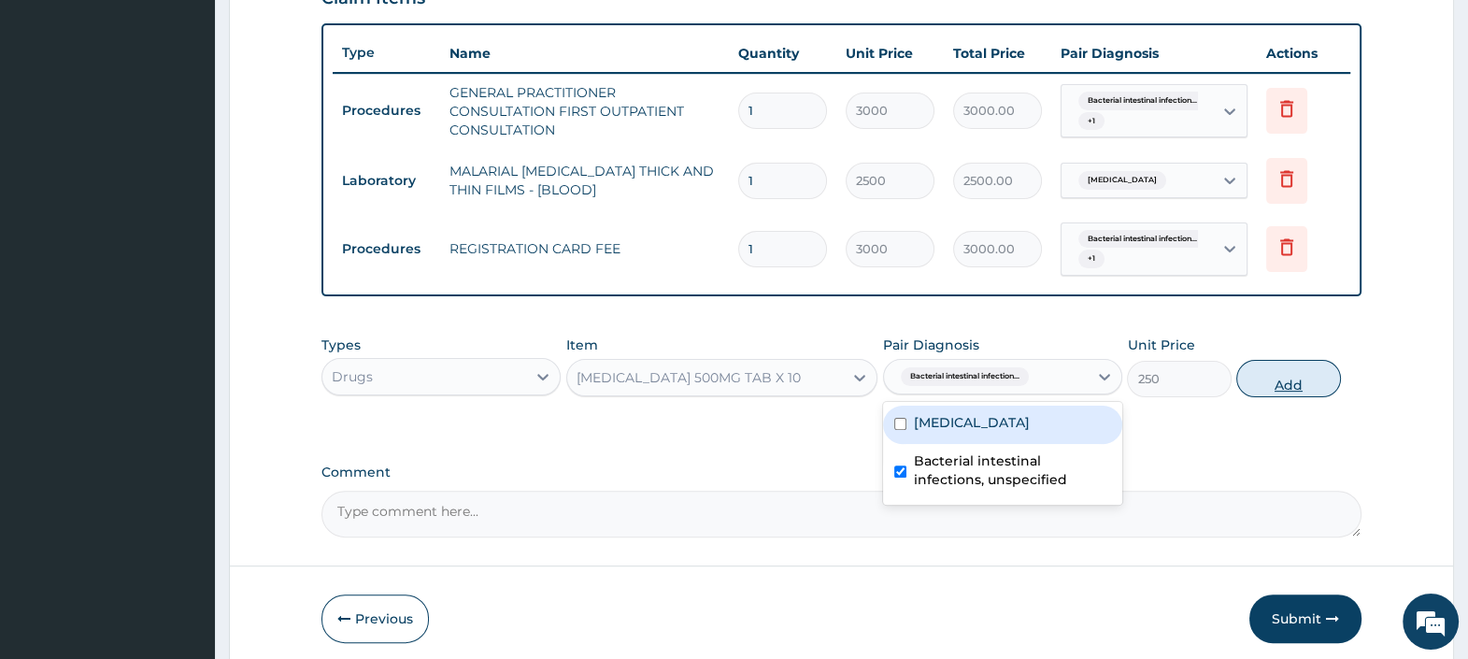
click at [1272, 379] on button "Add" at bounding box center [1288, 378] width 104 height 37
type input "0"
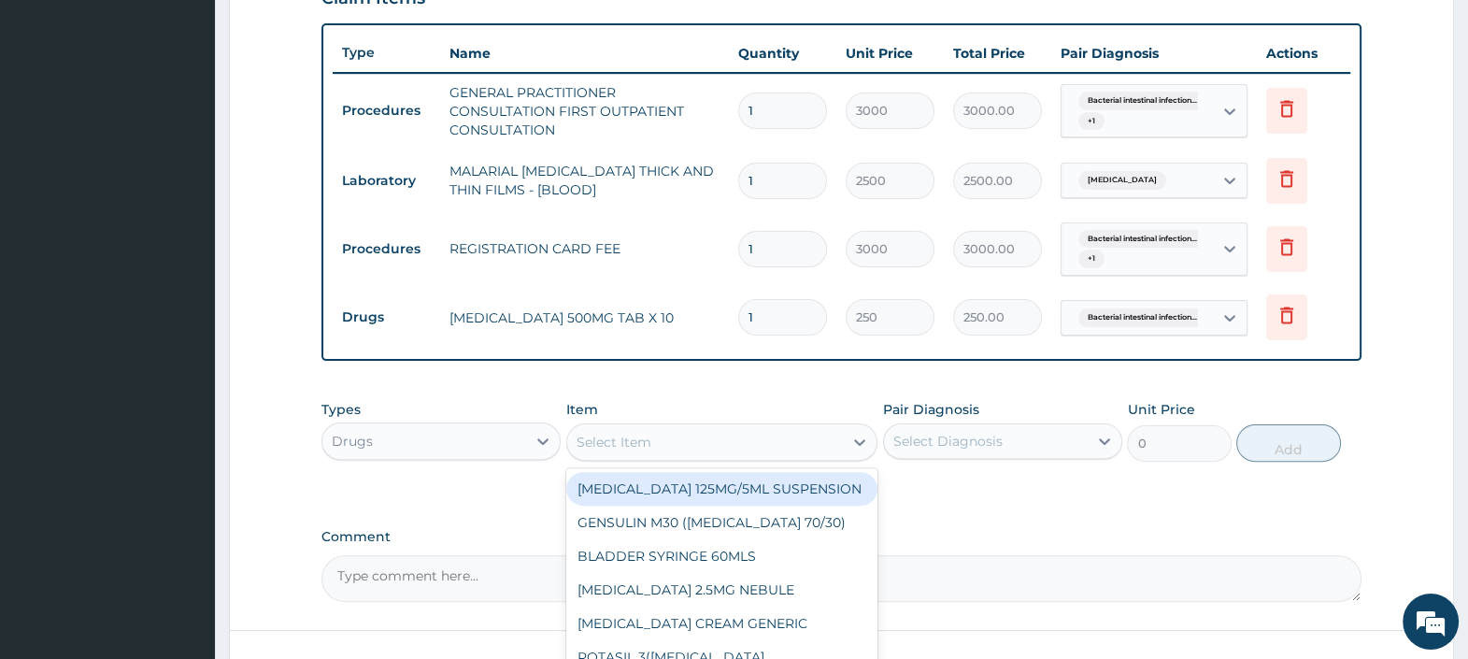
click at [682, 439] on div "Select Item" at bounding box center [705, 442] width 277 height 30
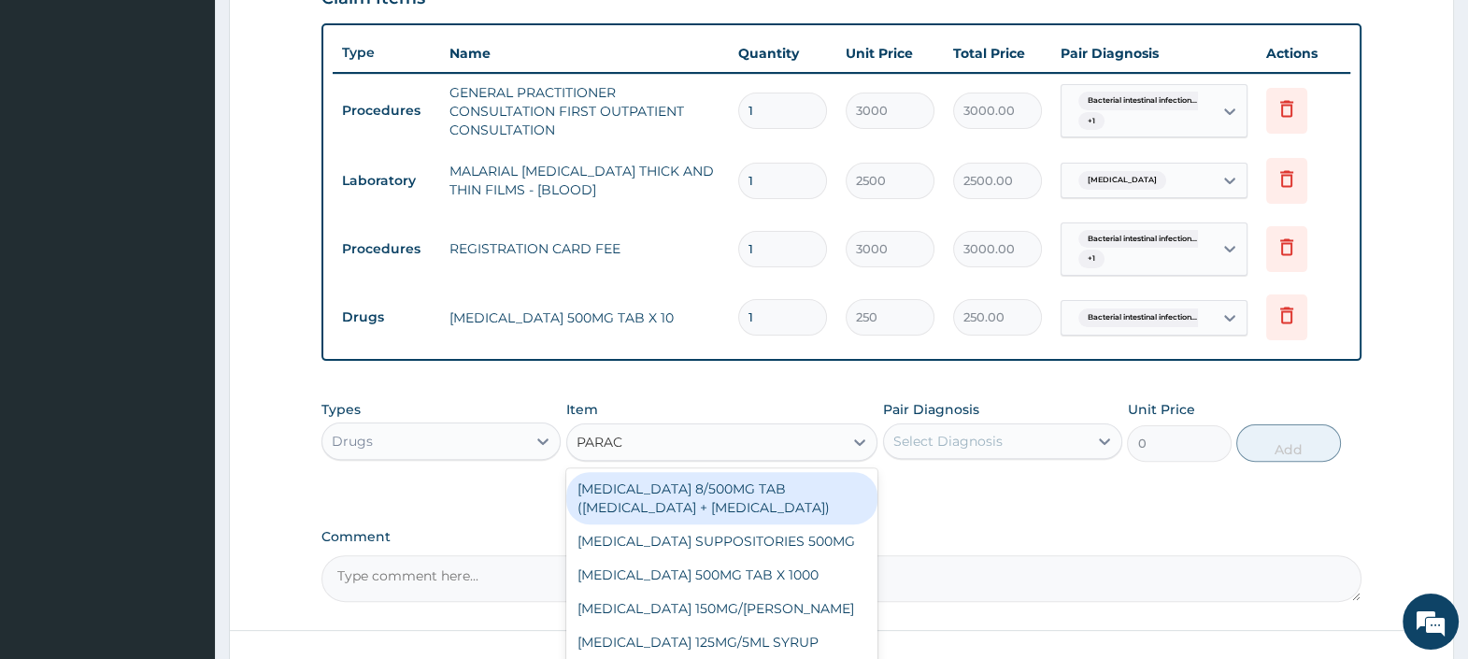
type input "PARACE"
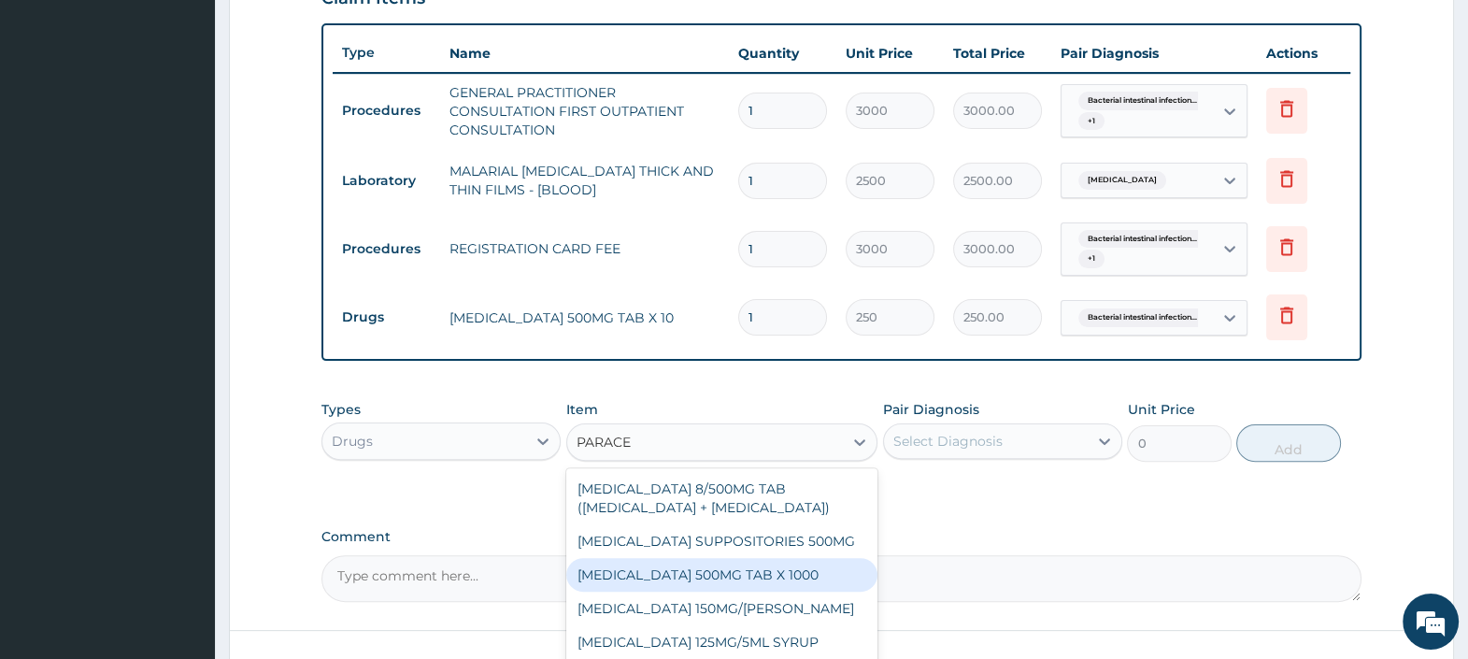
click at [732, 565] on div "PARACETAMOL 500MG TAB X 1000" at bounding box center [722, 575] width 312 height 34
type input "25"
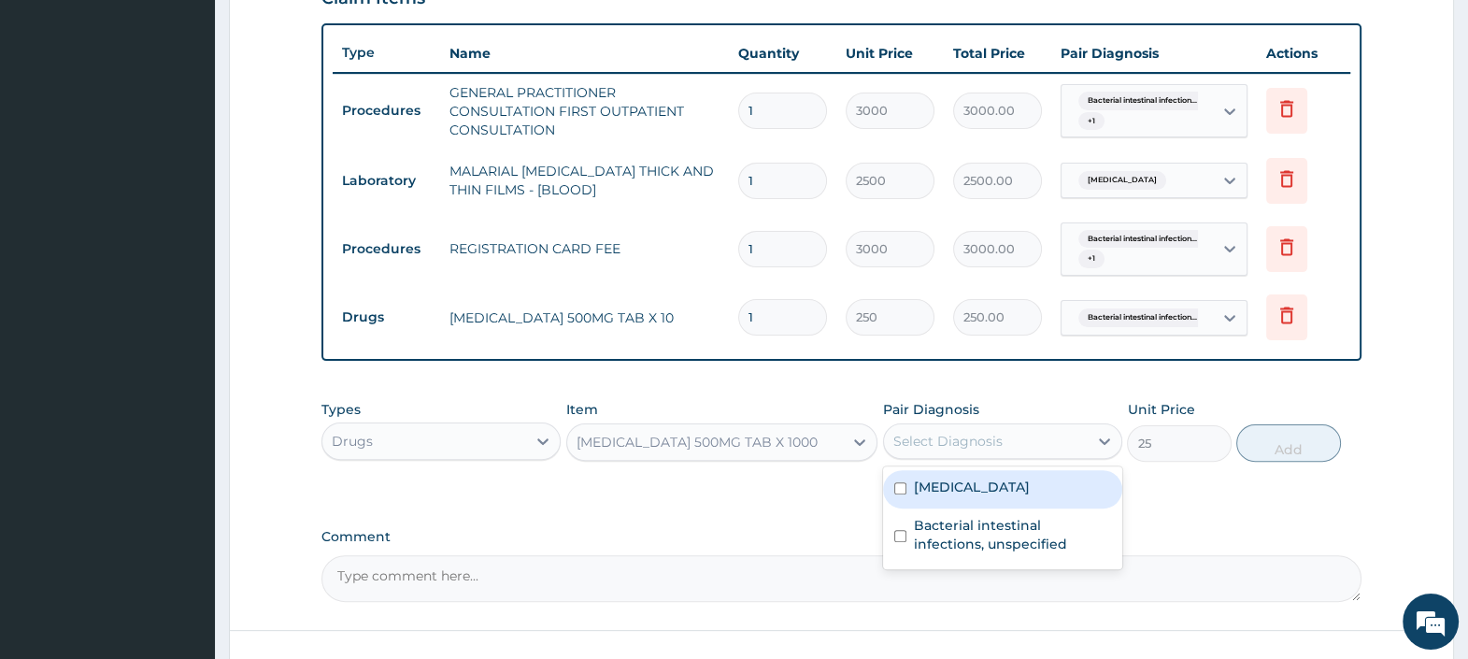
click at [946, 447] on div "Select Diagnosis" at bounding box center [947, 441] width 109 height 19
click at [950, 481] on label "Malaria, unspecified" at bounding box center [972, 486] width 116 height 19
checkbox input "true"
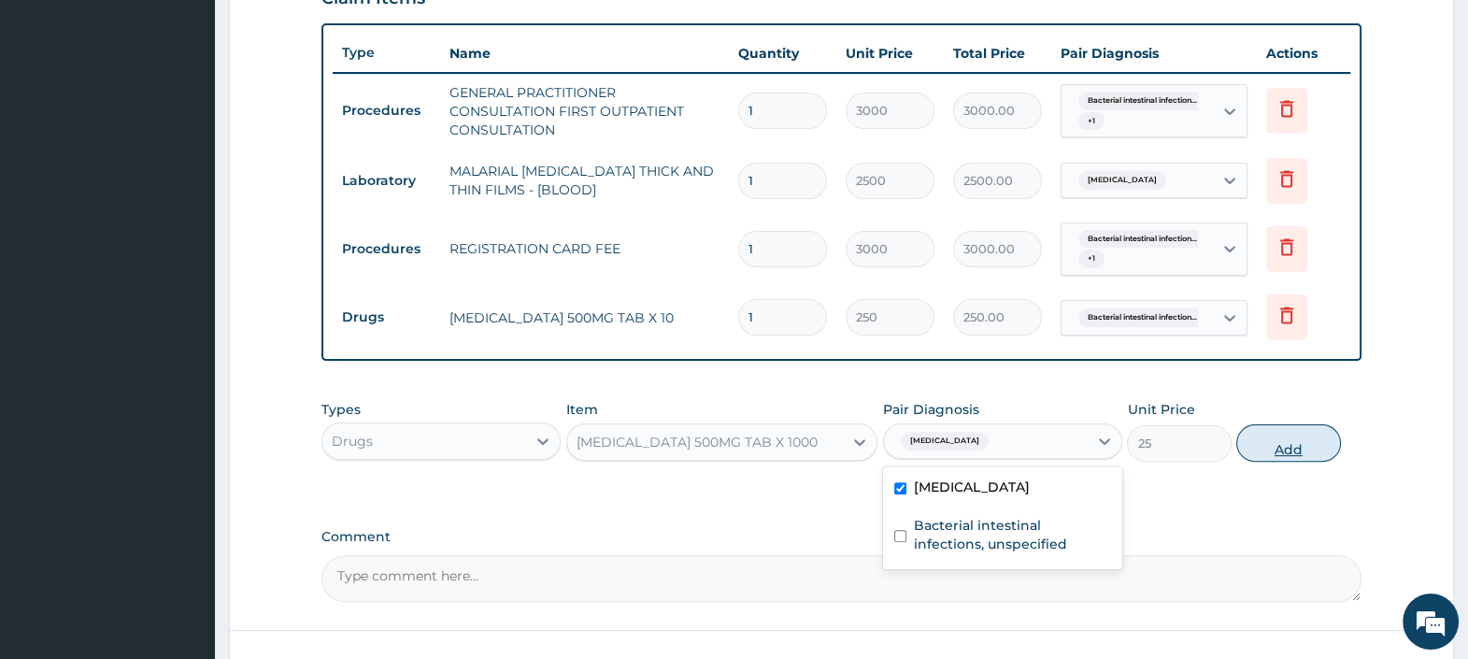
click at [1266, 438] on button "Add" at bounding box center [1288, 442] width 104 height 37
type input "0"
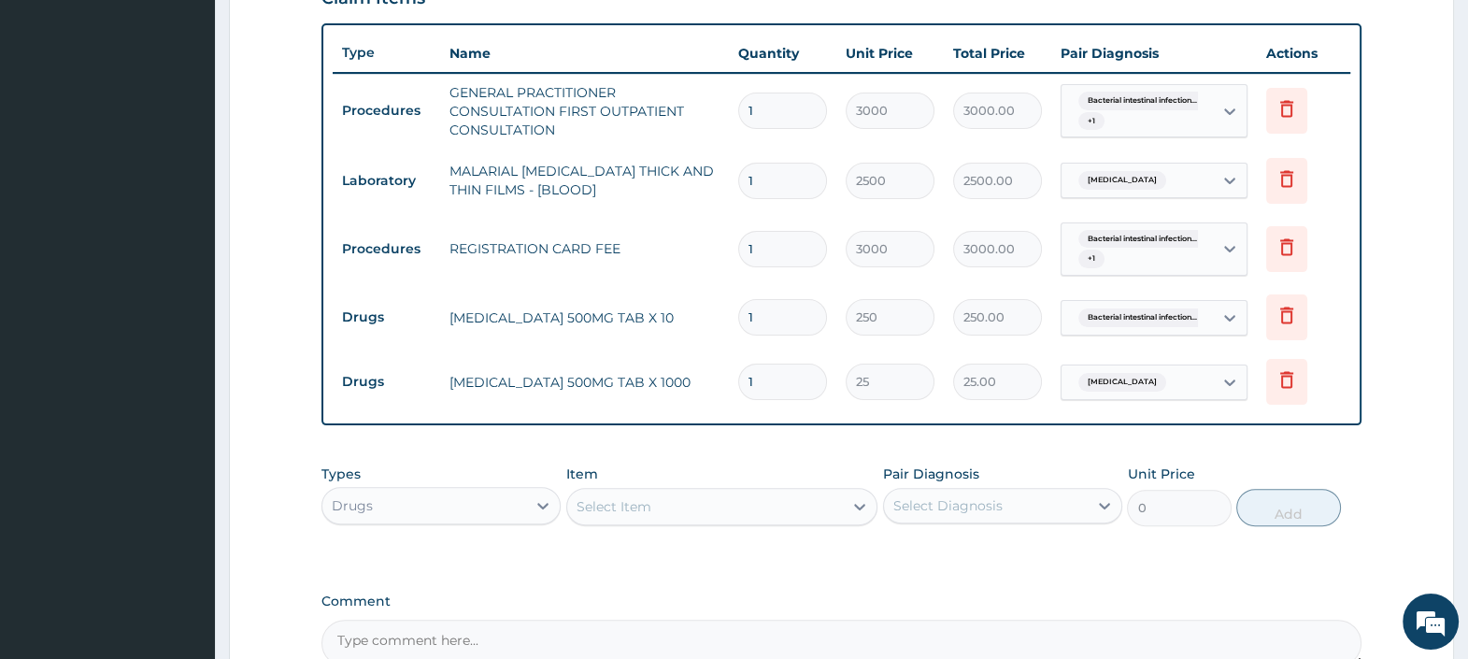
click at [816, 508] on div "Select Item" at bounding box center [705, 506] width 277 height 30
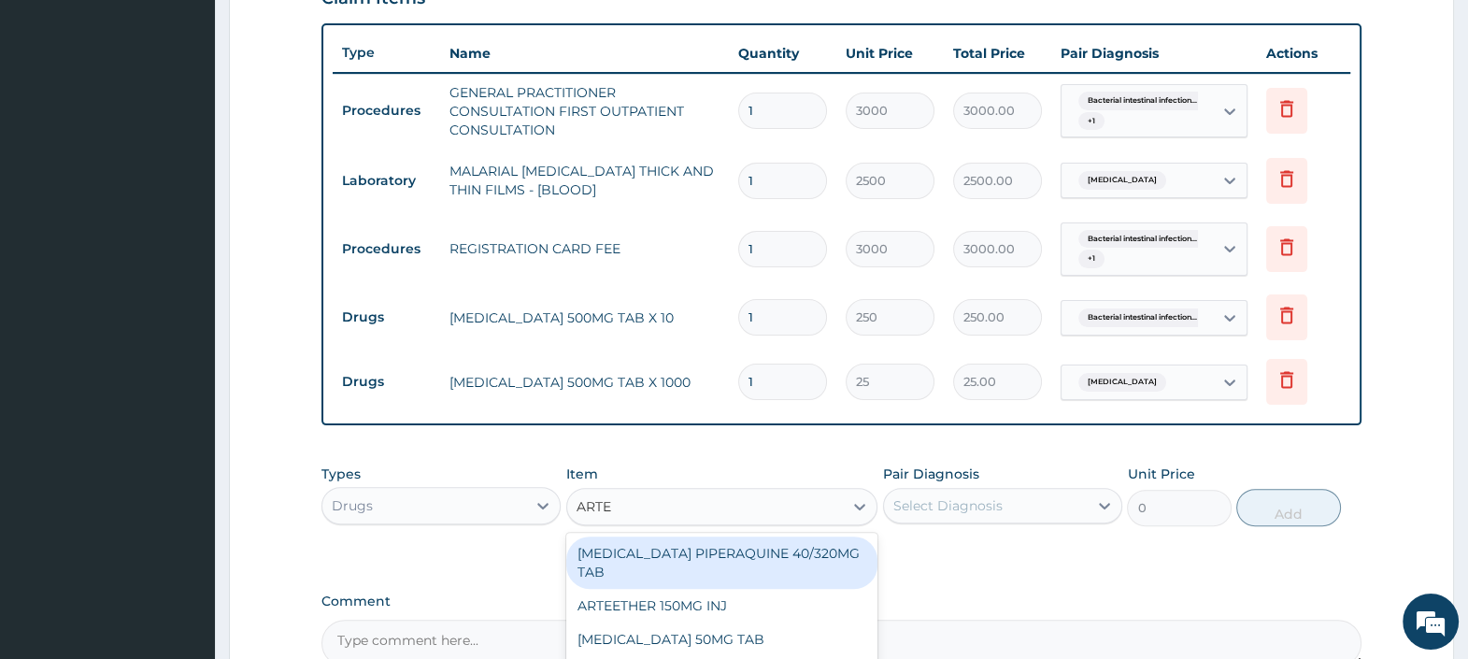
type input "ARTEM"
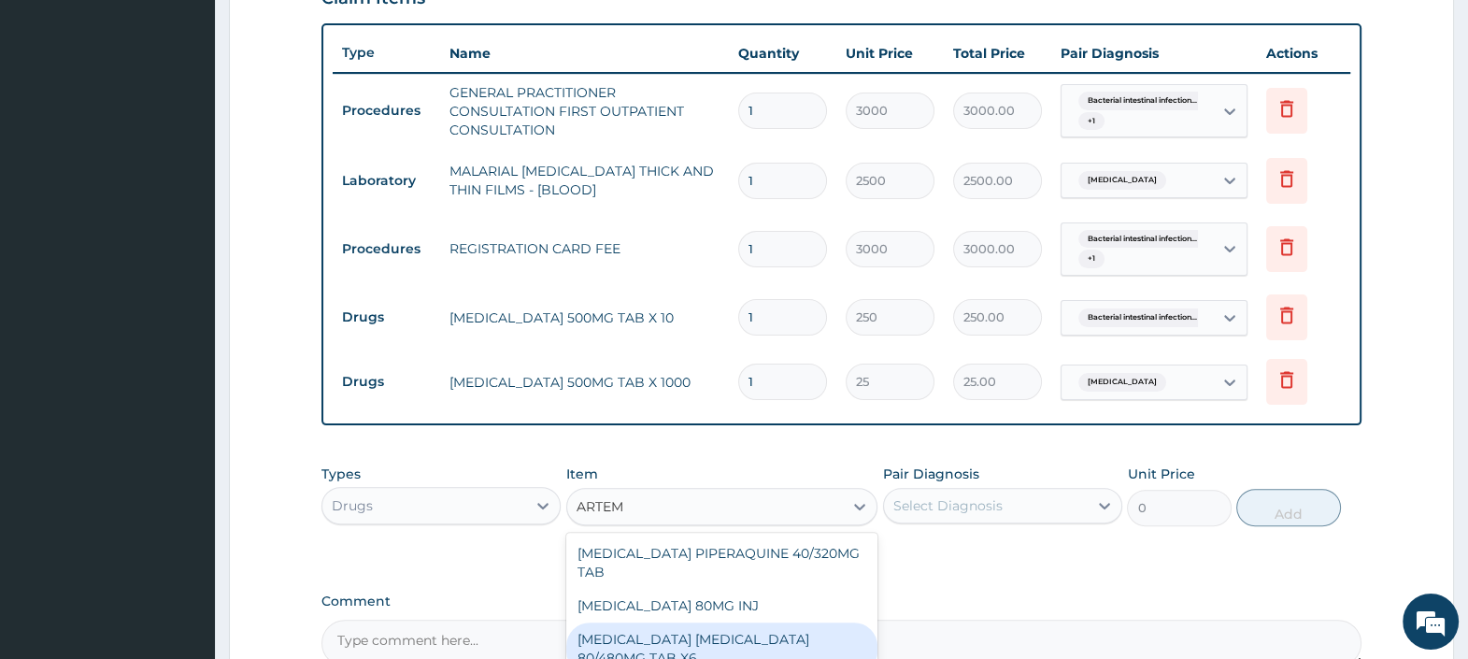
click at [830, 635] on div "ARTEMETHER LUMEFANTRINE 80/480MG TAB X6" at bounding box center [722, 648] width 312 height 52
type input "470"
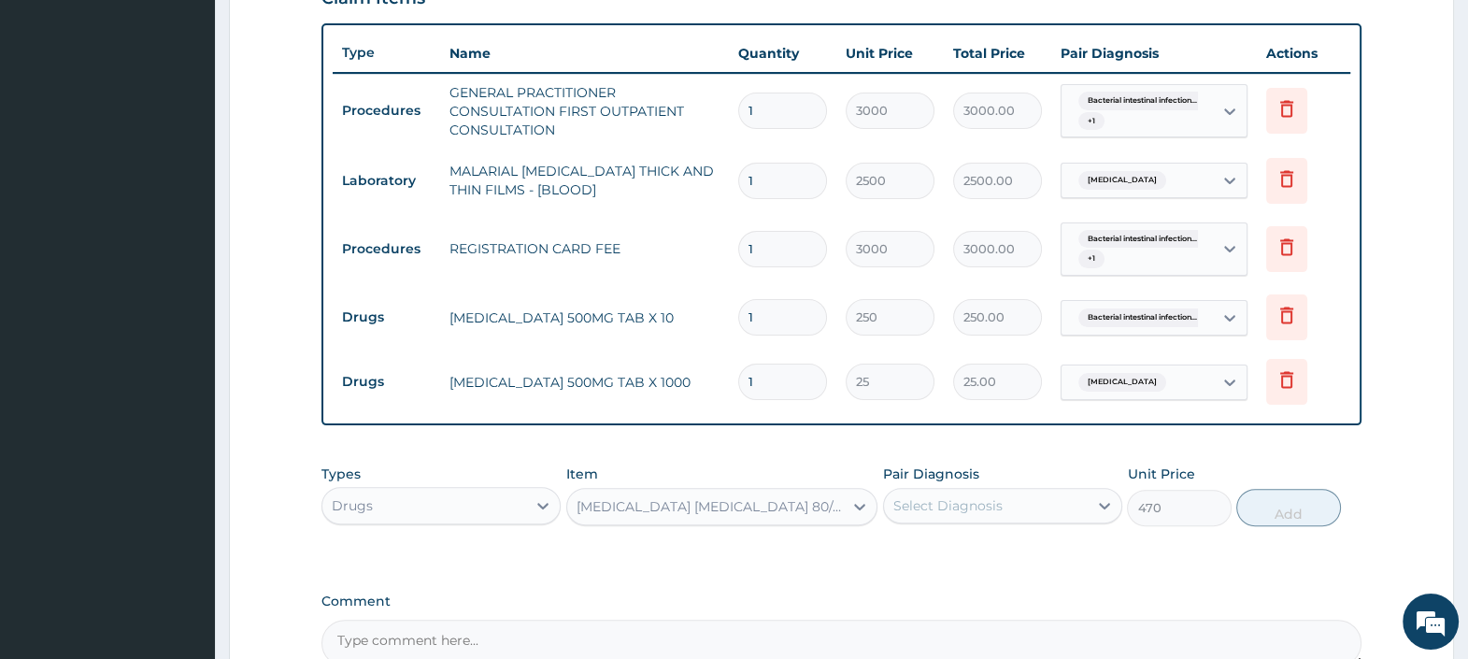
click at [970, 504] on div "Select Diagnosis" at bounding box center [947, 505] width 109 height 19
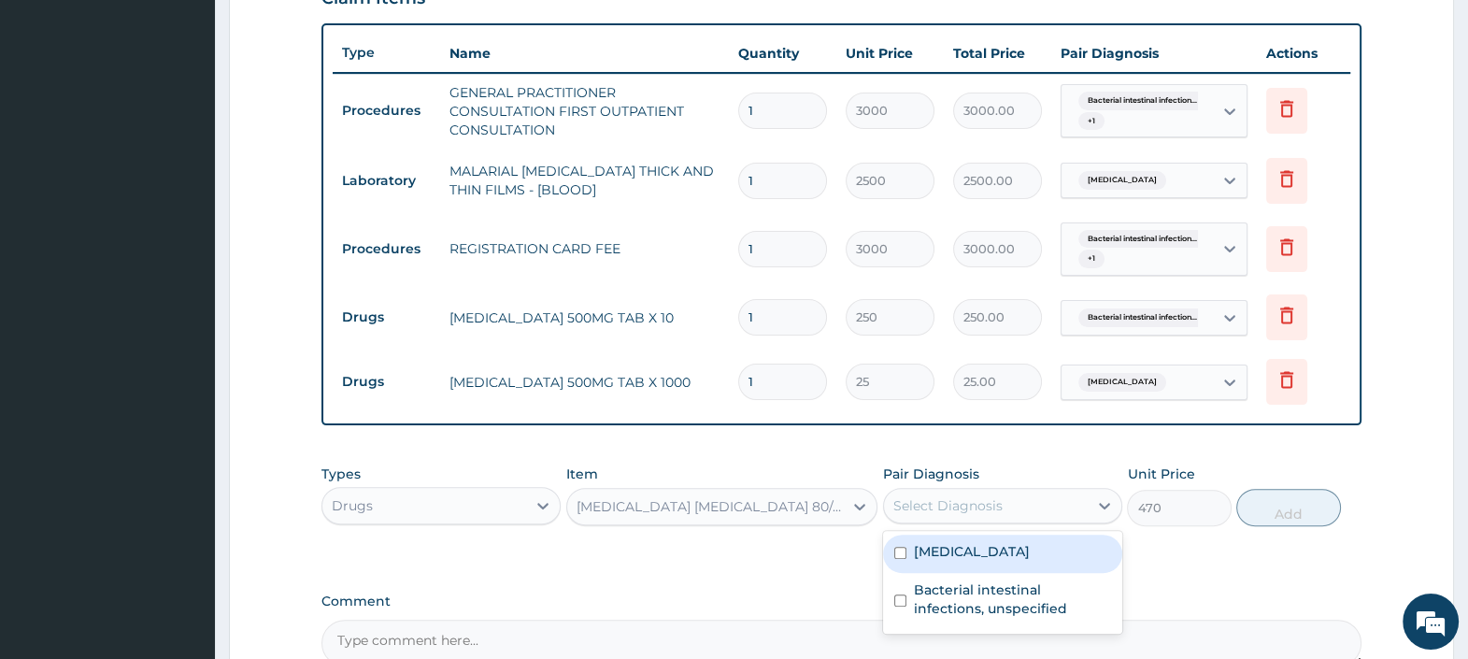
click at [1002, 561] on div "Malaria, unspecified" at bounding box center [1002, 553] width 239 height 38
checkbox input "true"
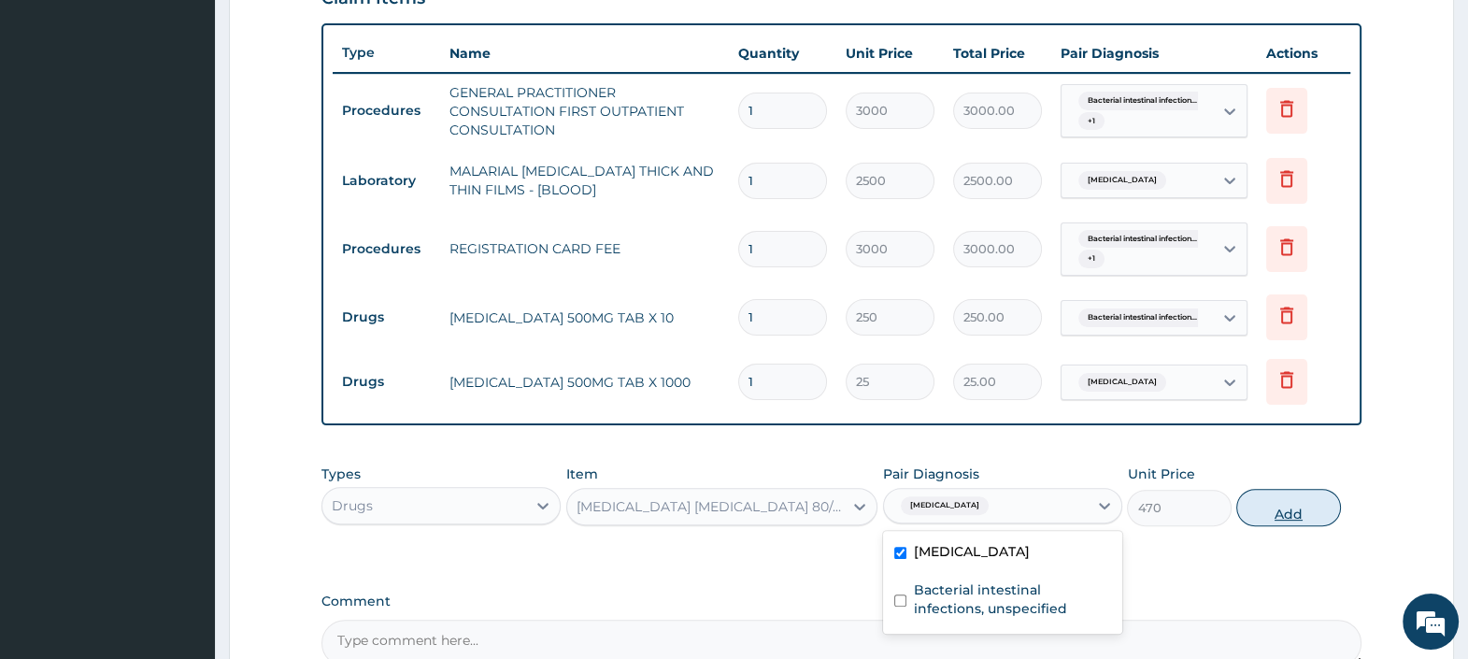
click at [1298, 500] on button "Add" at bounding box center [1288, 507] width 104 height 37
type input "0"
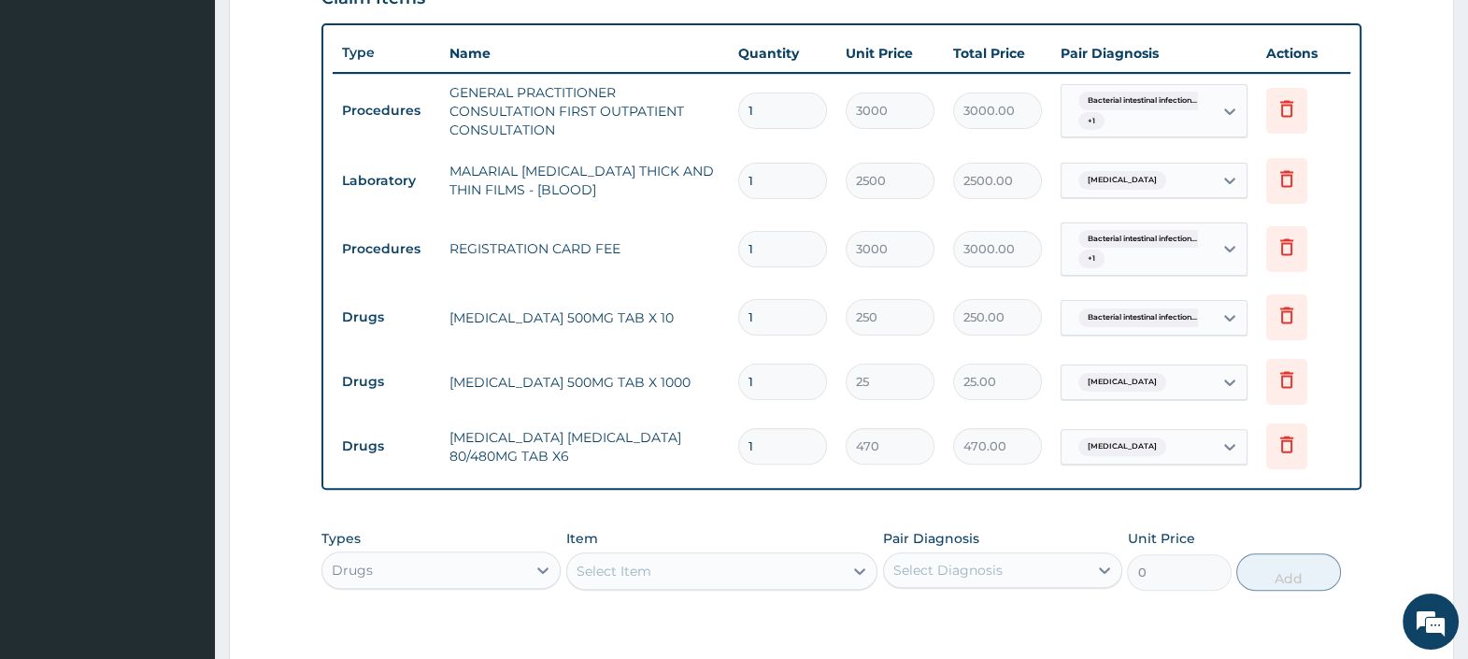
drag, startPoint x: 762, startPoint y: 430, endPoint x: 646, endPoint y: 427, distance: 115.9
click at [673, 430] on tr "Drugs ARTEMETHER LUMEFANTRINE 80/480MG TAB X6 1 470 470.00 Malaria, unspecified…" at bounding box center [841, 446] width 1017 height 64
type input "6"
type input "2820.00"
type input "6"
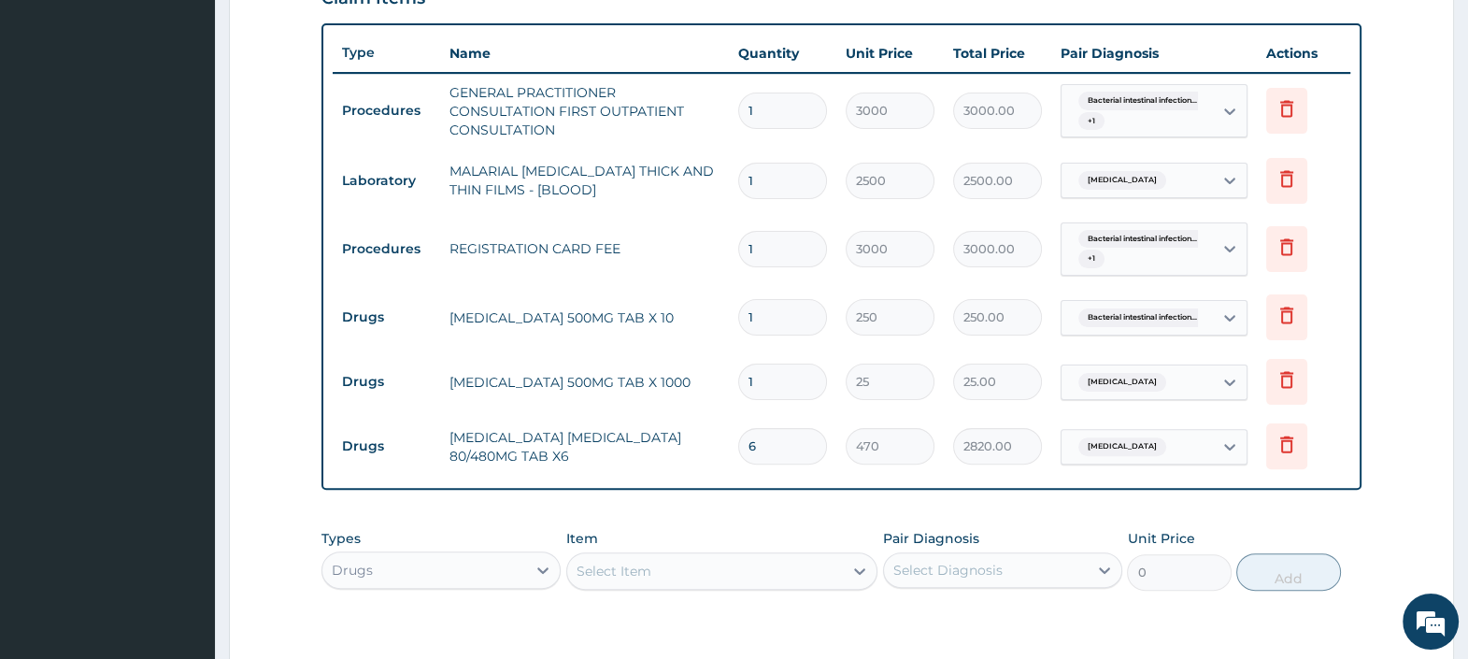
click at [779, 372] on input "1" at bounding box center [782, 381] width 89 height 36
type input "18"
type input "450.00"
type input "18"
click at [769, 320] on input "1" at bounding box center [782, 317] width 89 height 36
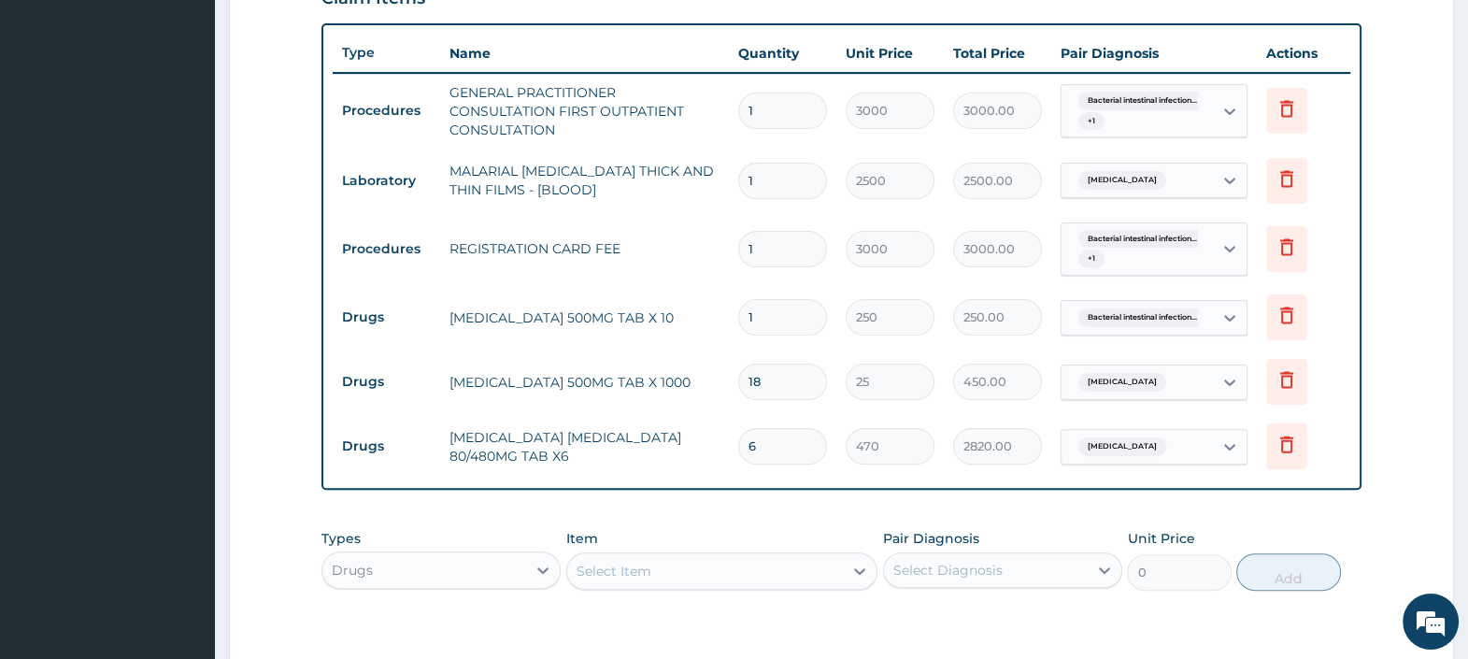
type input "10"
type input "2500.00"
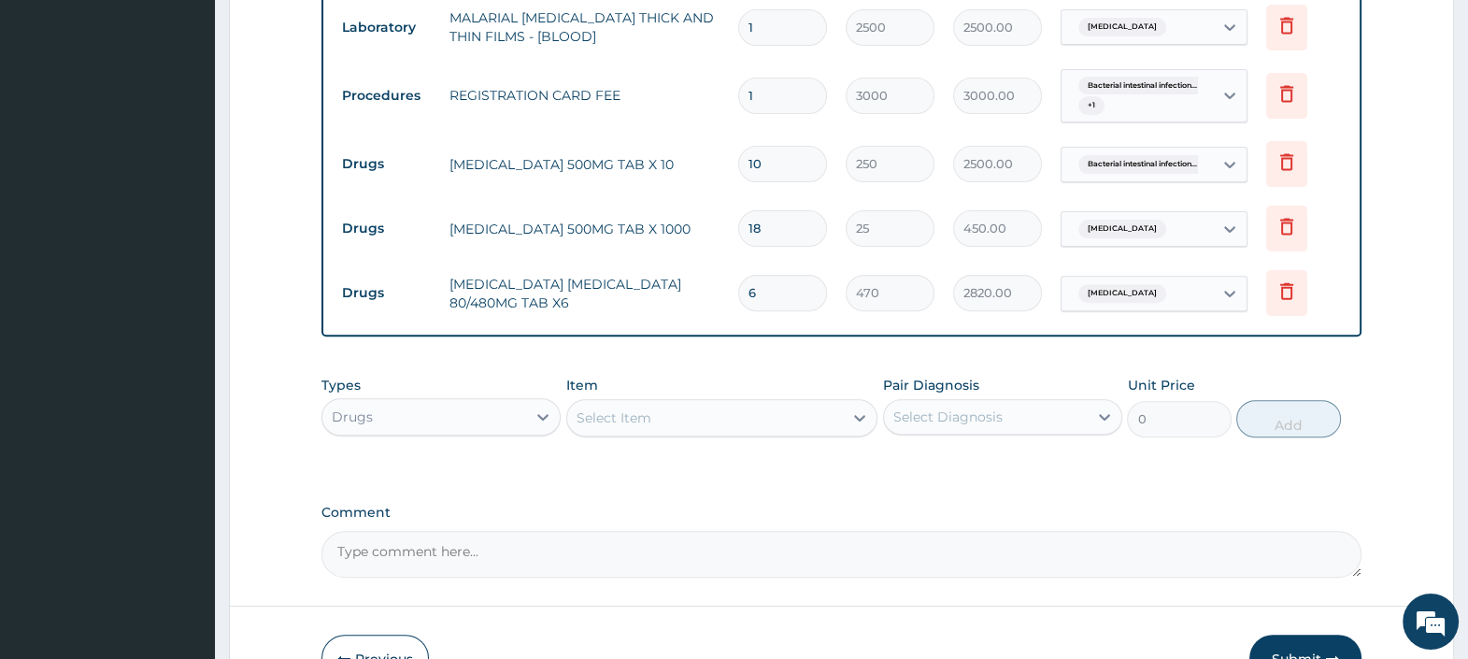
scroll to position [905, 0]
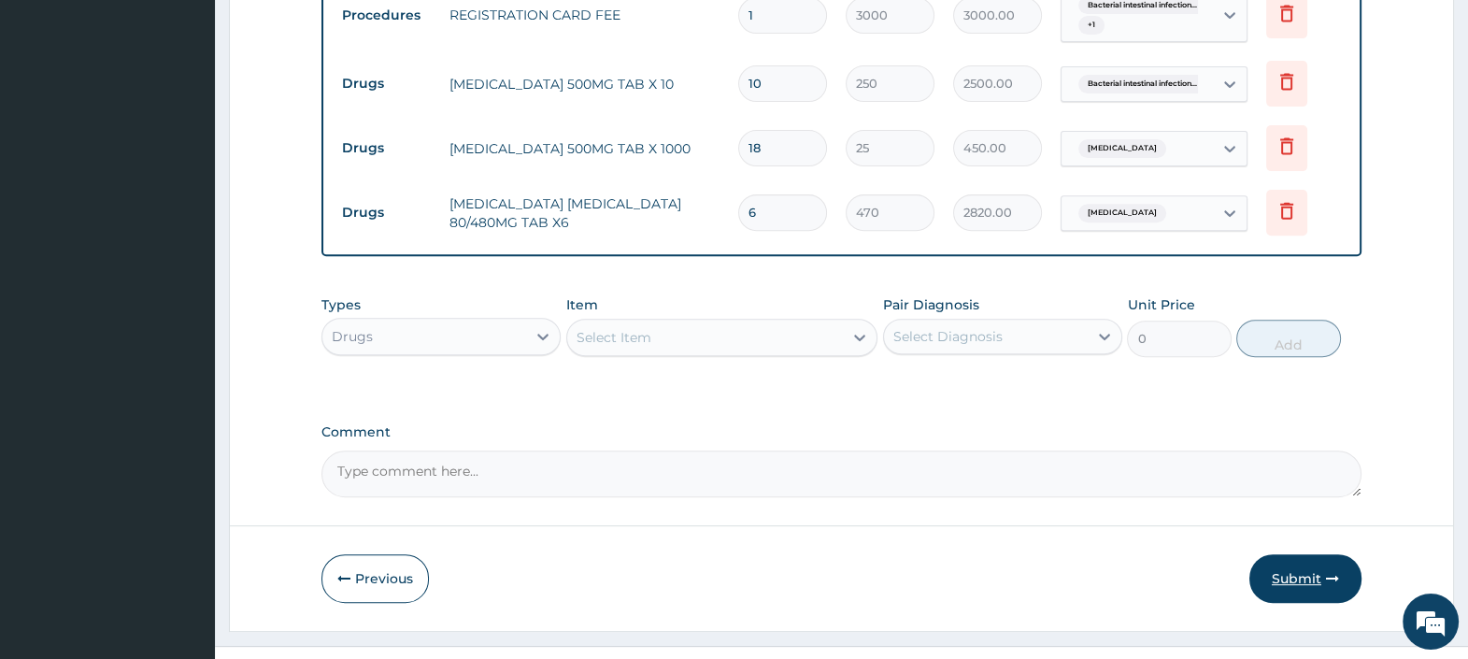
type input "10"
click at [1286, 576] on button "Submit" at bounding box center [1305, 578] width 112 height 49
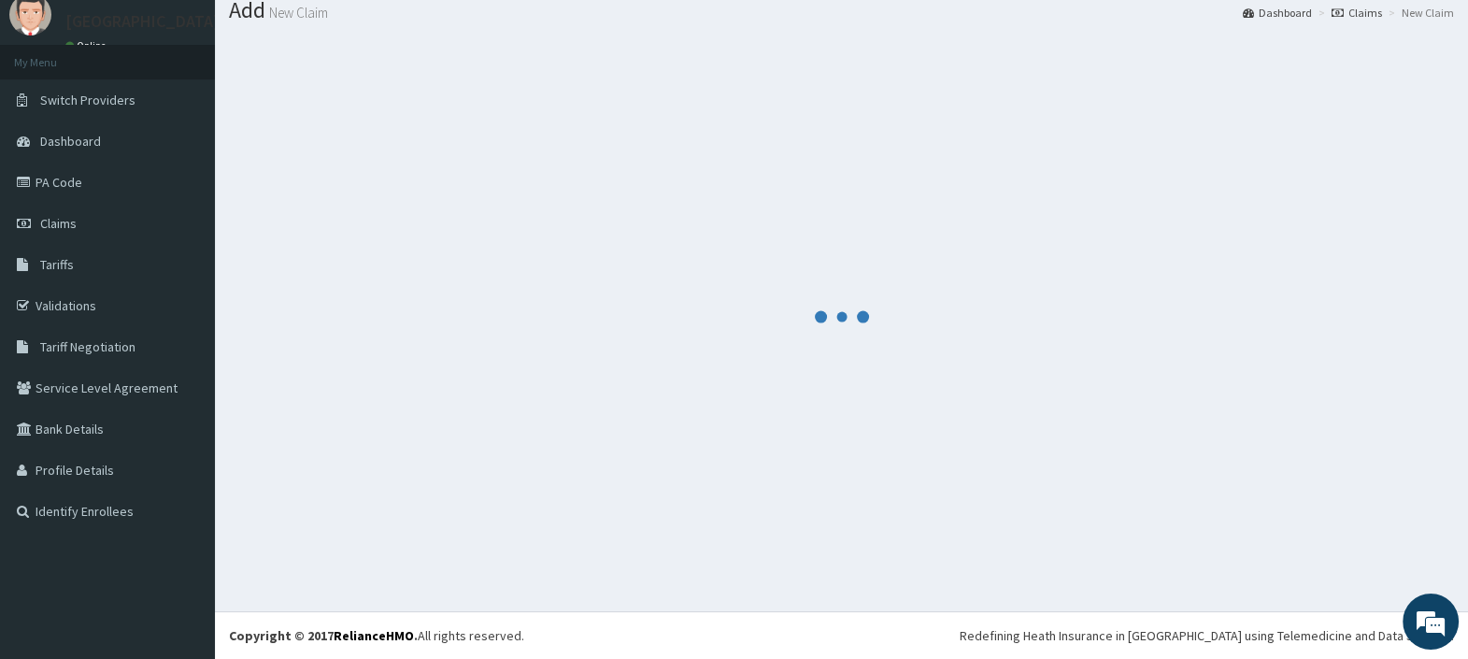
scroll to position [62, 0]
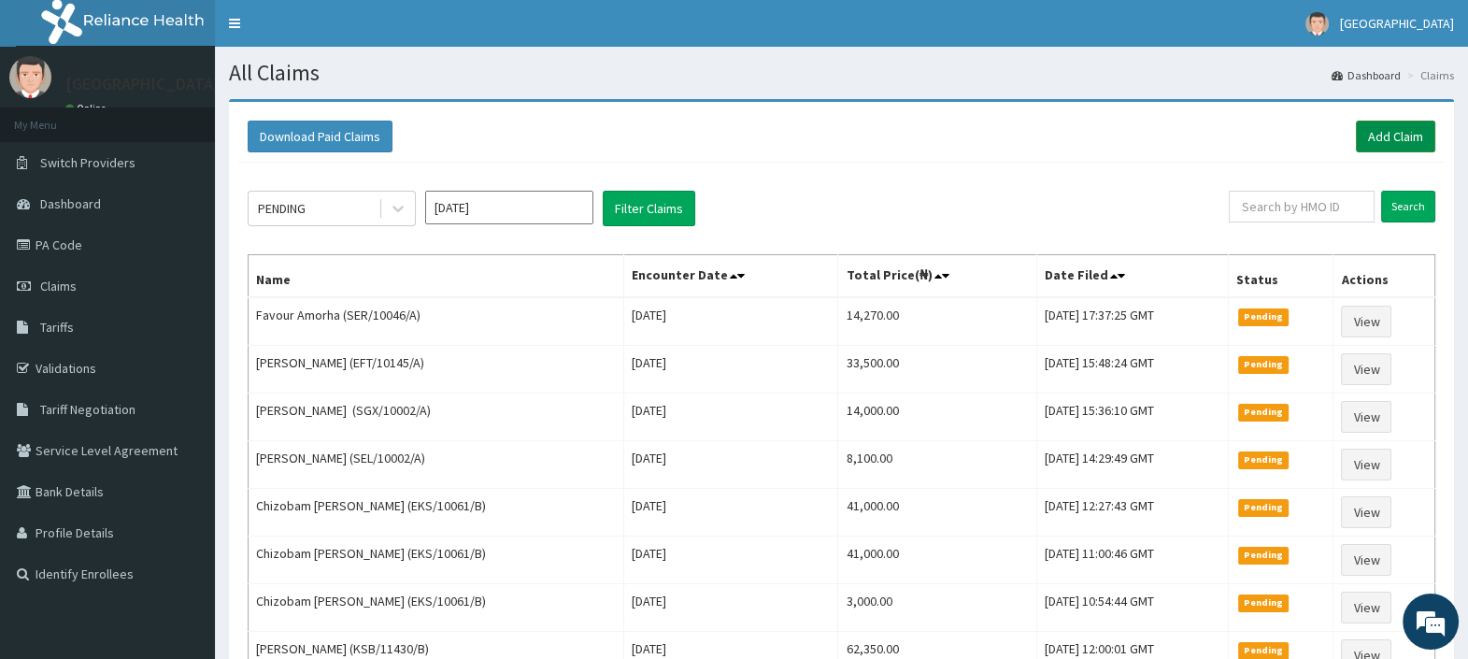
click at [1375, 135] on link "Add Claim" at bounding box center [1395, 137] width 79 height 32
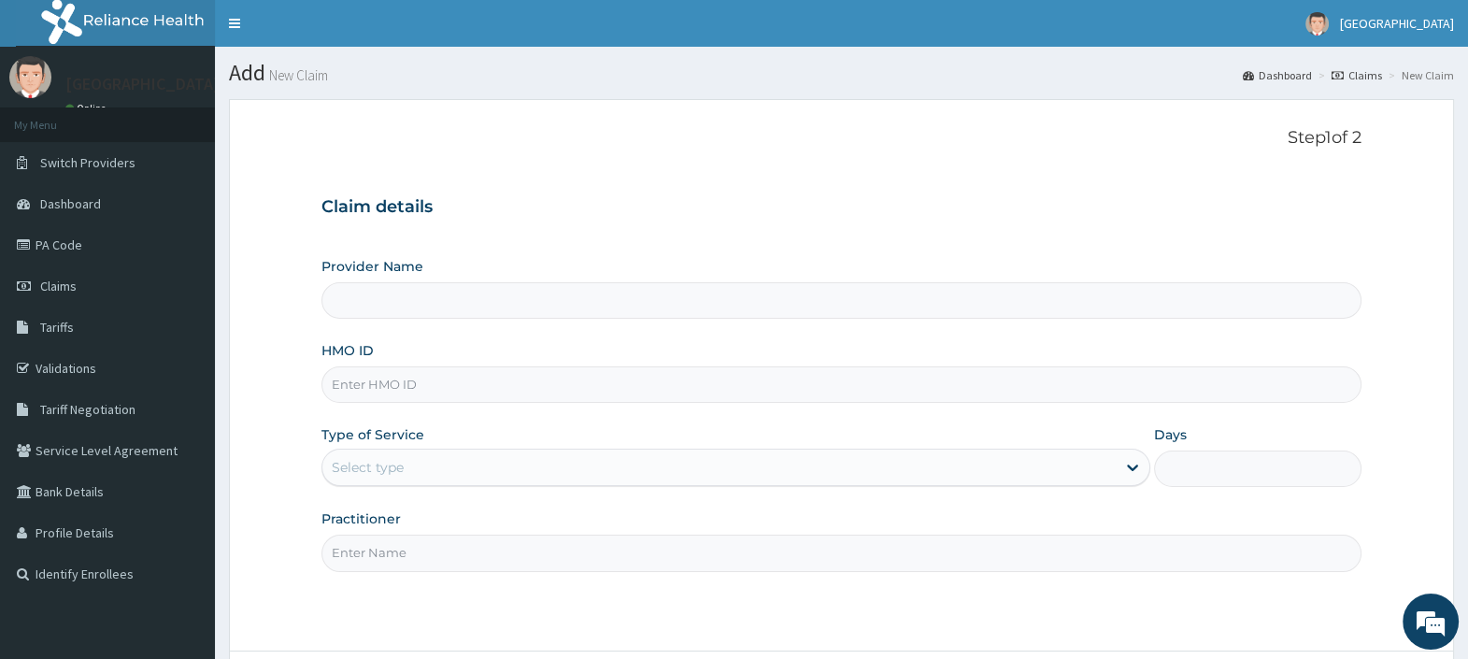
type input "LPS/10071/B"
type input "[GEOGRAPHIC_DATA]"
type input "LPS/10071/B"
click at [350, 467] on div "Select type" at bounding box center [368, 467] width 72 height 19
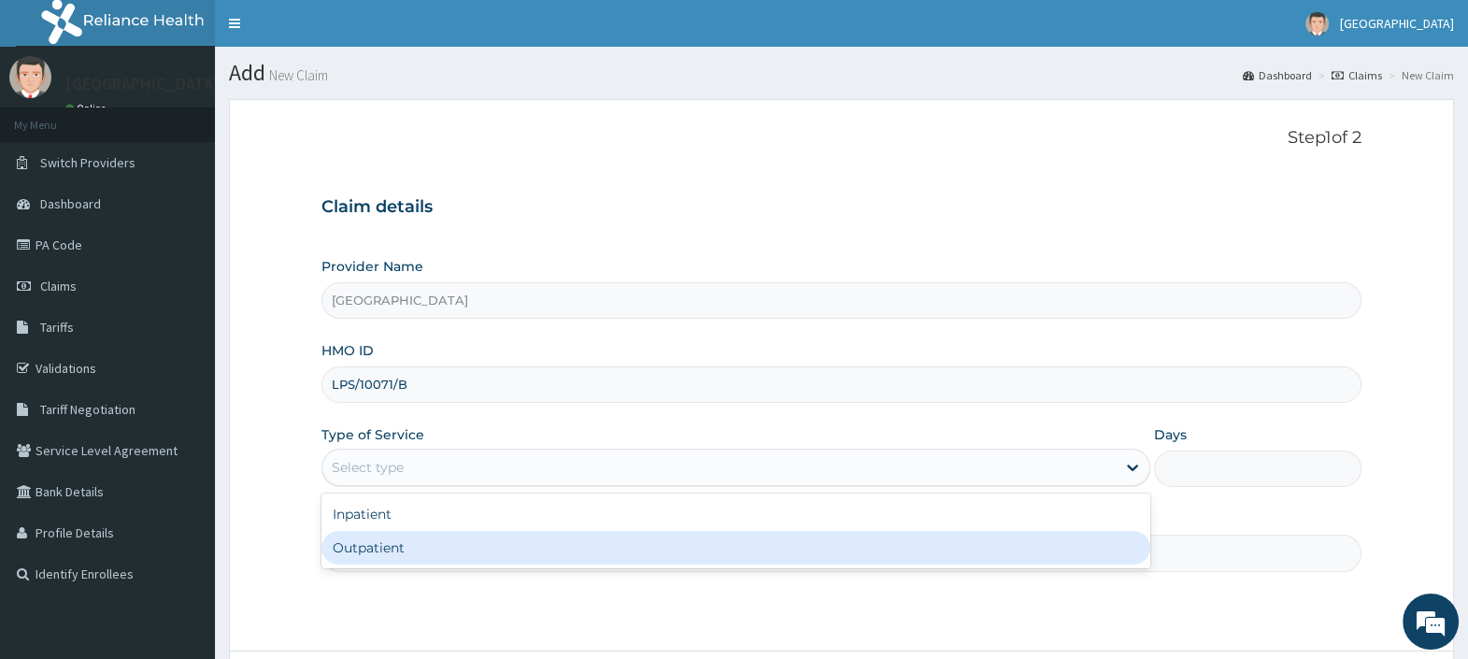
click at [390, 544] on div "Outpatient" at bounding box center [735, 548] width 829 height 34
type input "1"
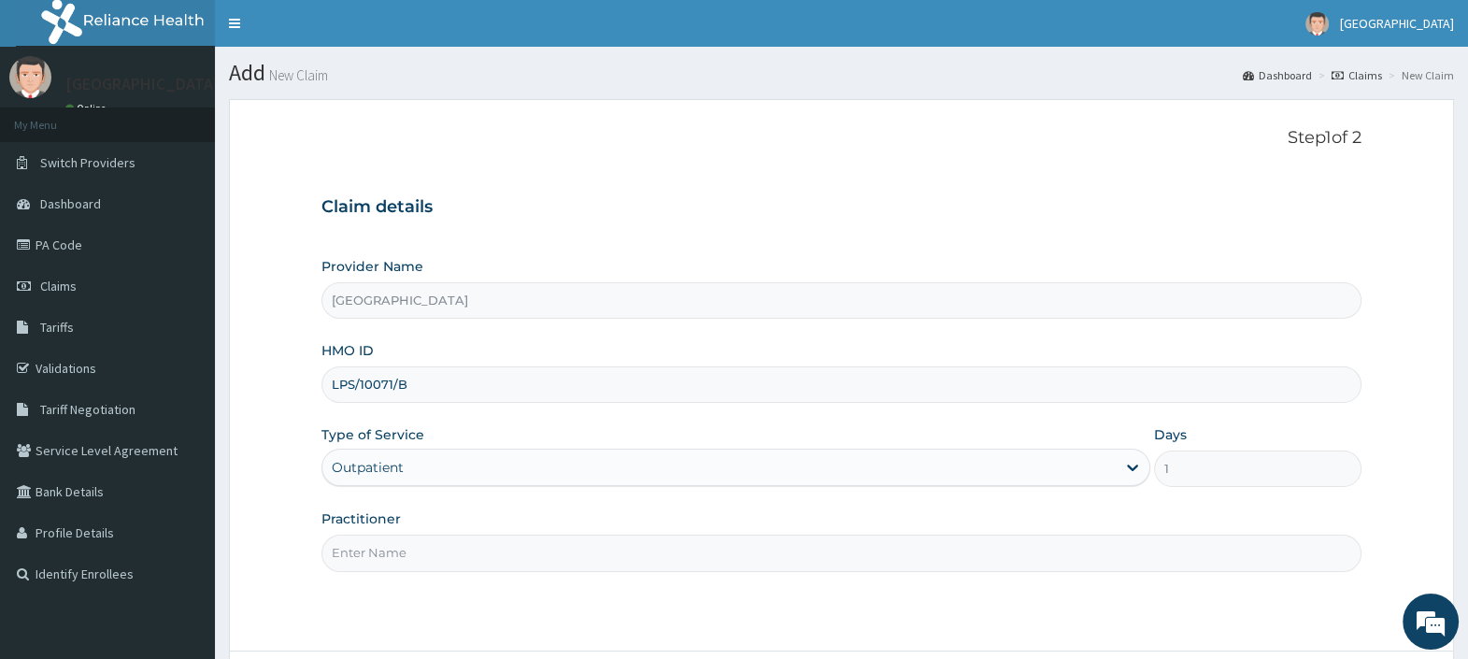
click at [390, 544] on input "Practitioner" at bounding box center [841, 552] width 1040 height 36
type input "DR. EBUBE"
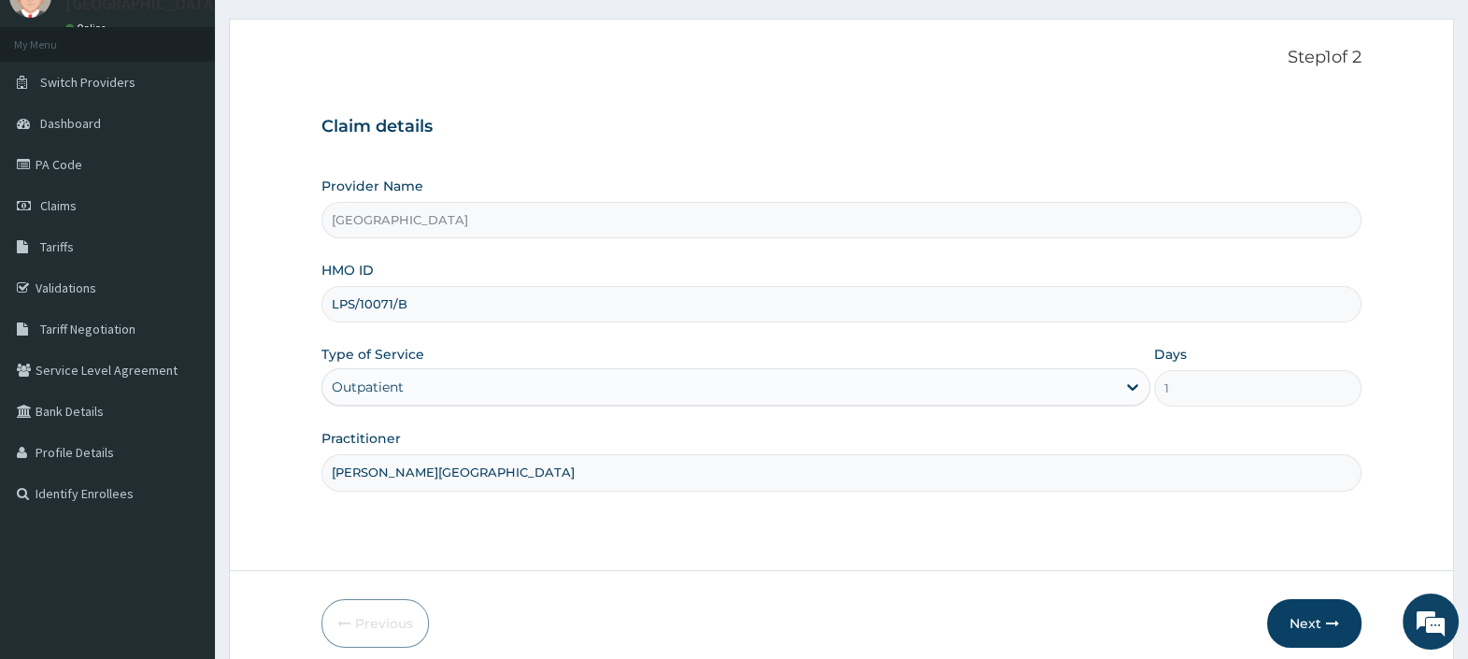
scroll to position [159, 0]
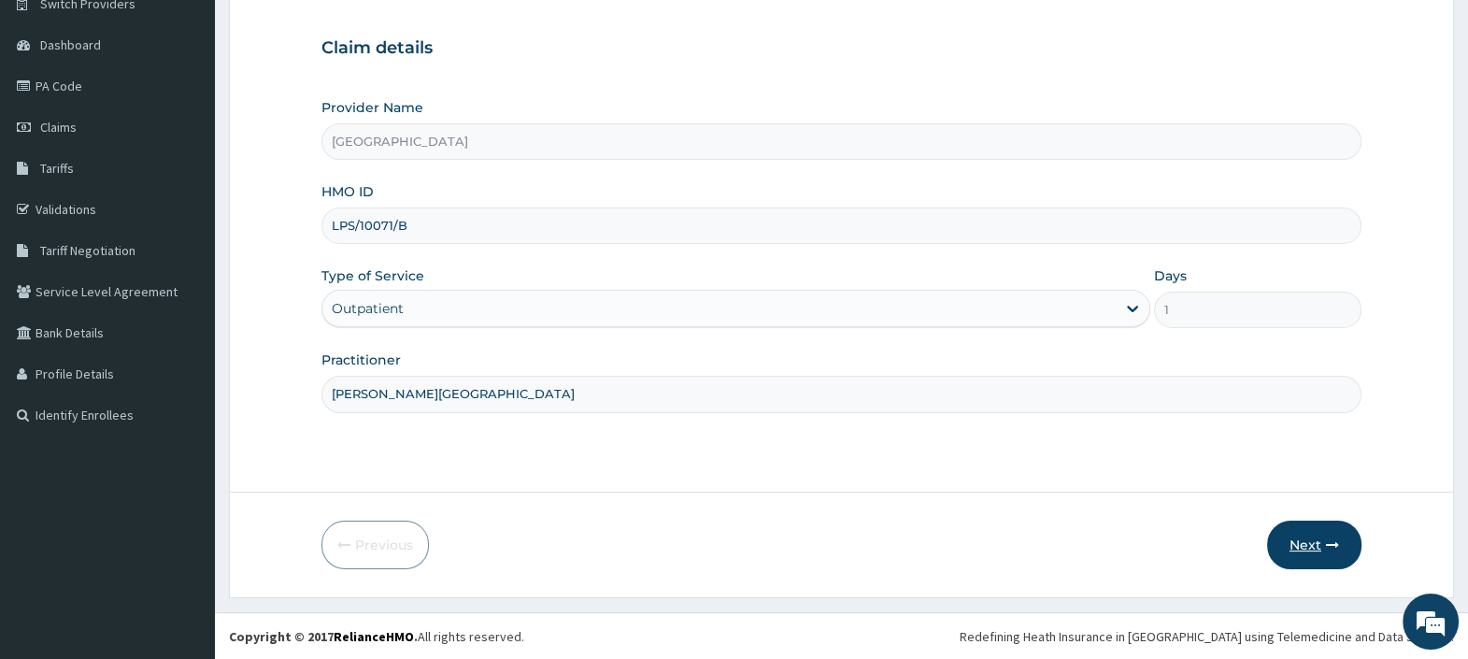
click at [1303, 545] on button "Next" at bounding box center [1314, 544] width 94 height 49
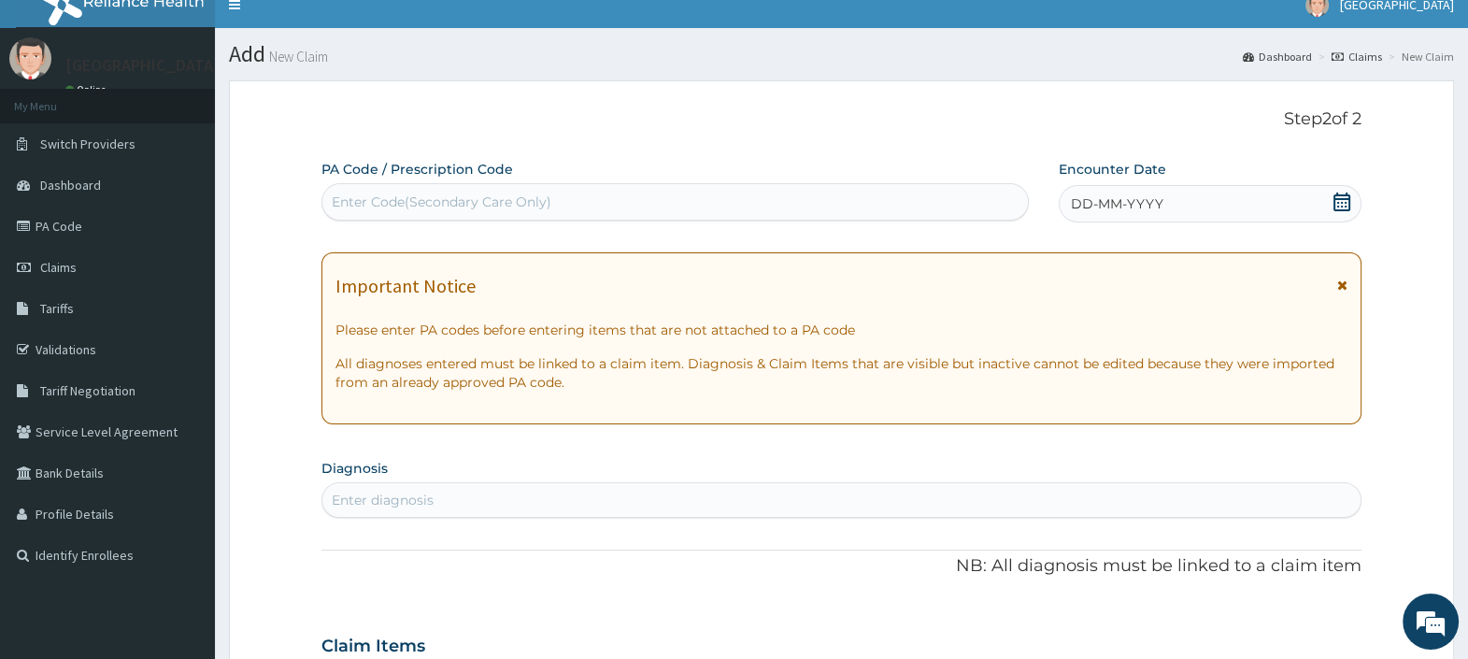
scroll to position [0, 0]
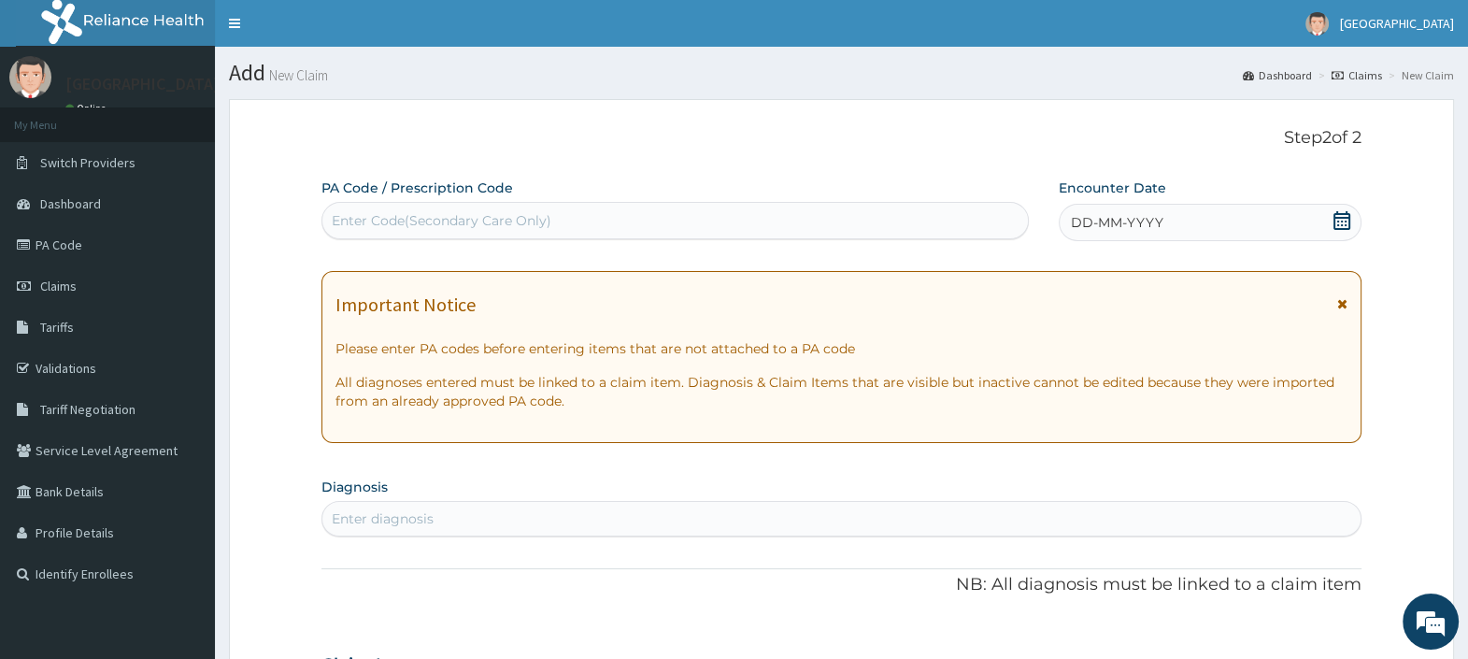
click at [1340, 213] on icon at bounding box center [1341, 220] width 17 height 19
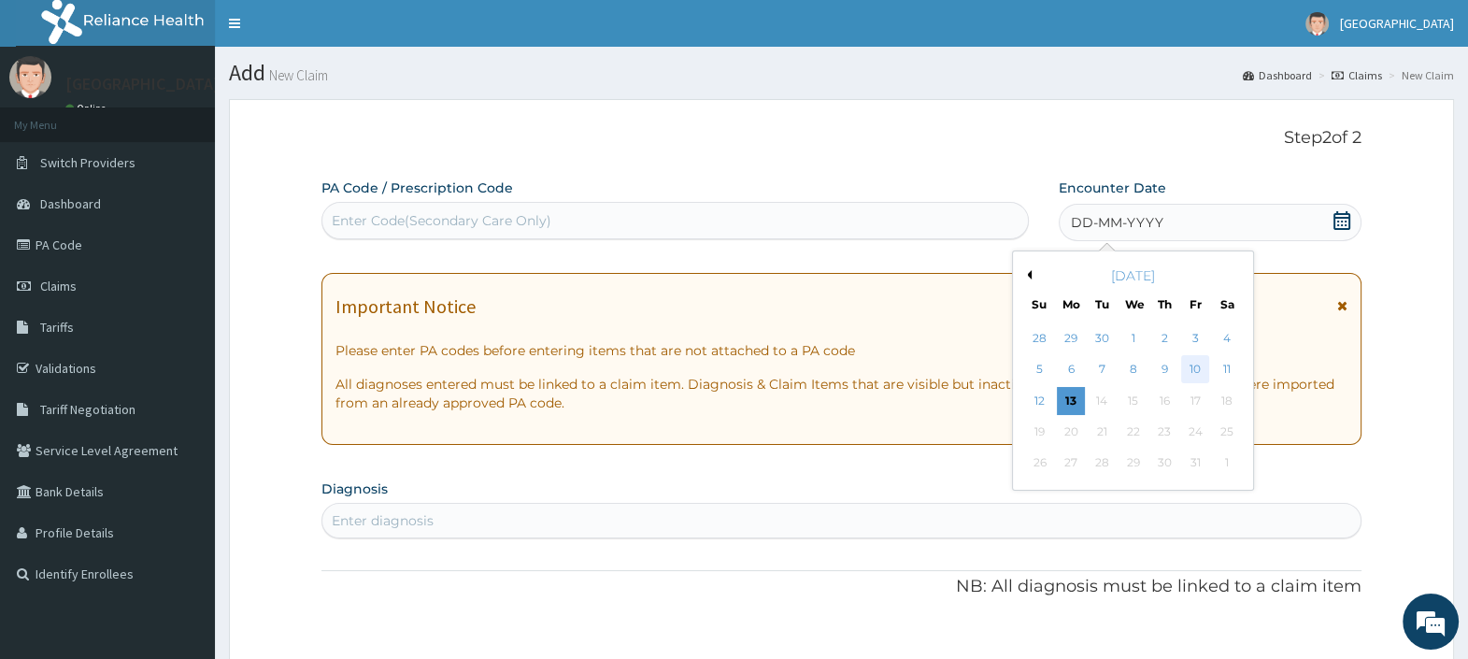
click at [1196, 365] on div "10" at bounding box center [1195, 370] width 28 height 28
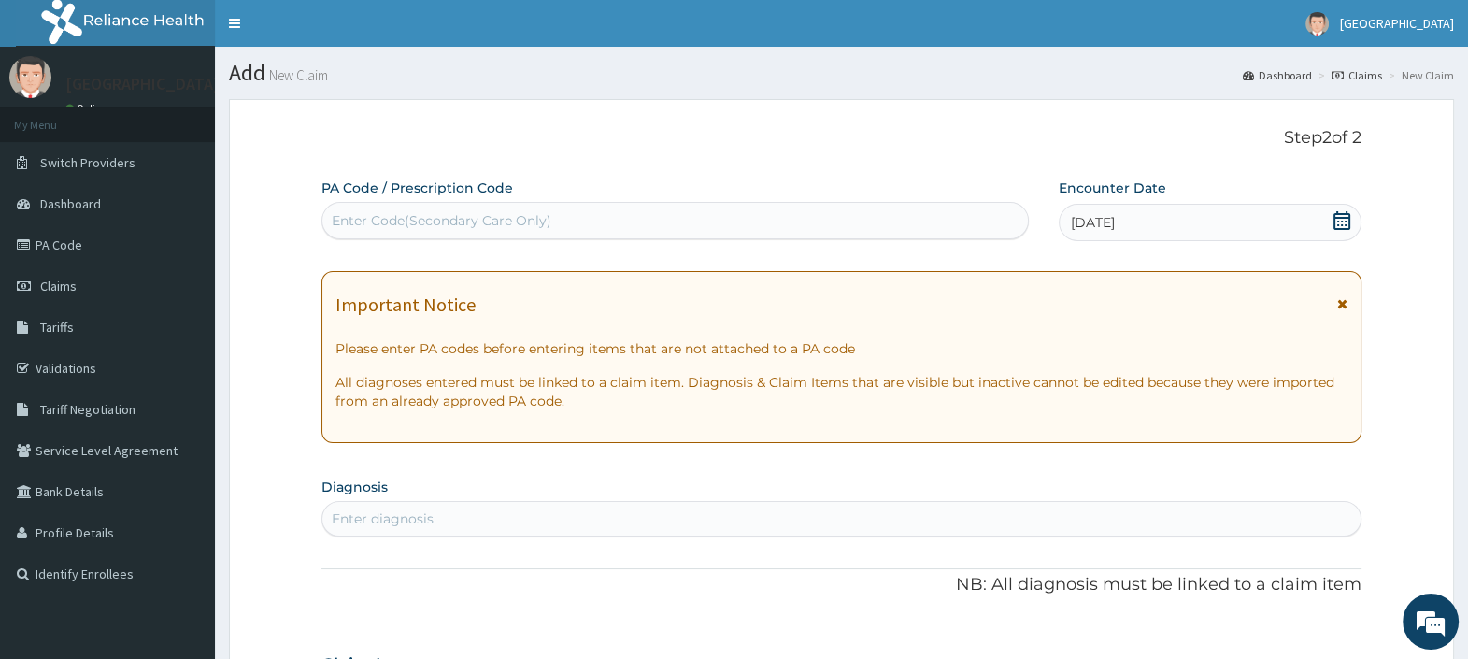
click at [536, 209] on div "Enter Code(Secondary Care Only)" at bounding box center [674, 221] width 704 height 30
paste input "PA/4F1DA4"
type input "PA/4F1DA4"
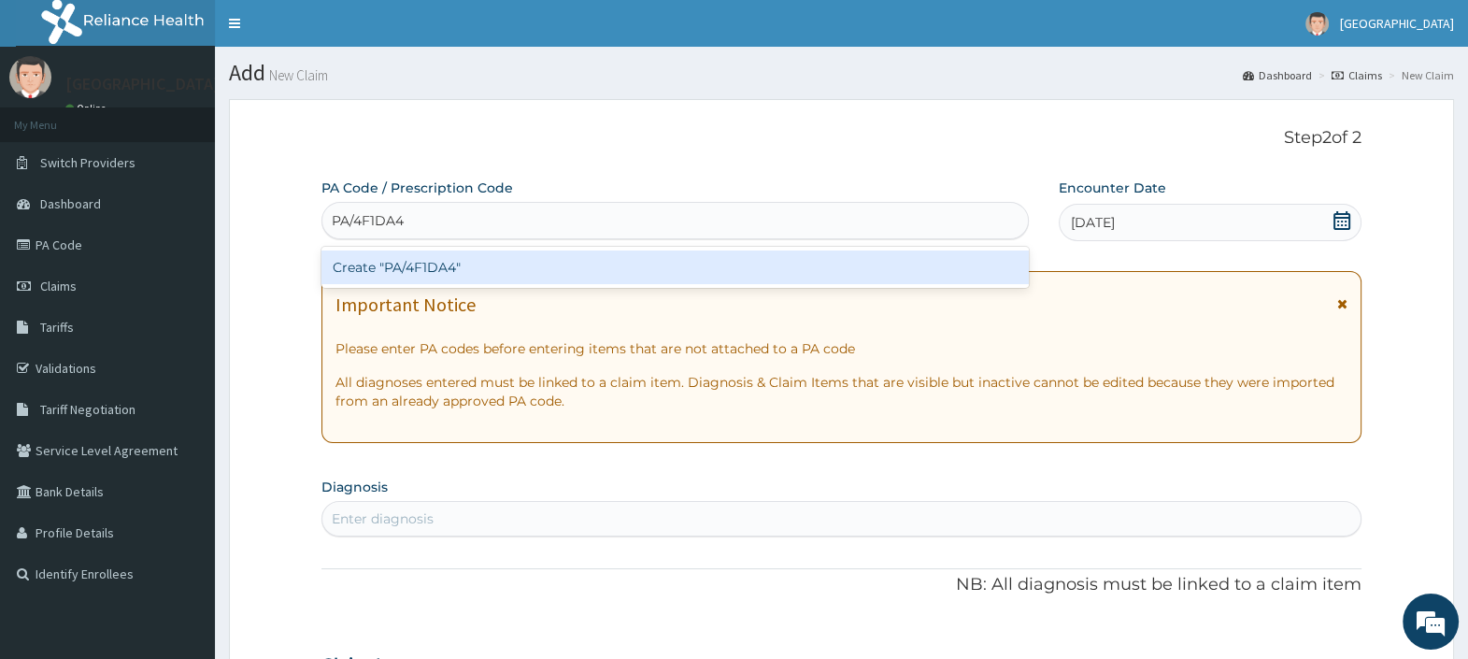
click at [420, 267] on div "Create "PA/4F1DA4"" at bounding box center [674, 267] width 706 height 34
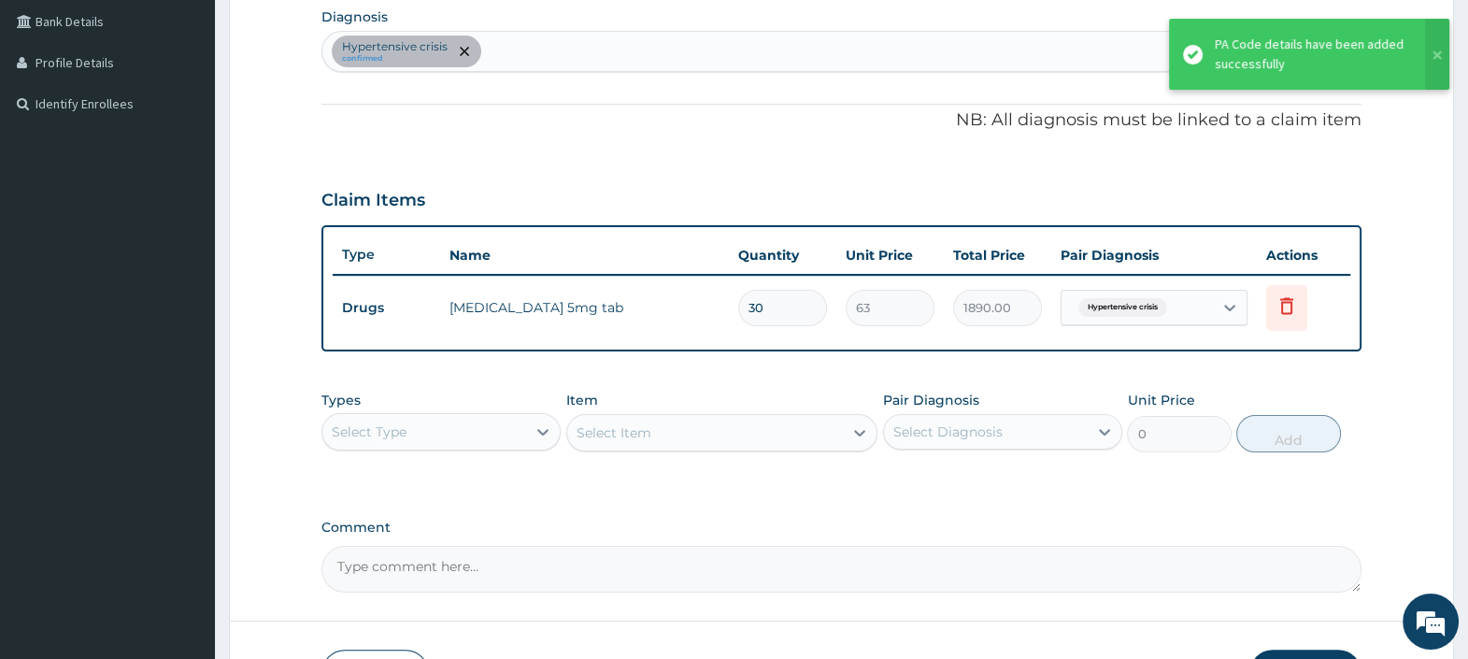
scroll to position [363, 0]
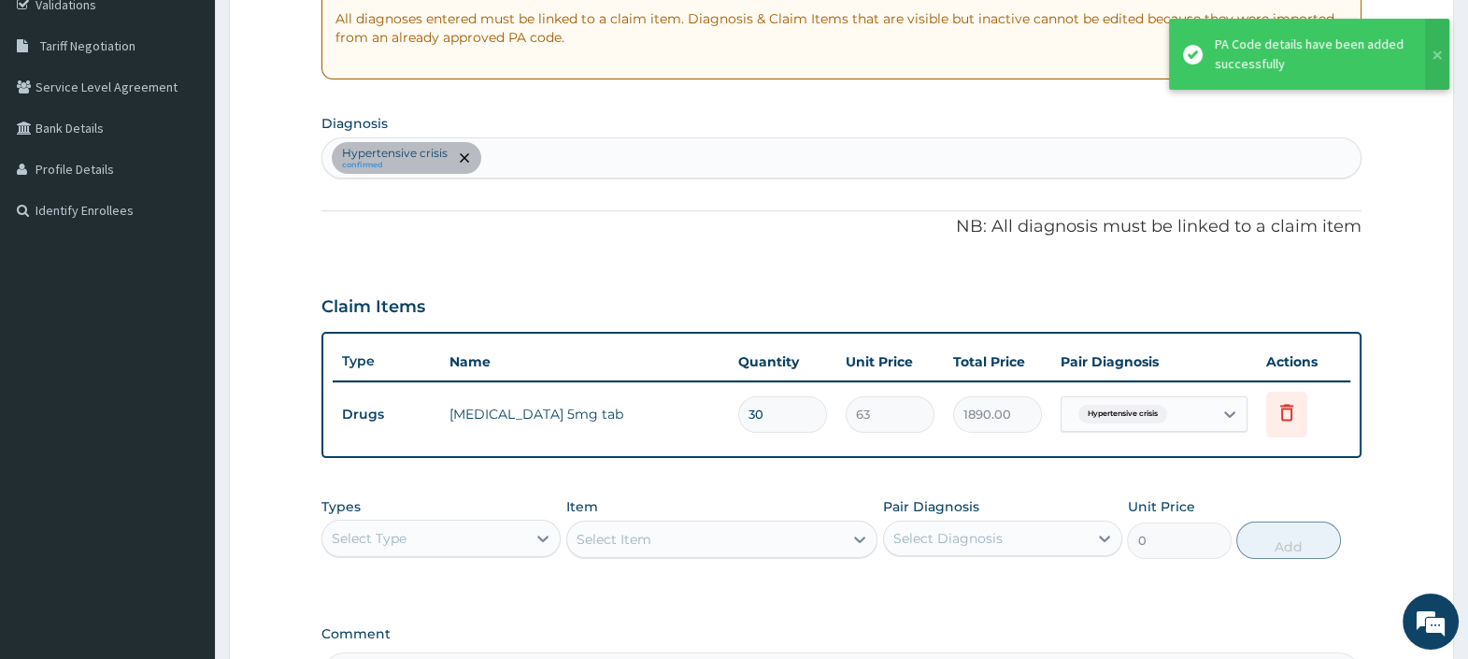
click at [523, 165] on div "Hypertensive crisis confirmed" at bounding box center [841, 157] width 1038 height 39
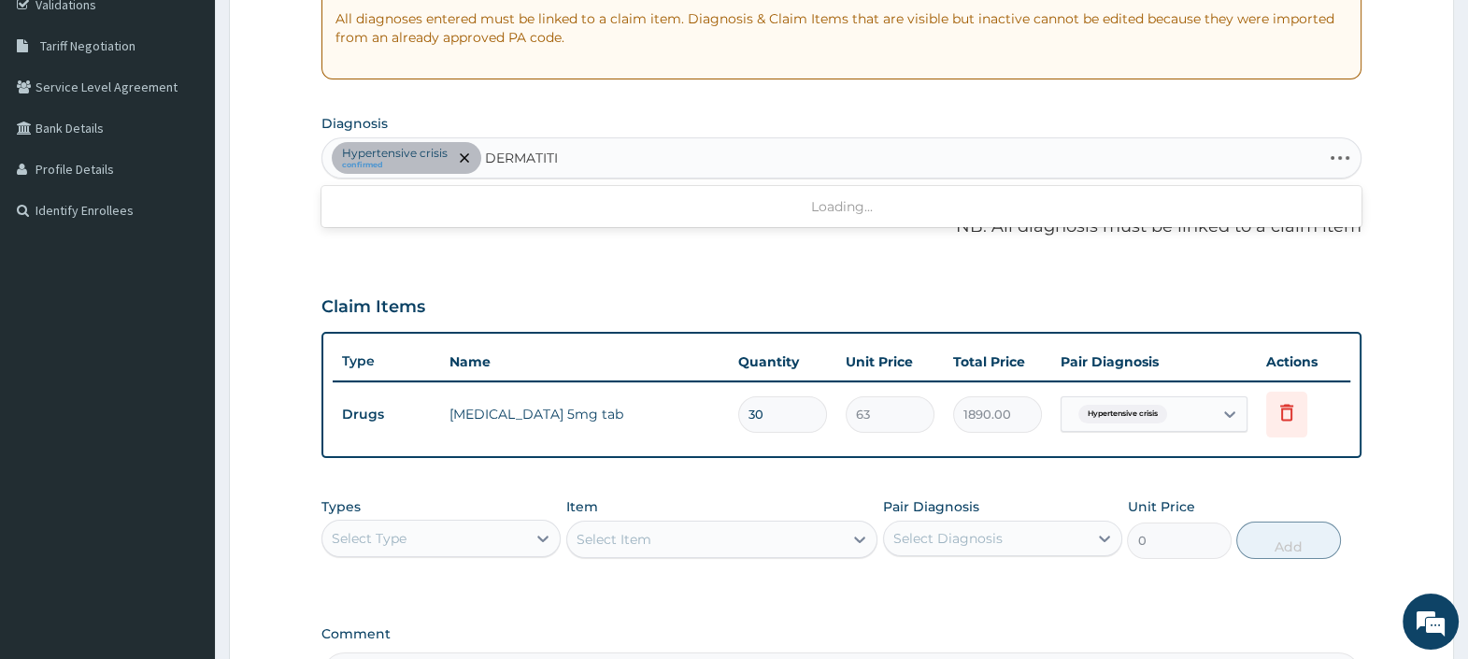
type input "DERMATITIS"
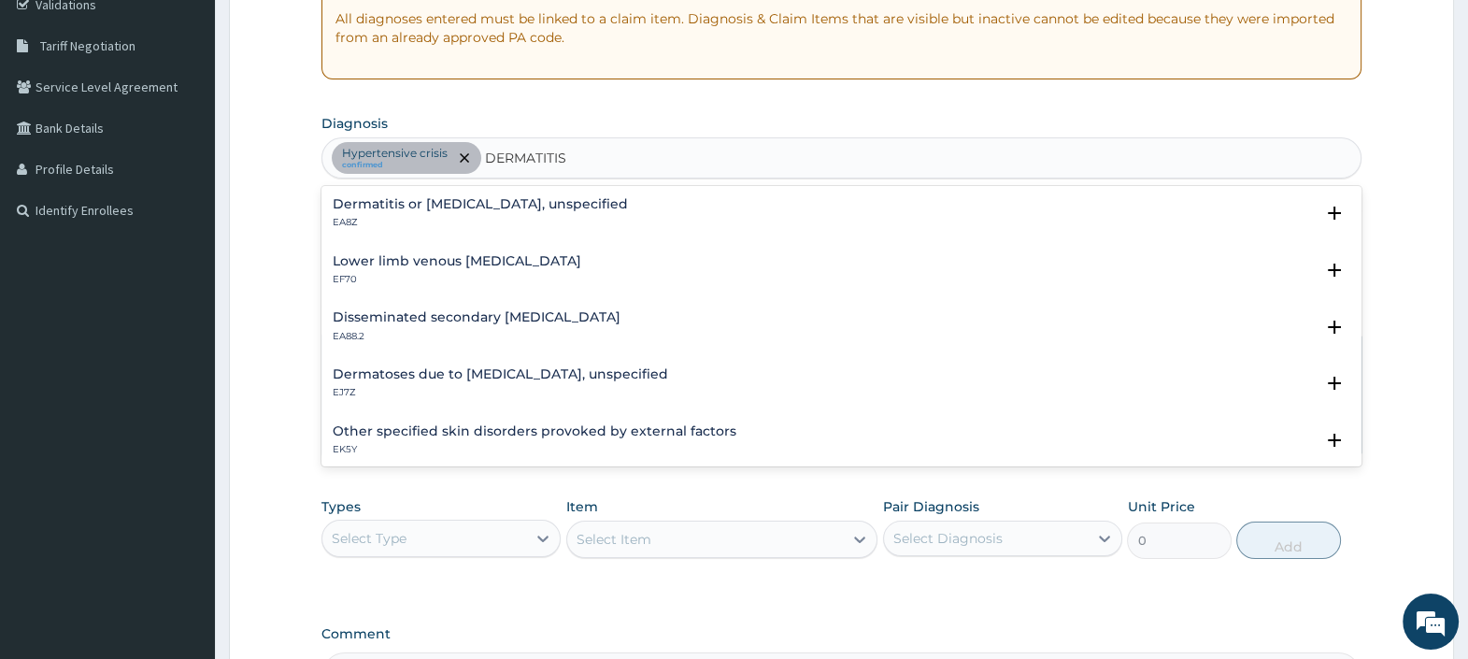
click at [425, 210] on h4 "Dermatitis or eczema, unspecified" at bounding box center [480, 204] width 295 height 14
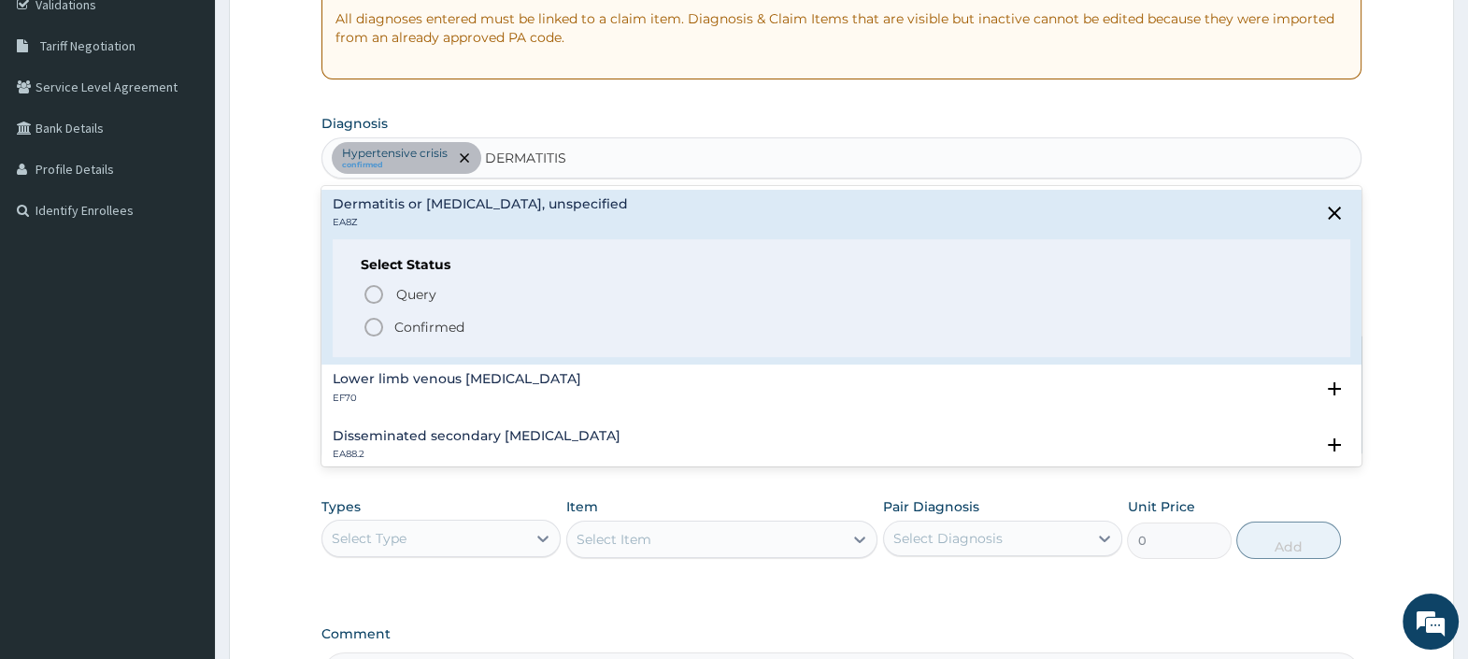
click at [394, 319] on p "Confirmed" at bounding box center [429, 327] width 70 height 19
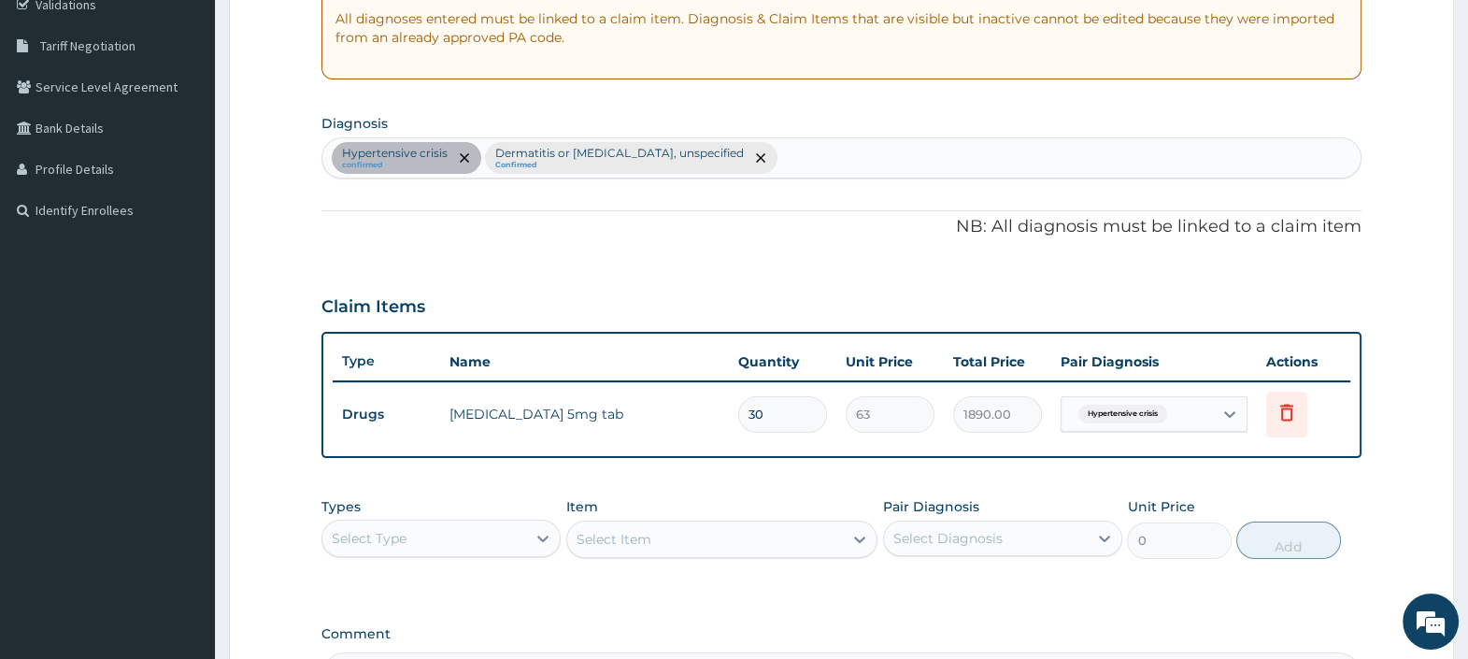
scroll to position [597, 0]
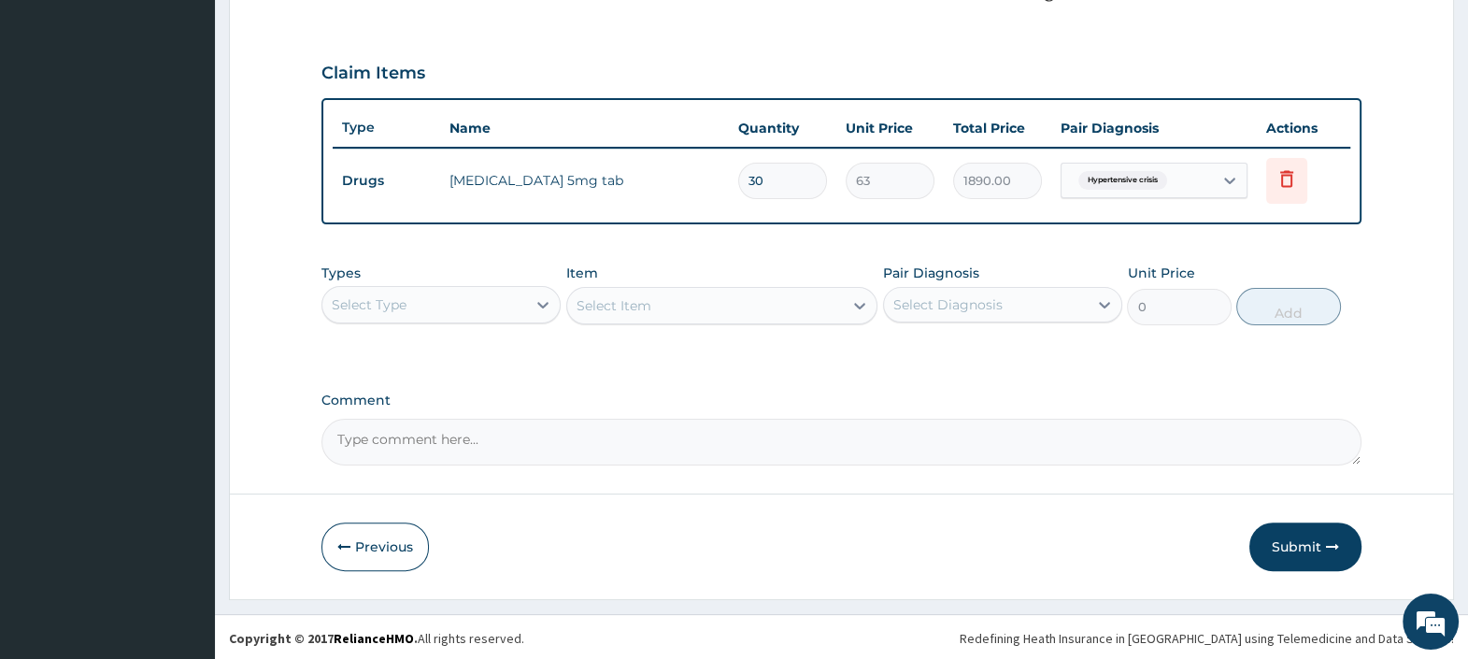
click at [491, 310] on div "Select Type" at bounding box center [424, 305] width 204 height 30
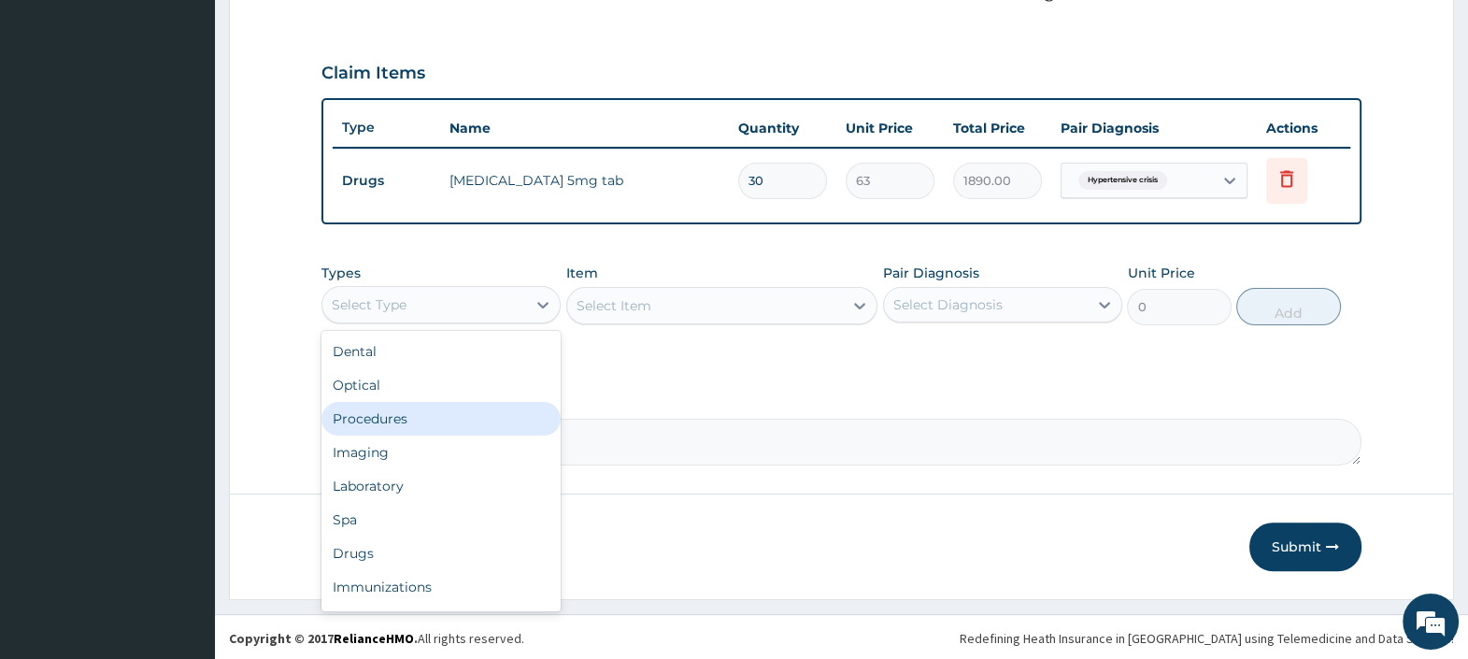
click at [429, 417] on div "Procedures" at bounding box center [440, 419] width 239 height 34
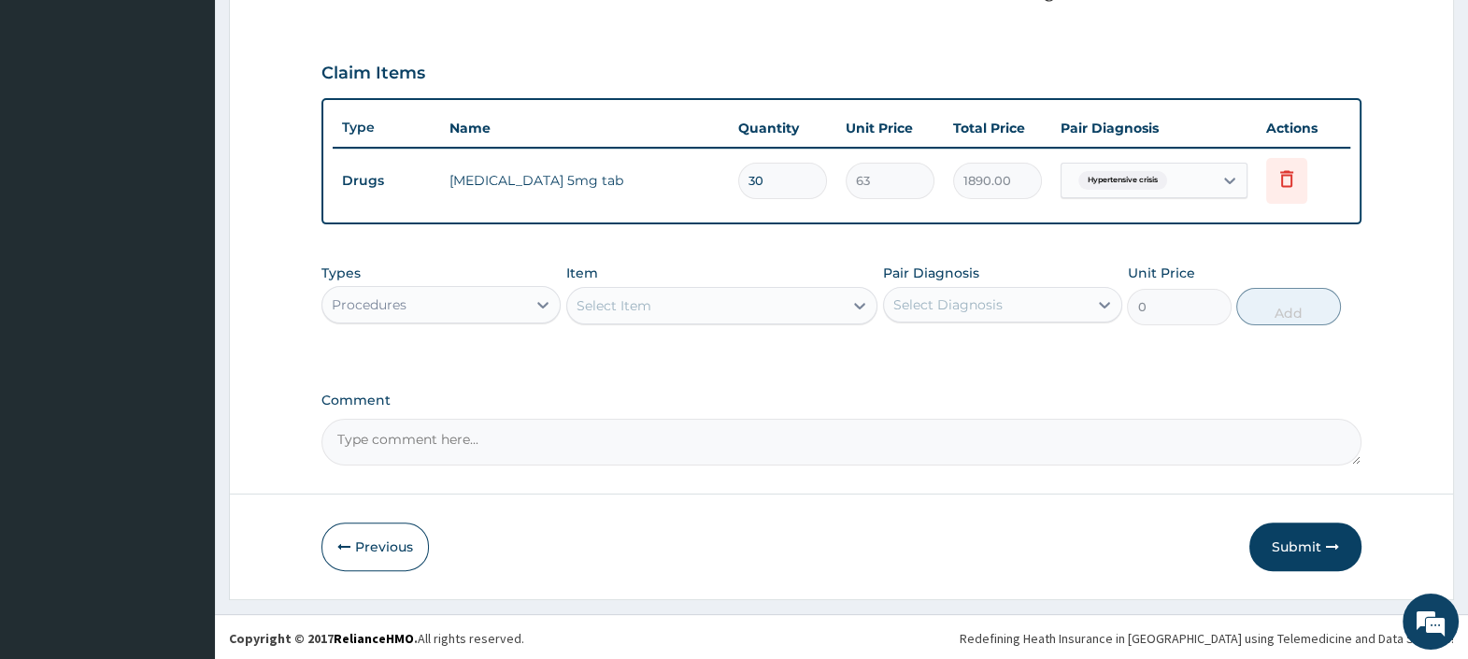
click at [743, 312] on div "Select Item" at bounding box center [705, 306] width 277 height 30
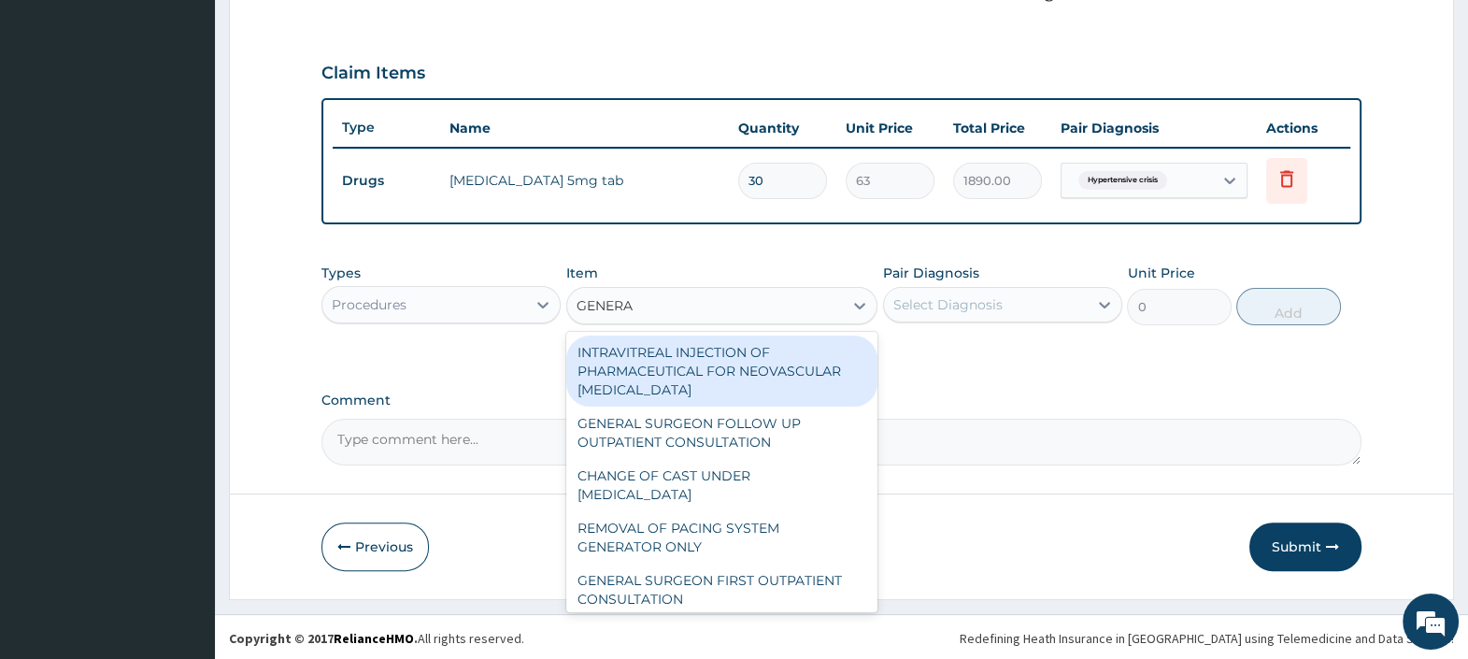
type input "GENERAL"
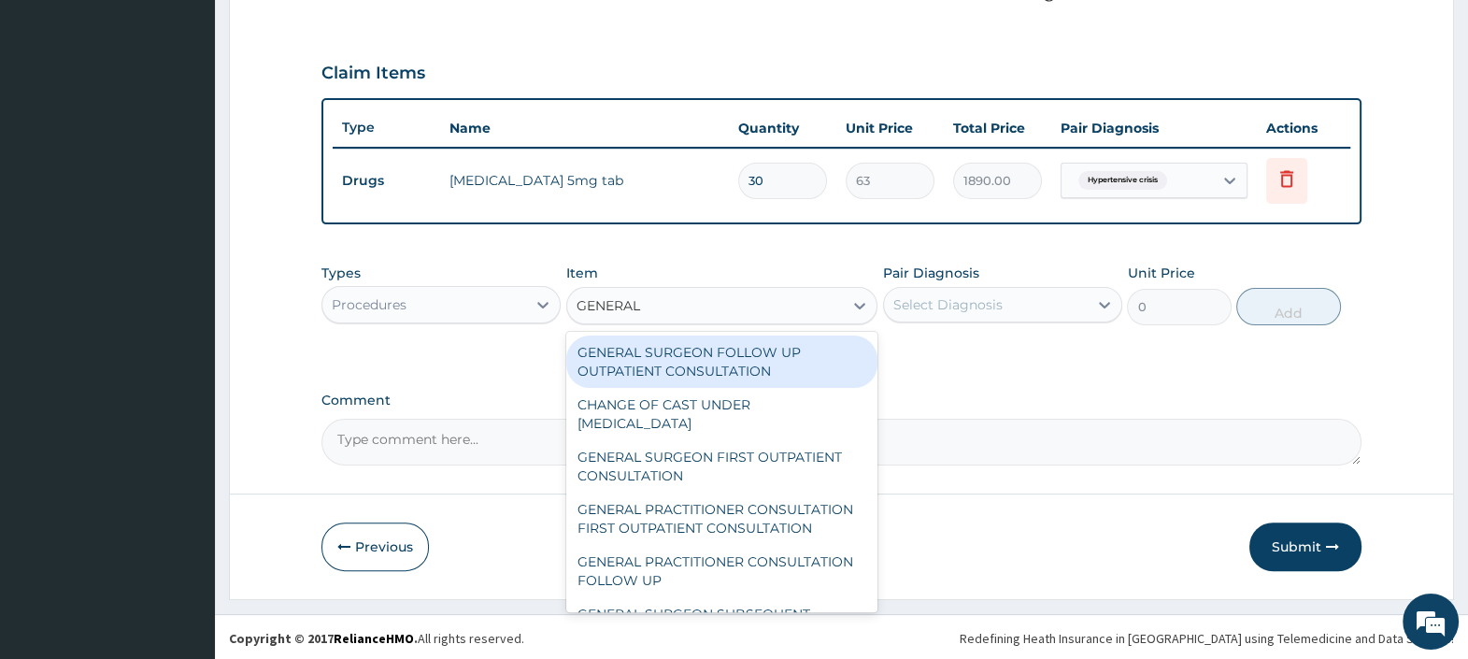
click at [703, 363] on div "GENERAL SURGEON FOLLOW UP OUTPATIENT CONSULTATION" at bounding box center [722, 361] width 312 height 52
type input "10500"
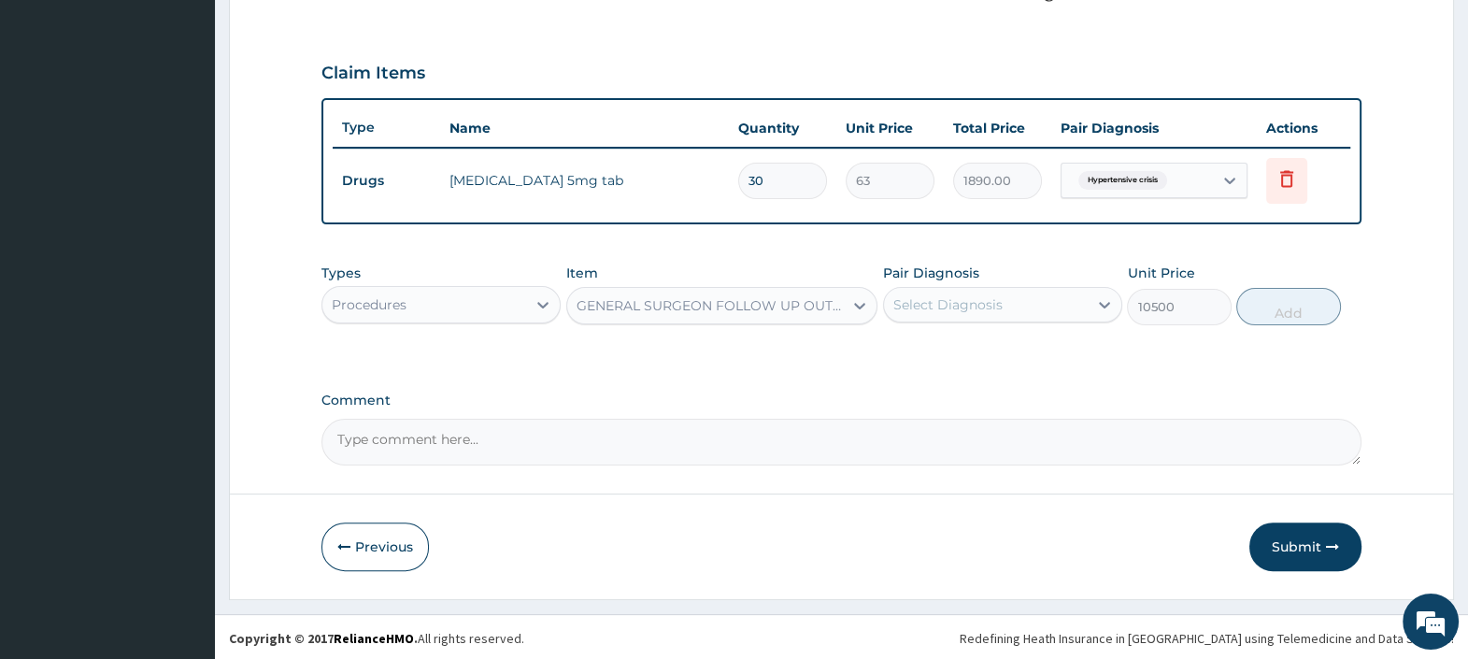
click at [945, 295] on div "Select Diagnosis" at bounding box center [947, 304] width 109 height 19
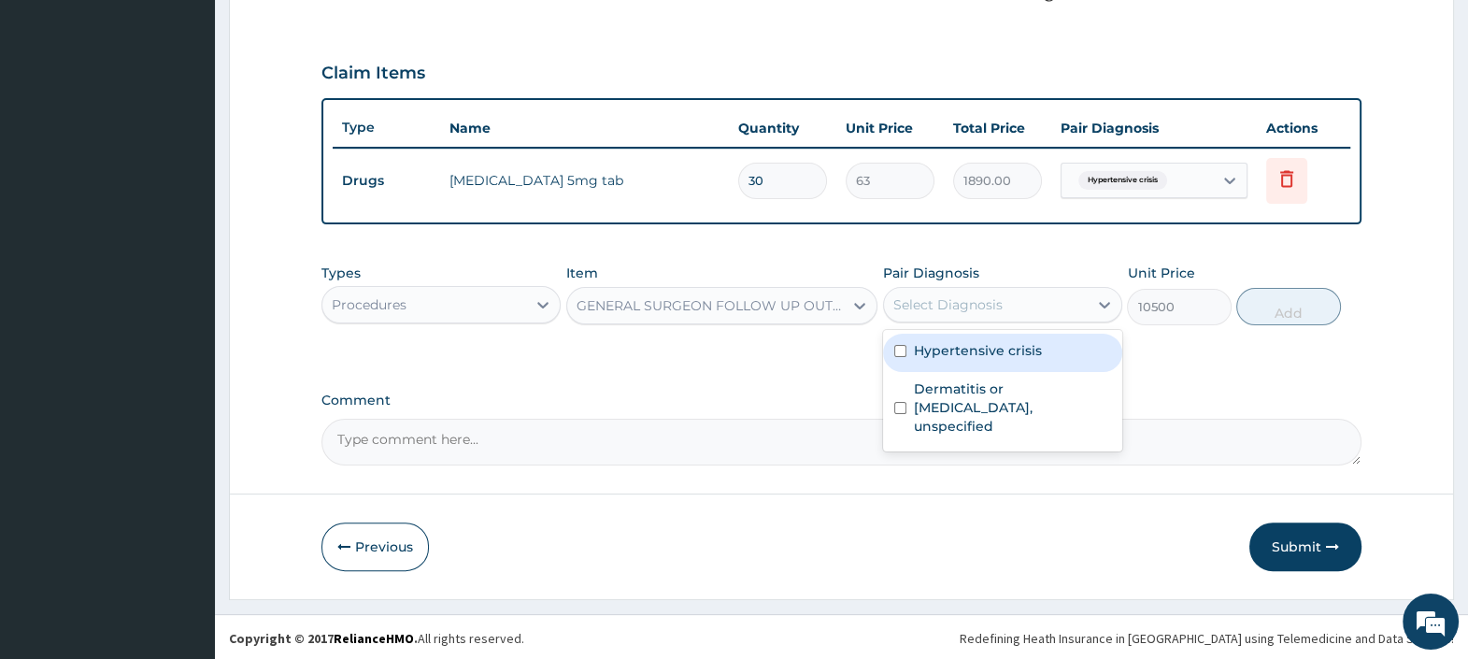
click at [972, 345] on label "Hypertensive crisis" at bounding box center [978, 350] width 128 height 19
checkbox input "true"
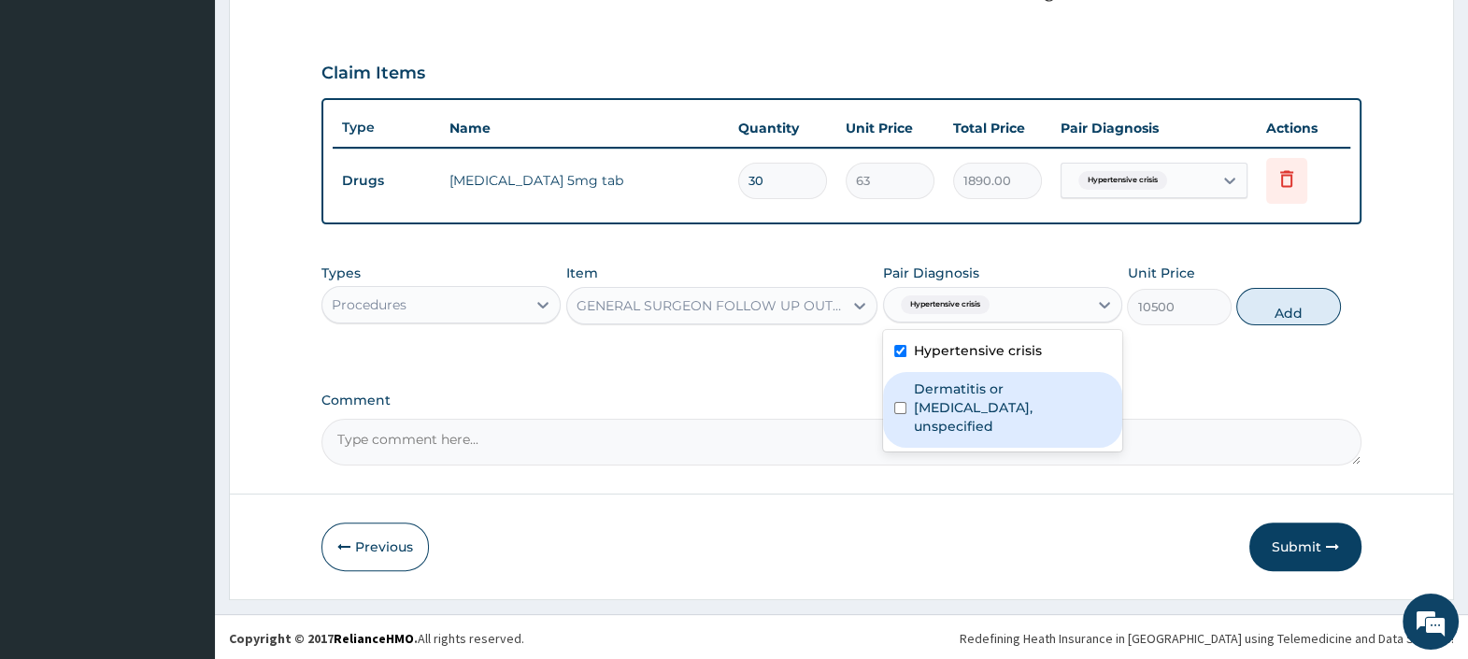
click at [1003, 394] on label "Dermatitis or eczema, unspecified" at bounding box center [1012, 407] width 197 height 56
checkbox input "true"
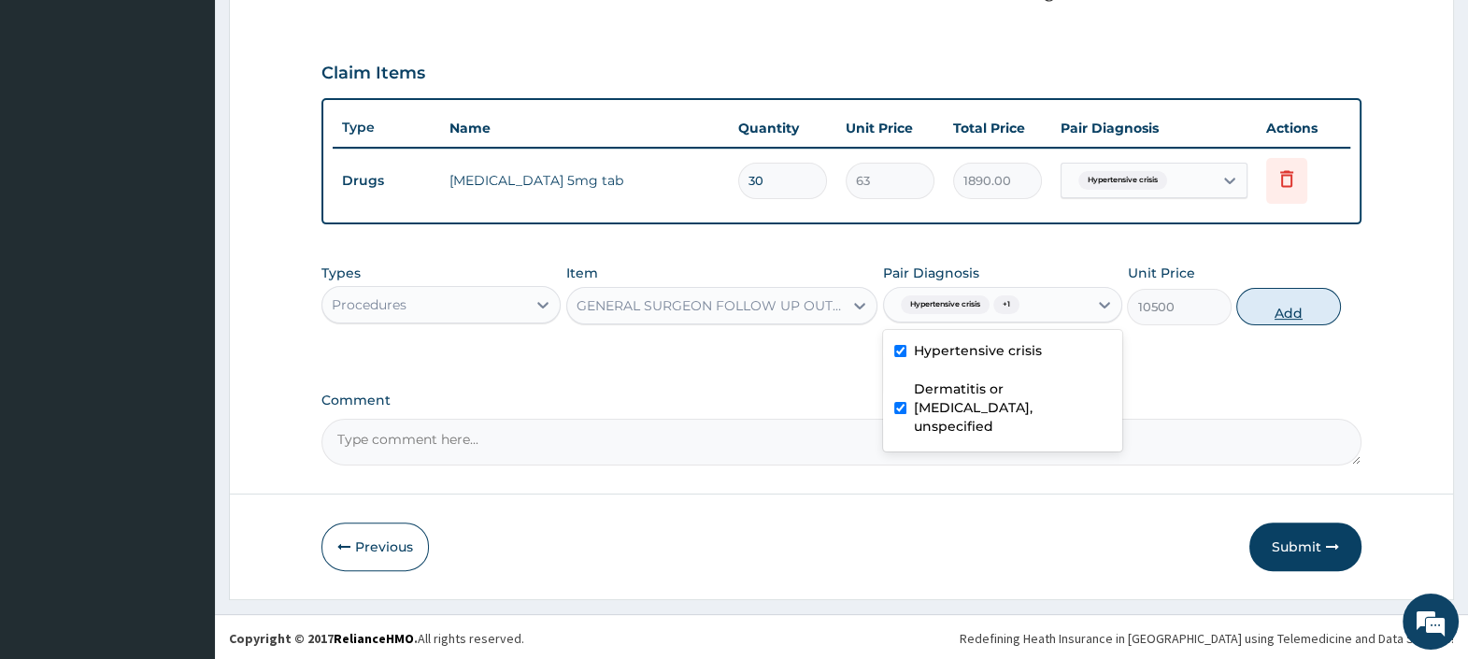
click at [1299, 299] on button "Add" at bounding box center [1288, 306] width 104 height 37
type input "0"
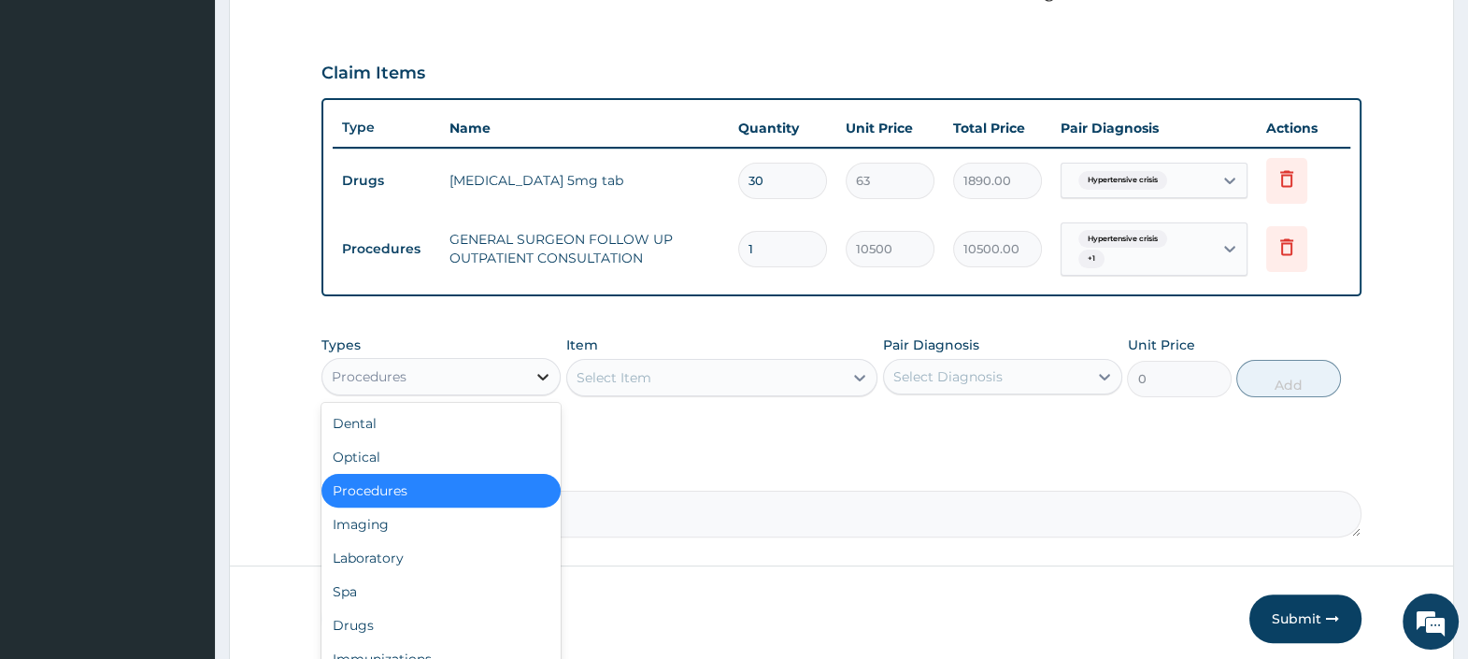
click at [527, 383] on div at bounding box center [543, 377] width 34 height 34
click at [476, 616] on div "Drugs" at bounding box center [440, 625] width 239 height 34
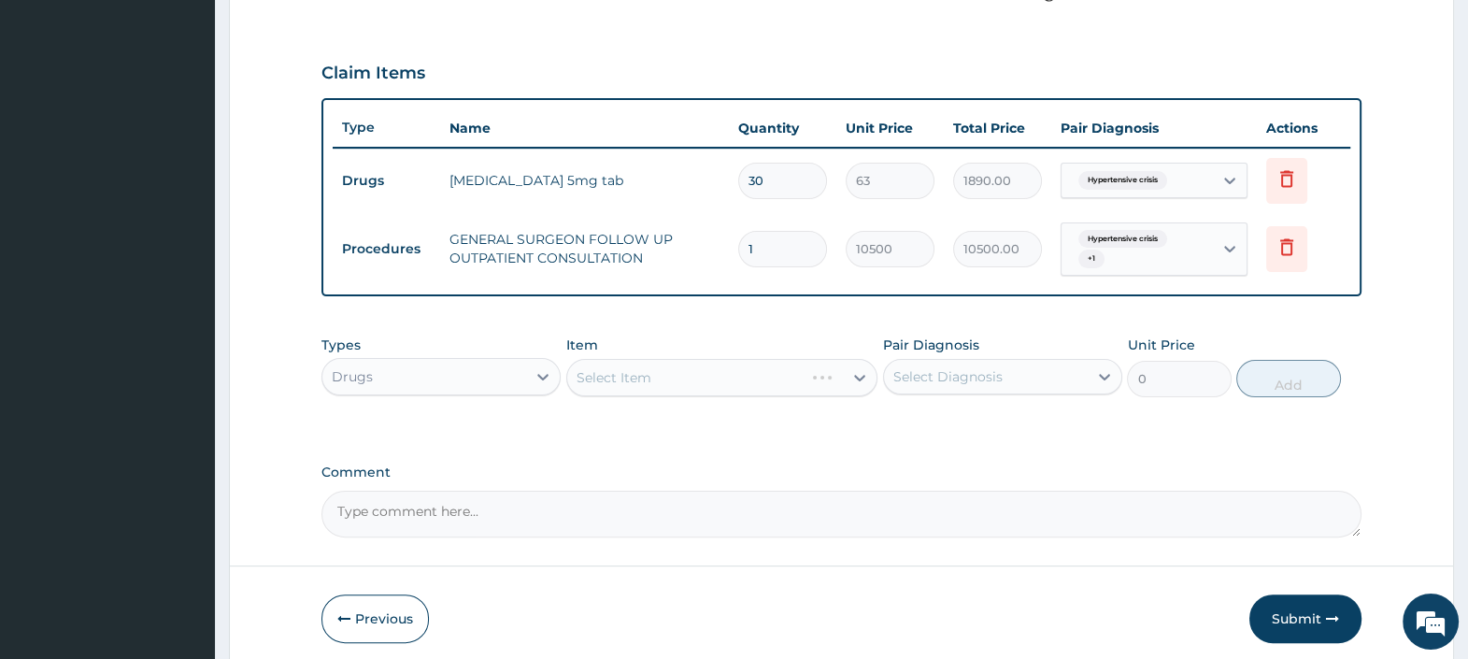
click at [613, 374] on div "Select Item" at bounding box center [722, 377] width 312 height 37
click at [613, 374] on div "Select Item" at bounding box center [613, 377] width 75 height 19
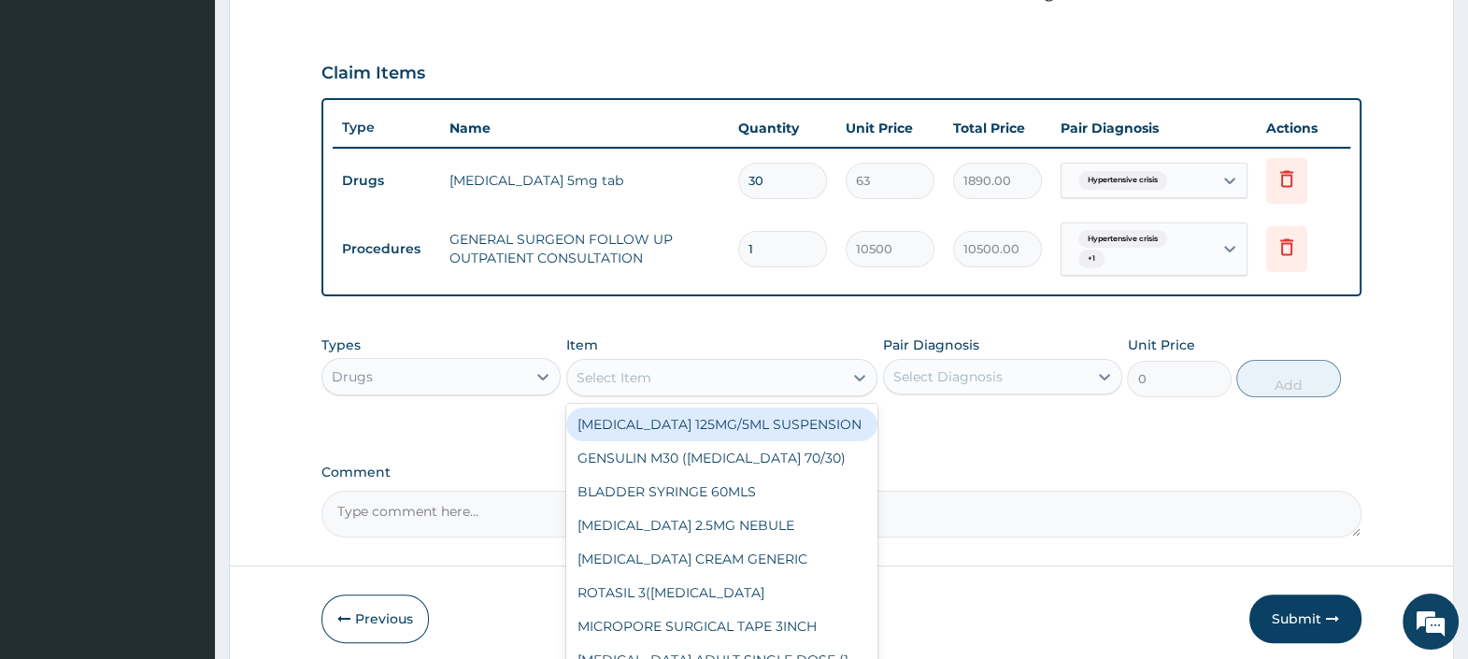
type input "G"
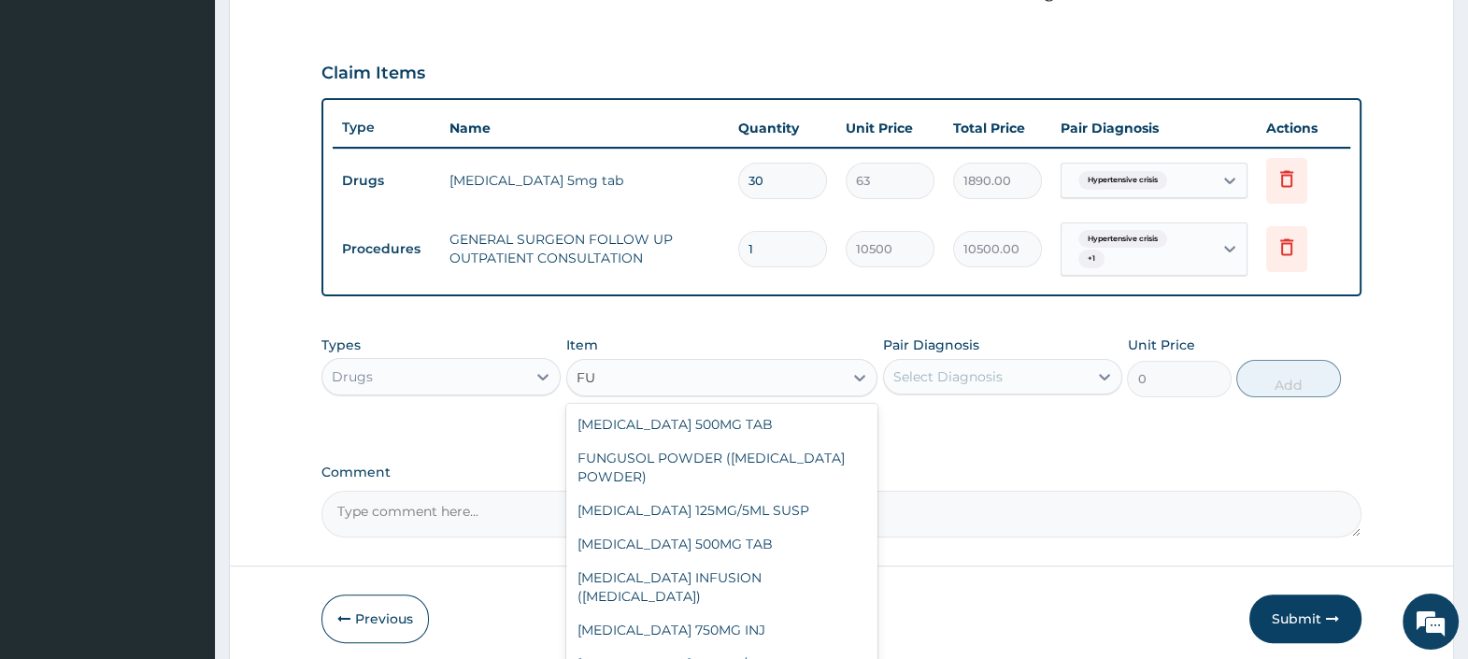
type input "F"
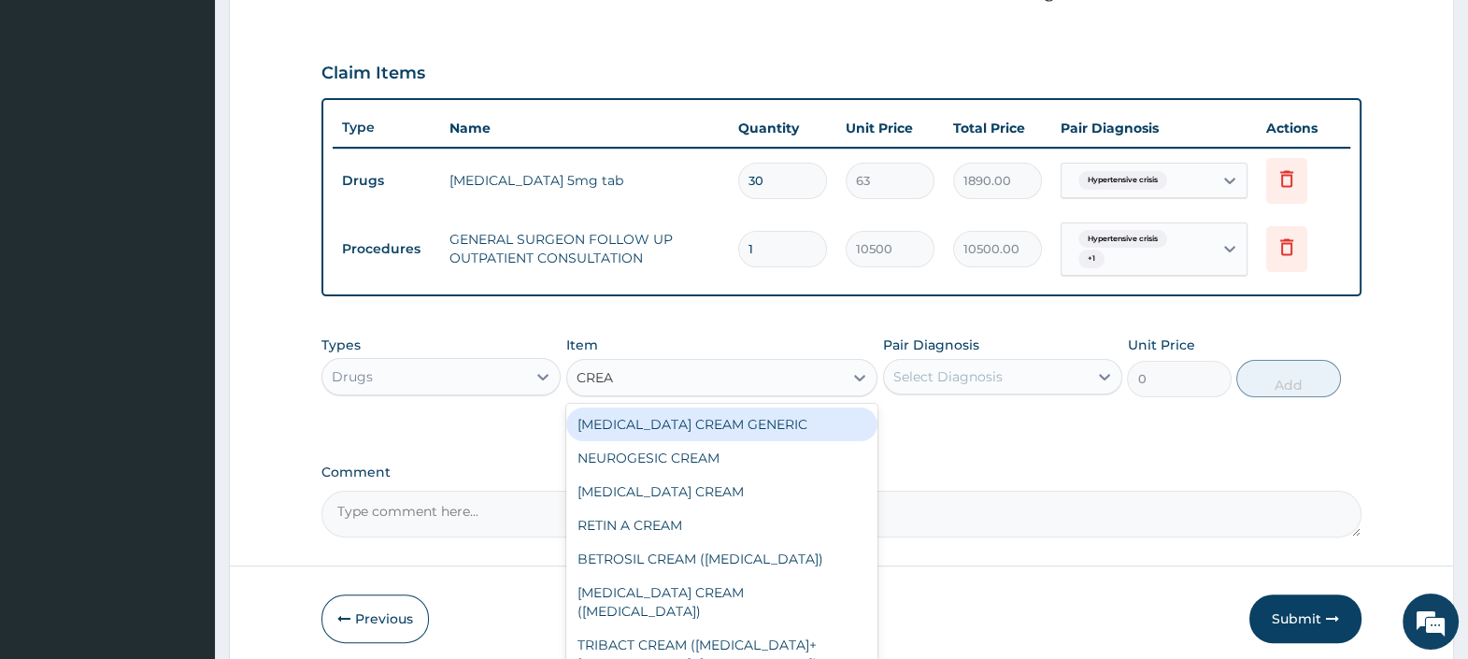
type input "CREAM"
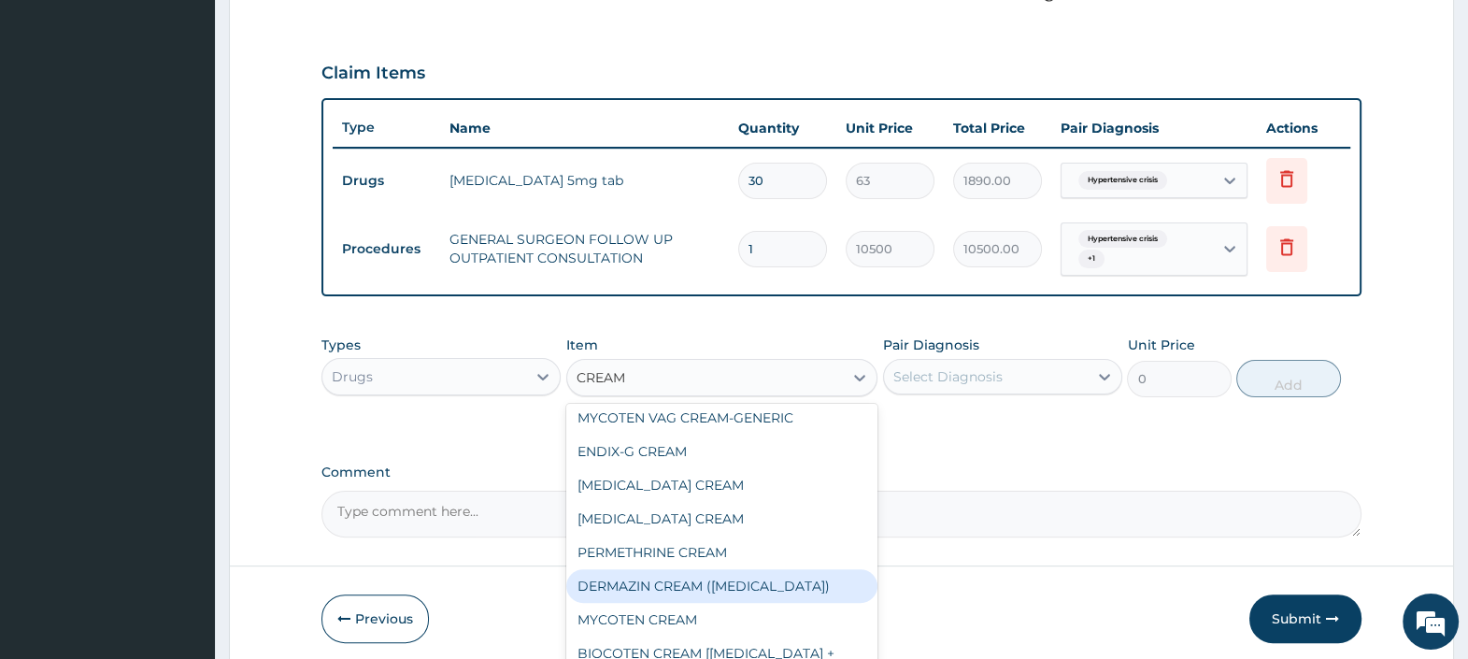
scroll to position [298, 0]
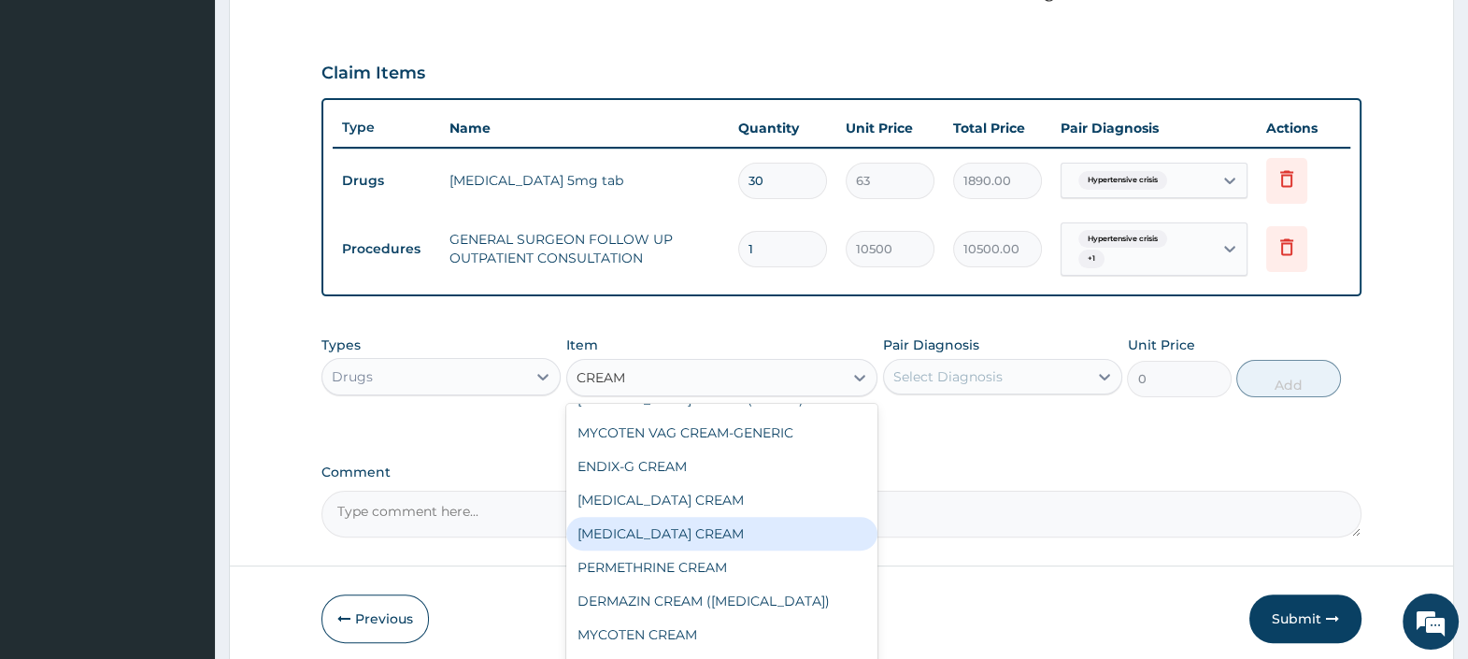
click at [667, 518] on div "HYDROCORTISONE CREAM" at bounding box center [722, 534] width 312 height 34
type input "1900"
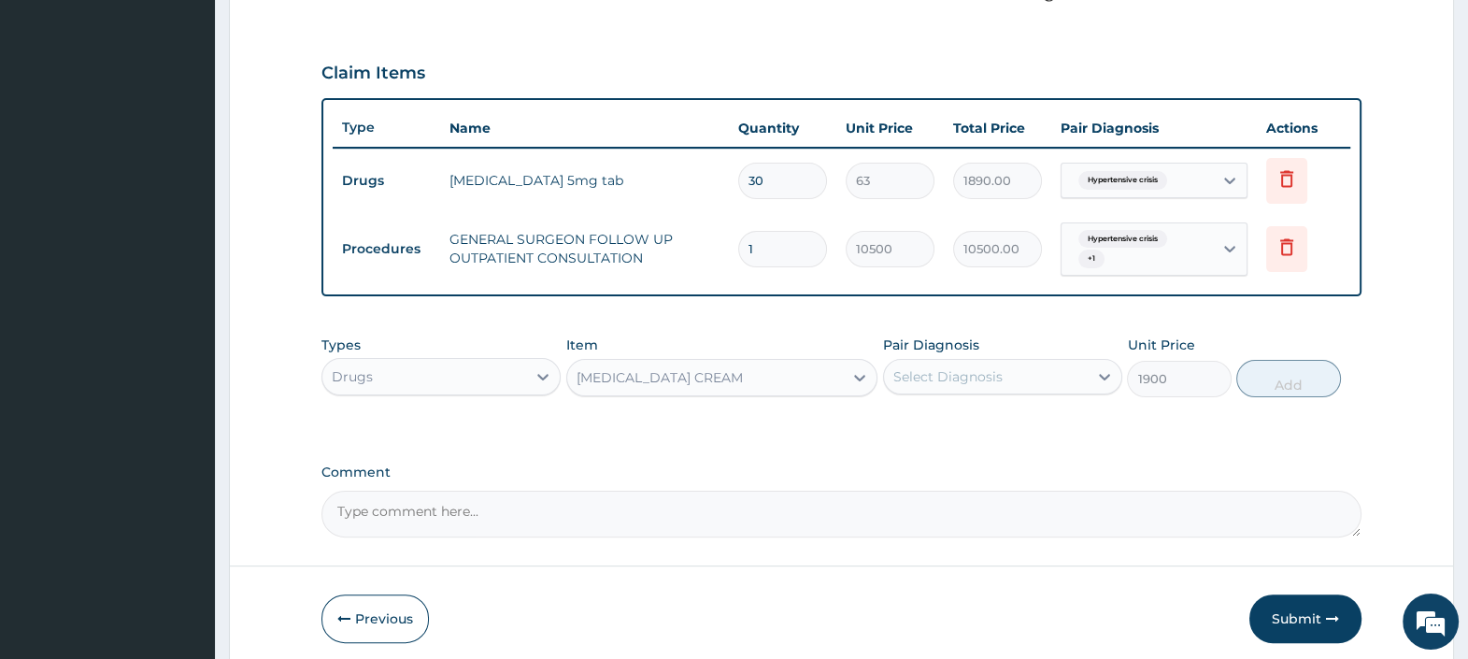
click at [944, 367] on div "Select Diagnosis" at bounding box center [947, 376] width 109 height 19
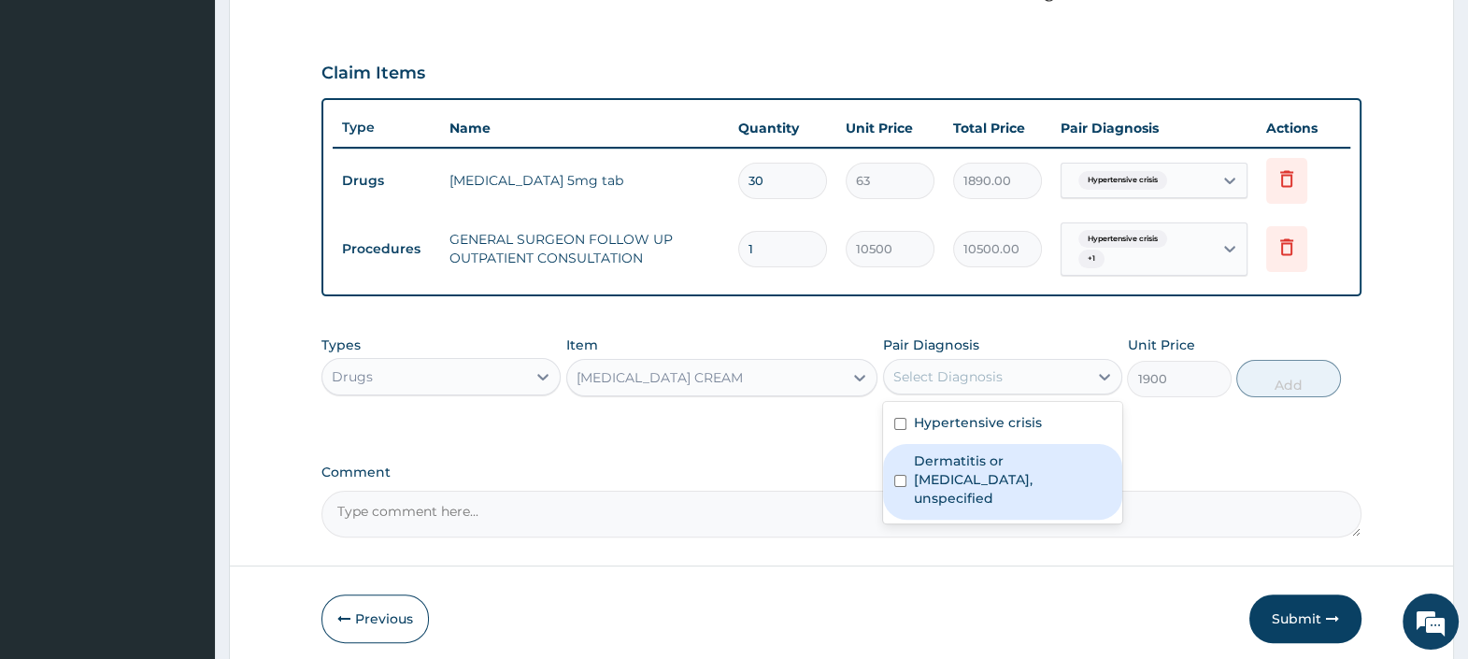
click at [987, 461] on label "Dermatitis or eczema, unspecified" at bounding box center [1012, 479] width 197 height 56
checkbox input "true"
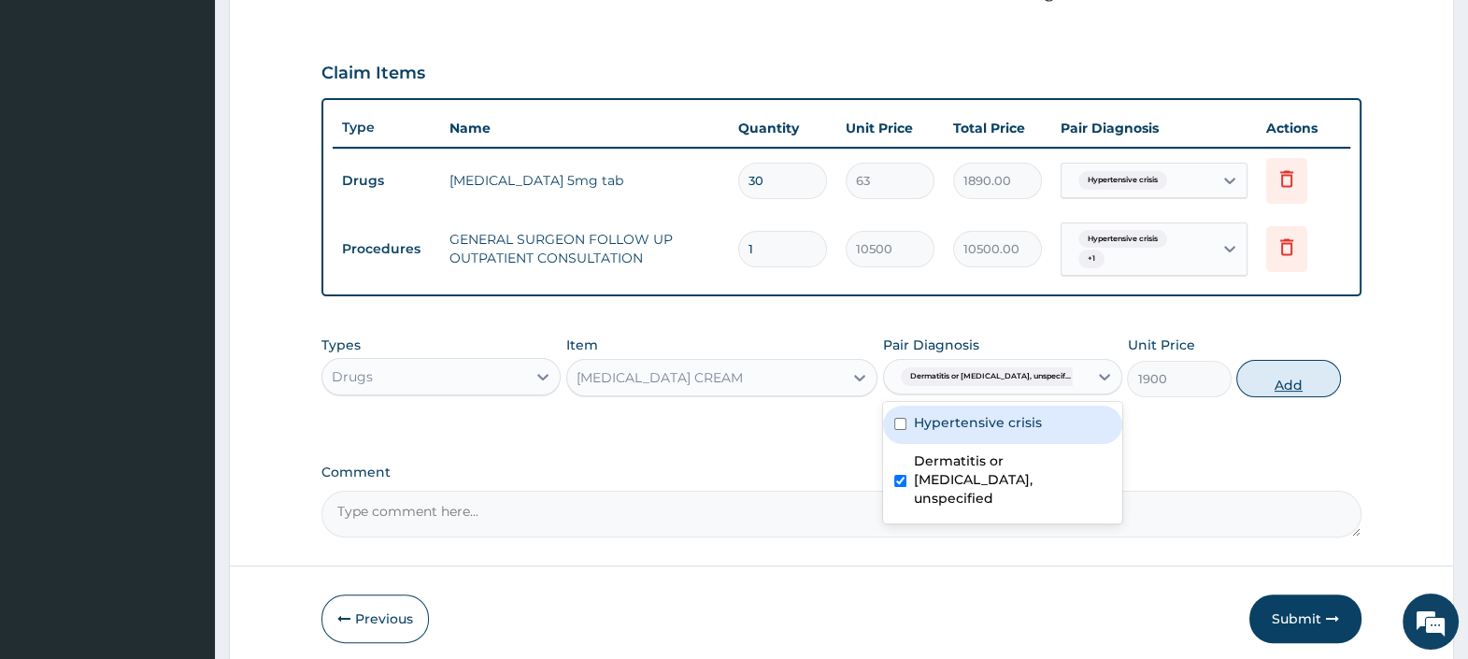
click at [1285, 369] on button "Add" at bounding box center [1288, 378] width 104 height 37
type input "0"
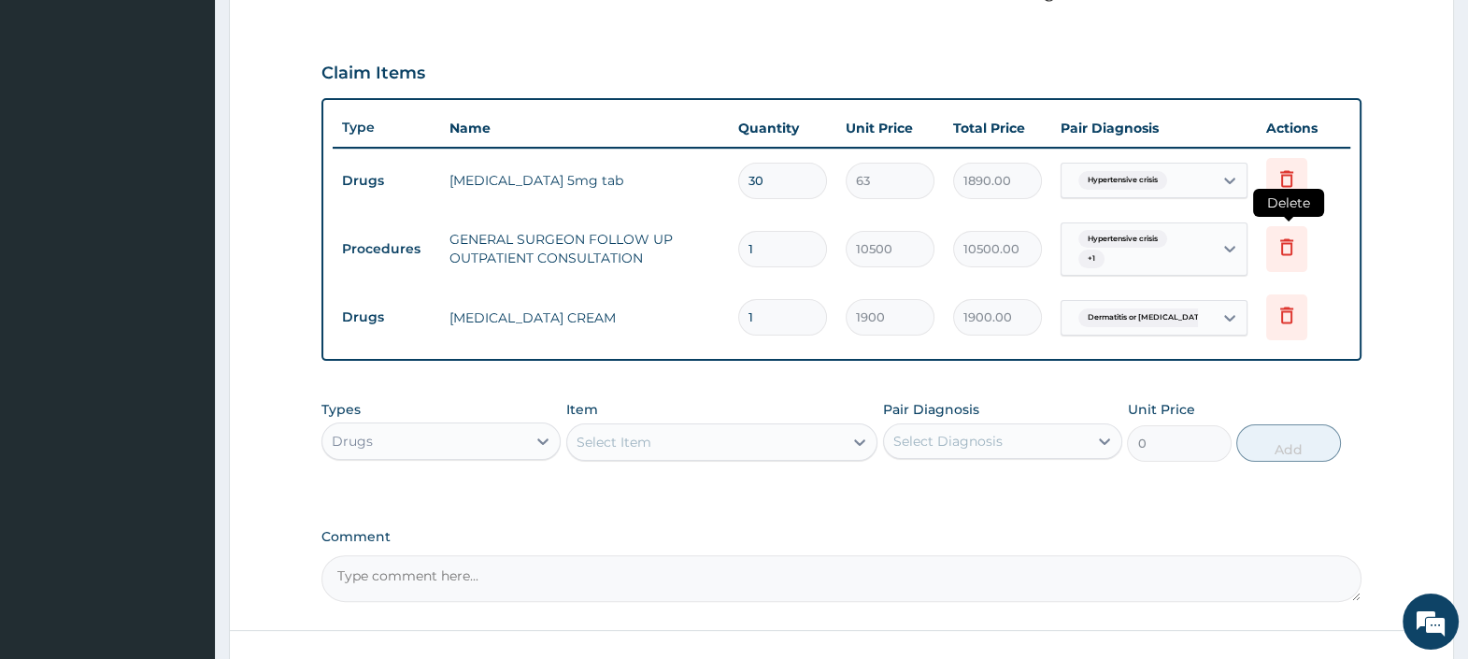
click at [1295, 253] on icon at bounding box center [1286, 246] width 22 height 22
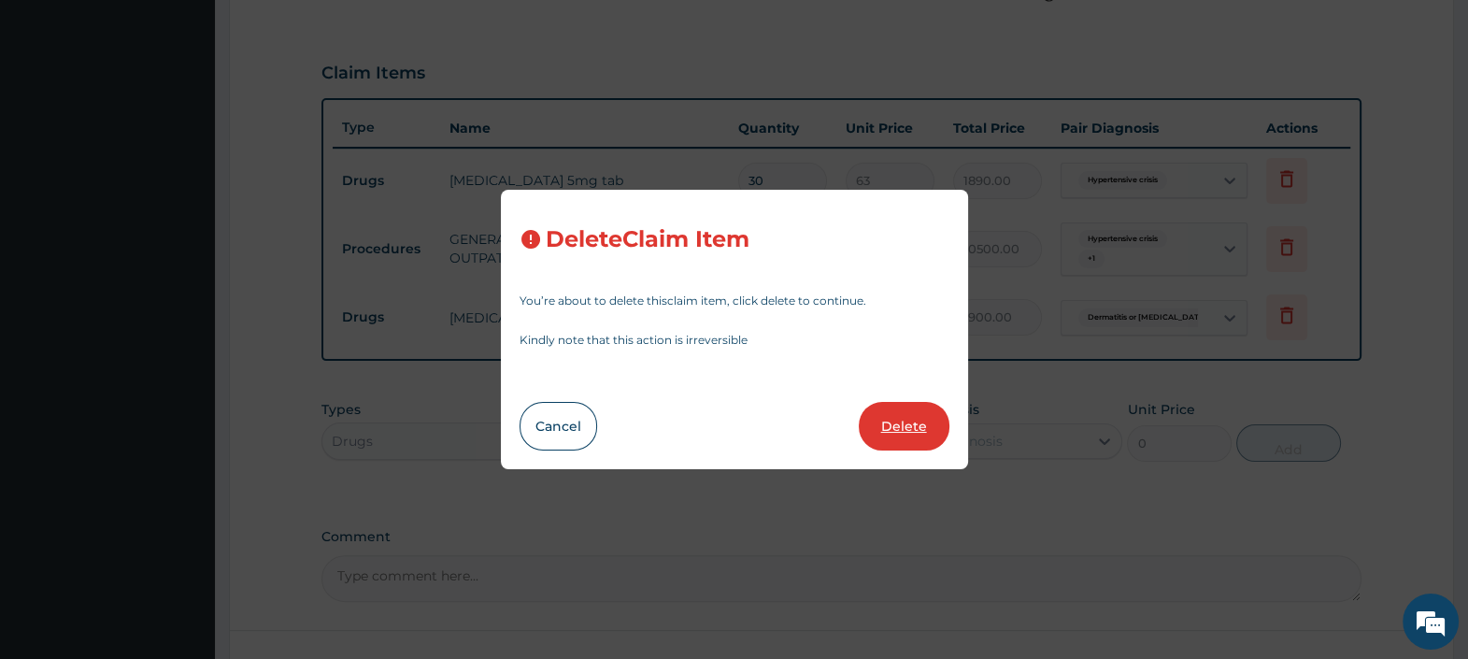
click at [873, 420] on button "Delete" at bounding box center [904, 426] width 91 height 49
type input "1900"
type input "1900.00"
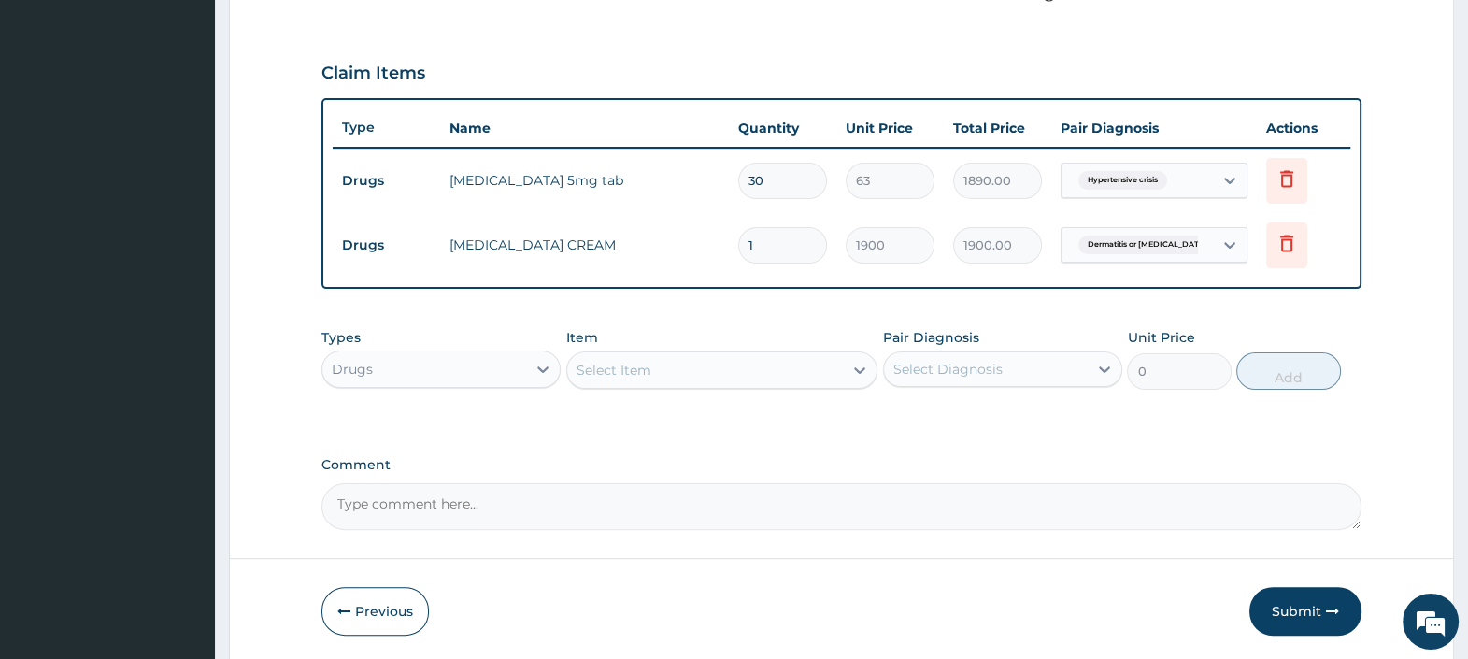
click at [635, 368] on div "Select Item" at bounding box center [613, 370] width 75 height 19
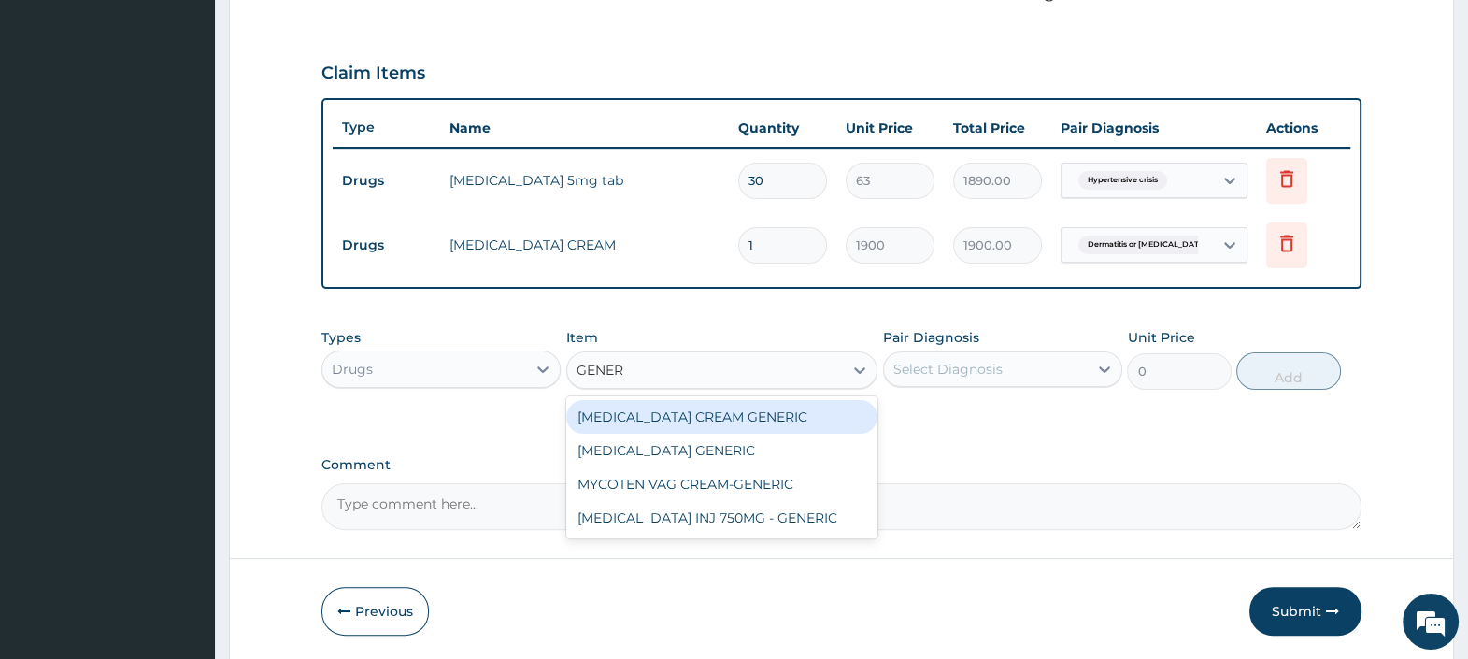
type input "GENER"
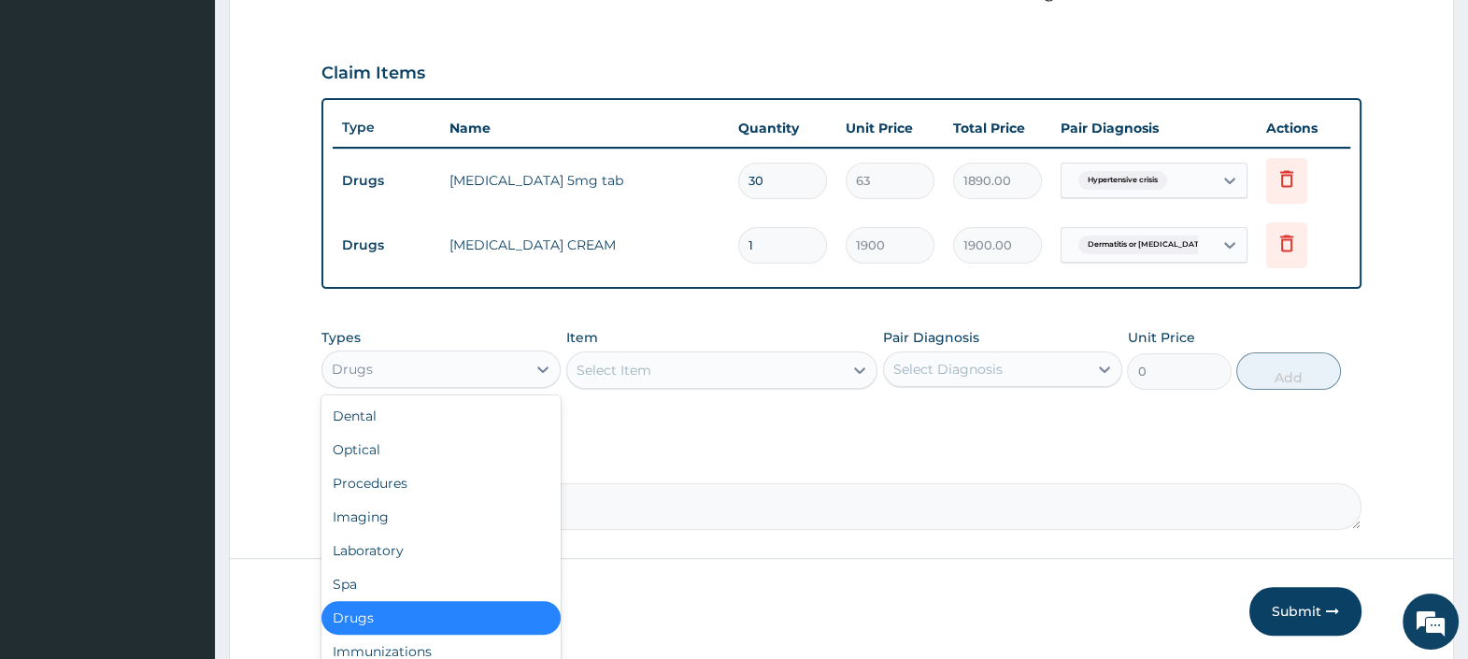
click at [437, 364] on div "Drugs" at bounding box center [424, 369] width 204 height 30
click at [388, 481] on div "Procedures" at bounding box center [440, 483] width 239 height 34
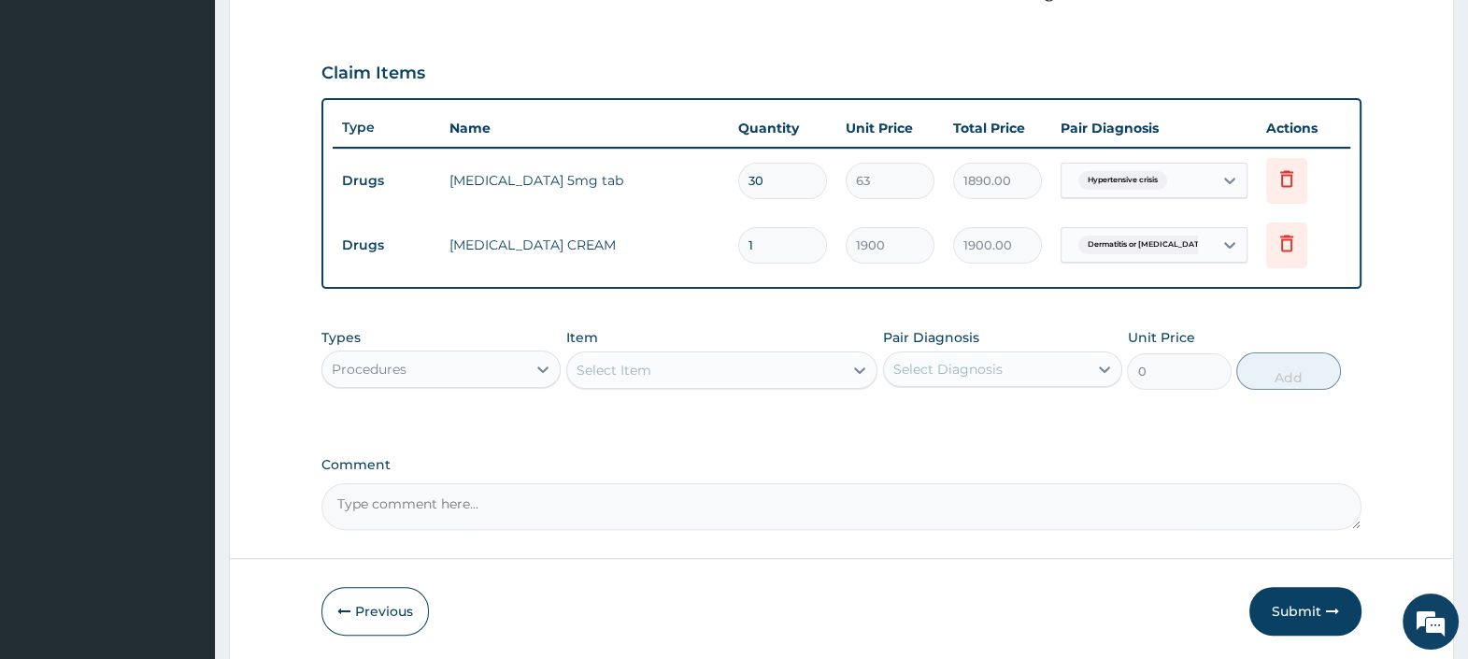
click at [681, 380] on div "Select Item" at bounding box center [705, 370] width 277 height 30
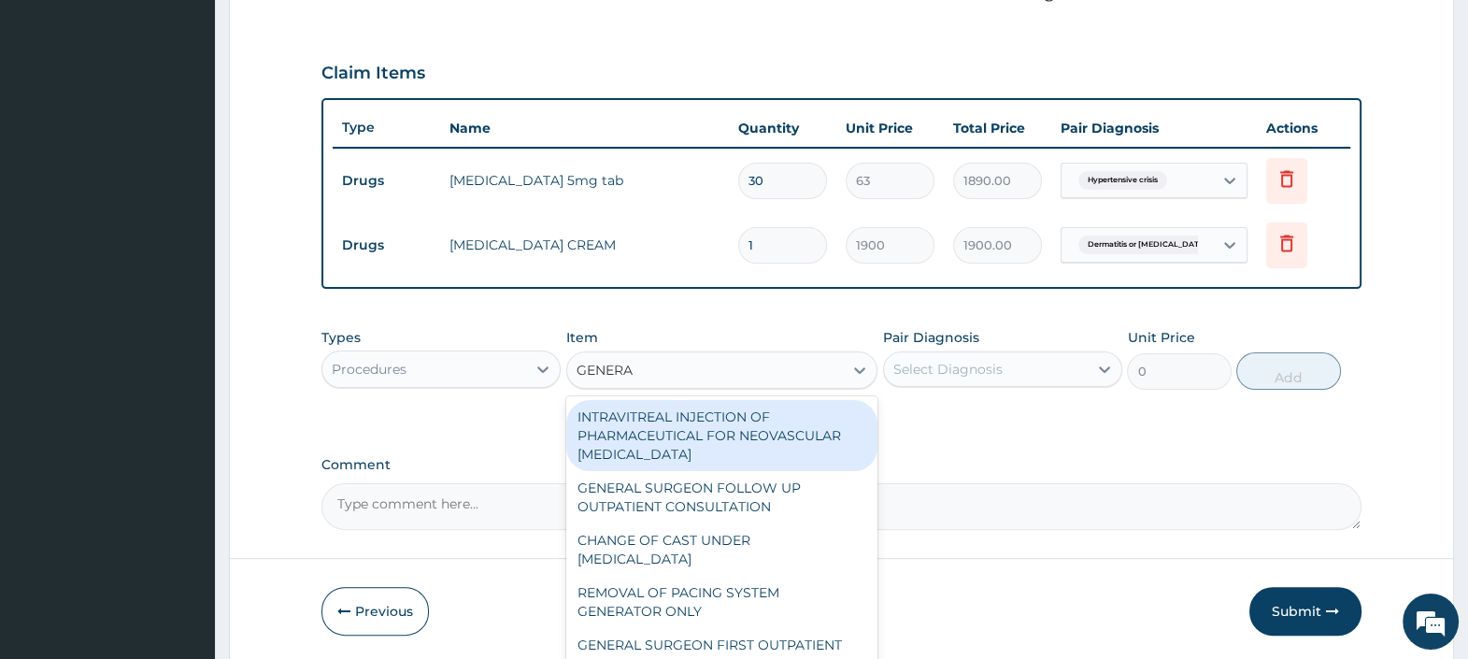
type input "GENERAL"
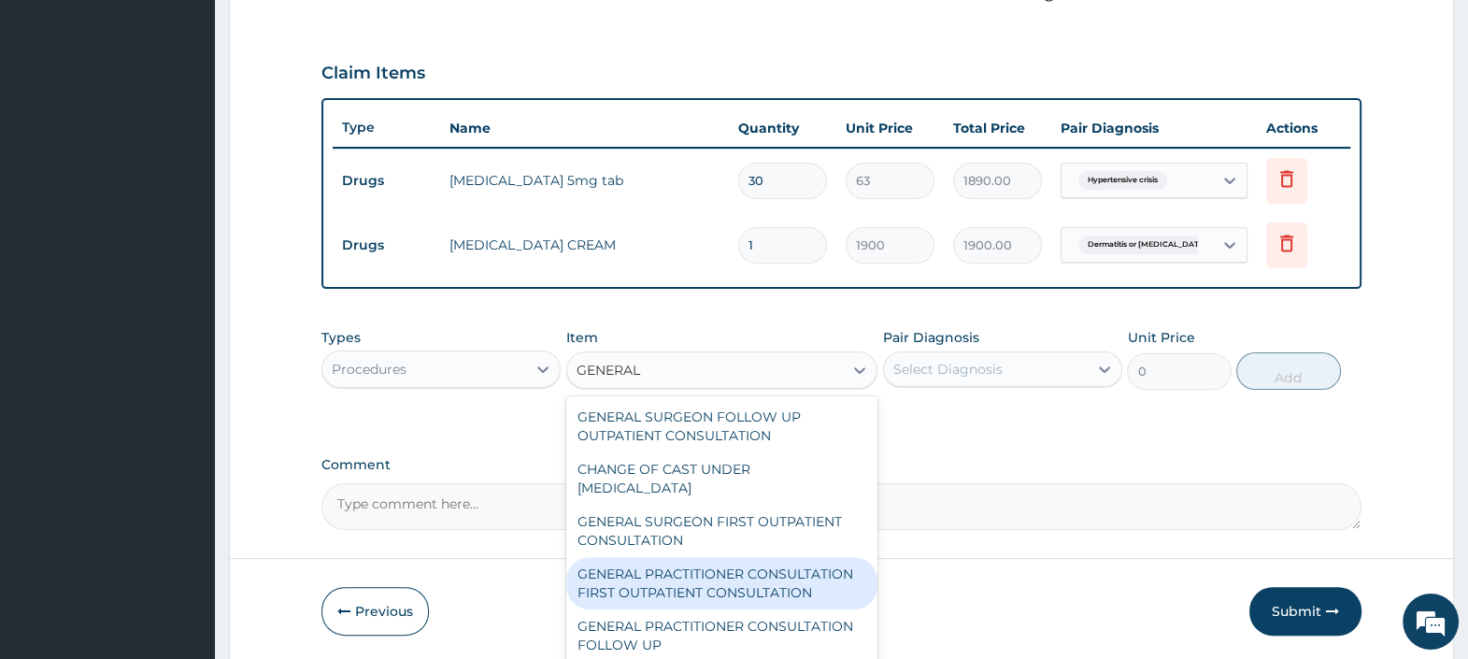
scroll to position [116, 0]
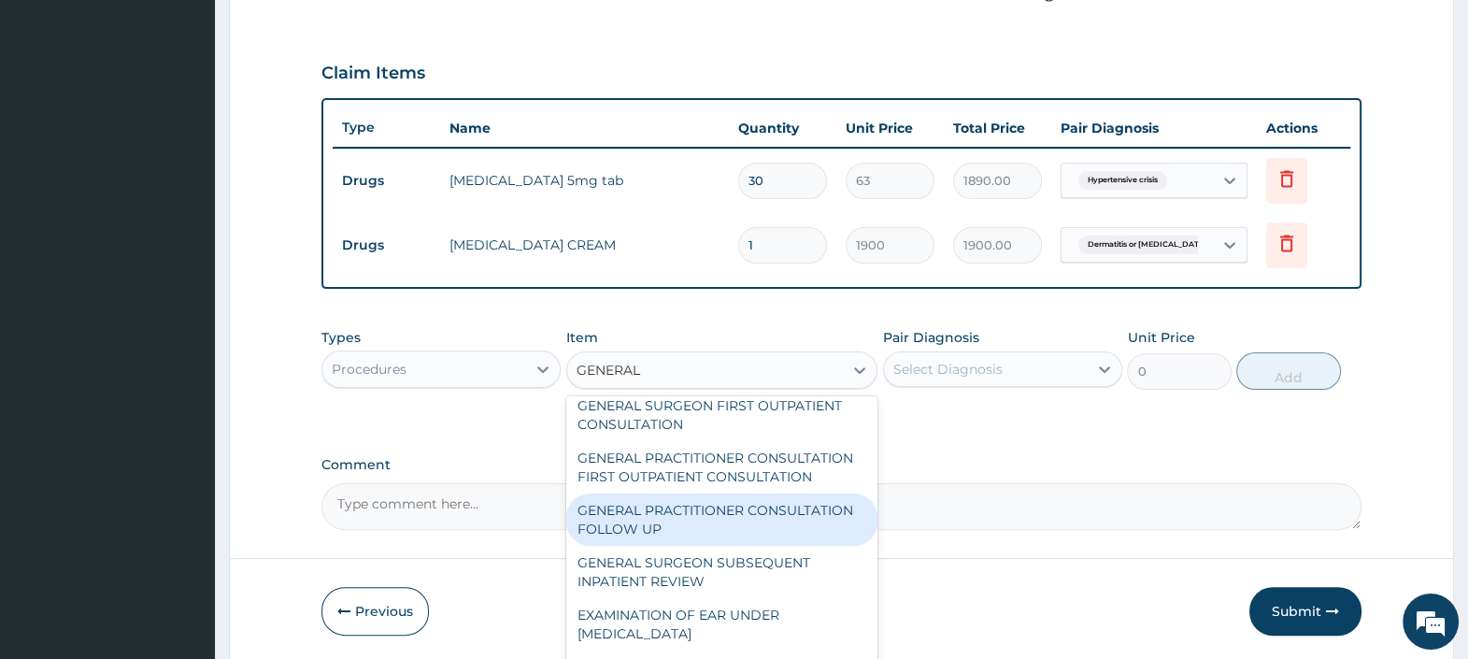
click at [699, 539] on div "GENERAL PRACTITIONER CONSULTATION FOLLOW UP" at bounding box center [722, 519] width 312 height 52
type input "2500"
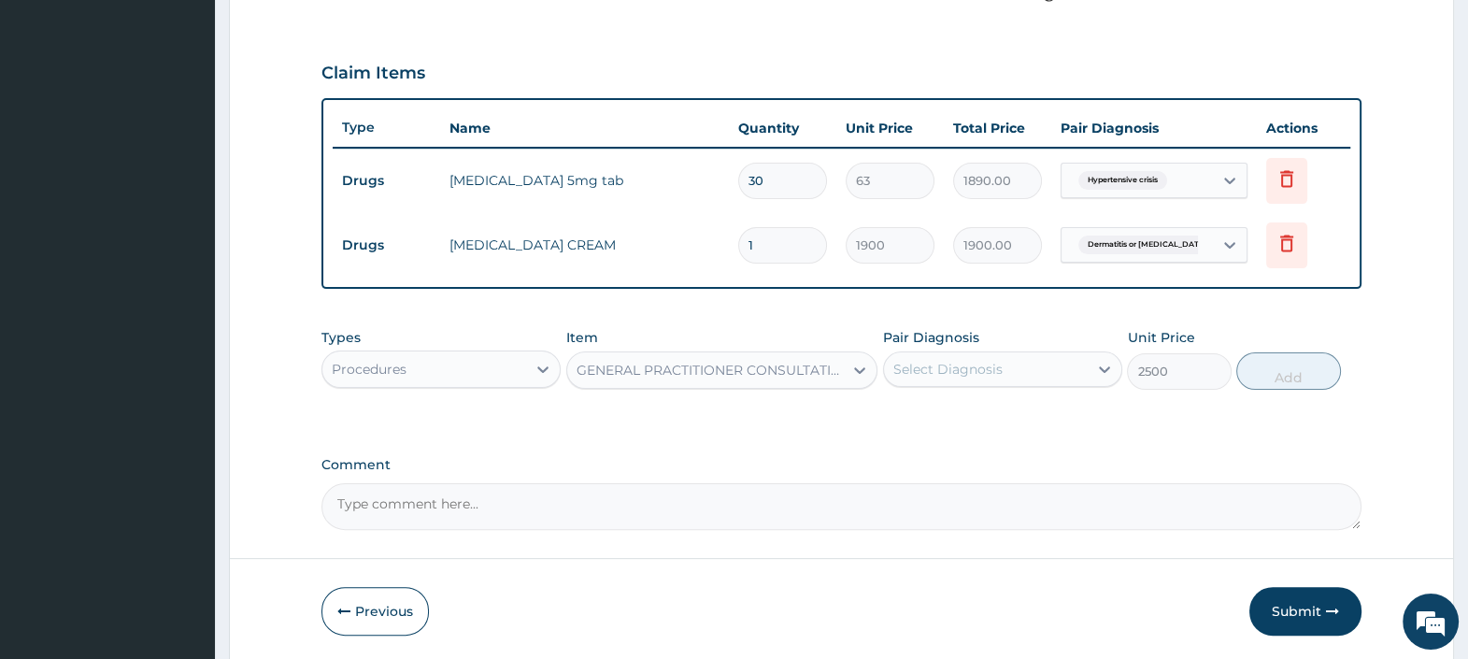
click at [969, 374] on div "Select Diagnosis" at bounding box center [947, 369] width 109 height 19
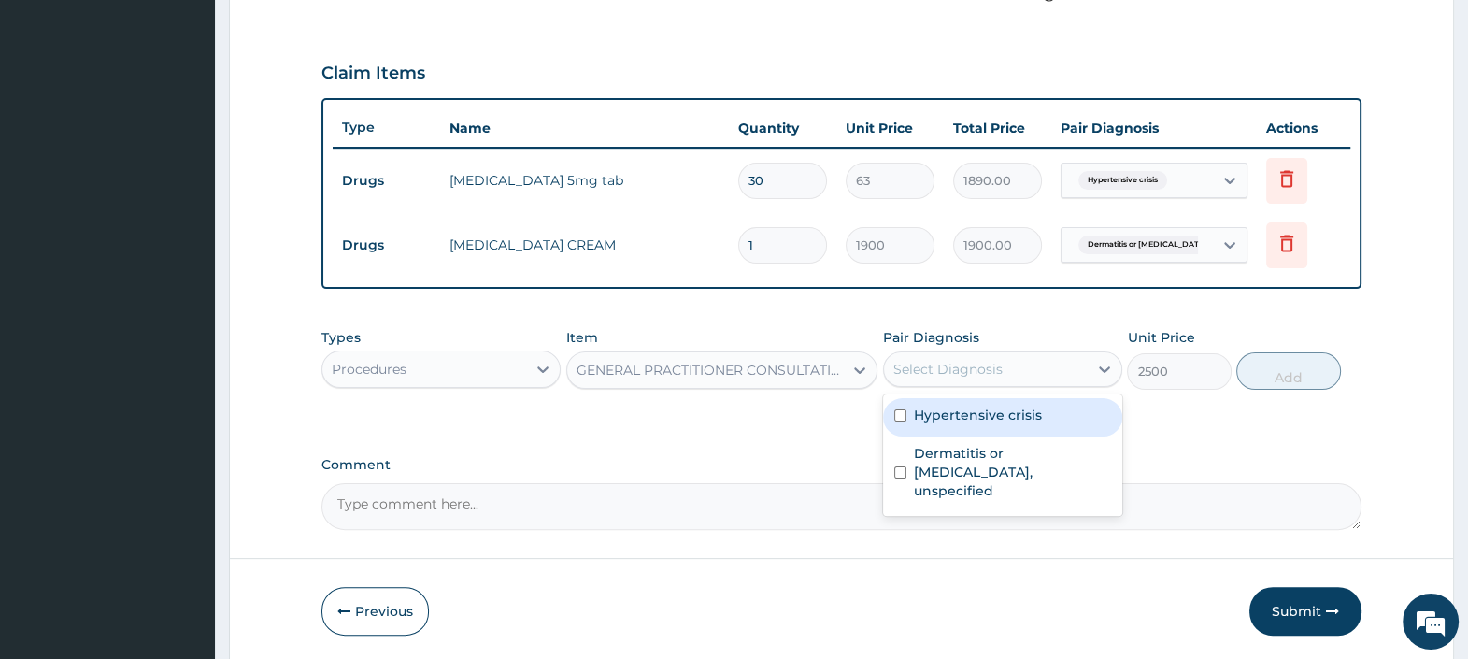
click at [982, 417] on label "Hypertensive crisis" at bounding box center [978, 414] width 128 height 19
checkbox input "true"
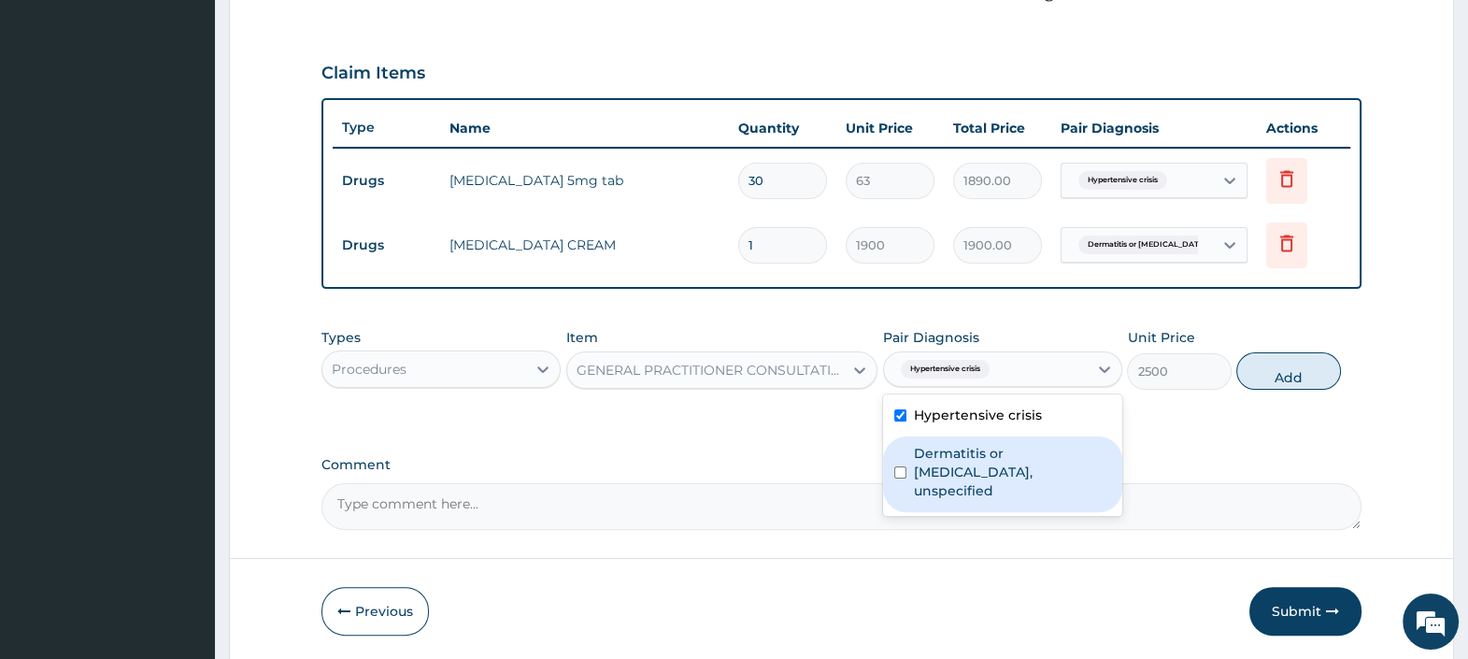
click at [995, 458] on label "Dermatitis or eczema, unspecified" at bounding box center [1012, 472] width 197 height 56
checkbox input "true"
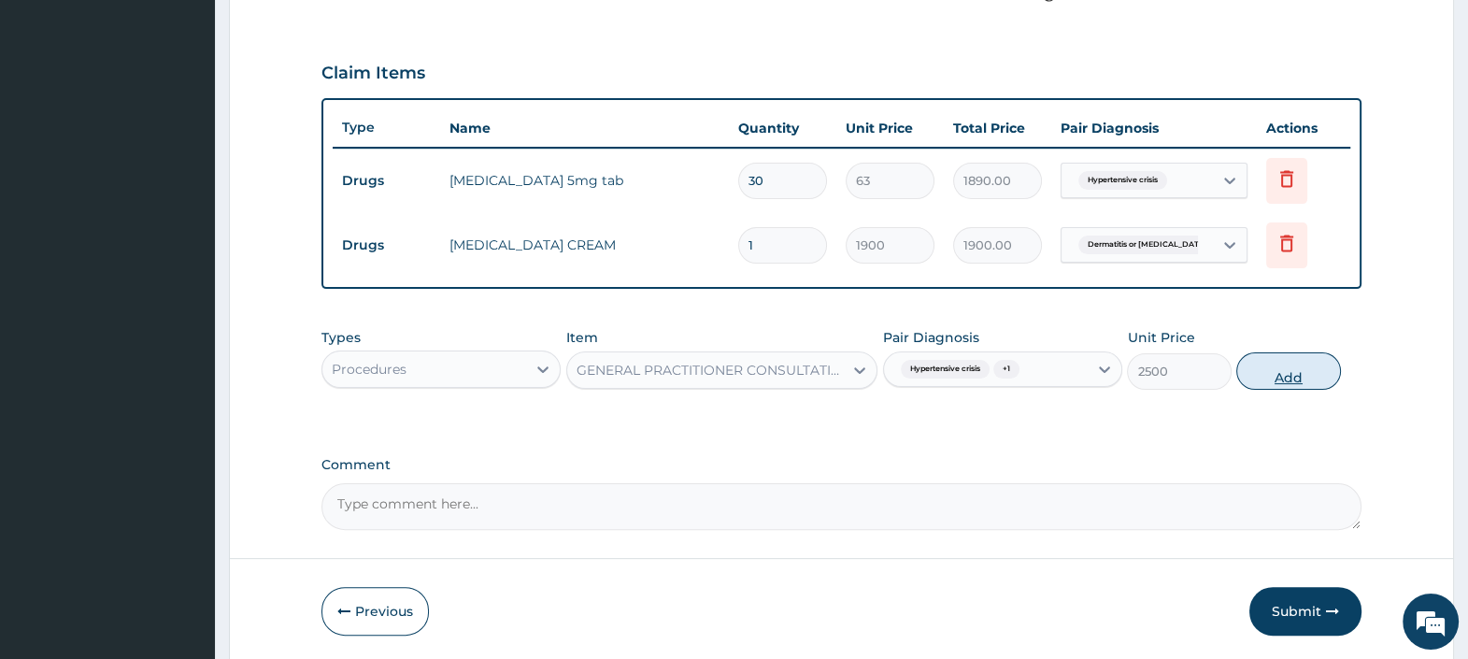
click at [1258, 378] on button "Add" at bounding box center [1288, 370] width 104 height 37
type input "0"
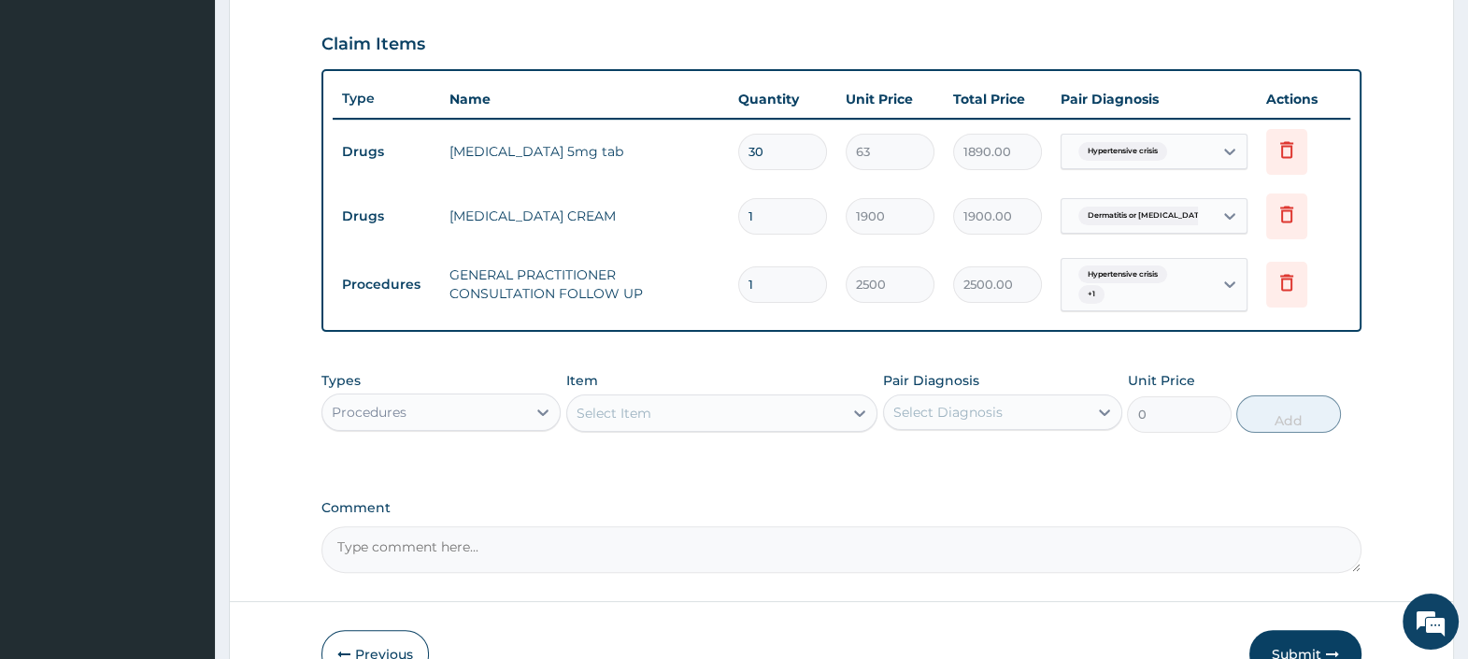
scroll to position [714, 0]
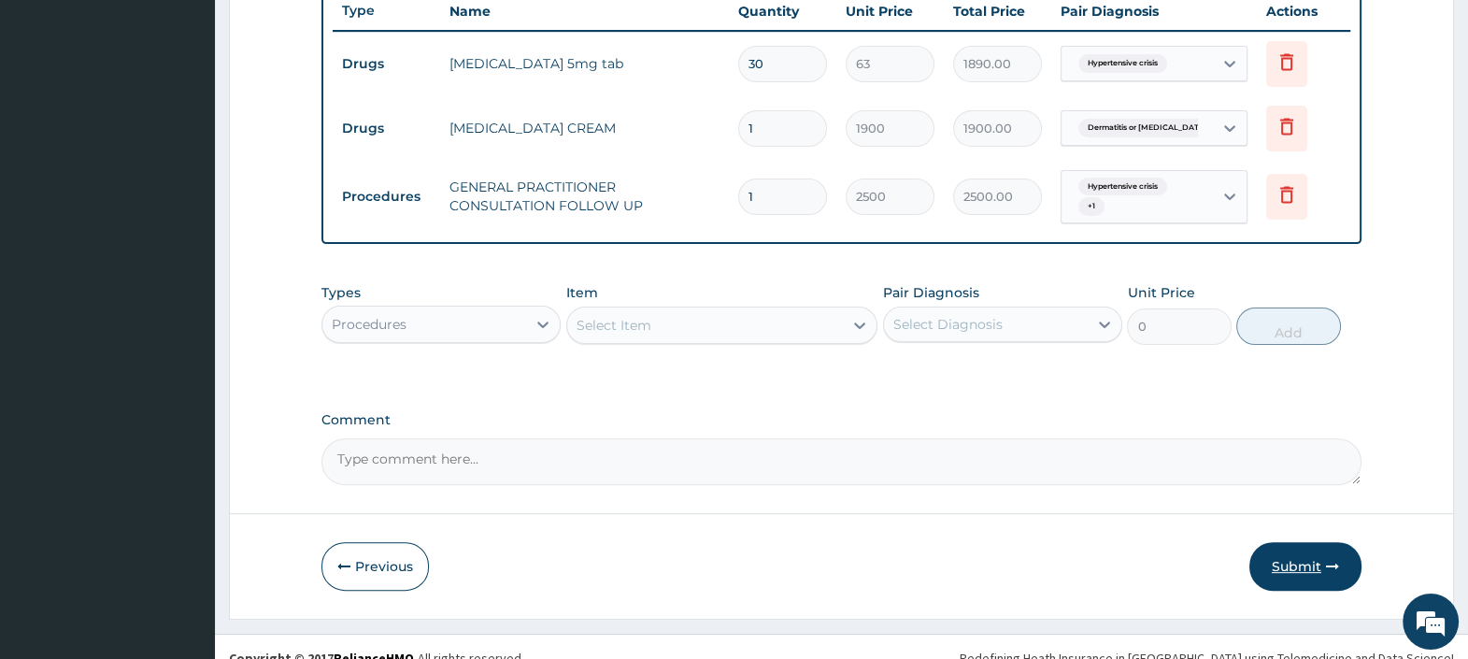
click at [1286, 561] on button "Submit" at bounding box center [1305, 566] width 112 height 49
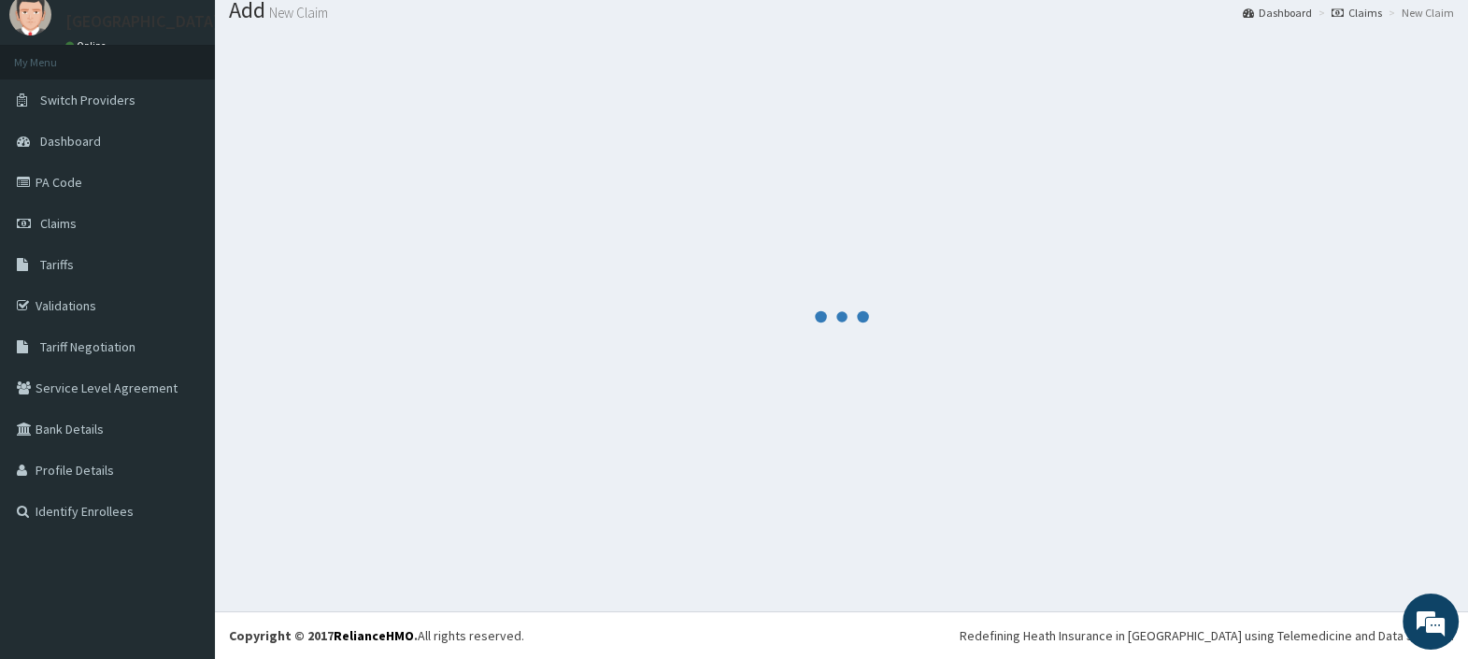
scroll to position [62, 0]
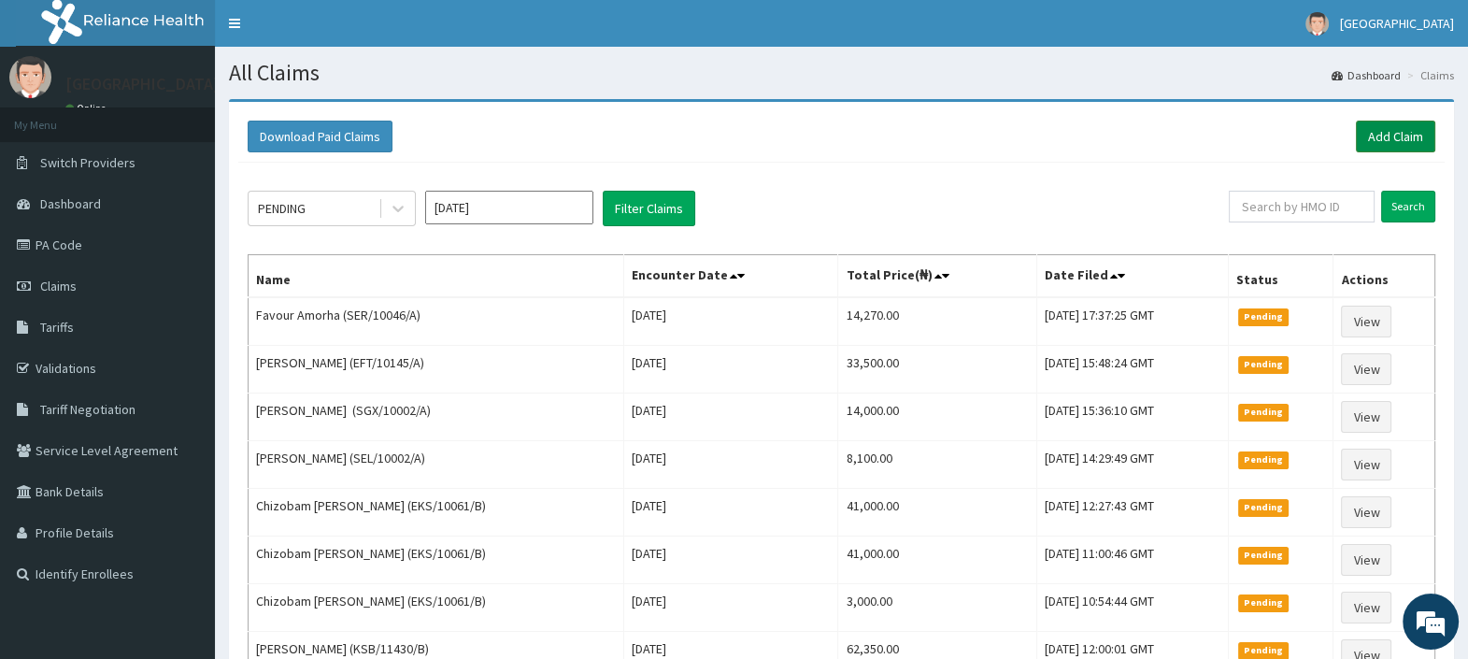
click at [1378, 141] on link "Add Claim" at bounding box center [1395, 137] width 79 height 32
click at [1283, 207] on input "text" at bounding box center [1301, 207] width 146 height 32
paste input "FUP/10008/B"
type input "FUP/10008/B"
click at [1406, 213] on input "Search" at bounding box center [1408, 207] width 54 height 32
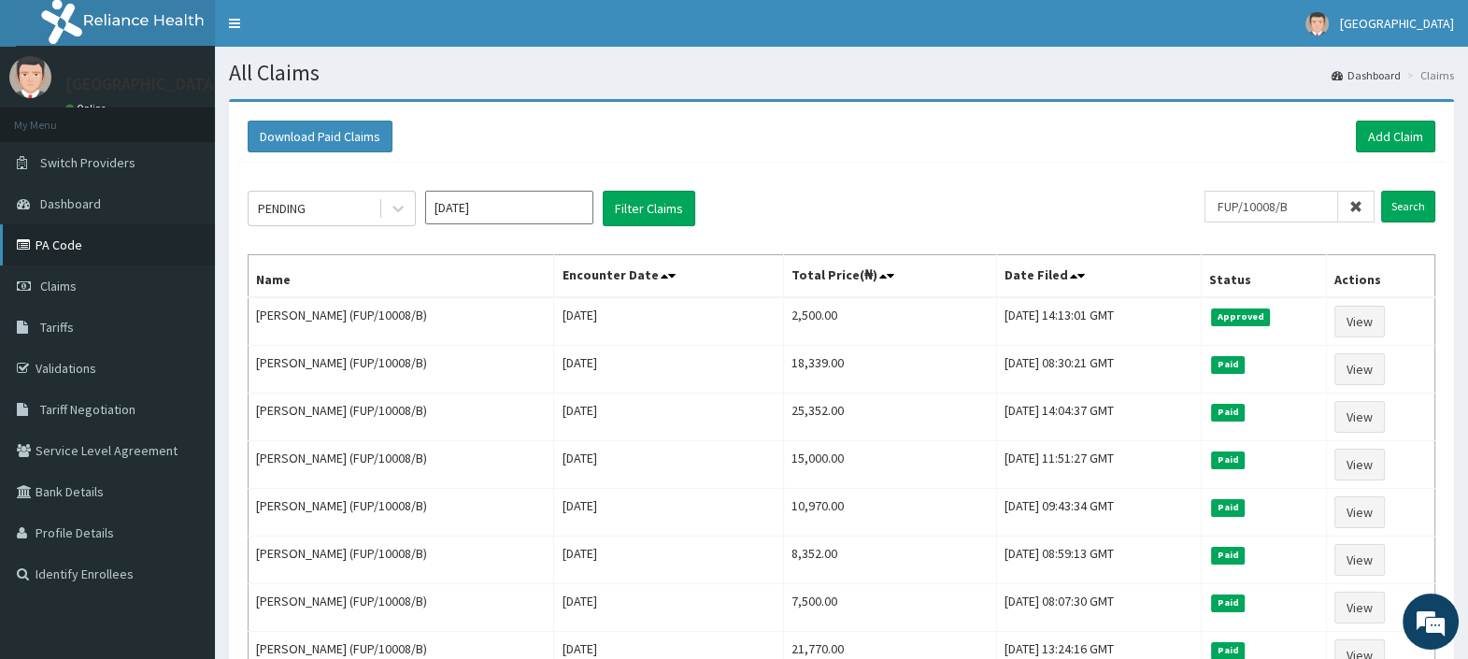
click at [87, 242] on link "PA Code" at bounding box center [107, 244] width 215 height 41
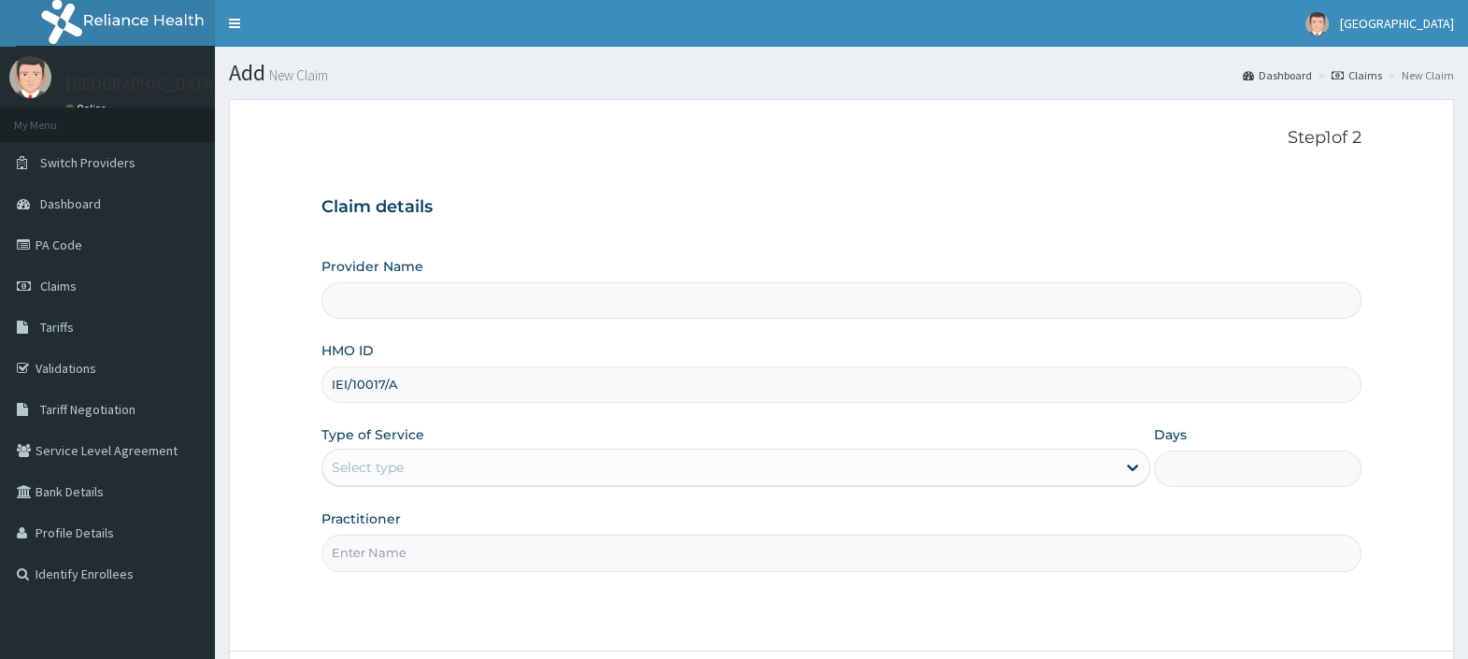
type input "IEI/10017/A"
click at [403, 471] on div "Select type" at bounding box center [368, 467] width 72 height 19
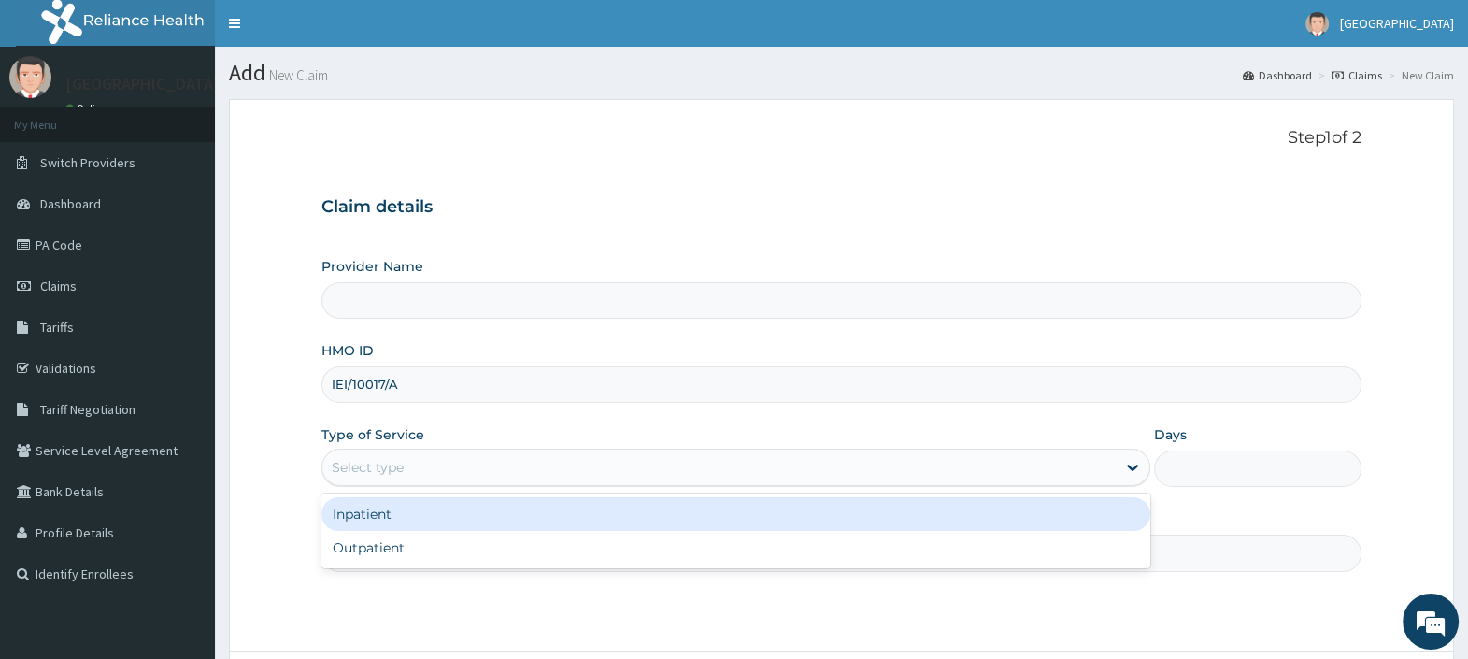
type input "[GEOGRAPHIC_DATA]"
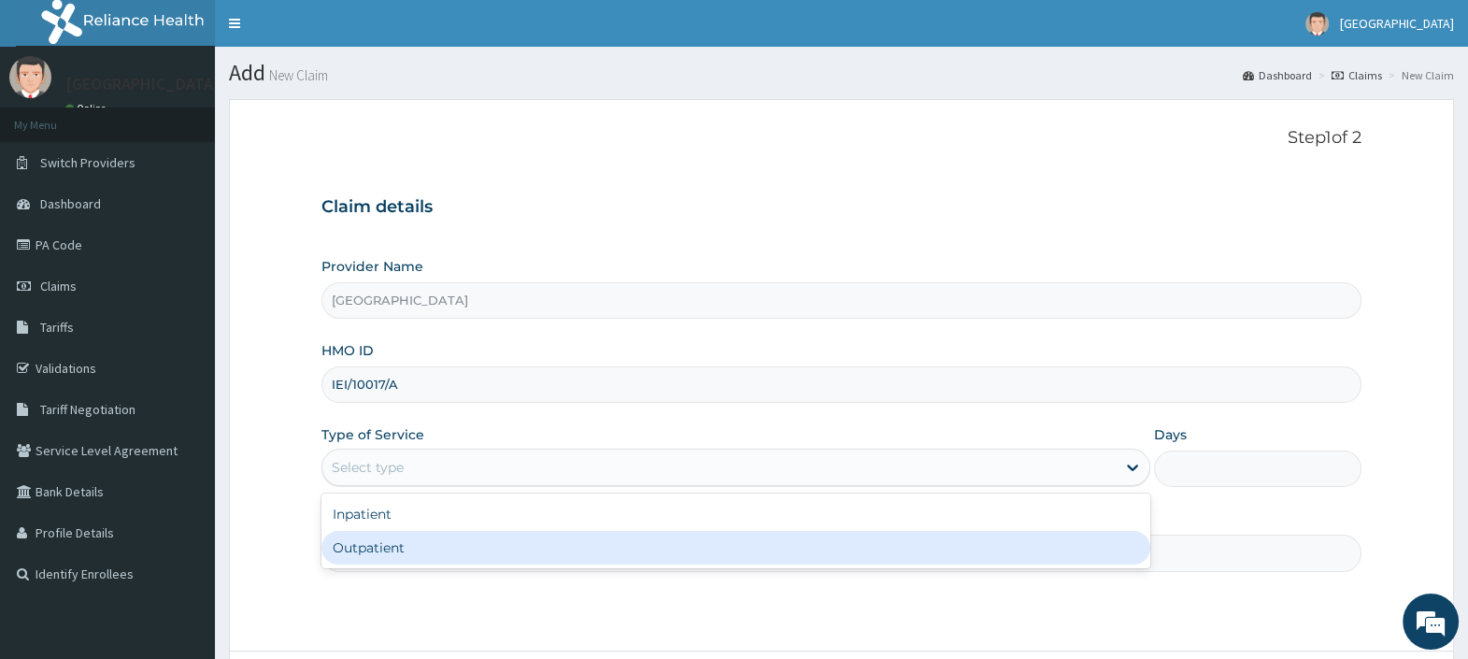
click at [405, 541] on div "Outpatient" at bounding box center [735, 548] width 829 height 34
type input "1"
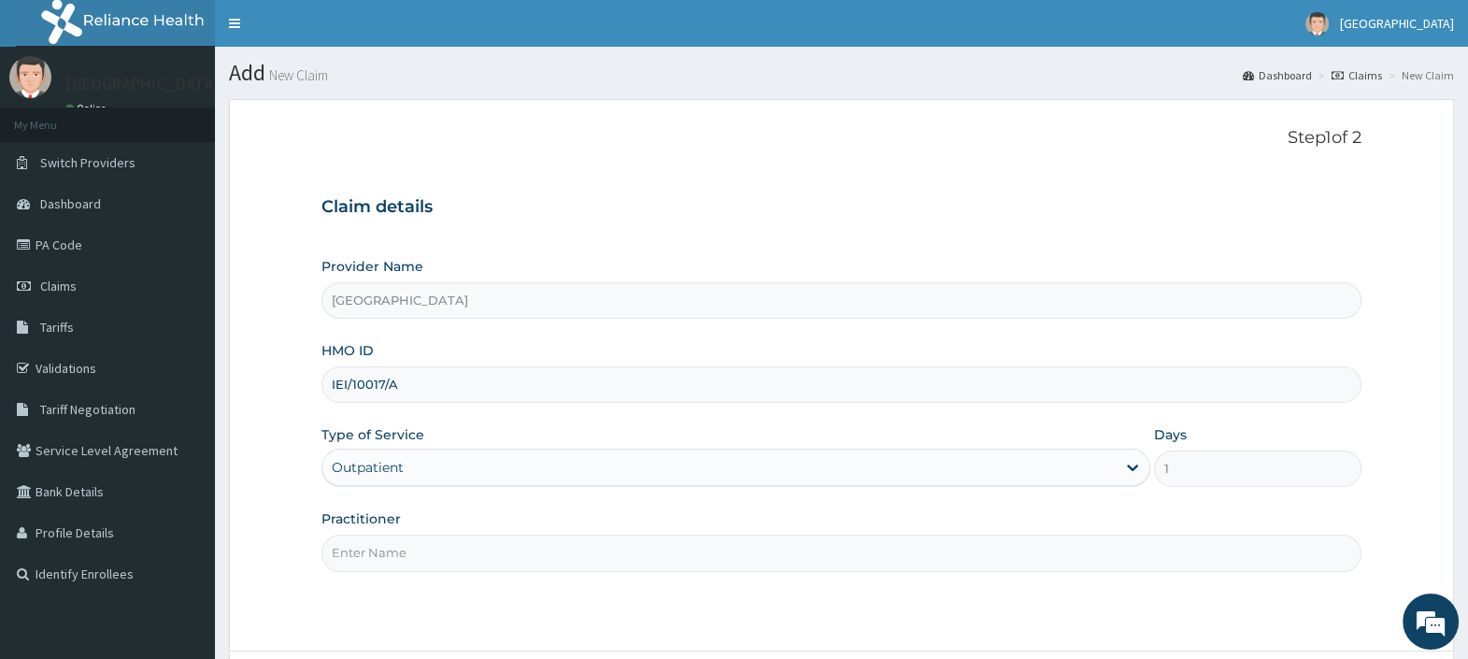
click at [405, 542] on input "Practitioner" at bounding box center [841, 552] width 1040 height 36
type input "[PERSON_NAME][GEOGRAPHIC_DATA]"
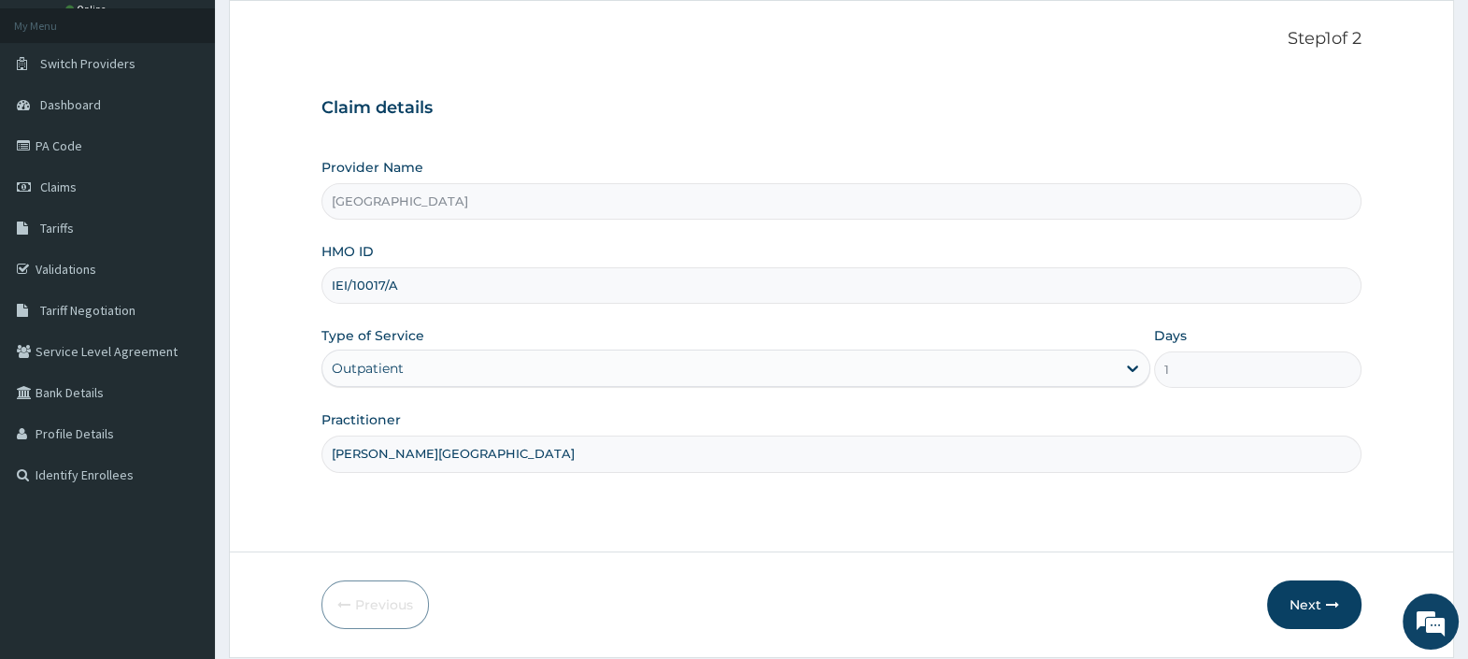
scroll to position [159, 0]
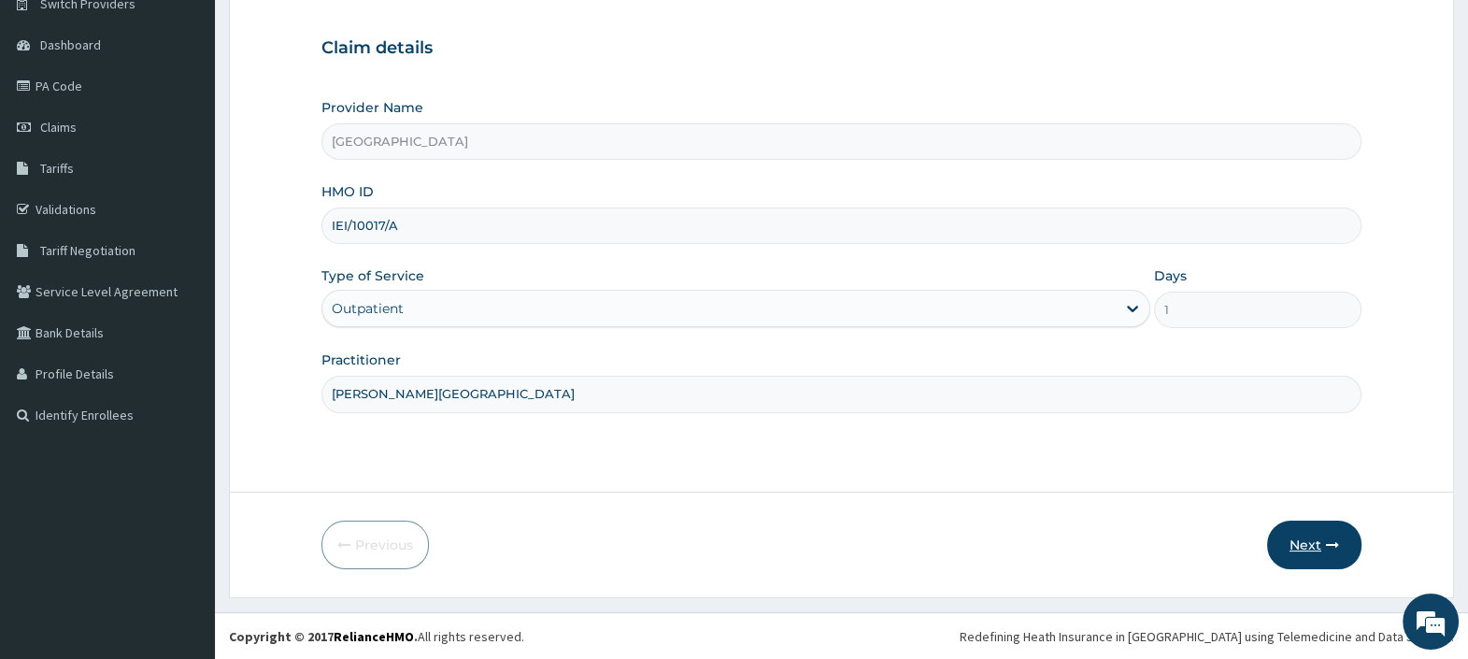
click at [1303, 538] on button "Next" at bounding box center [1314, 544] width 94 height 49
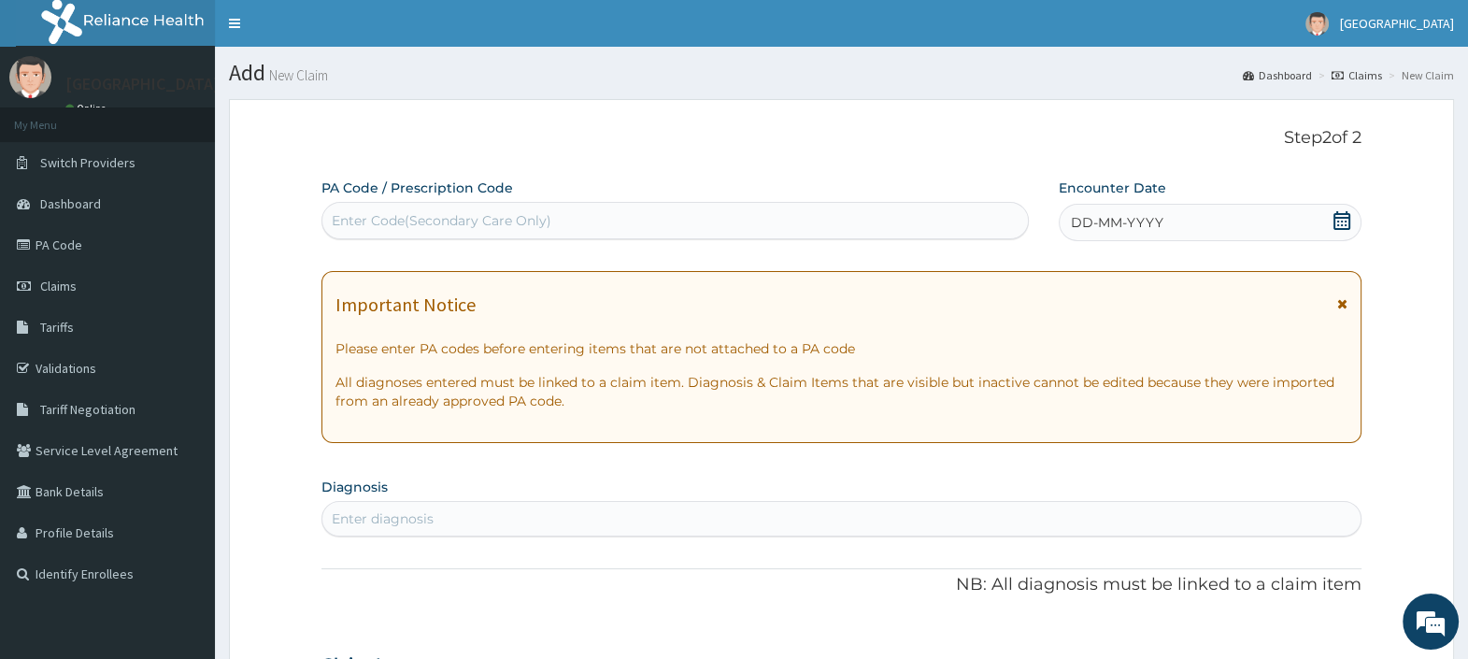
scroll to position [0, 0]
click at [594, 219] on div "Enter Code(Secondary Care Only)" at bounding box center [674, 221] width 704 height 30
paste input "PA/5A7DE4"
type input "PA/5A7DE4"
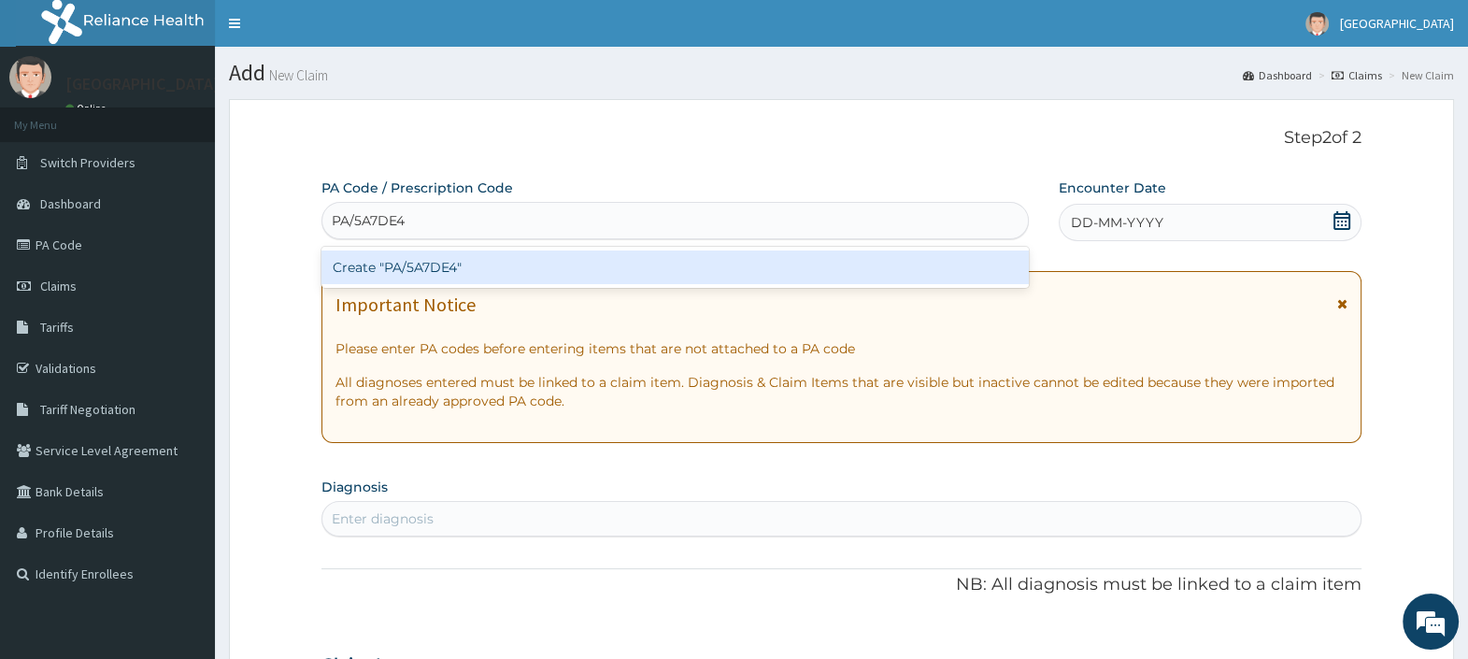
click at [566, 264] on div "Create "PA/5A7DE4"" at bounding box center [674, 267] width 706 height 34
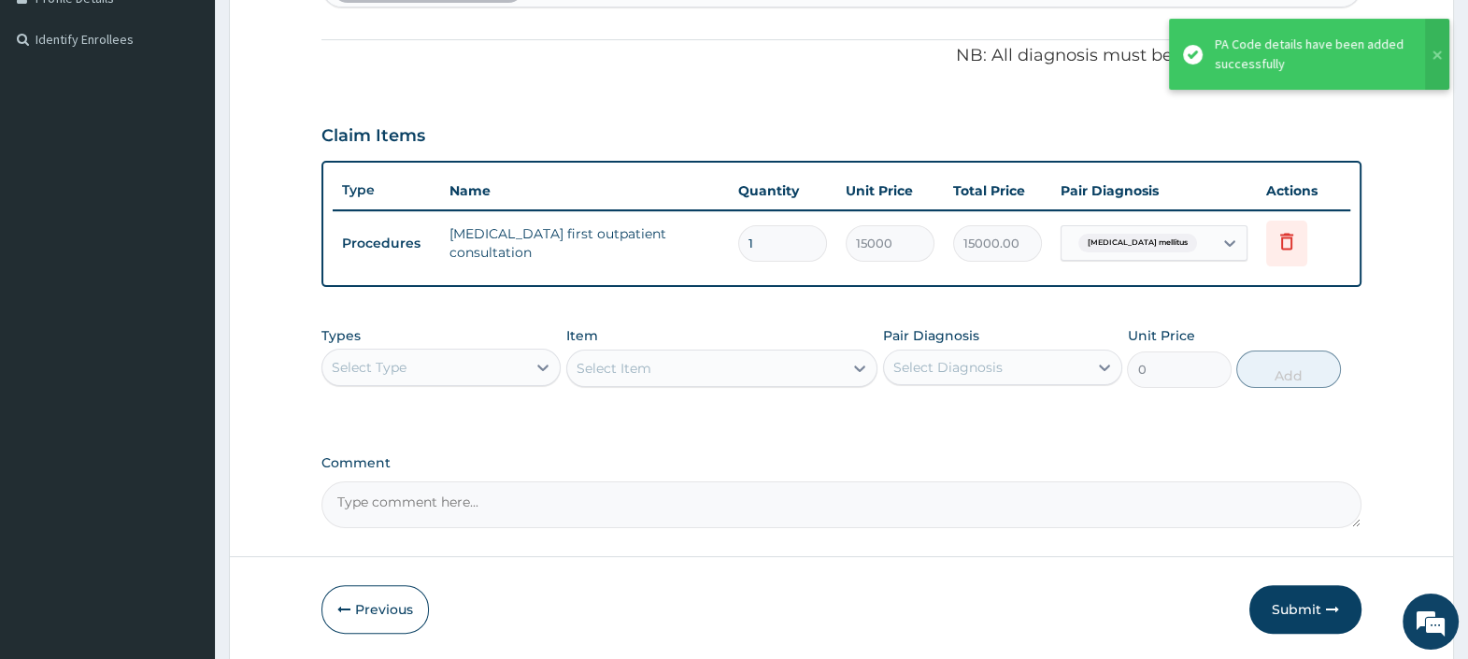
scroll to position [597, 0]
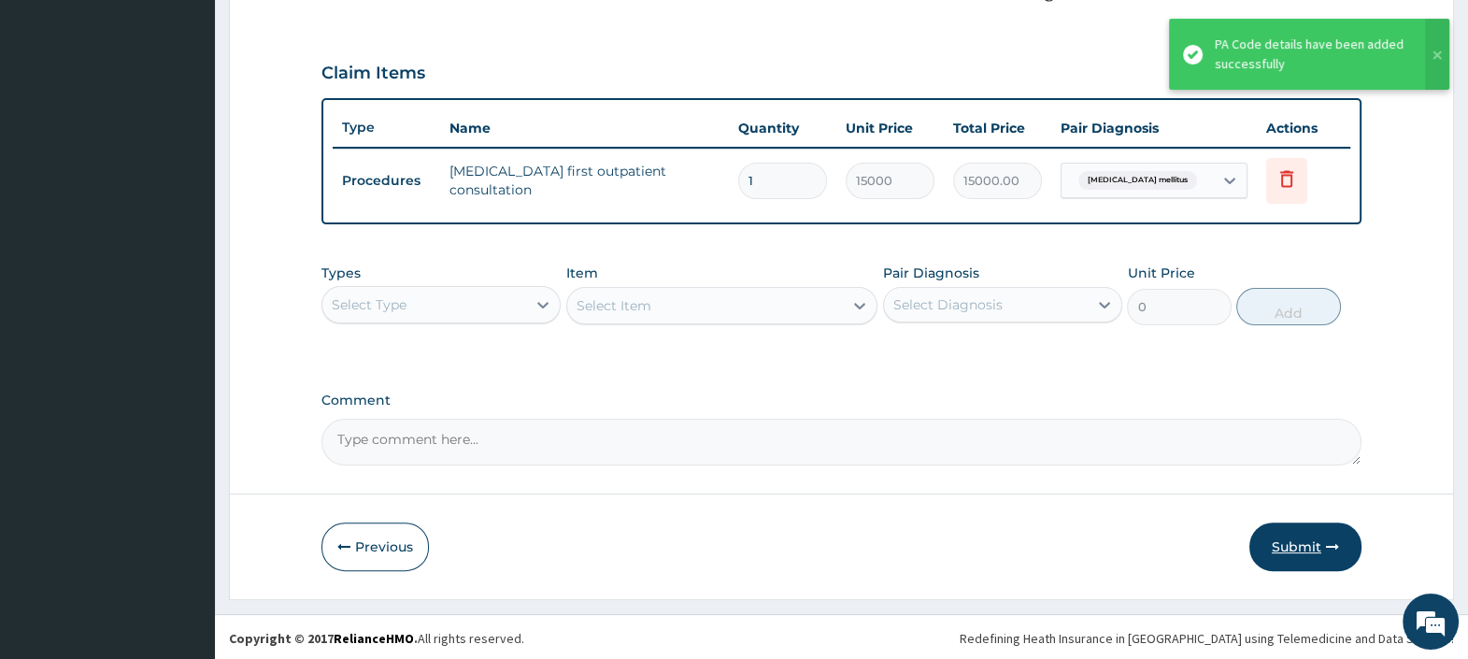
click at [1303, 546] on button "Submit" at bounding box center [1305, 546] width 112 height 49
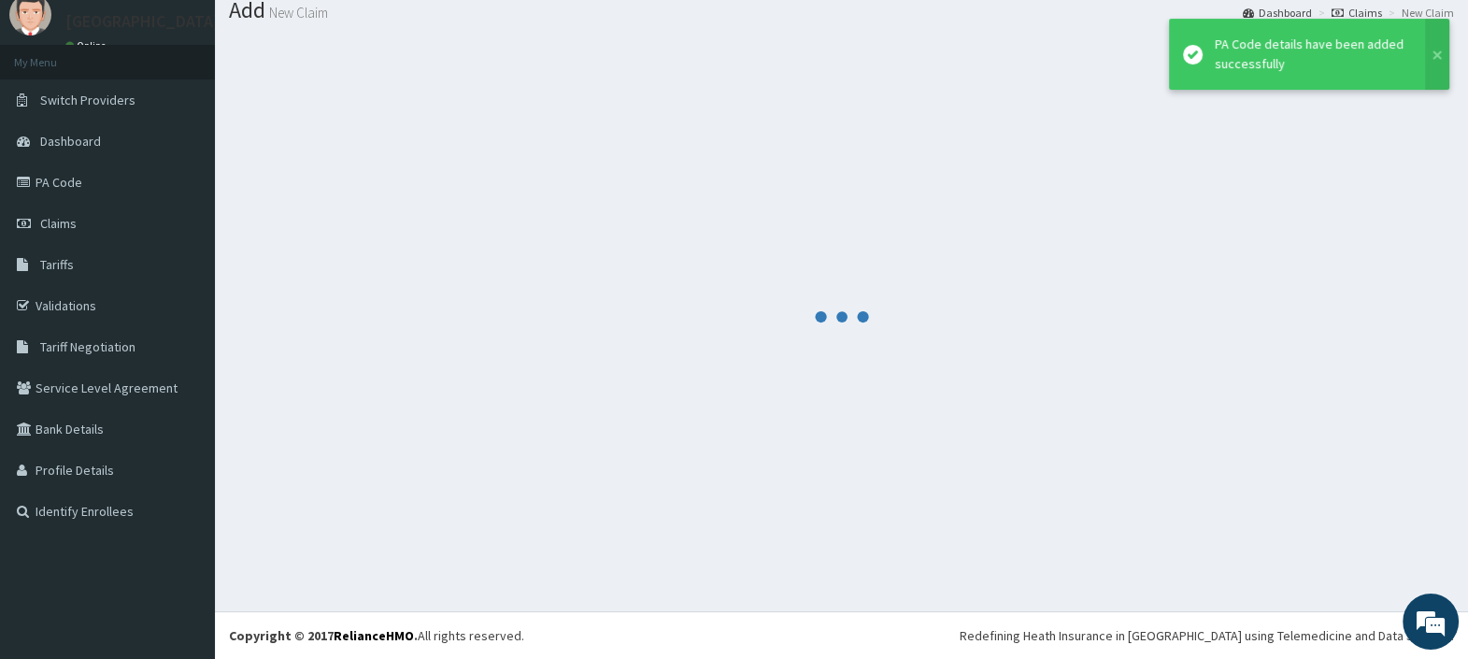
scroll to position [62, 0]
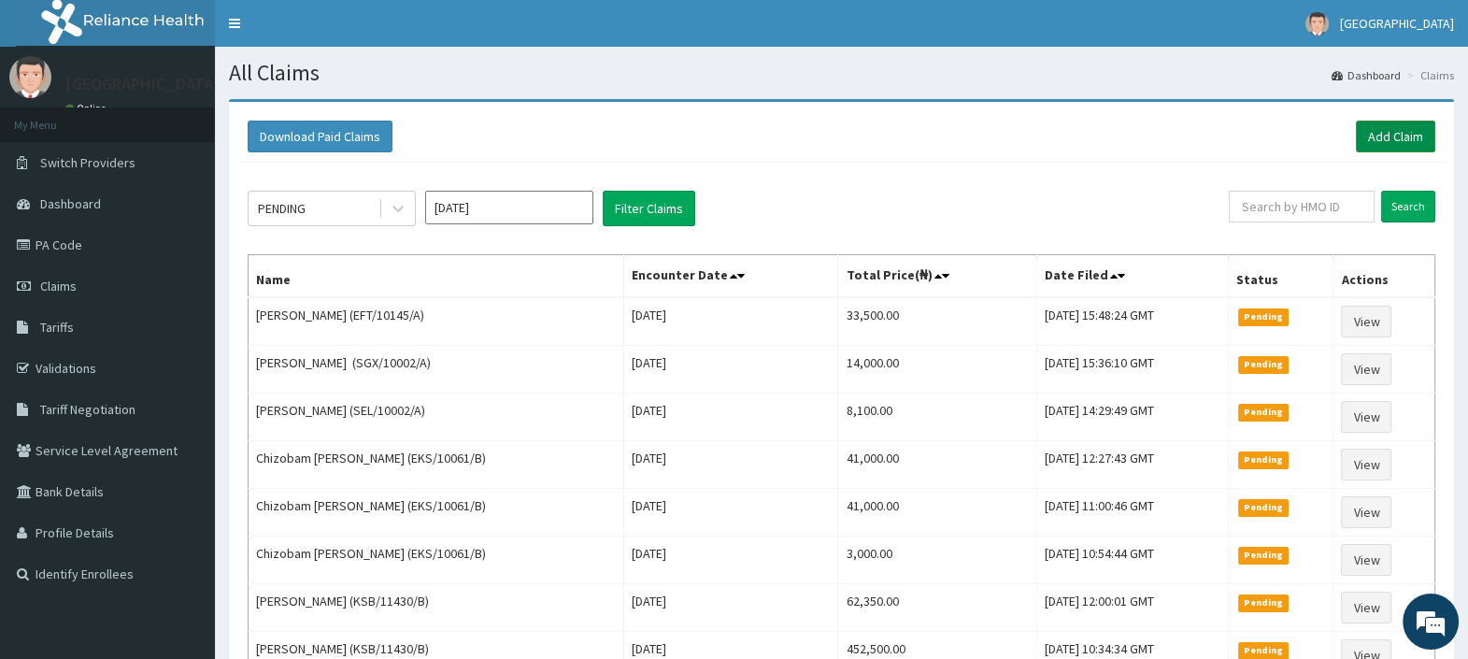
click at [1402, 134] on link "Add Claim" at bounding box center [1395, 137] width 79 height 32
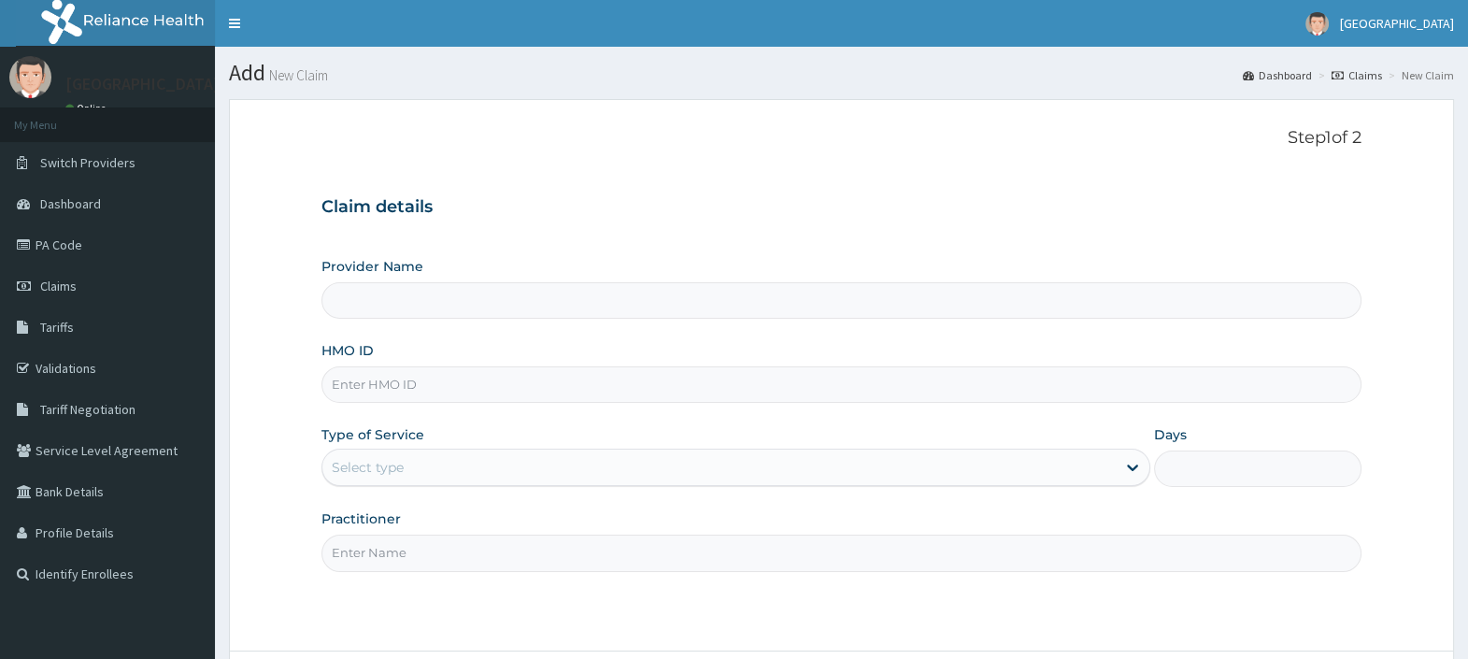
drag, startPoint x: 0, startPoint y: 0, endPoint x: 355, endPoint y: 385, distance: 523.6
click at [355, 385] on input "HMO ID" at bounding box center [841, 384] width 1040 height 36
paste input "IEI/10017/A"
type input "IEI/10017/A"
type input "[GEOGRAPHIC_DATA]"
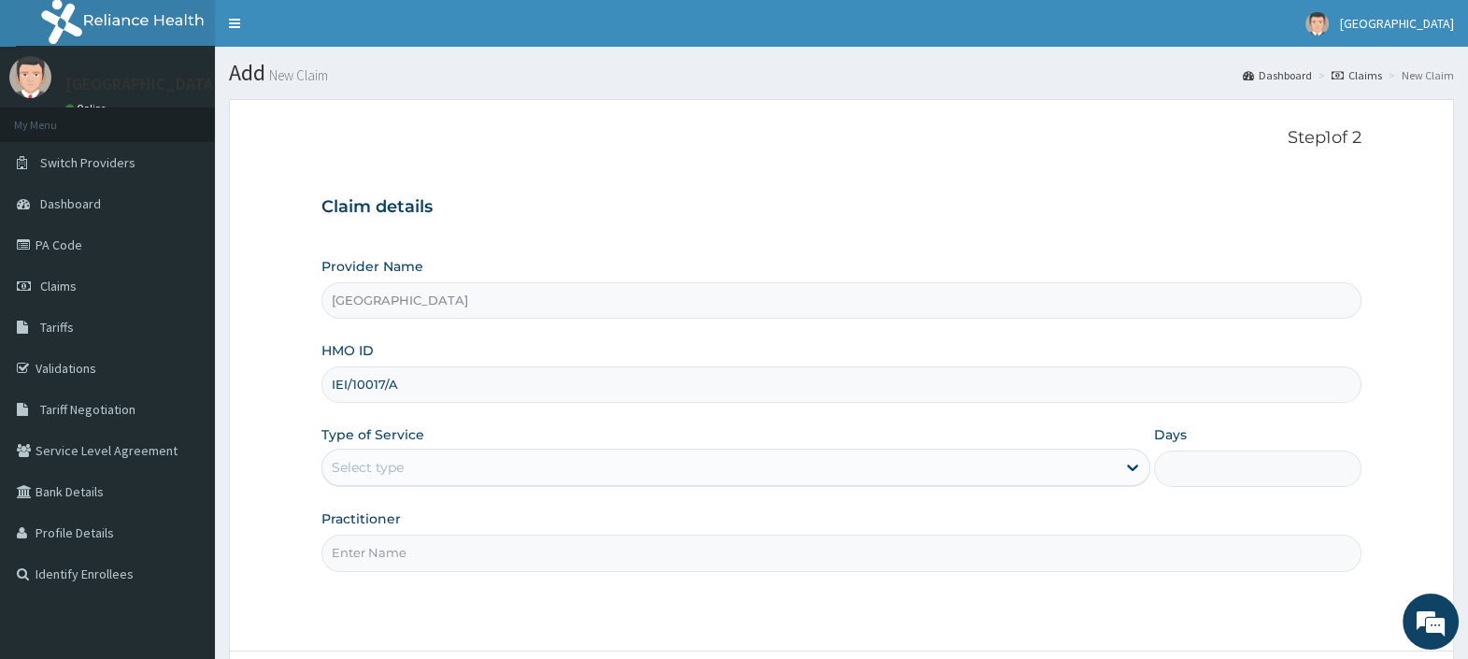
type input "IEI/10017/A"
click at [374, 462] on div "Select type" at bounding box center [368, 467] width 72 height 19
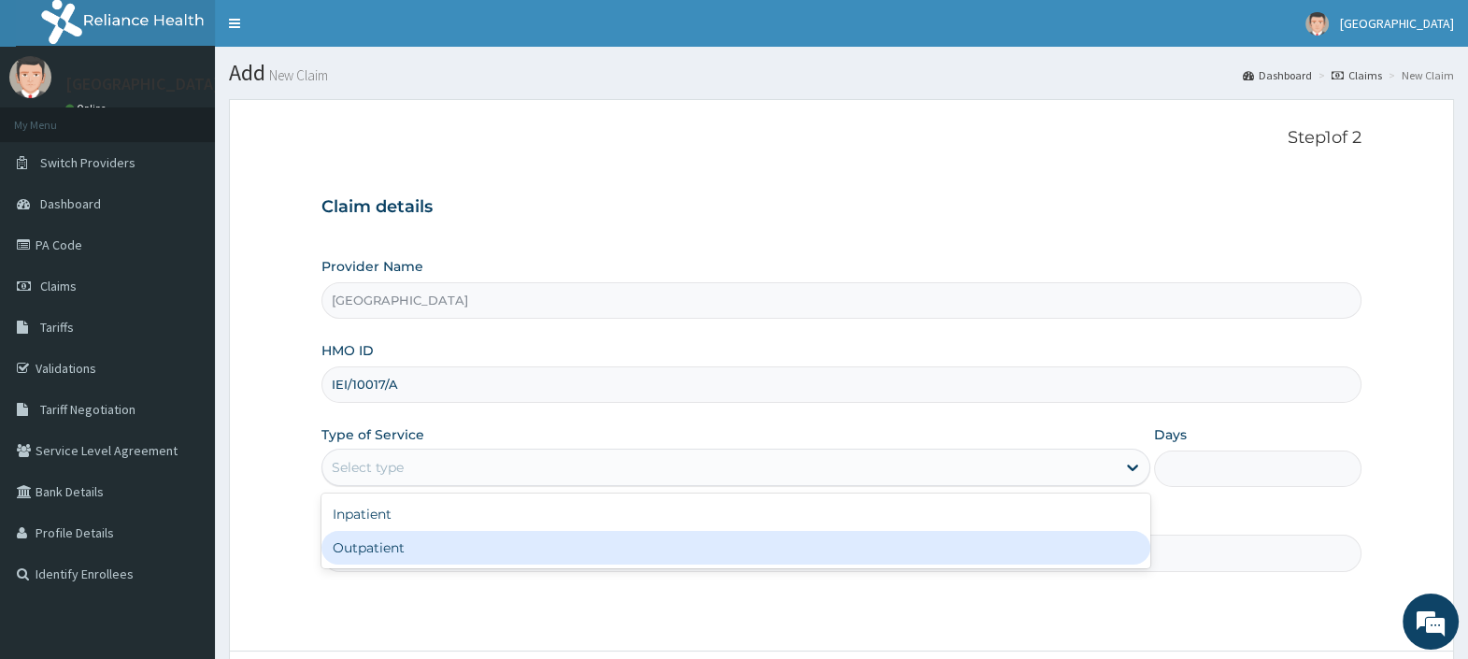
click at [391, 554] on div "Outpatient" at bounding box center [735, 548] width 829 height 34
type input "1"
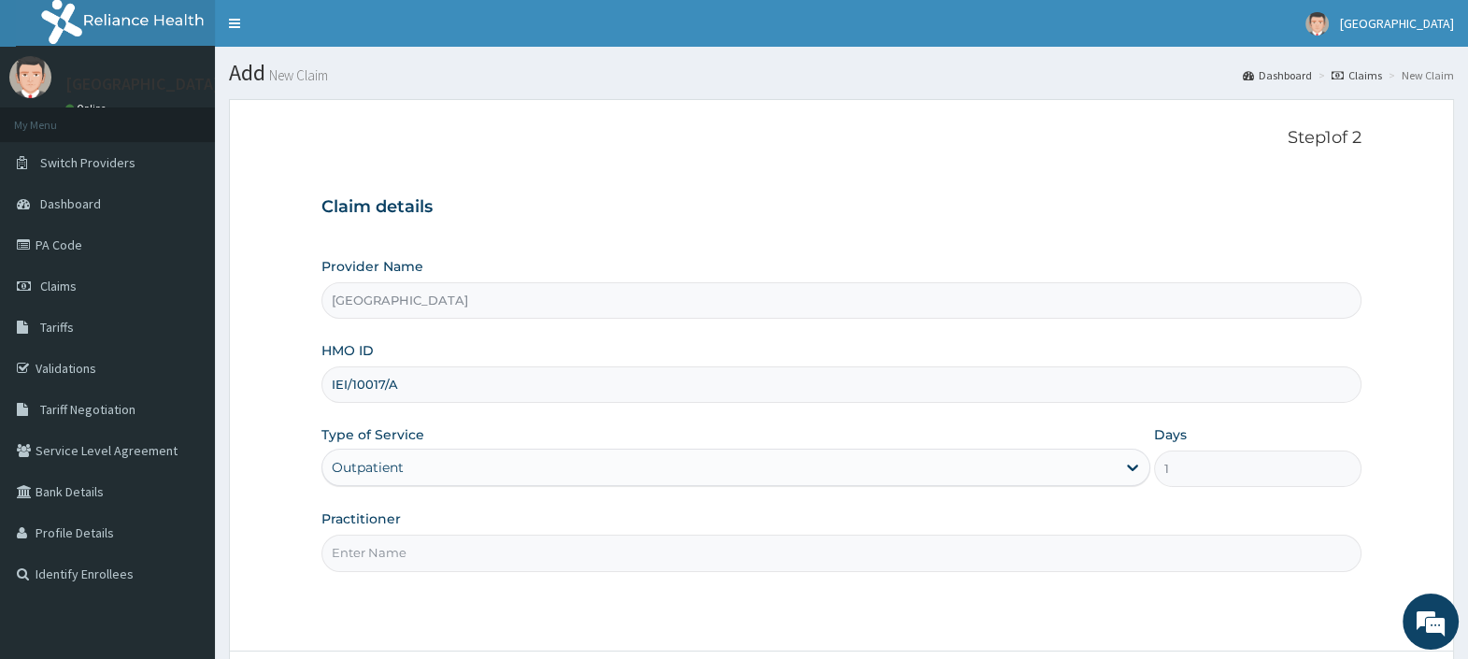
drag, startPoint x: 391, startPoint y: 553, endPoint x: 387, endPoint y: 542, distance: 12.1
click at [391, 554] on input "Practitioner" at bounding box center [841, 552] width 1040 height 36
type input "[PERSON_NAME][GEOGRAPHIC_DATA]"
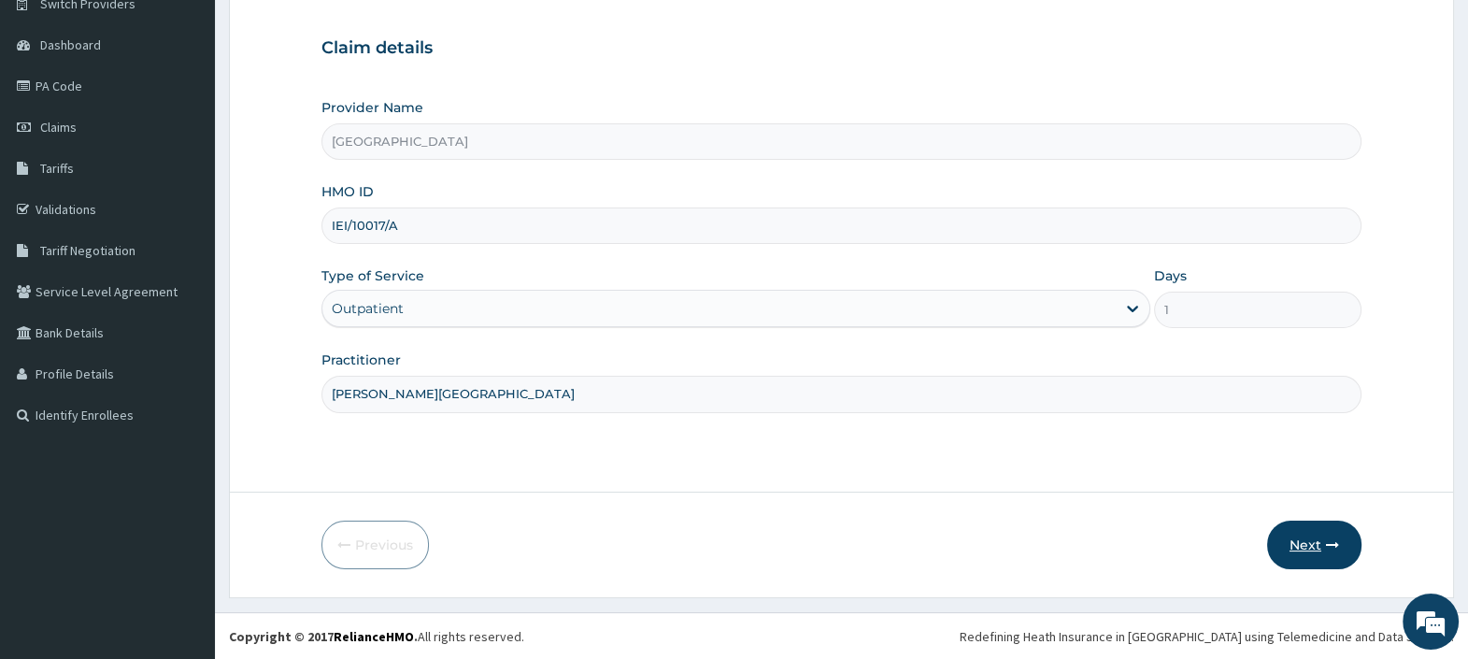
click at [1299, 546] on button "Next" at bounding box center [1314, 544] width 94 height 49
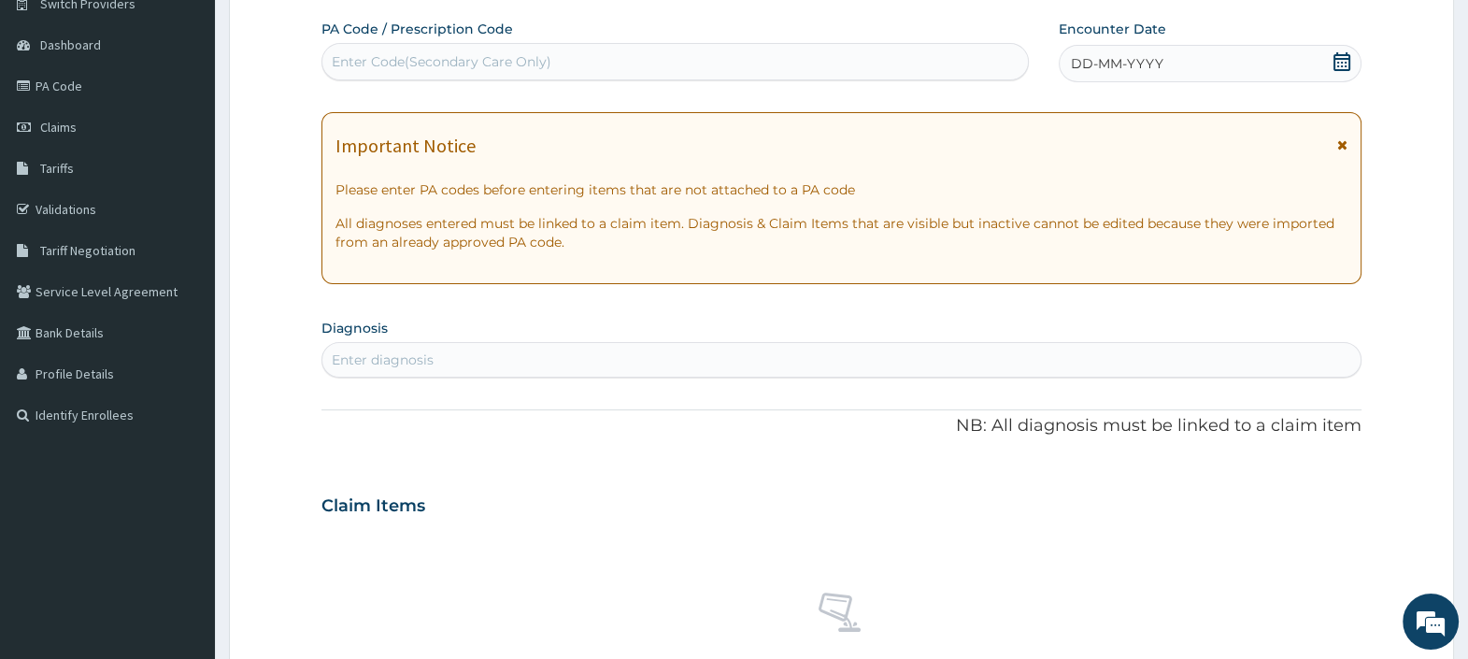
scroll to position [0, 0]
click at [538, 75] on div "Enter Code(Secondary Care Only)" at bounding box center [674, 62] width 704 height 30
paste input "PA/A5DAB2"
type input "PA/A5DAB2"
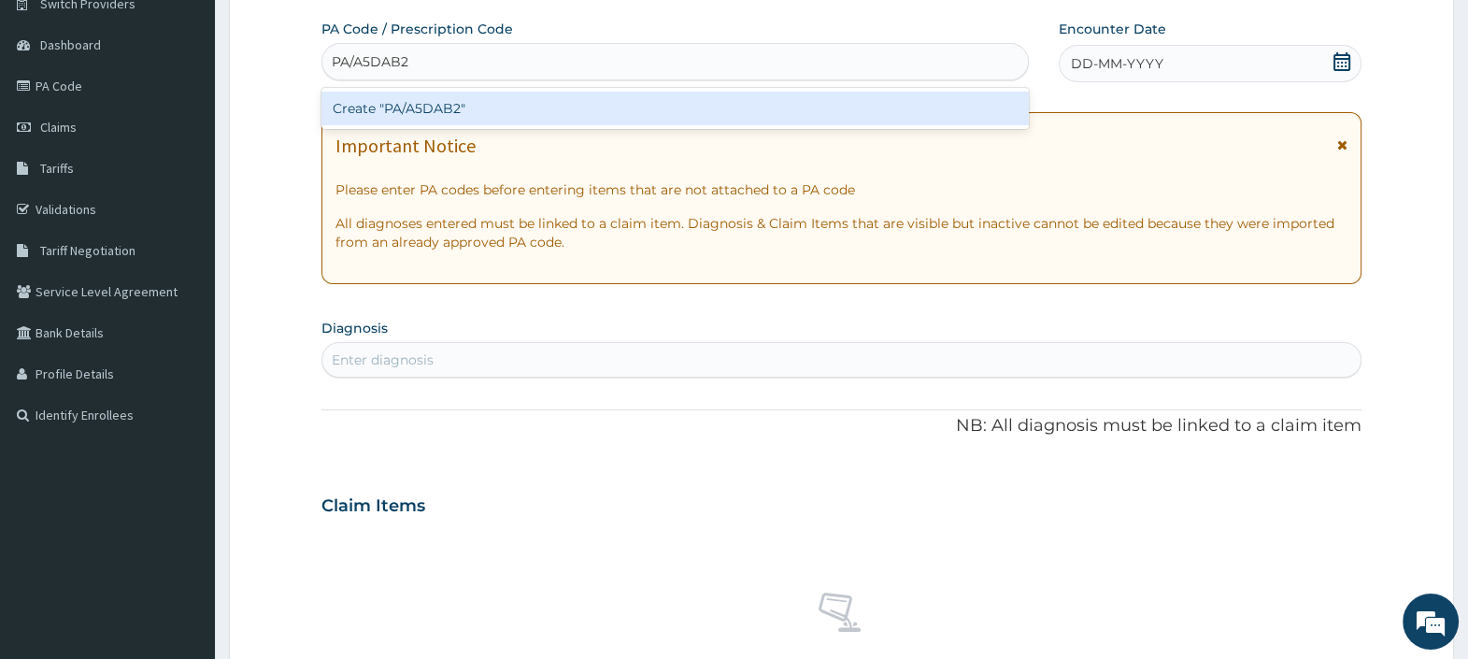
click at [491, 112] on div "Create "PA/A5DAB2"" at bounding box center [674, 109] width 706 height 34
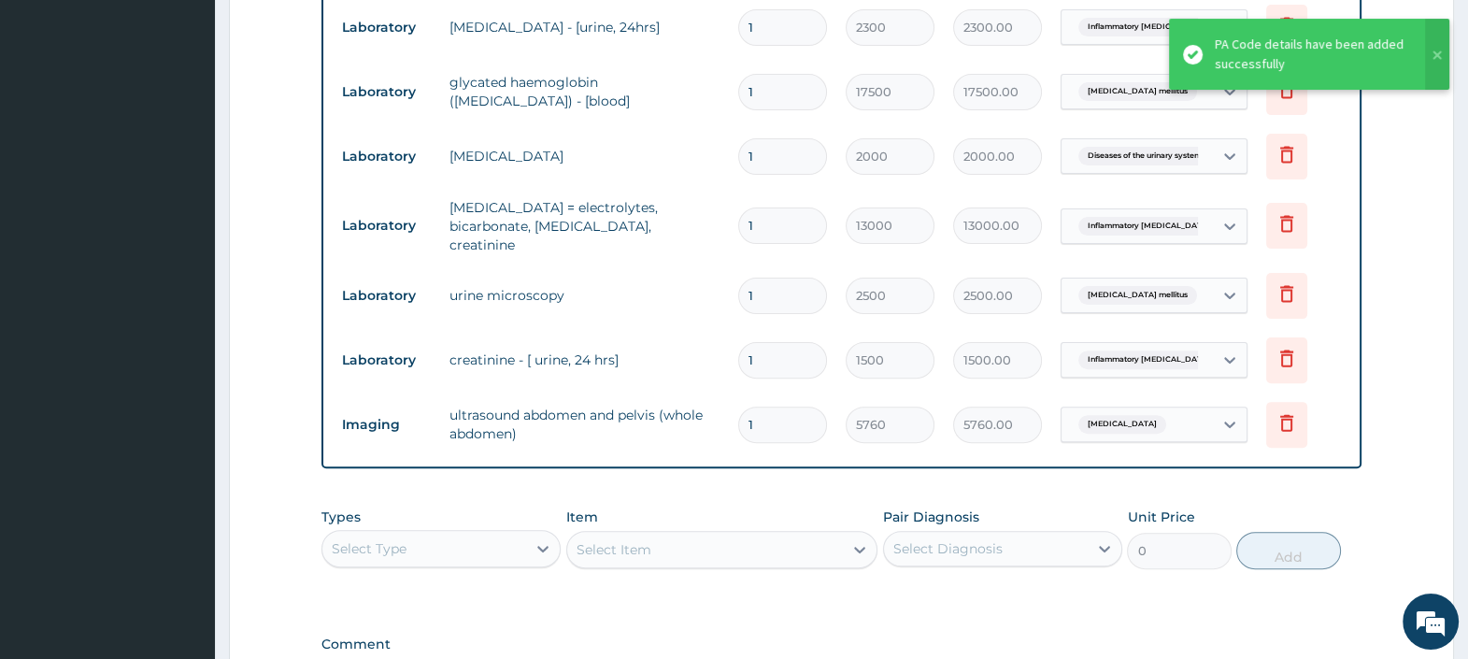
scroll to position [716, 0]
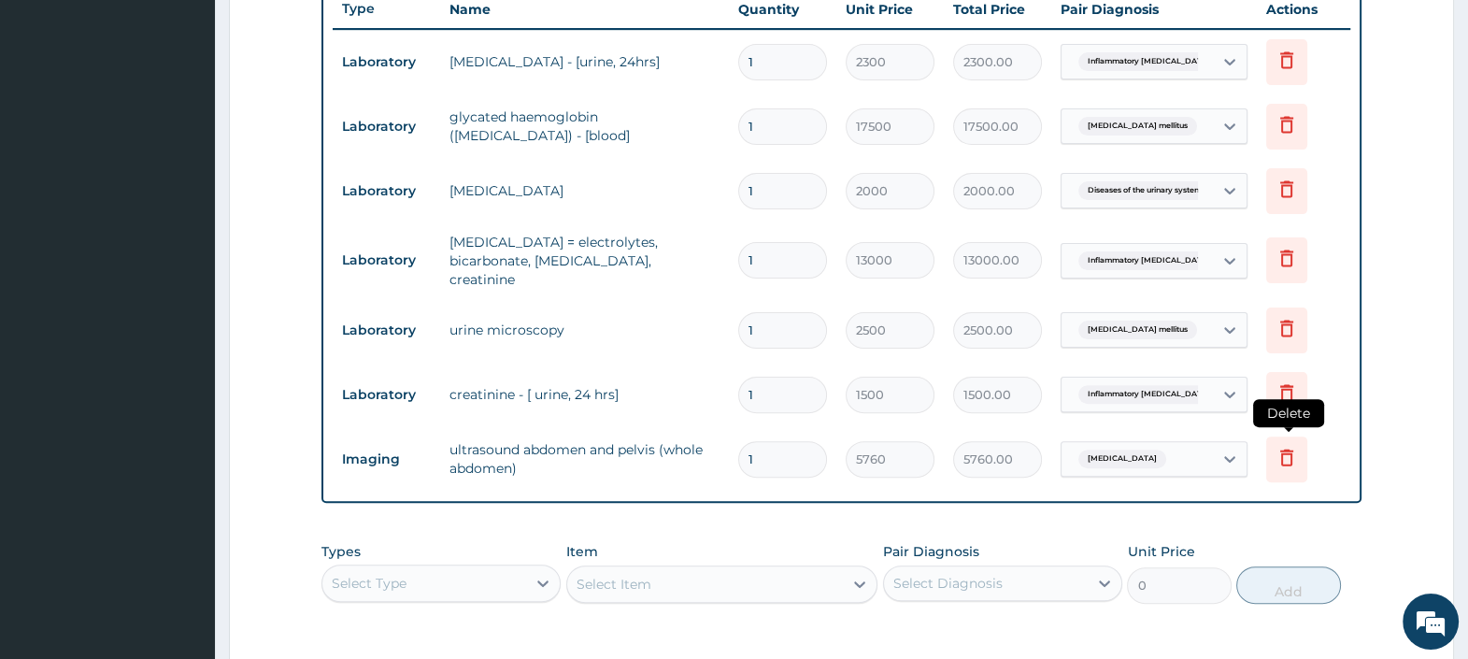
click at [1286, 446] on icon at bounding box center [1286, 457] width 22 height 22
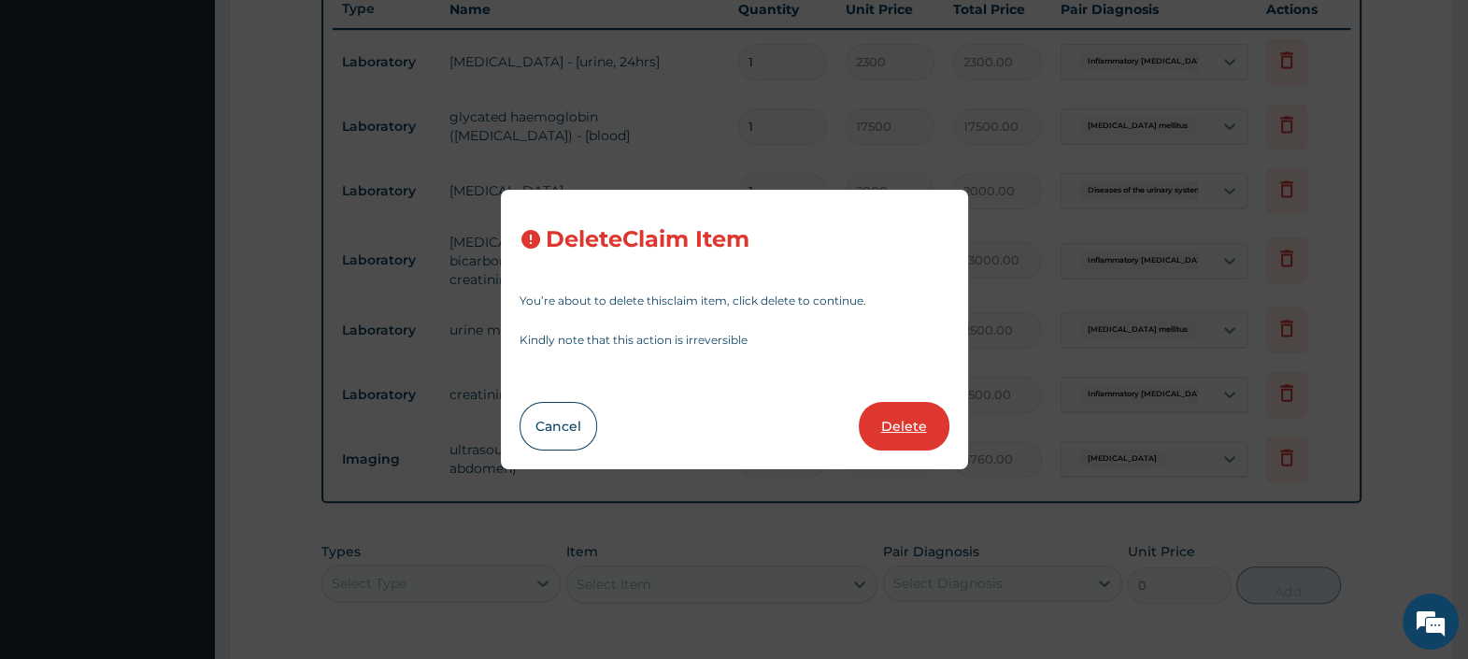
click at [915, 428] on button "Delete" at bounding box center [904, 426] width 91 height 49
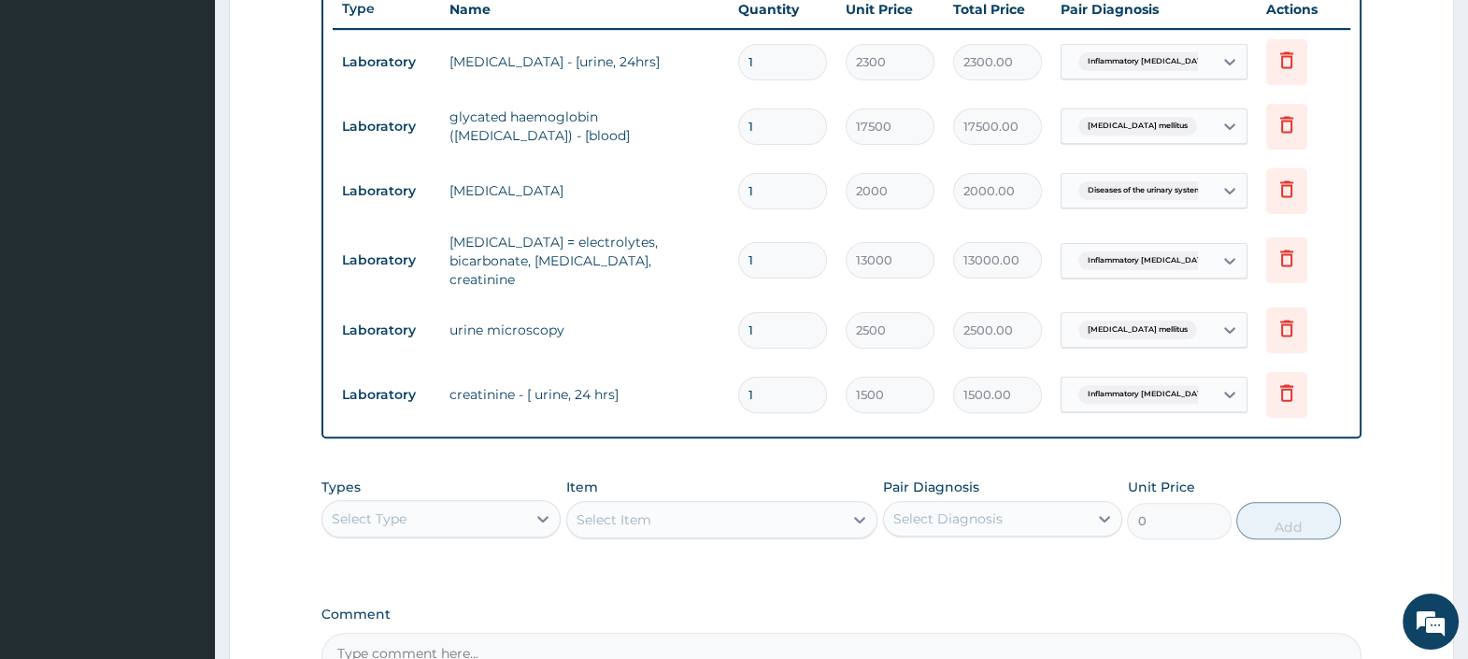
click at [523, 505] on div "Select Type" at bounding box center [424, 519] width 204 height 30
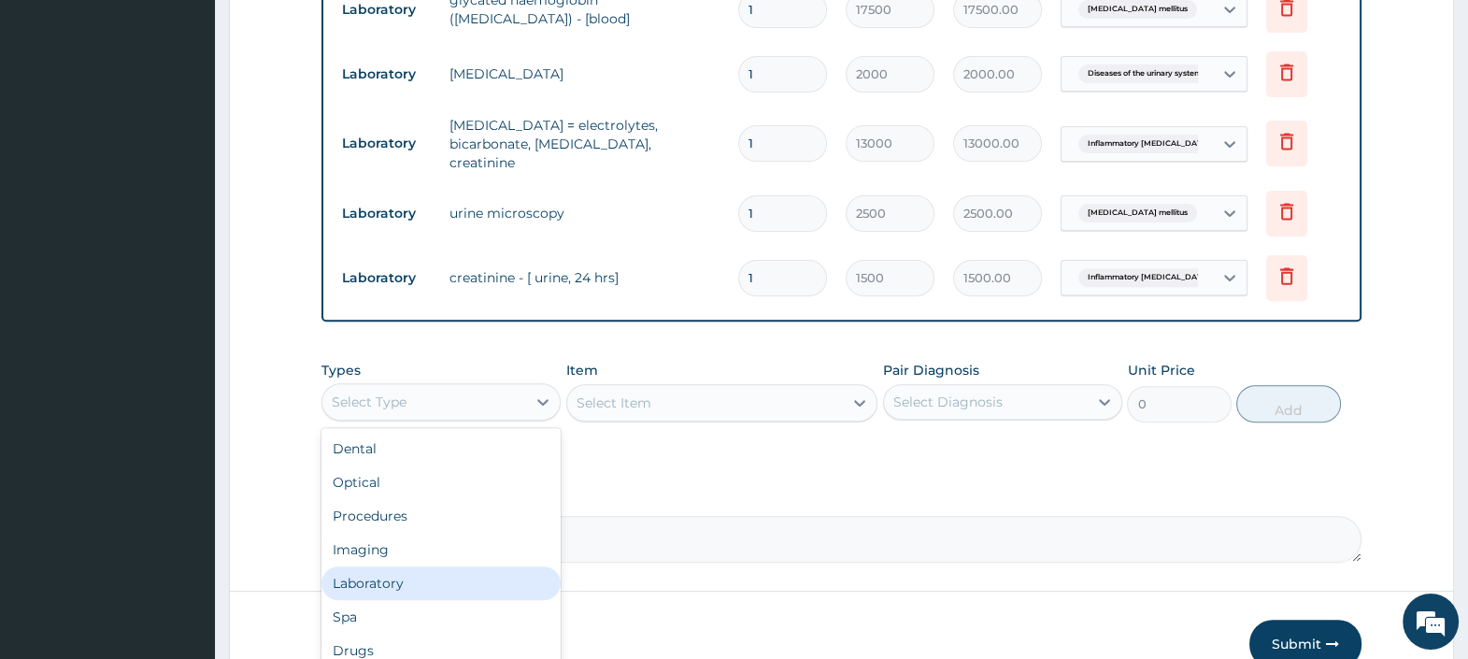
click at [427, 575] on div "Laboratory" at bounding box center [440, 583] width 239 height 34
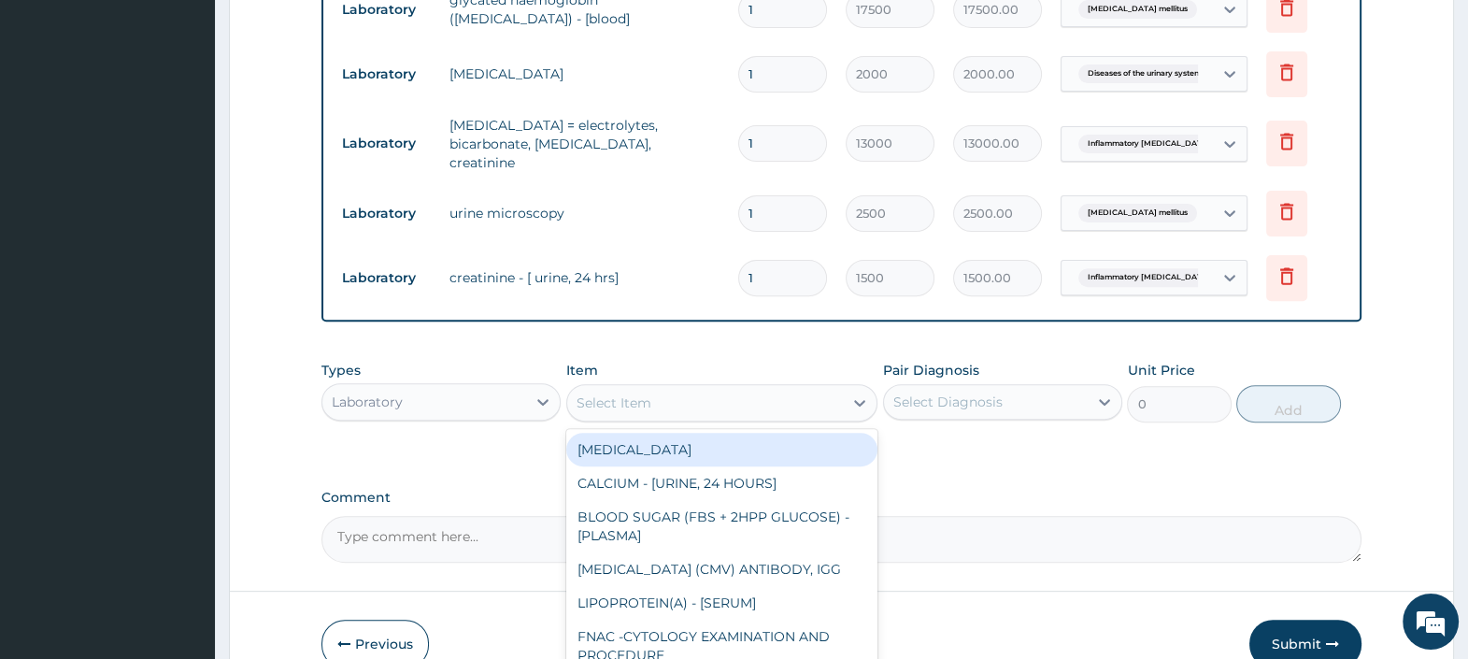
click at [718, 390] on div "Select Item" at bounding box center [705, 403] width 277 height 30
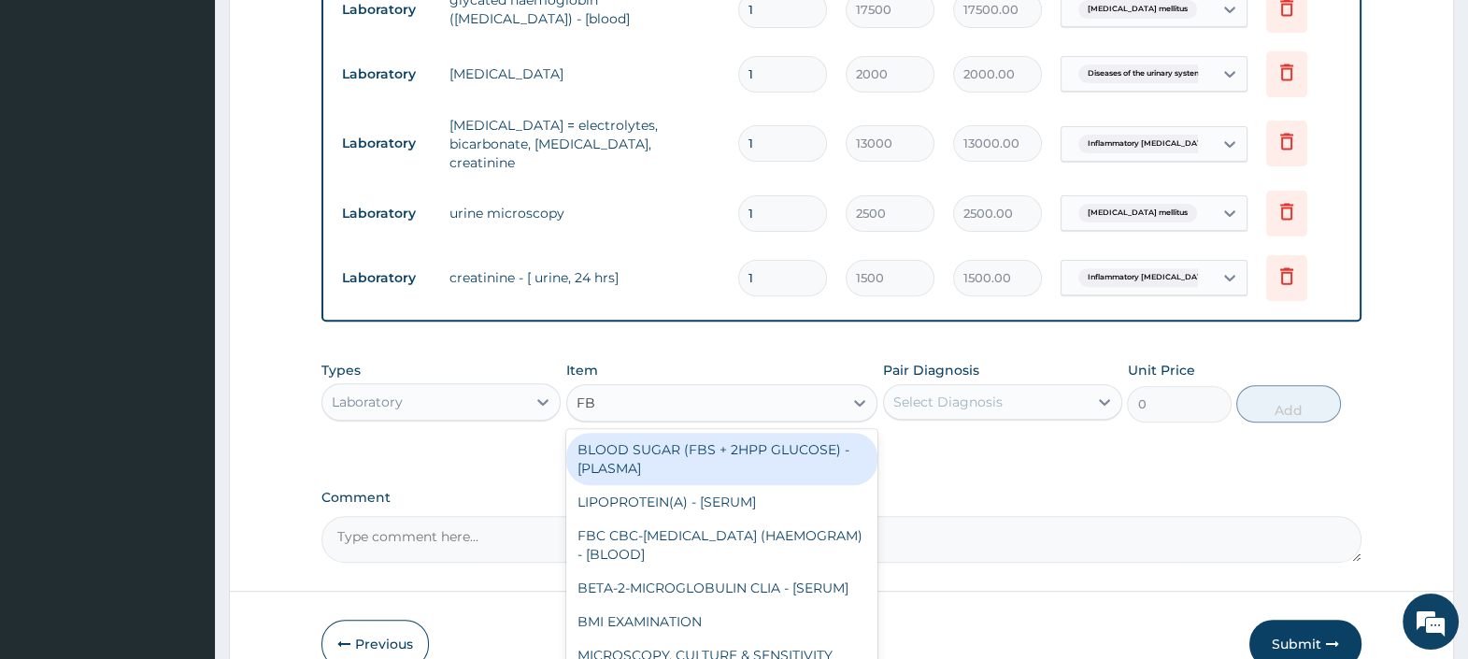
type input "FBC"
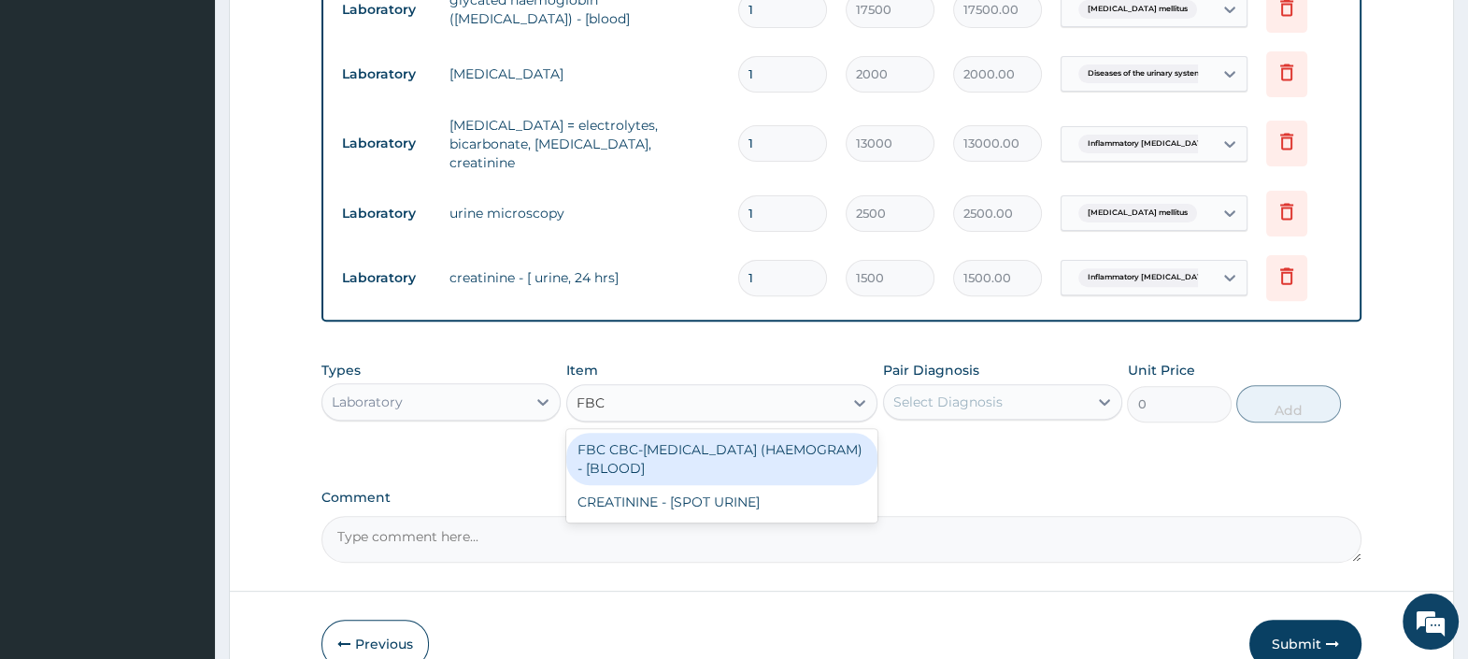
click at [787, 467] on div "FBC CBC-[MEDICAL_DATA] (HAEMOGRAM) - [BLOOD]" at bounding box center [722, 459] width 312 height 52
type input "4500"
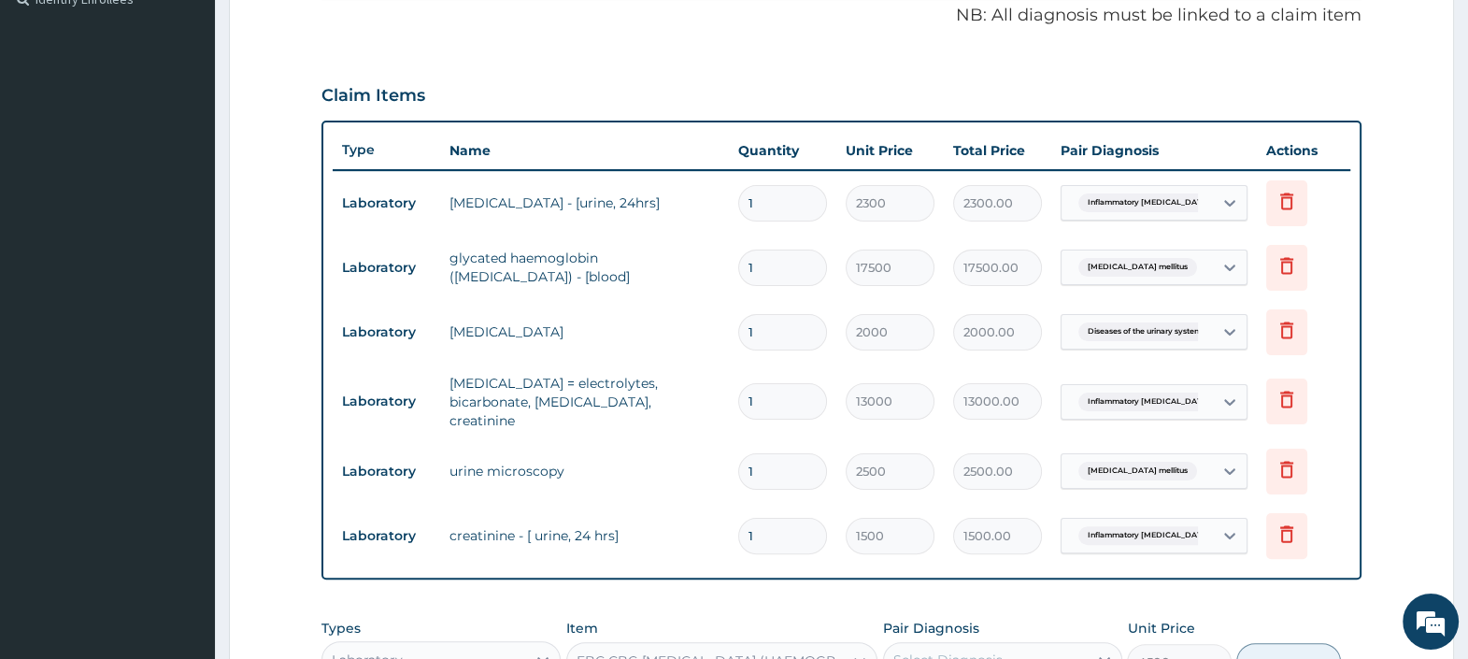
scroll to position [365, 0]
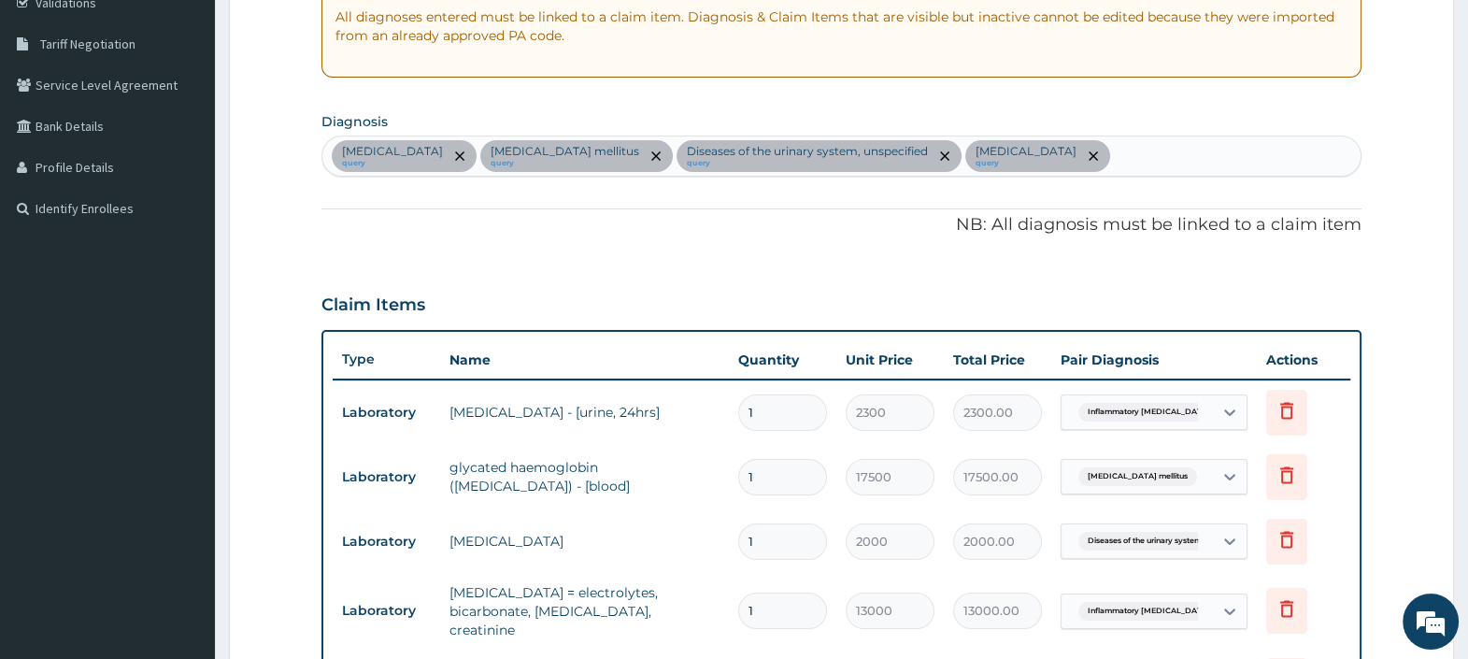
click at [1235, 149] on div "[MEDICAL_DATA] query [MEDICAL_DATA] mellitus query Diseases of the urinary syst…" at bounding box center [841, 155] width 1038 height 39
type input "[MEDICAL_DATA]"
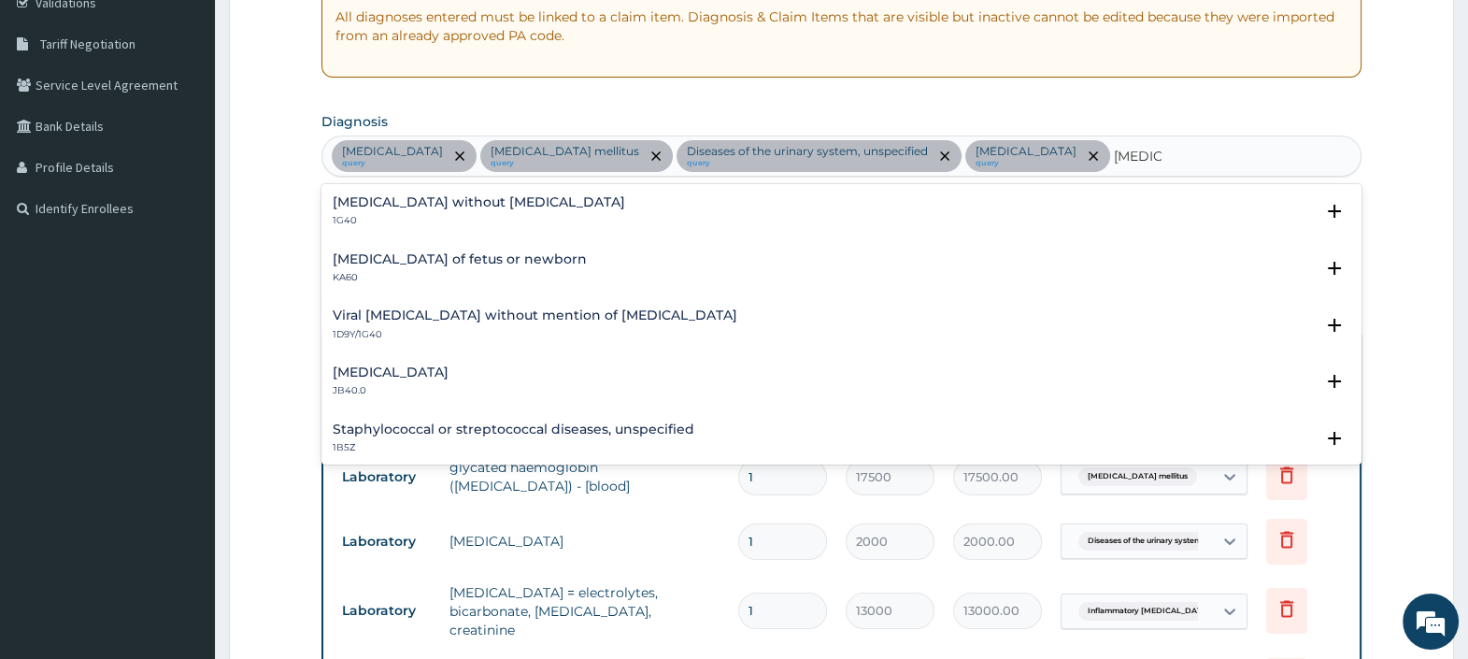
click at [425, 203] on h4 "[MEDICAL_DATA] without [MEDICAL_DATA]" at bounding box center [479, 202] width 292 height 14
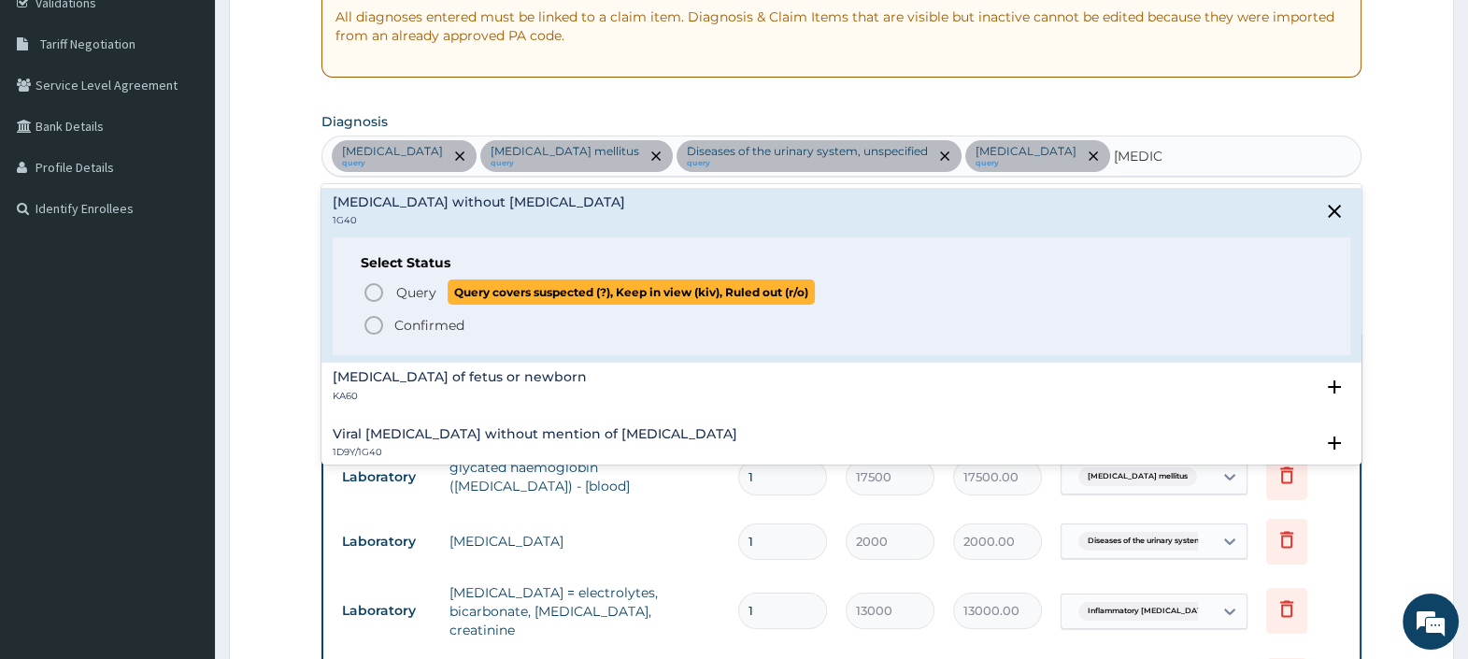
click at [413, 288] on span "Query" at bounding box center [416, 292] width 40 height 19
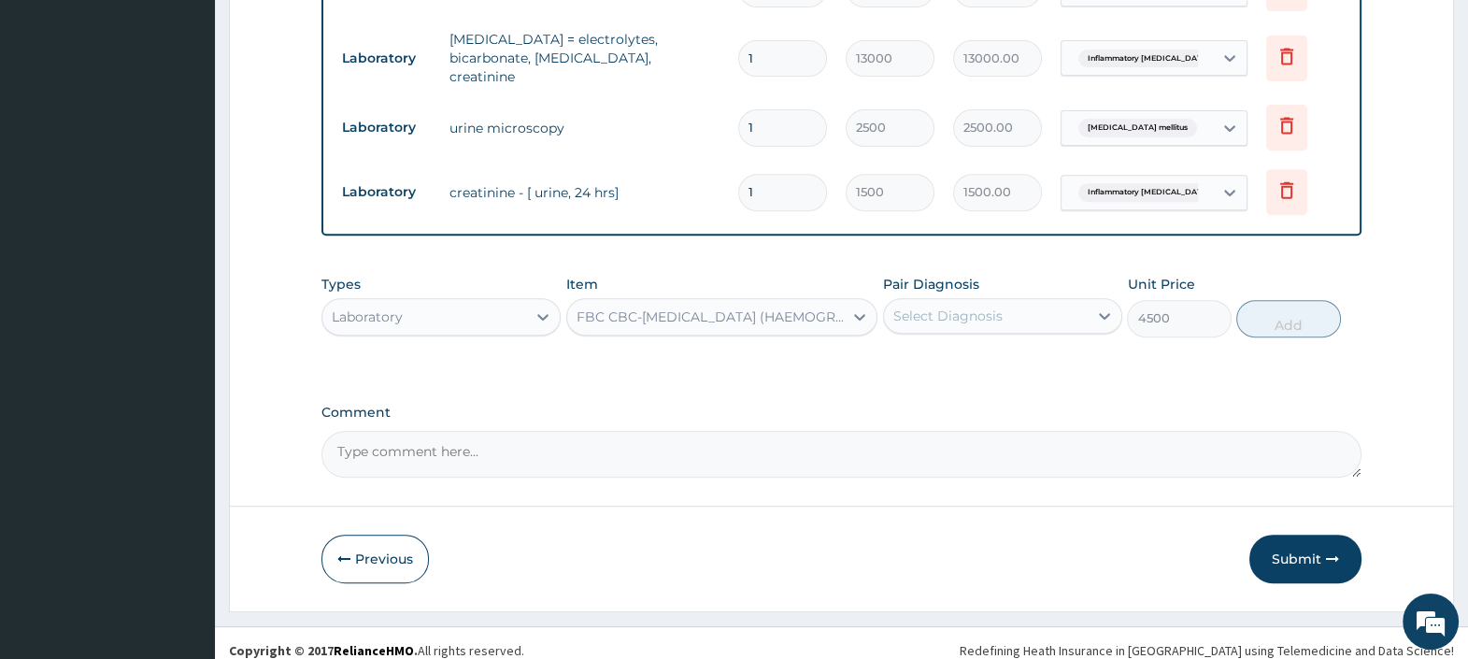
scroll to position [954, 0]
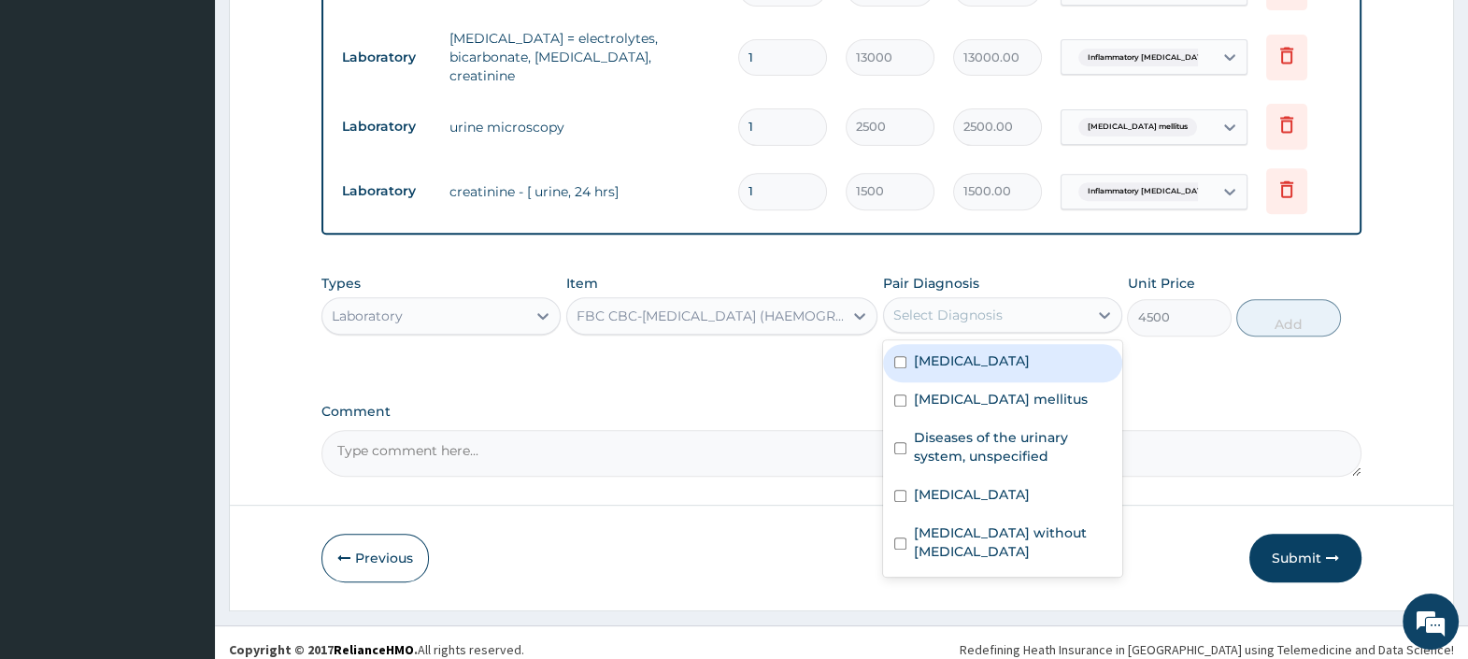
click at [1030, 300] on div "Select Diagnosis" at bounding box center [986, 315] width 204 height 30
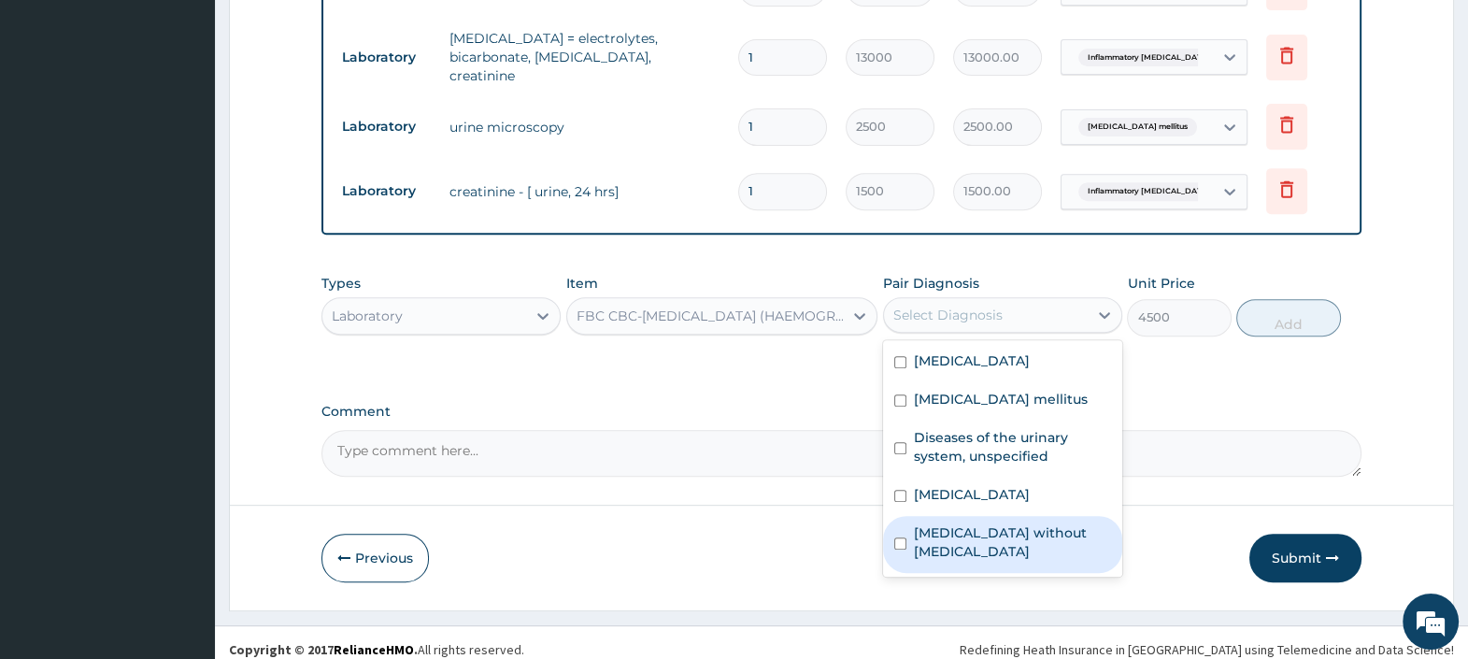
click at [1032, 533] on label "[MEDICAL_DATA] without [MEDICAL_DATA]" at bounding box center [1012, 541] width 197 height 37
checkbox input "true"
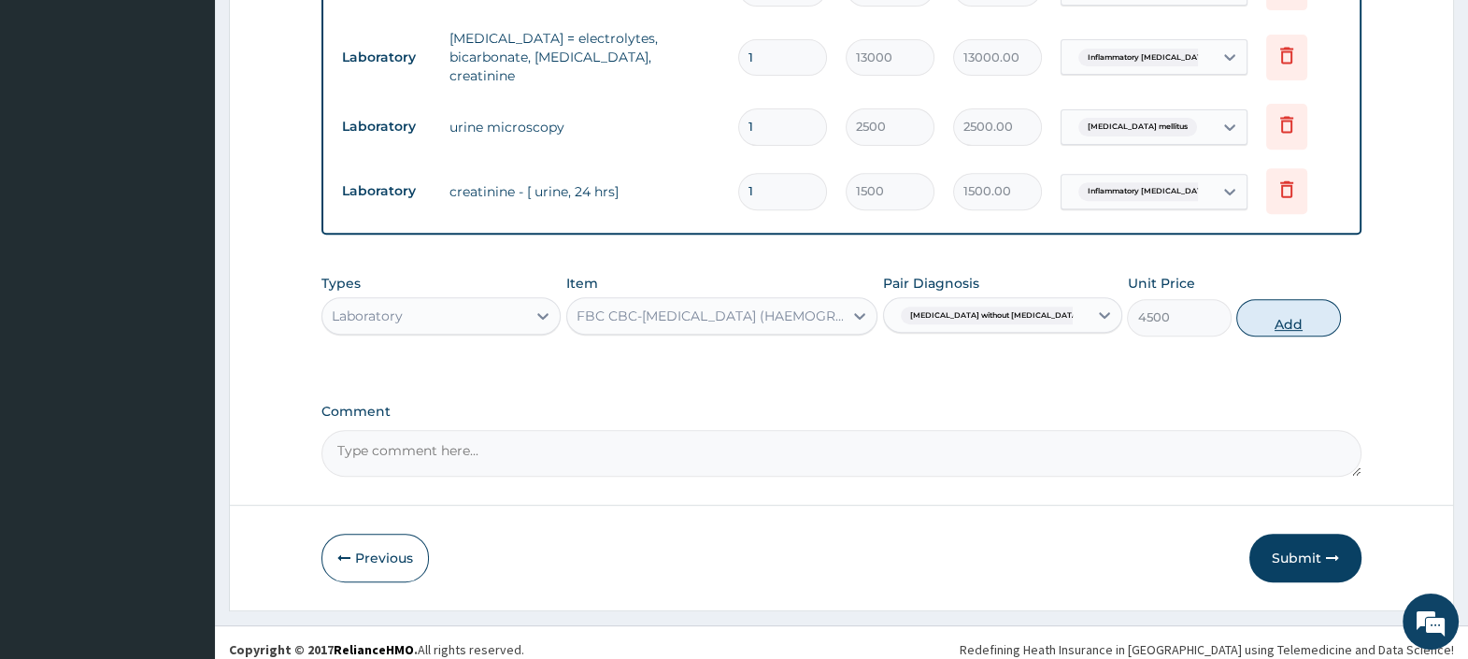
click at [1271, 301] on button "Add" at bounding box center [1288, 317] width 104 height 37
type input "0"
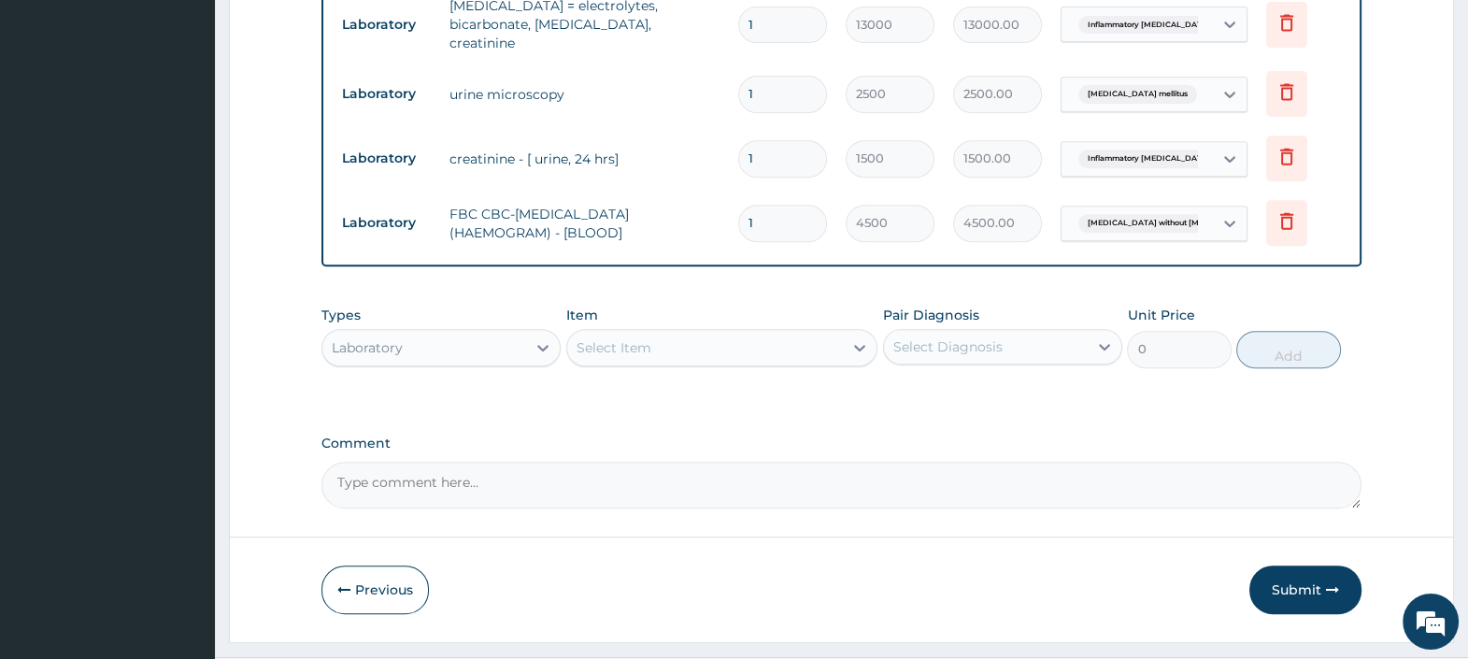
scroll to position [1018, 0]
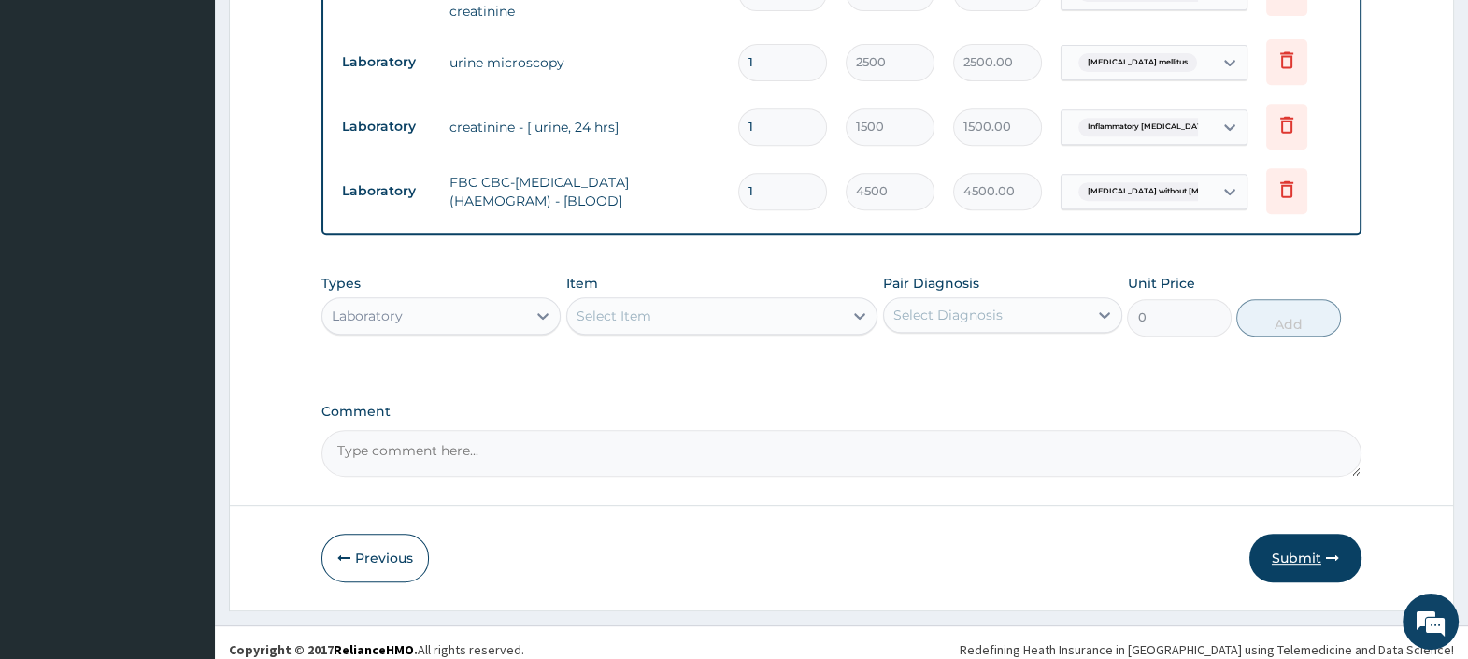
click at [1317, 542] on button "Submit" at bounding box center [1305, 557] width 112 height 49
click at [1282, 546] on button "Submit" at bounding box center [1305, 557] width 112 height 49
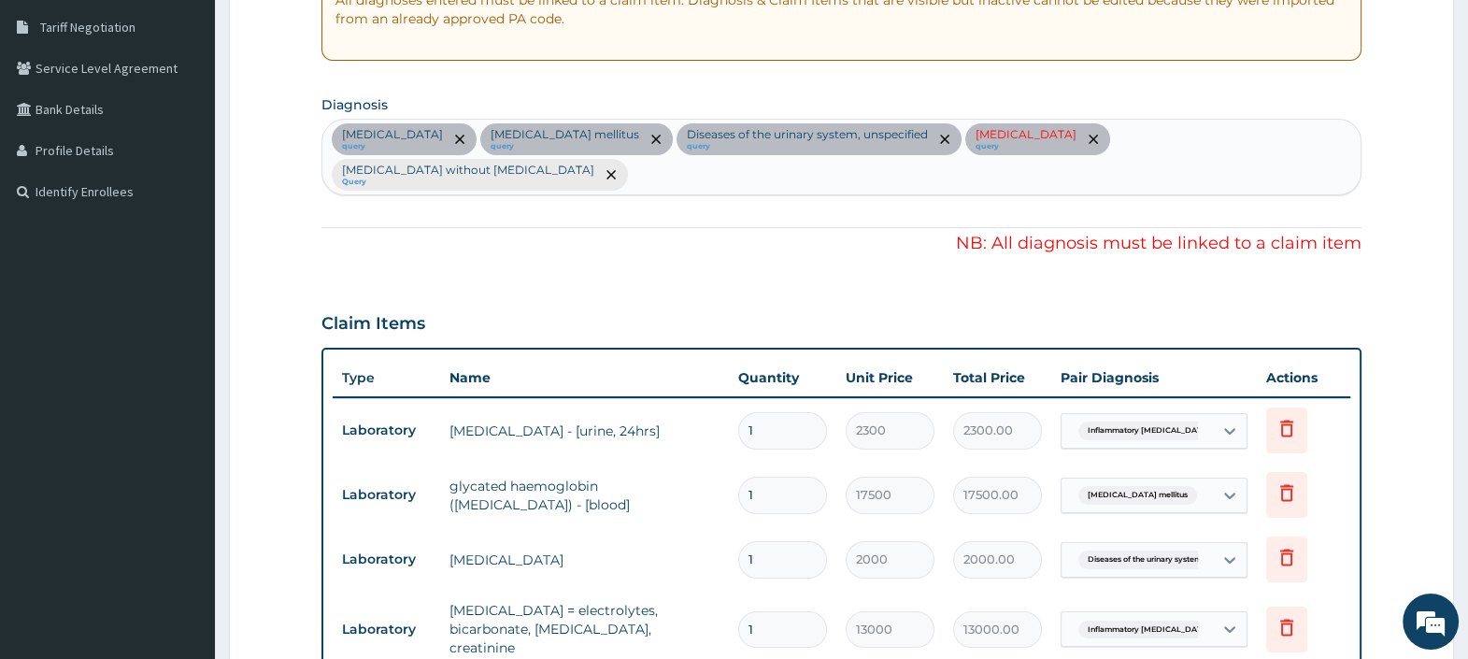
scroll to position [318, 0]
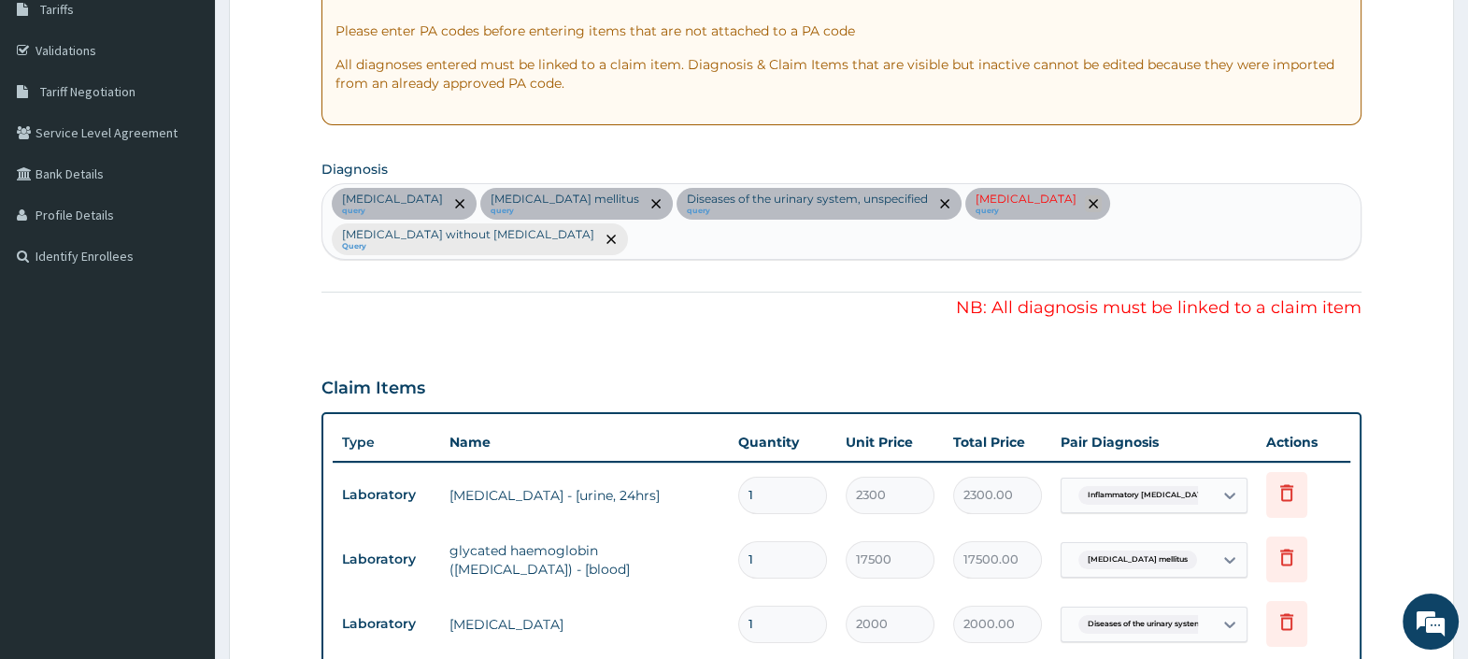
click at [1098, 202] on icon "remove selection option" at bounding box center [1092, 203] width 9 height 9
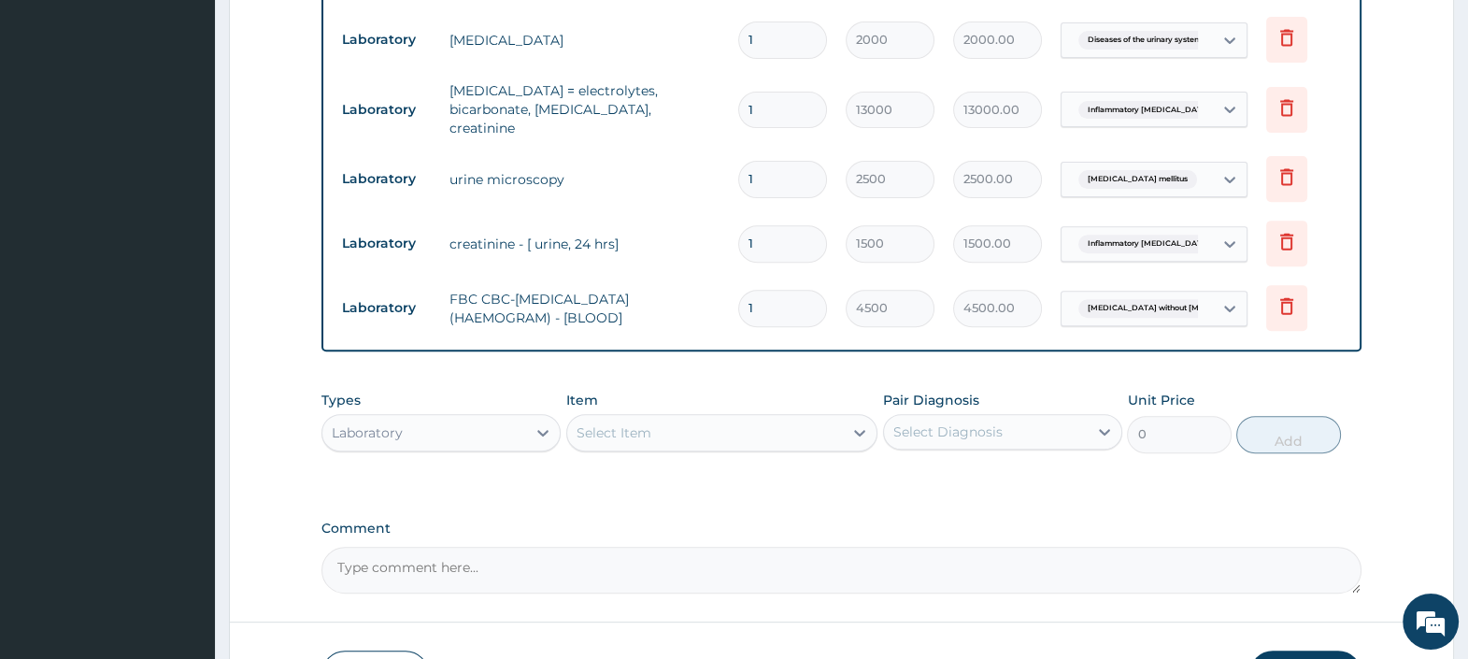
scroll to position [668, 0]
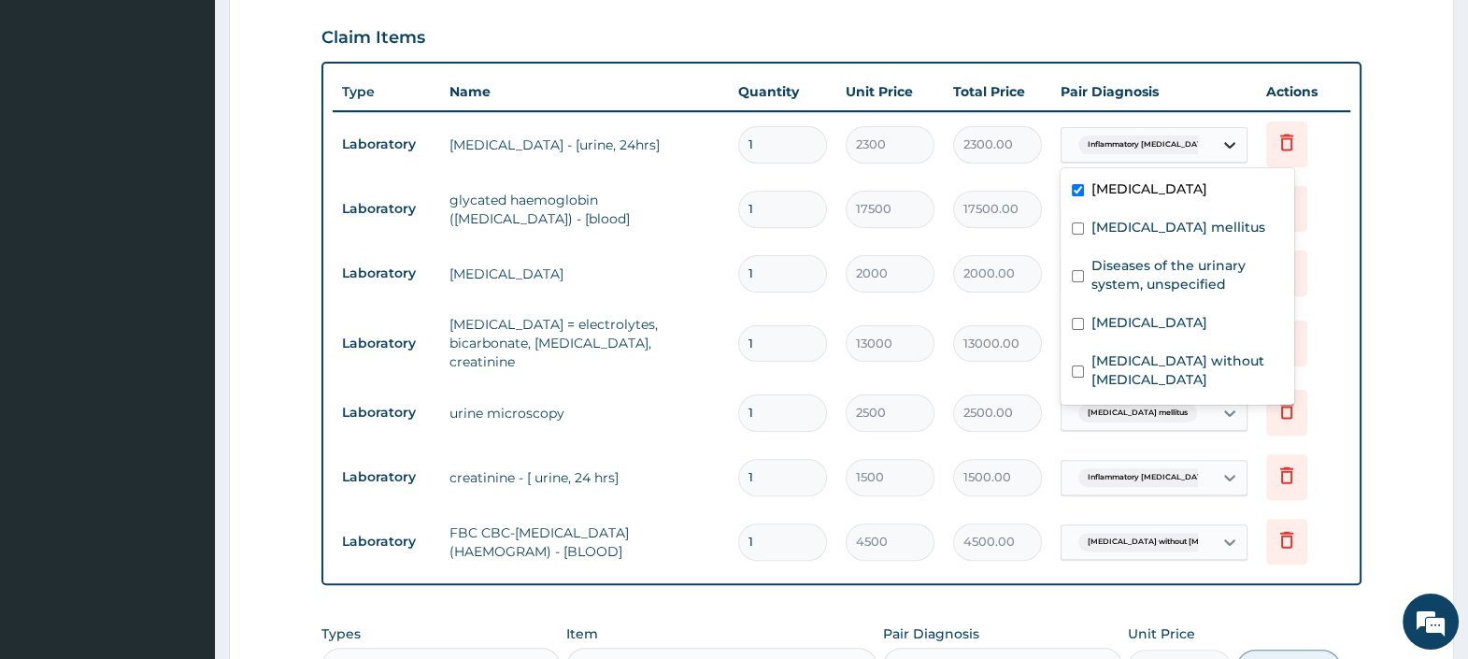
click at [1228, 142] on icon at bounding box center [1229, 145] width 11 height 7
click at [1172, 332] on label "Acute abdomen" at bounding box center [1149, 322] width 116 height 19
checkbox input "true"
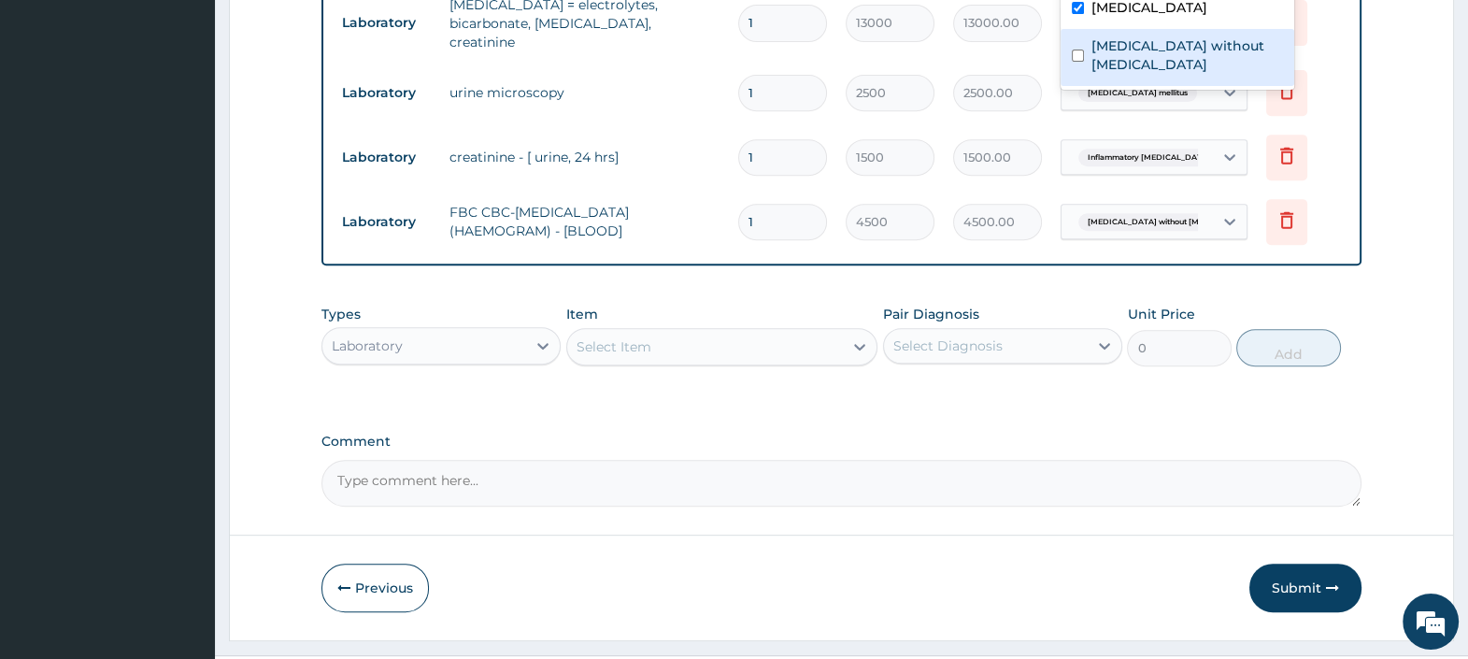
scroll to position [1018, 0]
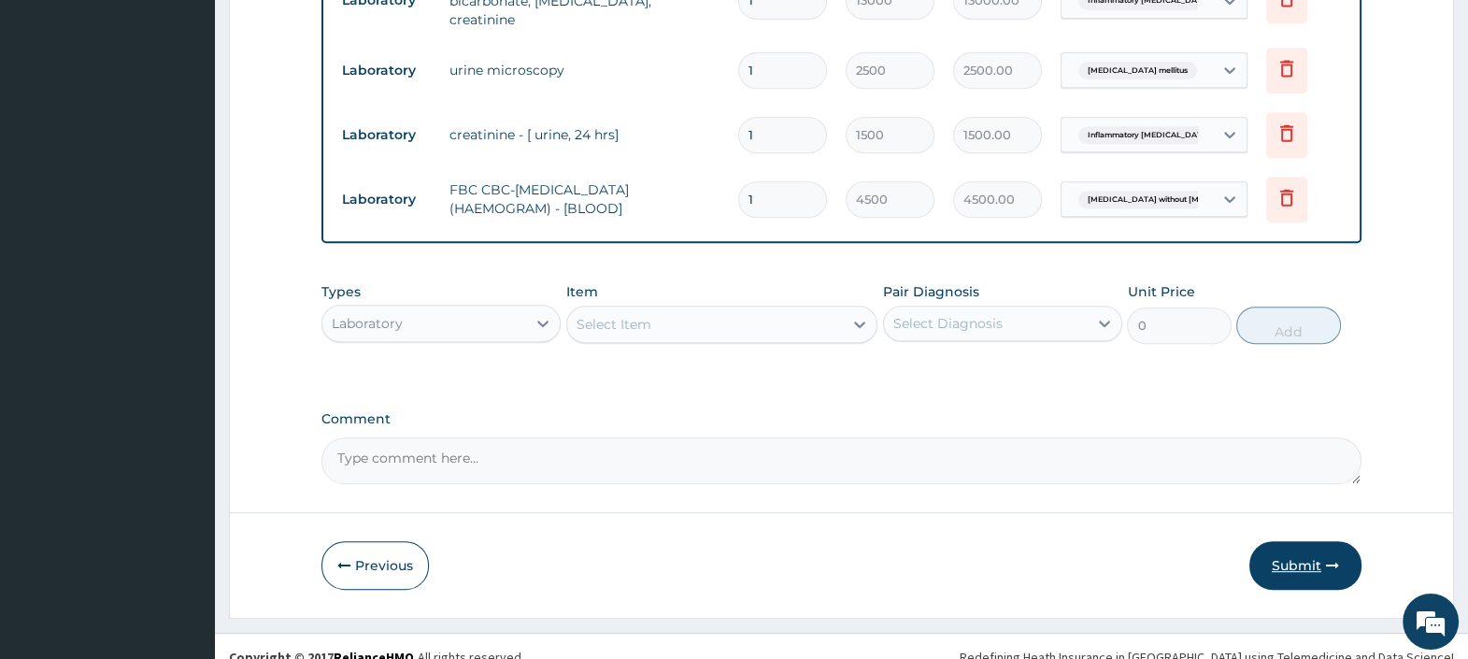
click at [1278, 547] on button "Submit" at bounding box center [1305, 565] width 112 height 49
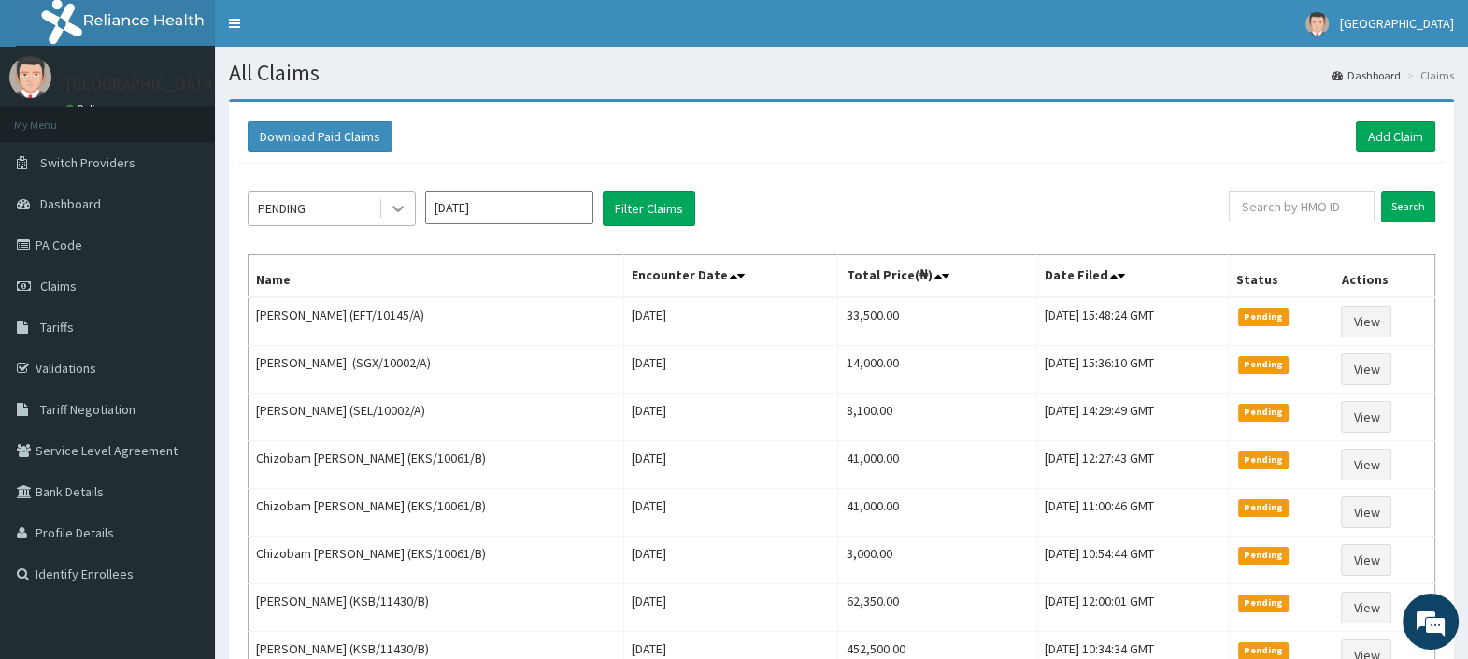
click at [397, 215] on icon at bounding box center [398, 208] width 19 height 19
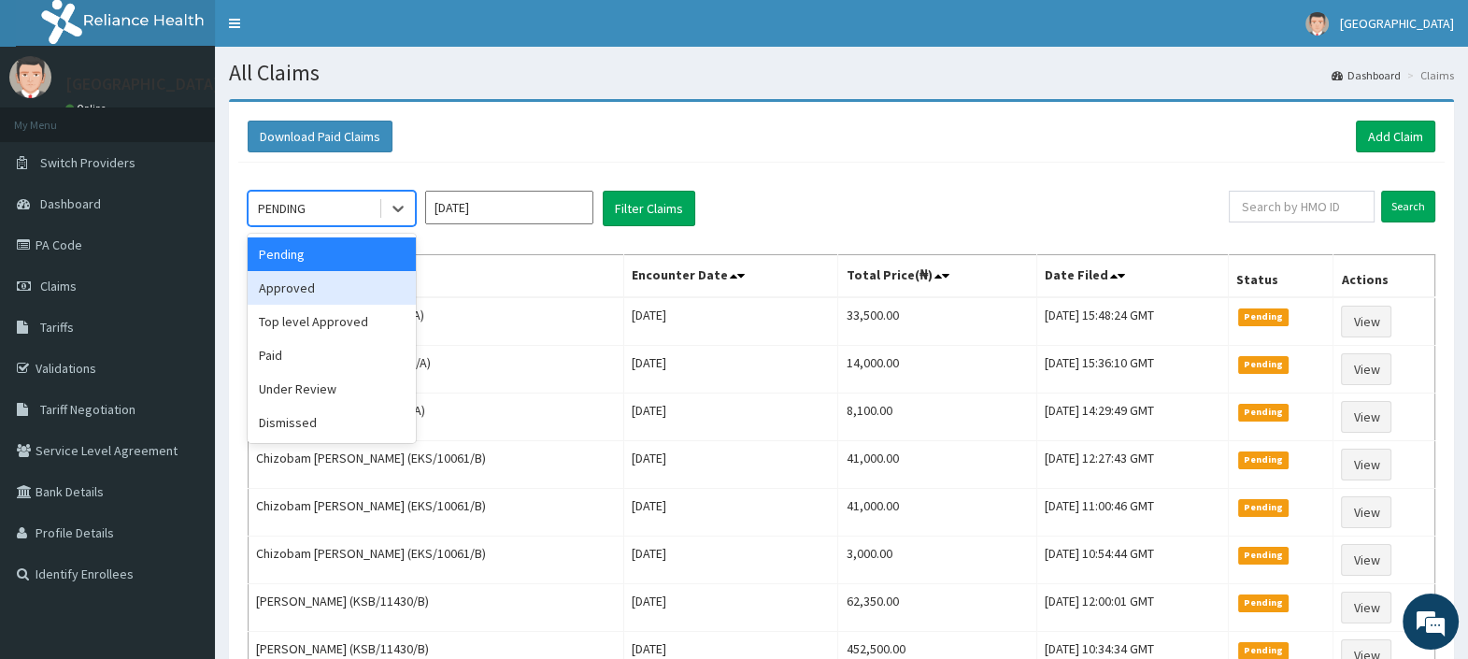
click at [359, 284] on div "Approved" at bounding box center [332, 288] width 168 height 34
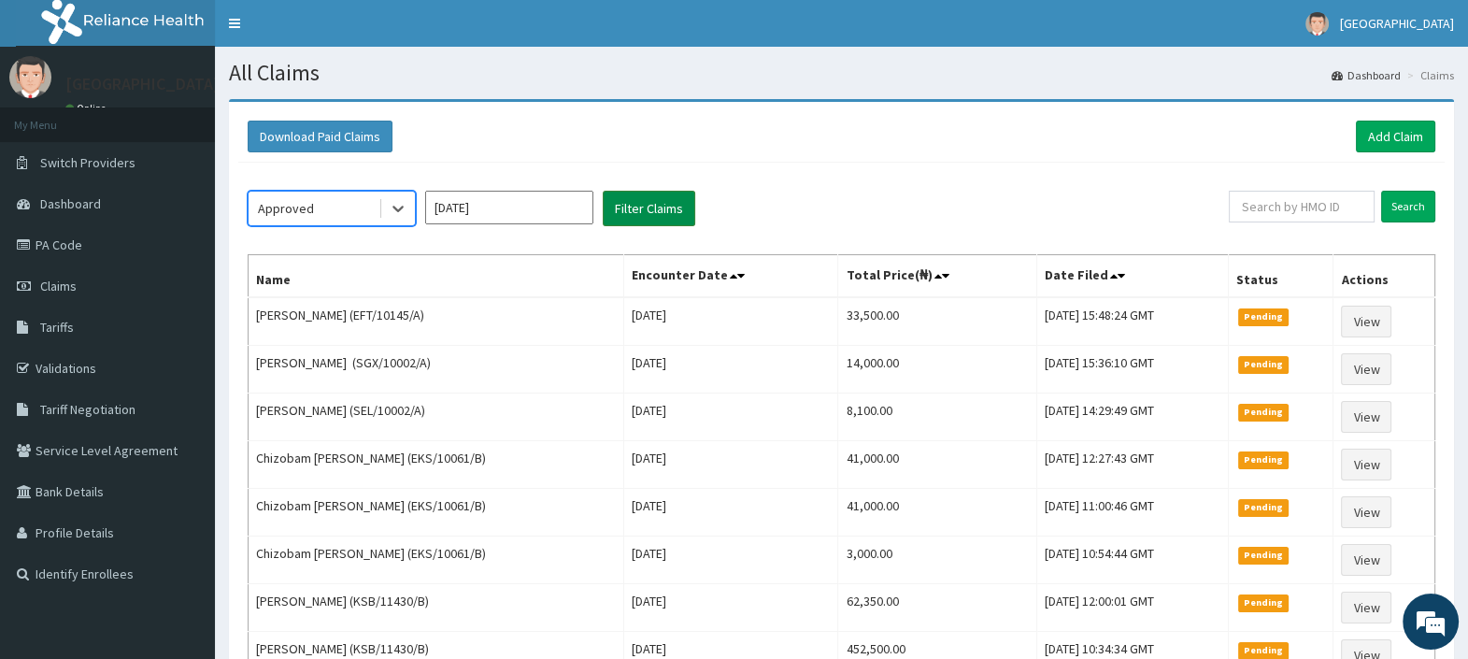
click at [617, 214] on button "Filter Claims" at bounding box center [649, 208] width 92 height 35
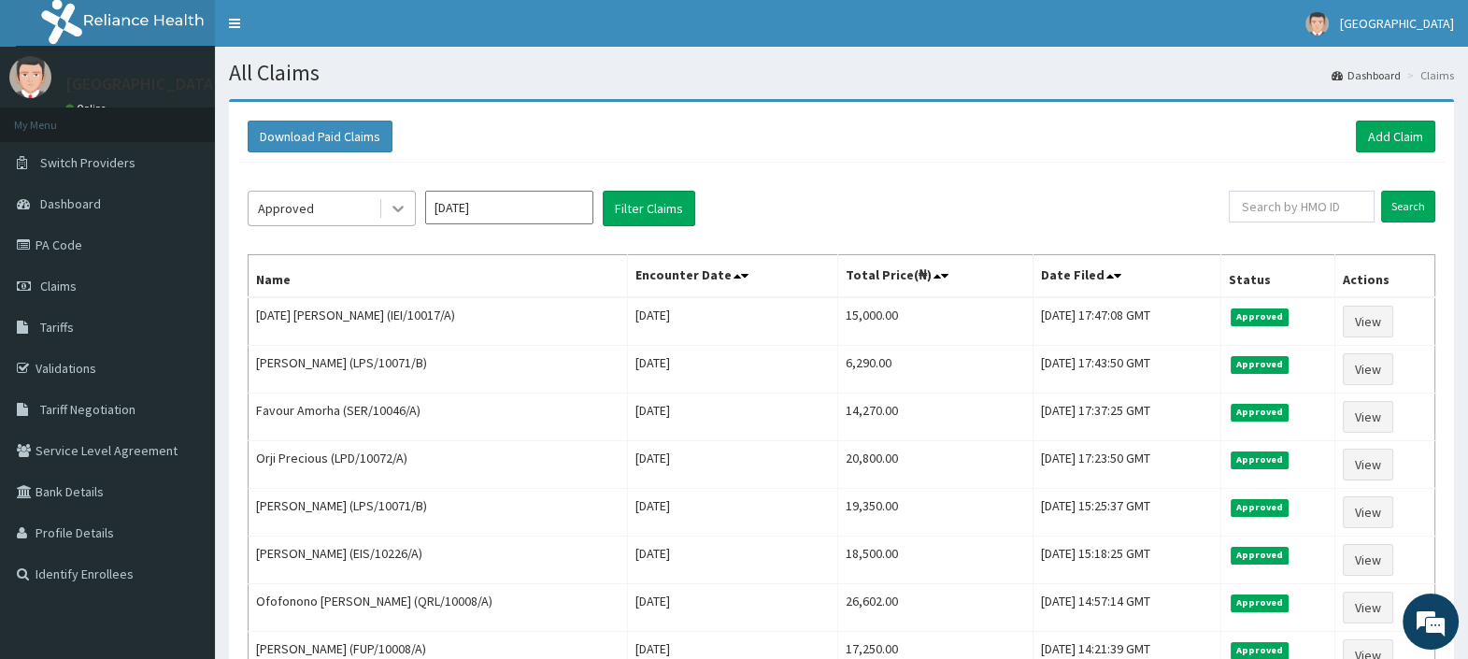
click at [394, 210] on icon at bounding box center [398, 208] width 19 height 19
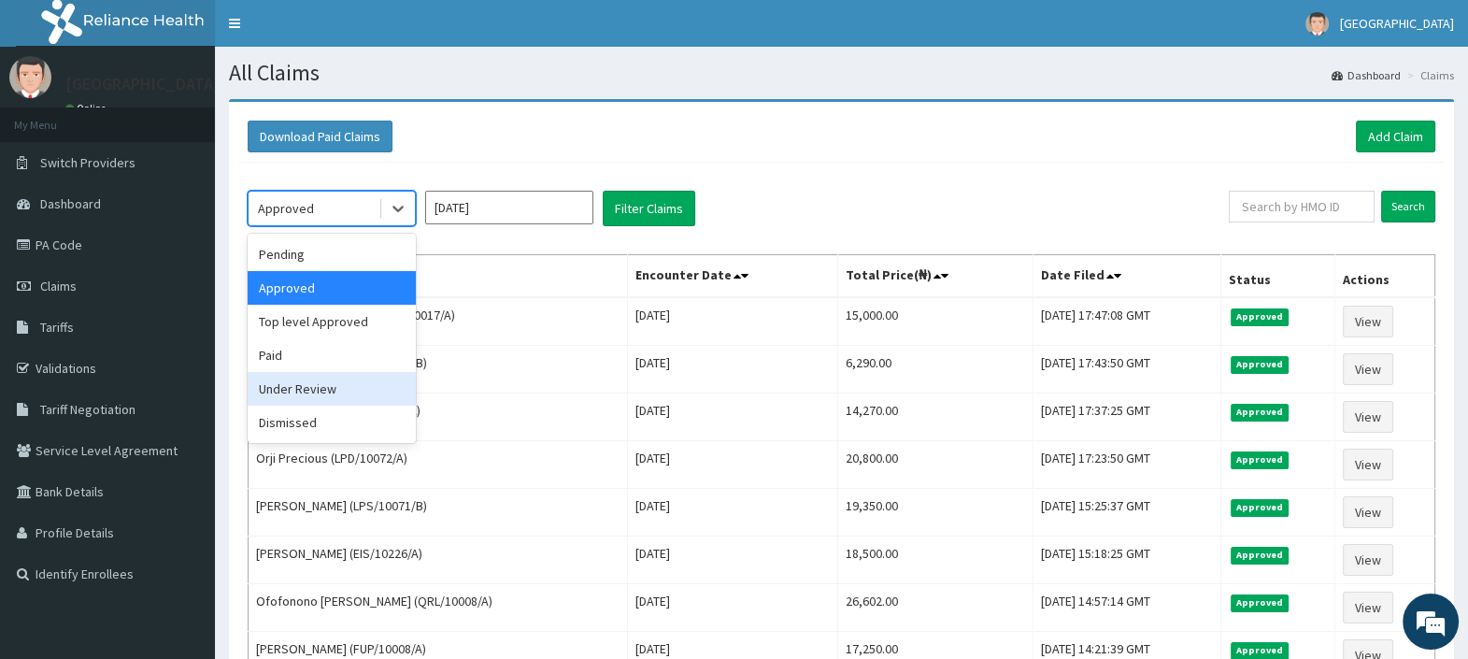
click at [388, 392] on div "Under Review" at bounding box center [332, 389] width 168 height 34
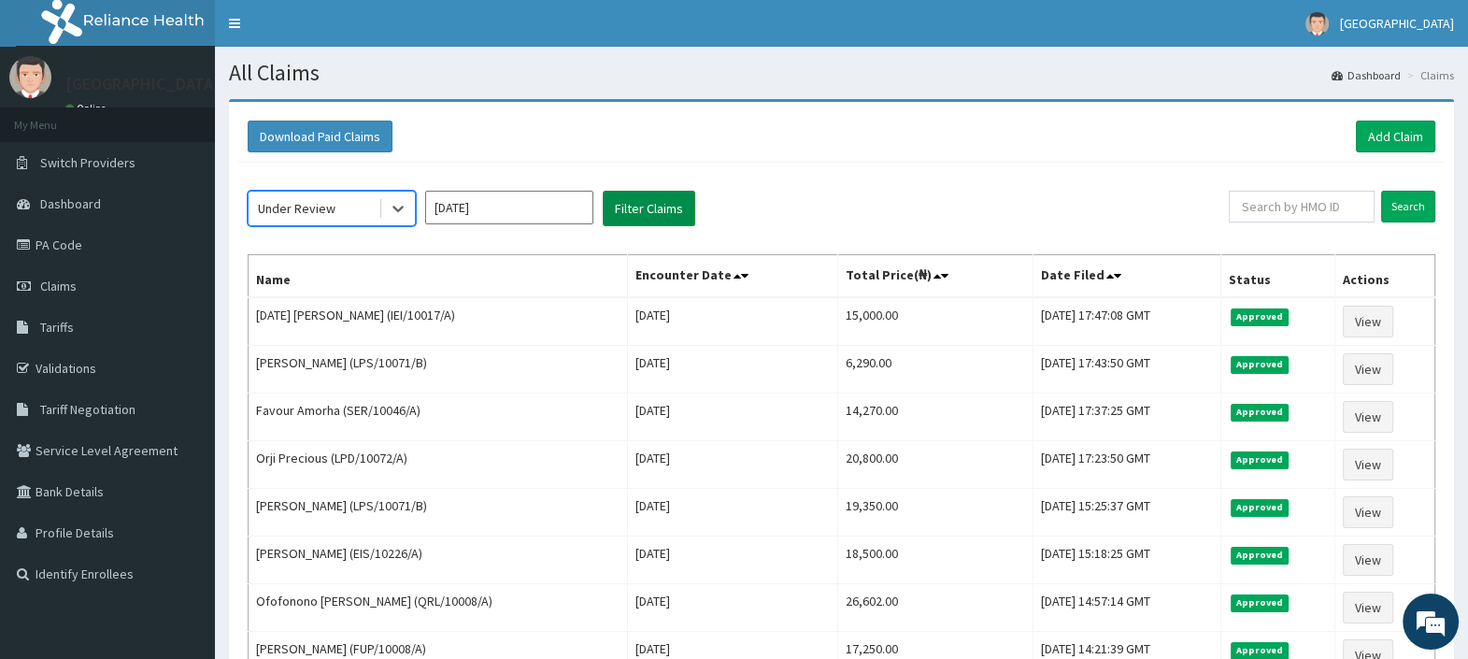
click at [628, 208] on button "Filter Claims" at bounding box center [649, 208] width 92 height 35
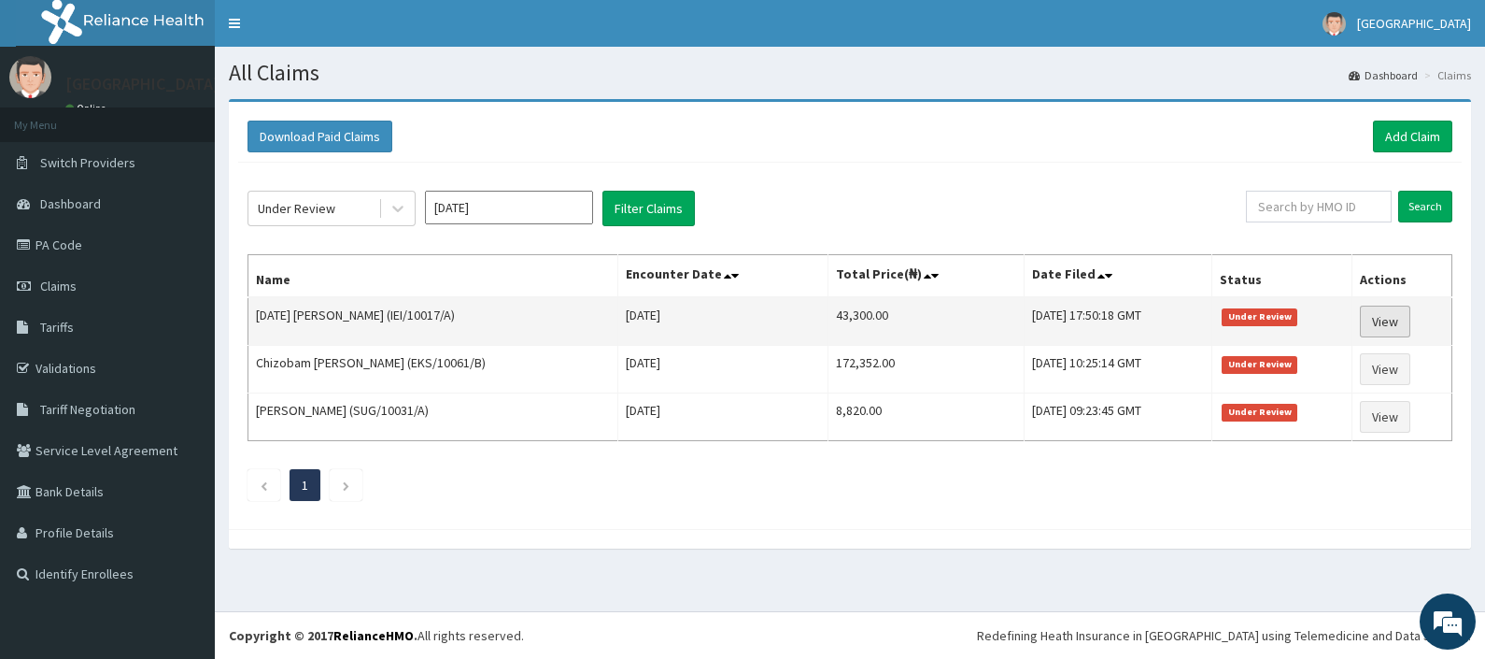
click at [1377, 319] on link "View" at bounding box center [1385, 321] width 50 height 32
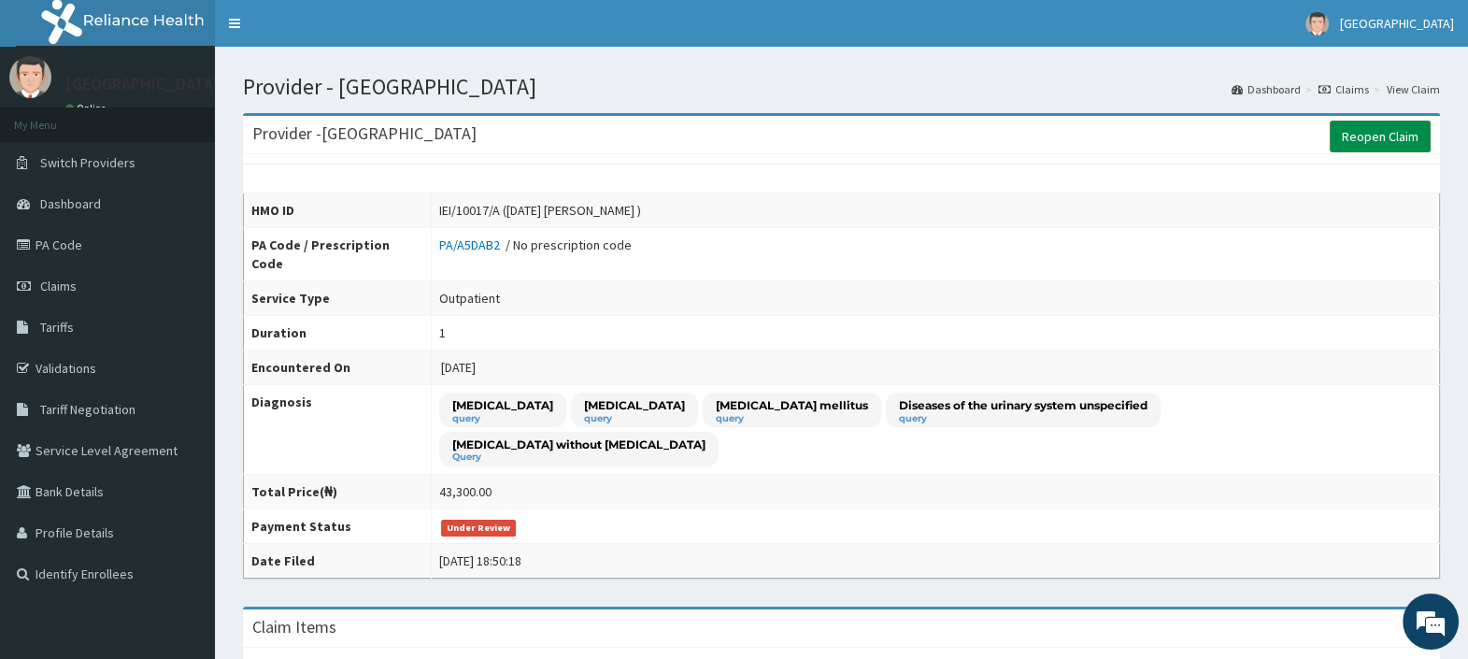
click at [1388, 135] on link "Reopen Claim" at bounding box center [1379, 137] width 101 height 32
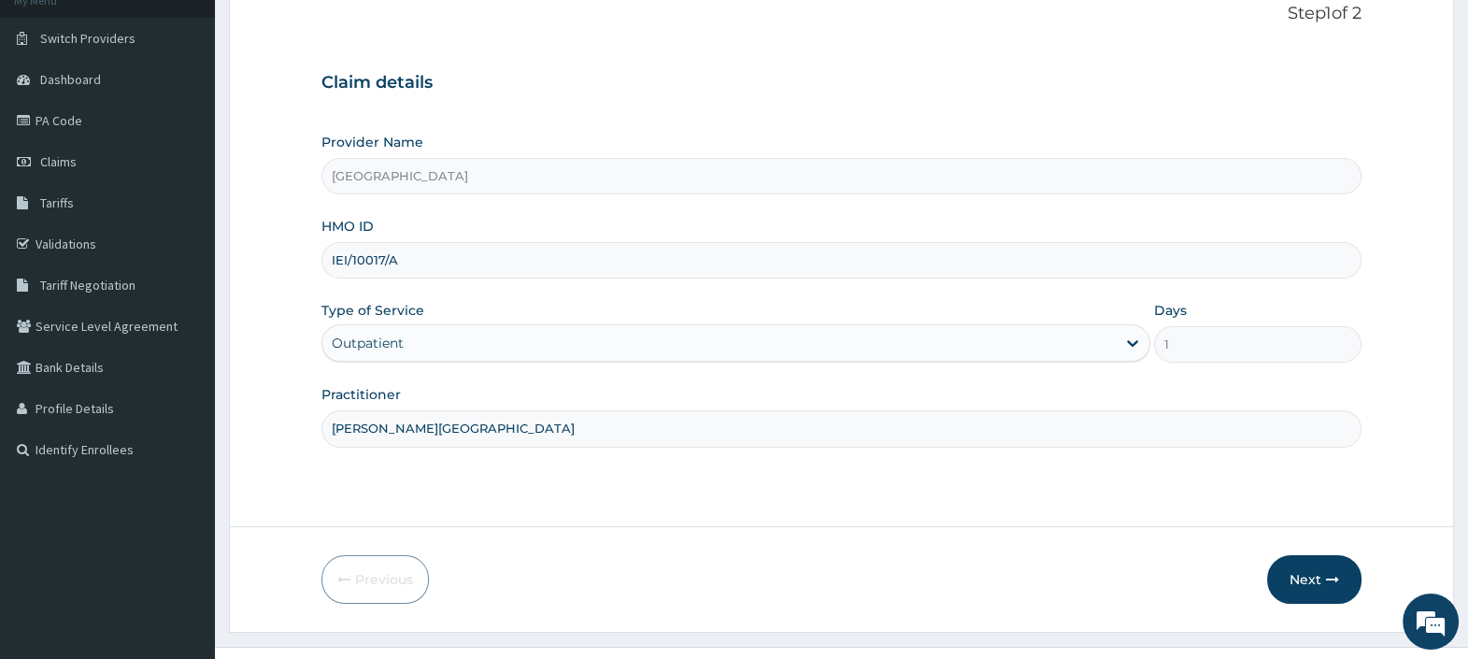
scroll to position [159, 0]
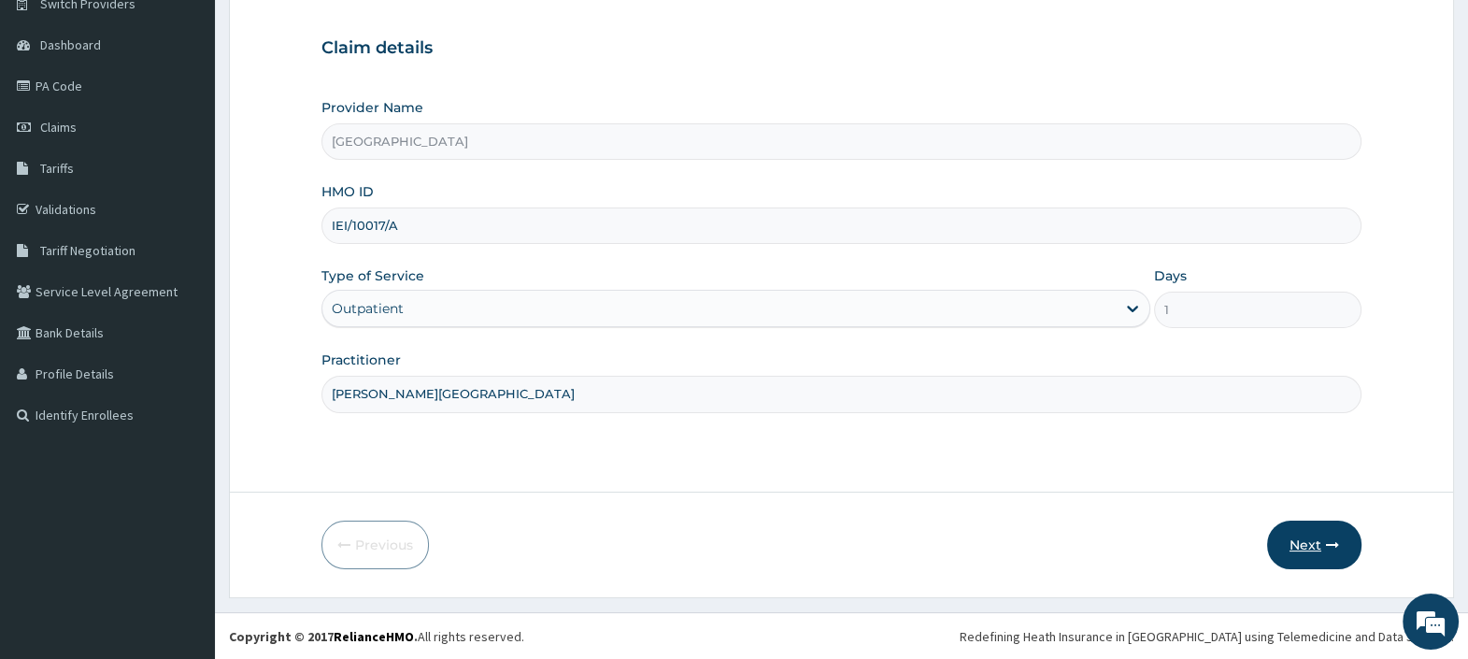
click at [1301, 543] on button "Next" at bounding box center [1314, 544] width 94 height 49
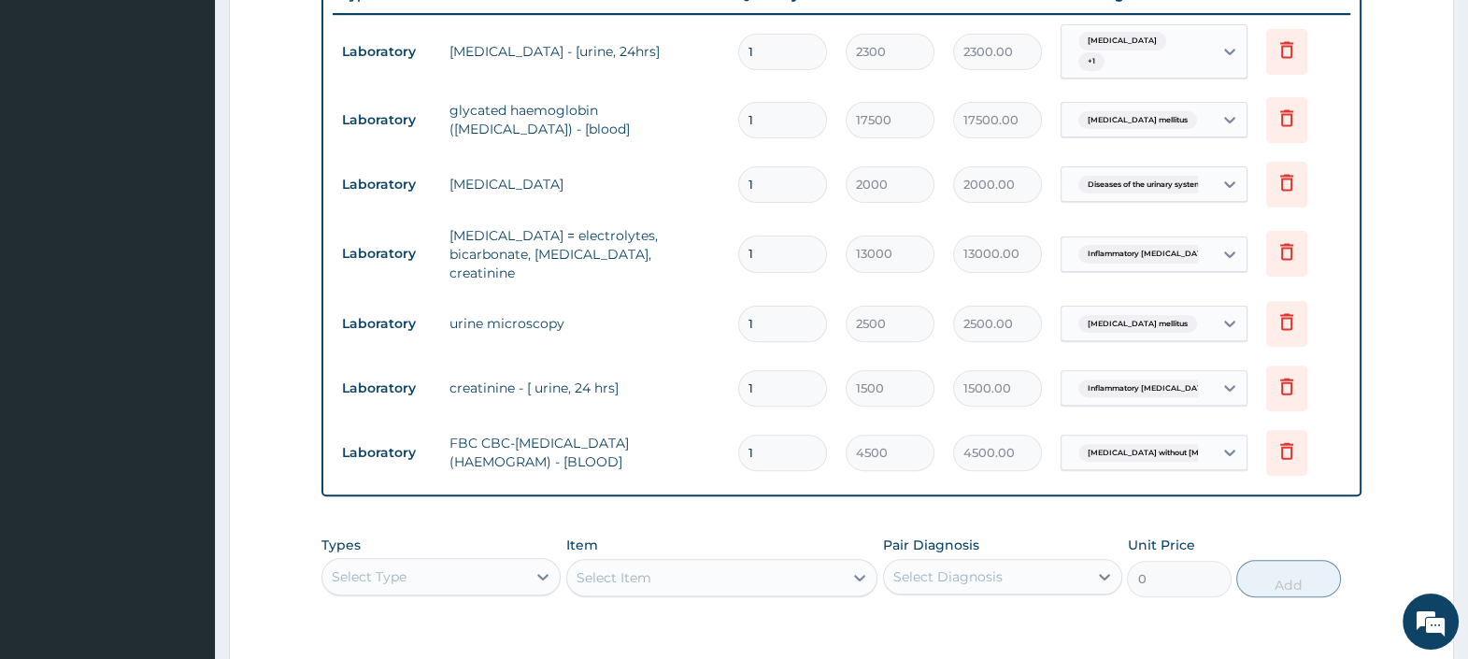
scroll to position [743, 0]
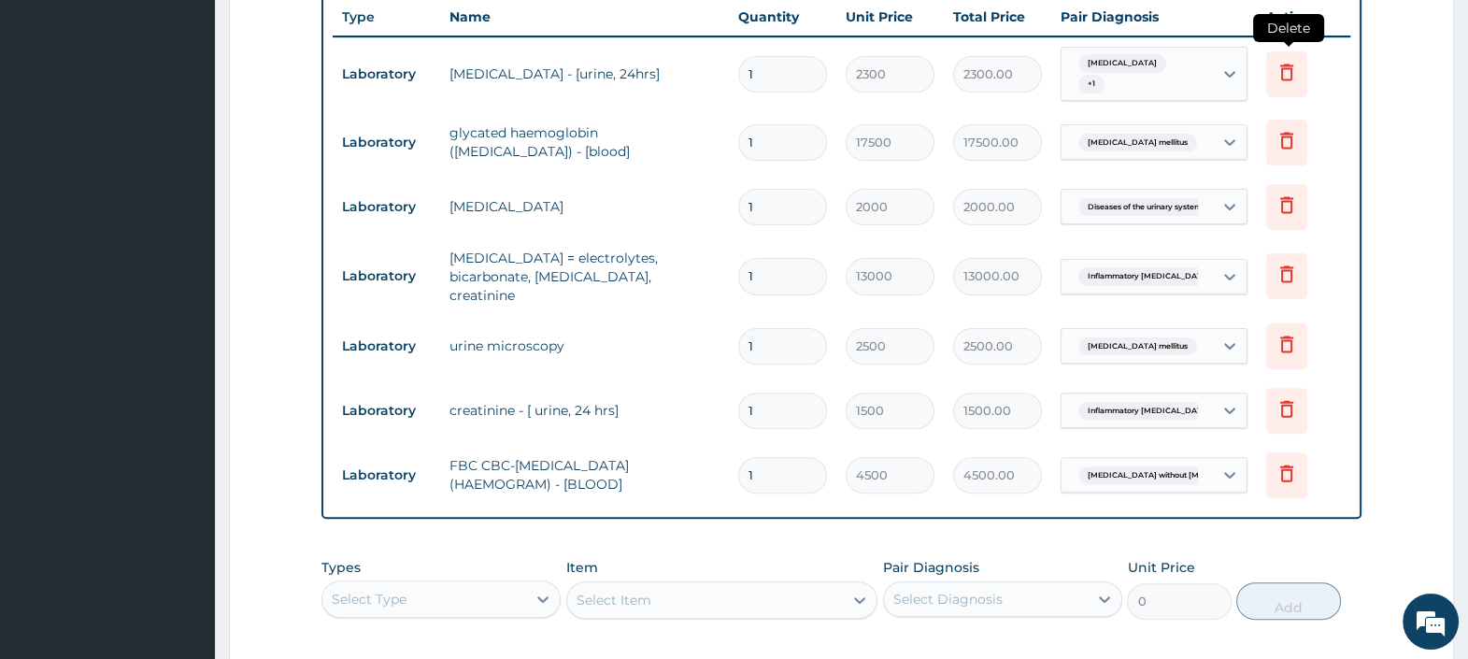
click at [1281, 64] on icon at bounding box center [1286, 72] width 13 height 17
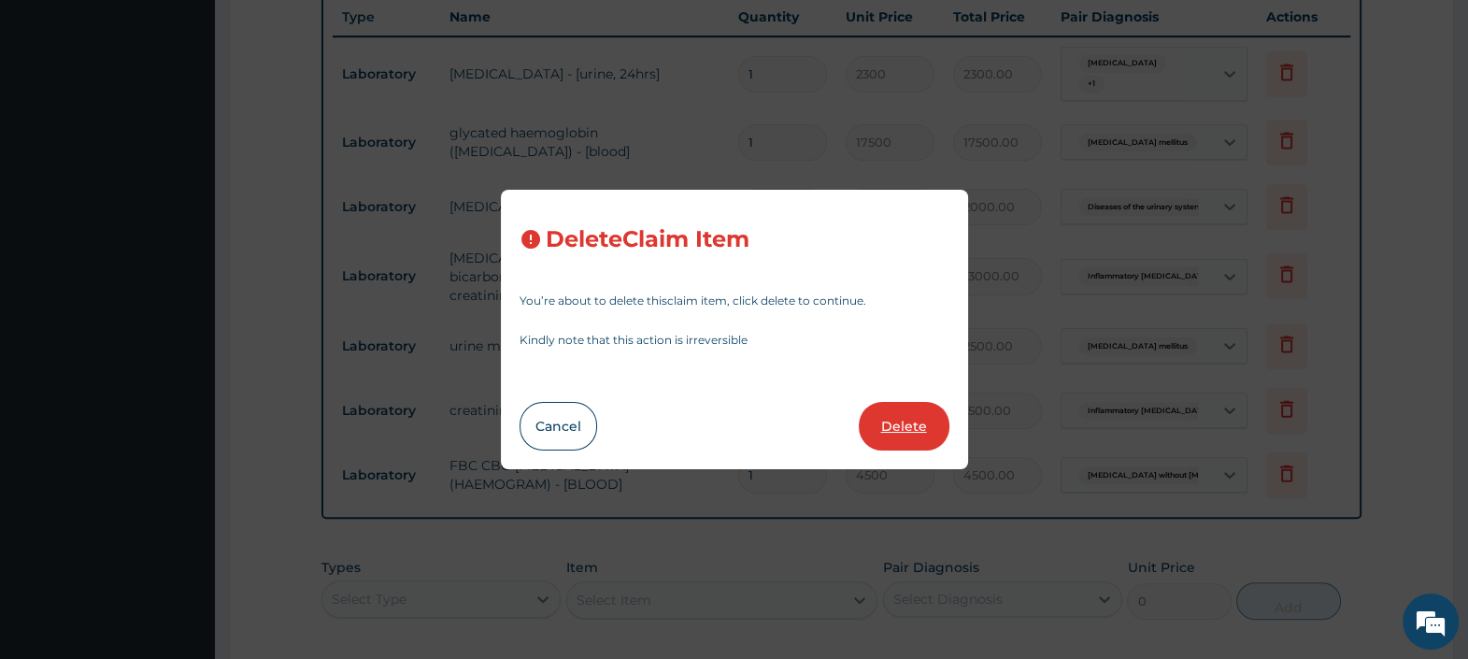
click at [920, 433] on button "Delete" at bounding box center [904, 426] width 91 height 49
type input "17500"
type input "17500.00"
type input "2000"
type input "2000.00"
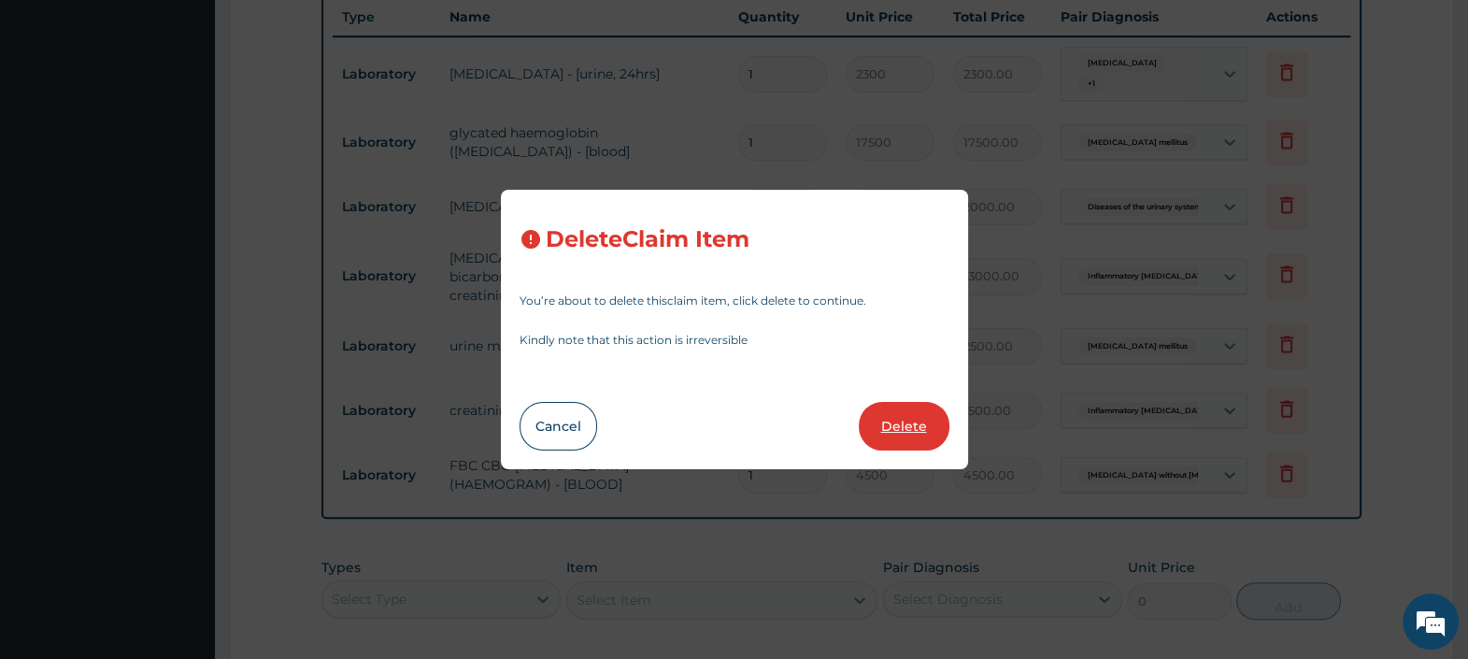
type input "13000"
type input "13000.00"
type input "2500"
type input "2500.00"
type input "1500"
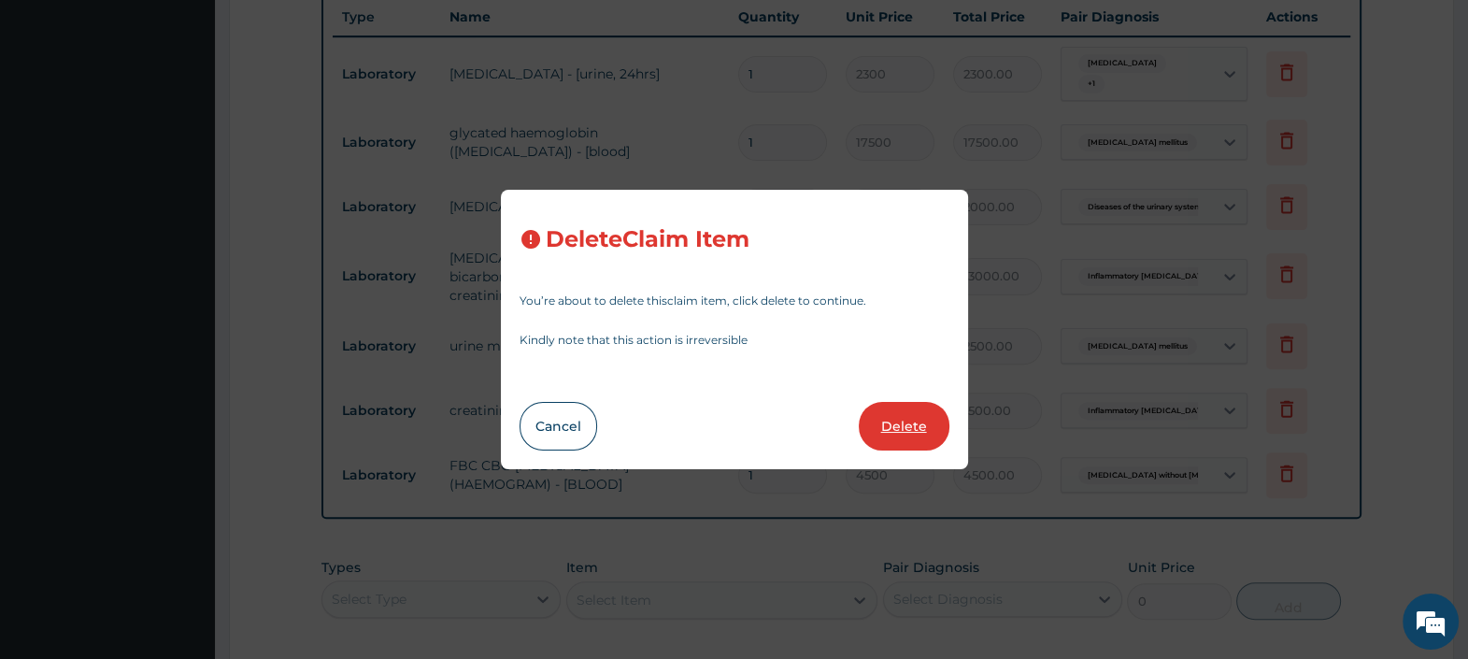
type input "1500.00"
type input "4500"
type input "4500.00"
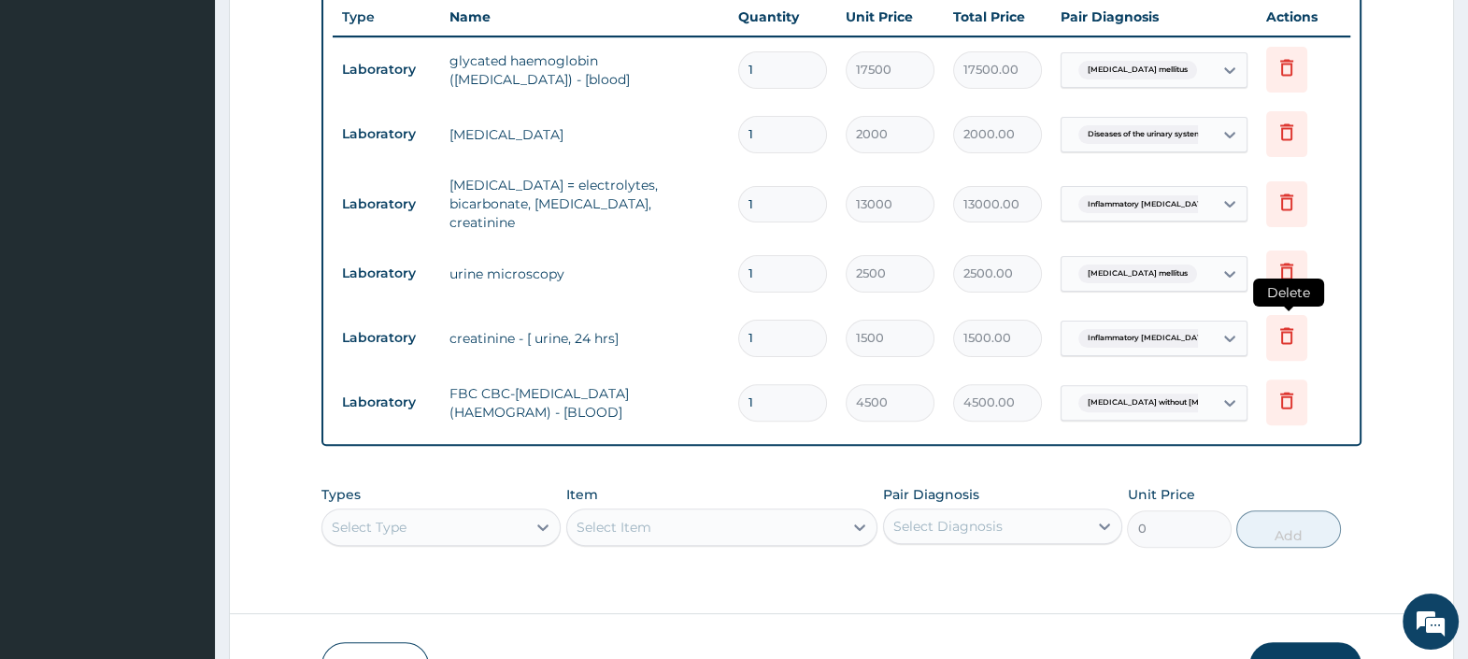
scroll to position [0, 0]
click at [1286, 327] on icon at bounding box center [1286, 335] width 22 height 22
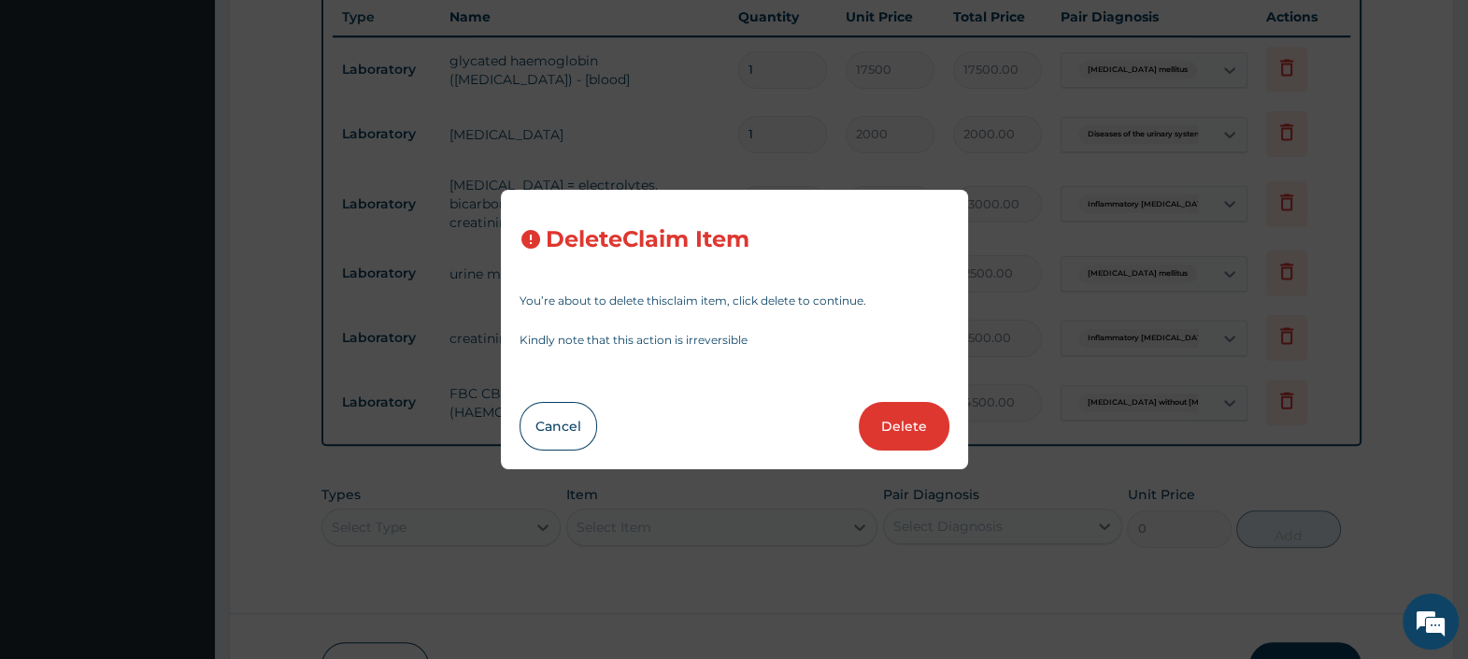
click at [903, 421] on button "Delete" at bounding box center [904, 426] width 91 height 49
type input "4500"
type input "4500.00"
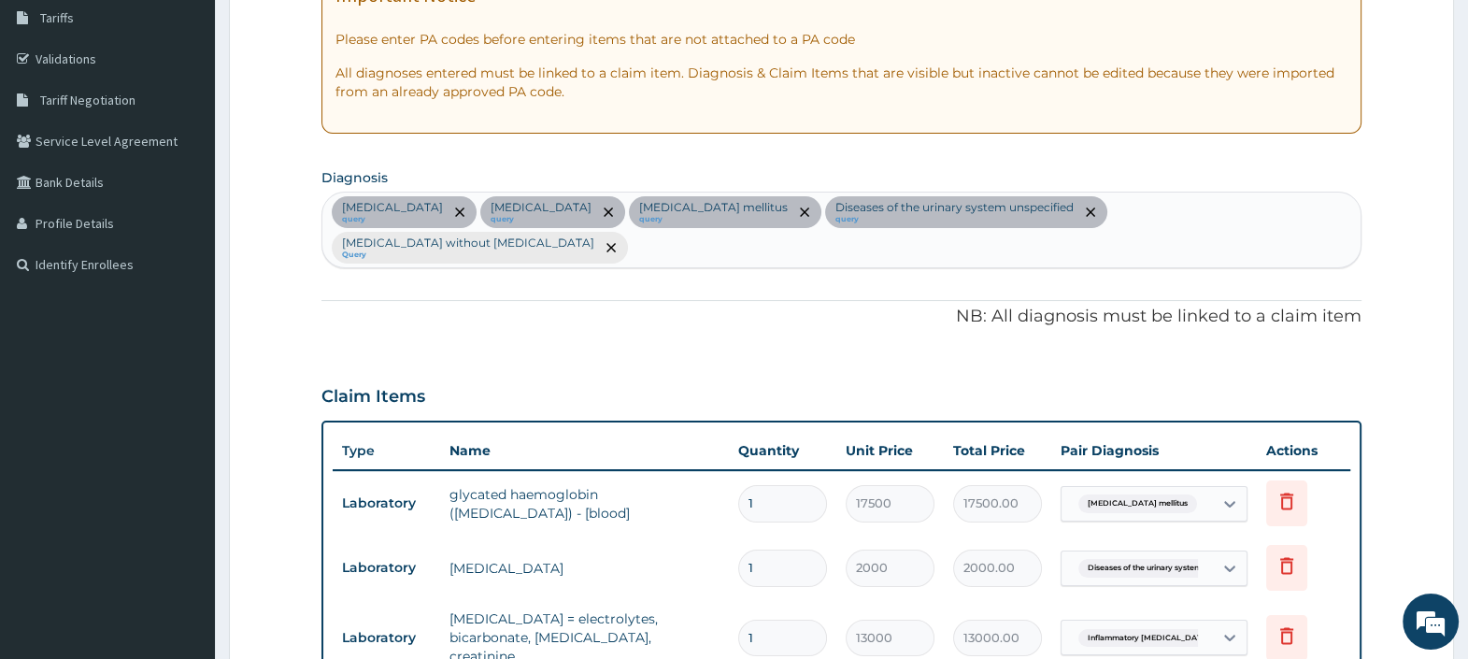
scroll to position [159, 0]
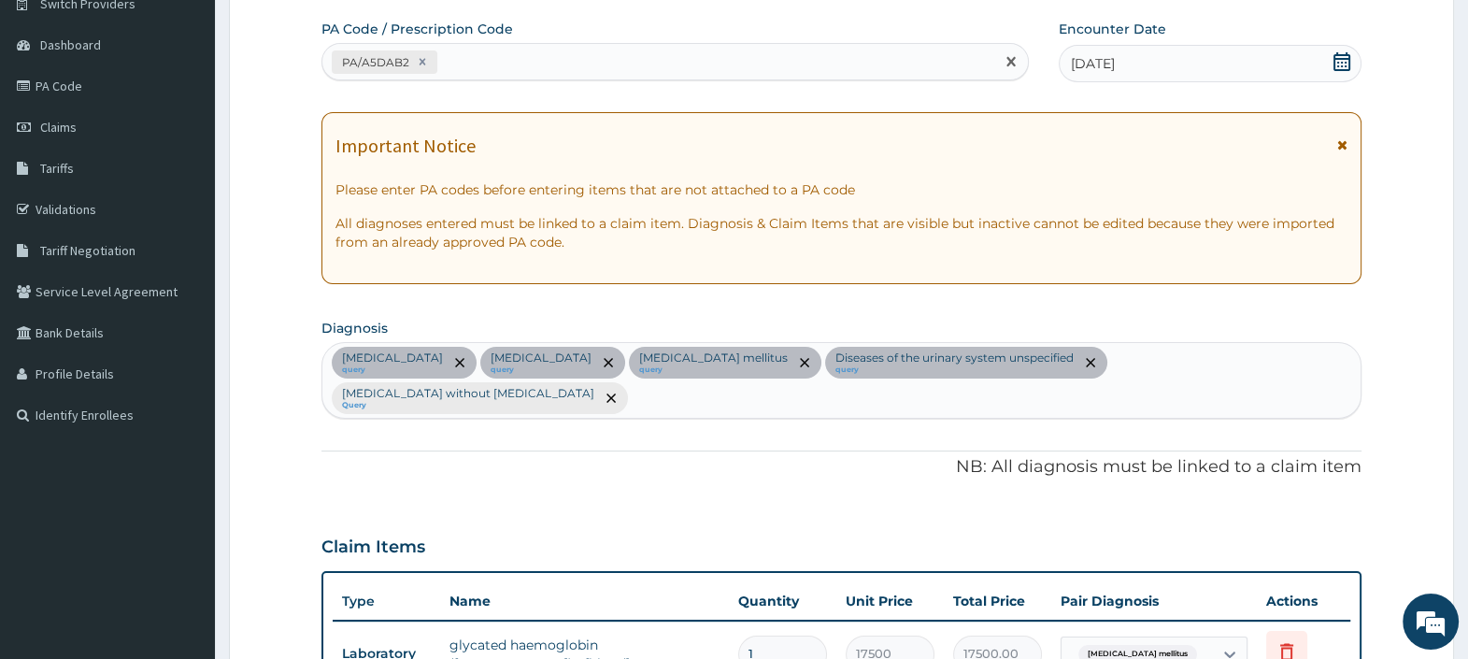
click at [522, 65] on div "PA/A5DAB2" at bounding box center [657, 62] width 671 height 31
paste input "PA/AA2545"
type input "PA/AA2545"
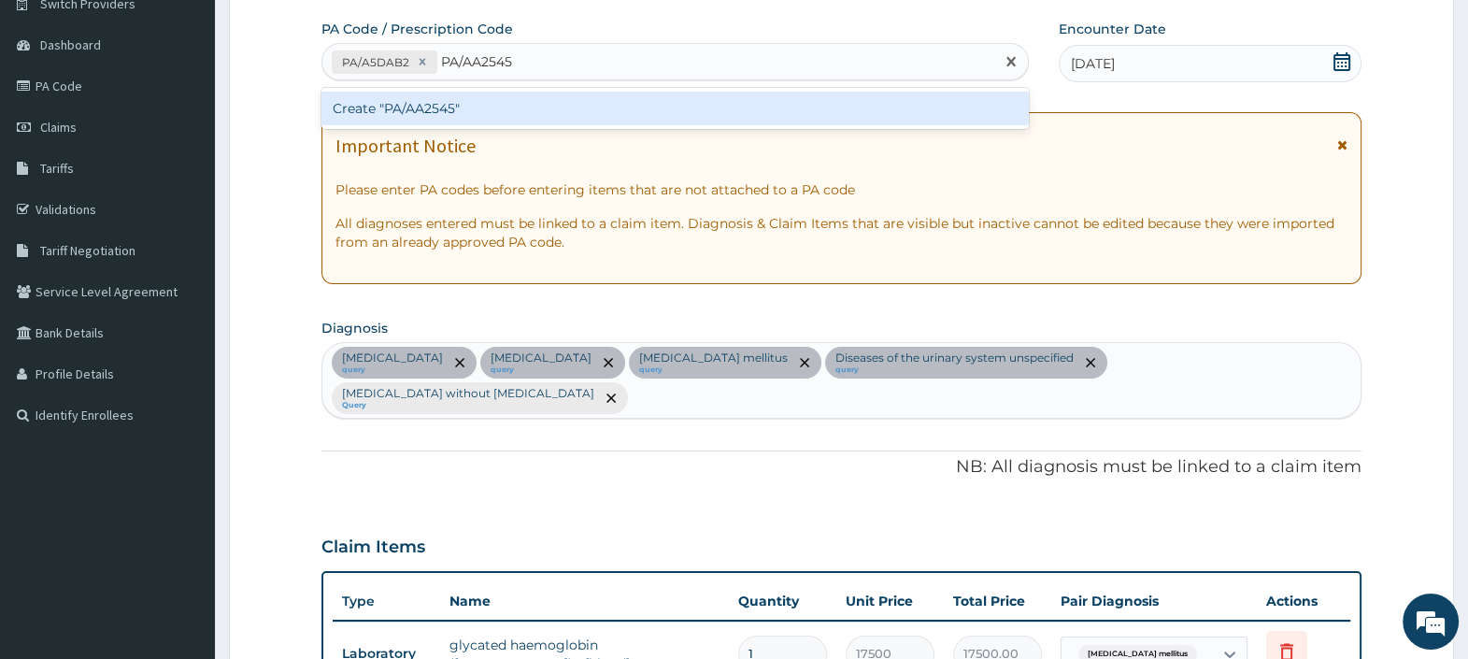
click at [507, 108] on div "Create "PA/AA2545"" at bounding box center [674, 109] width 706 height 34
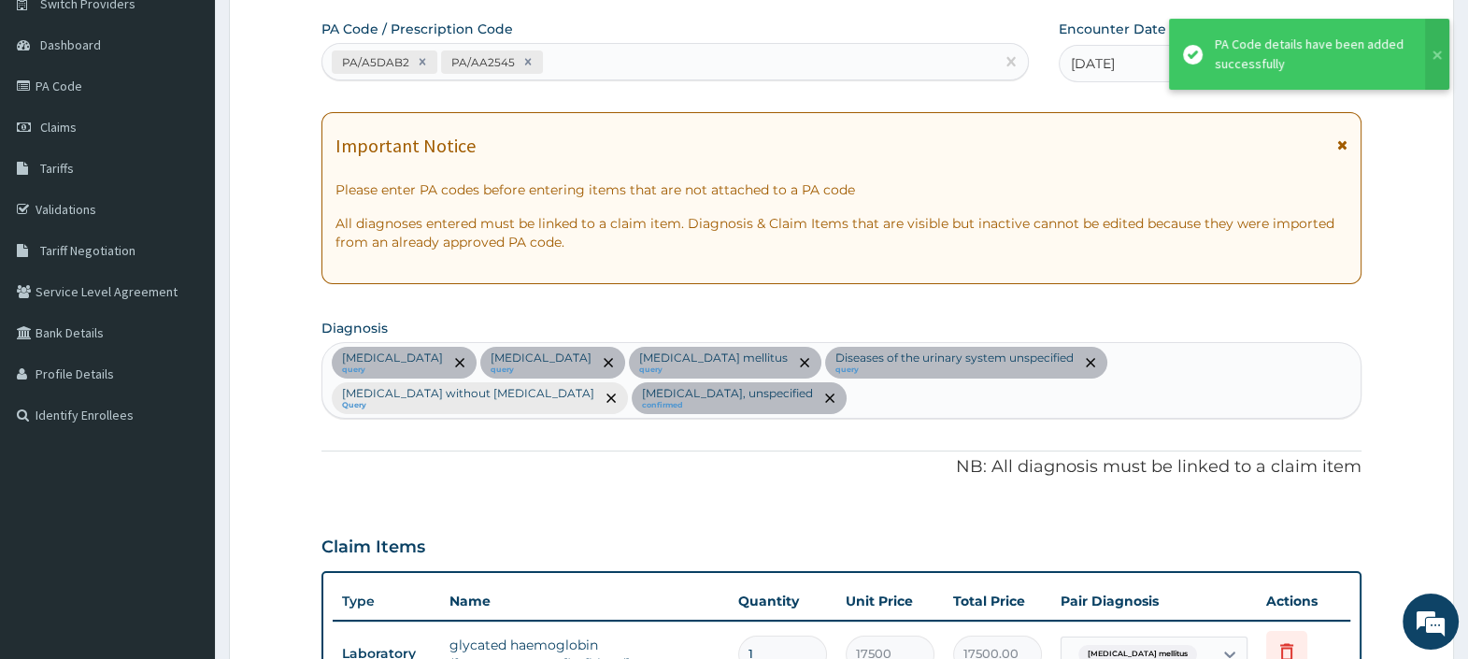
scroll to position [803, 0]
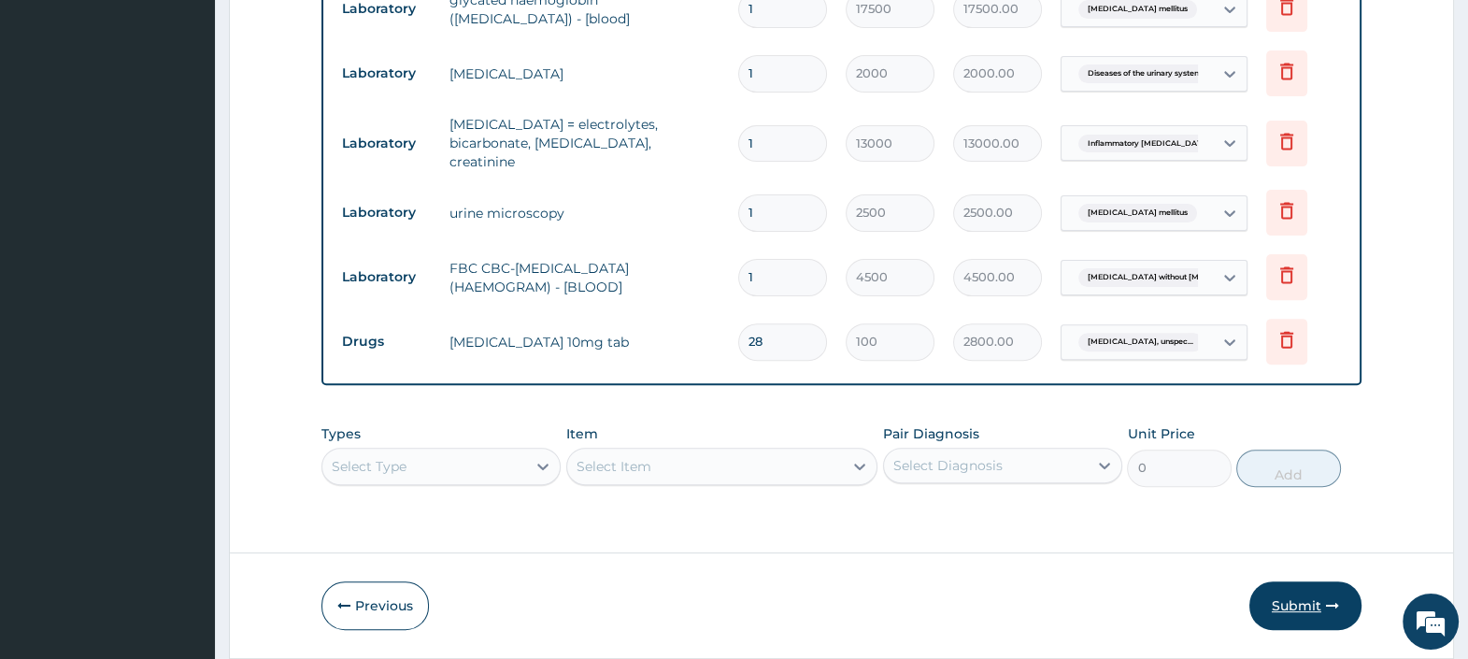
click at [1284, 591] on button "Submit" at bounding box center [1305, 605] width 112 height 49
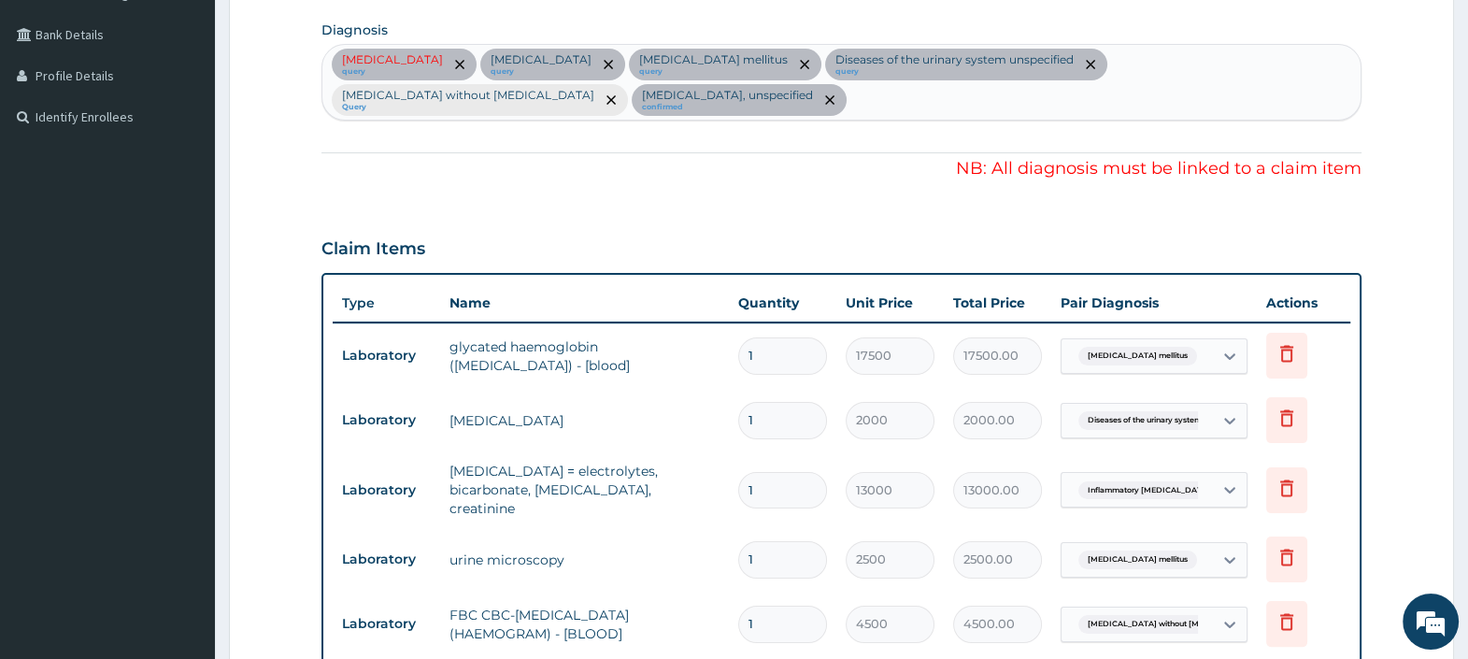
scroll to position [453, 0]
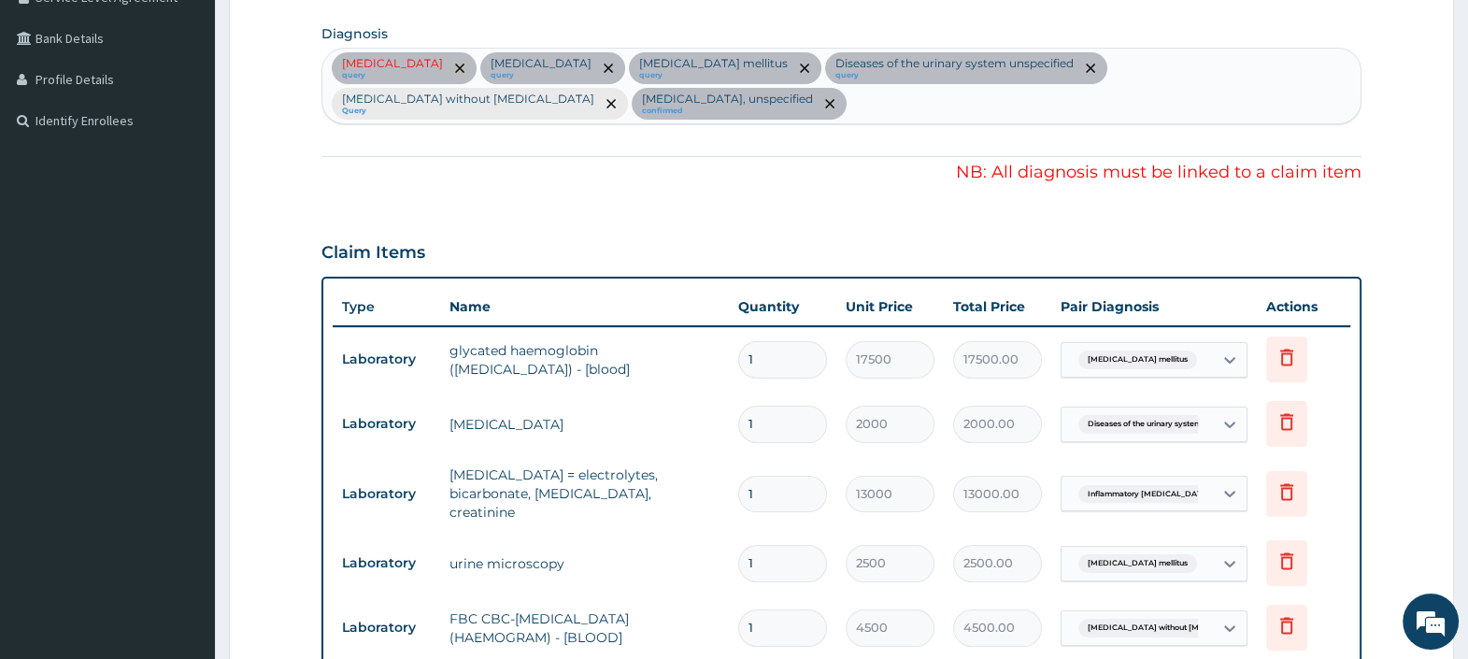
click at [455, 69] on icon "remove selection option" at bounding box center [459, 68] width 9 height 9
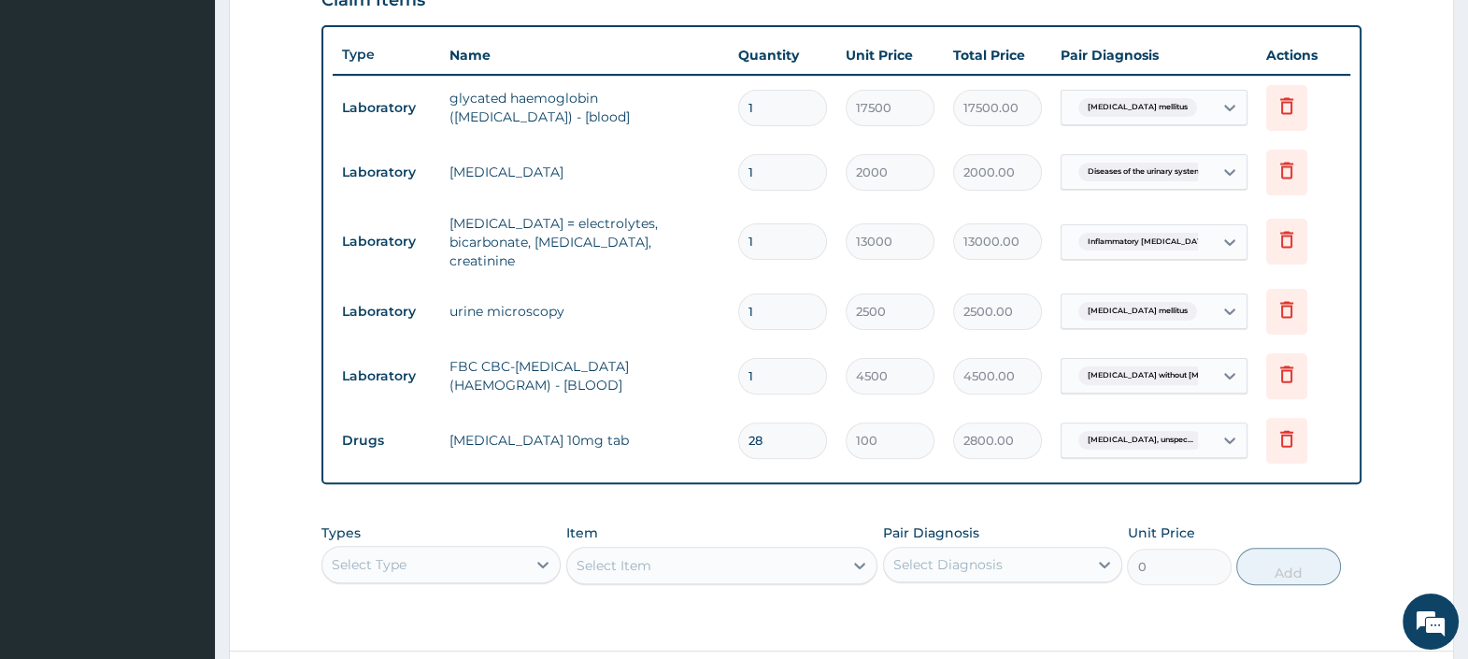
scroll to position [803, 0]
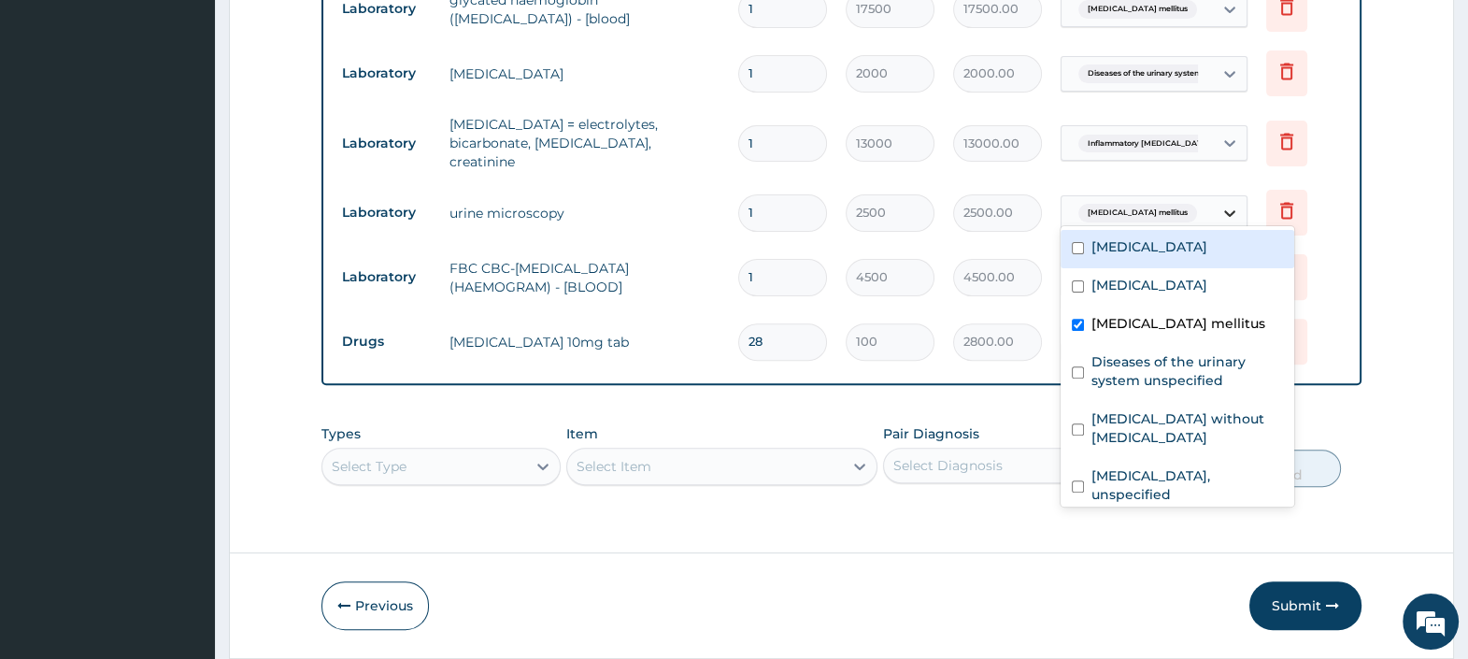
click at [1225, 204] on icon at bounding box center [1229, 213] width 19 height 19
click at [1130, 243] on label "Acute abdomen" at bounding box center [1149, 246] width 116 height 19
checkbox input "true"
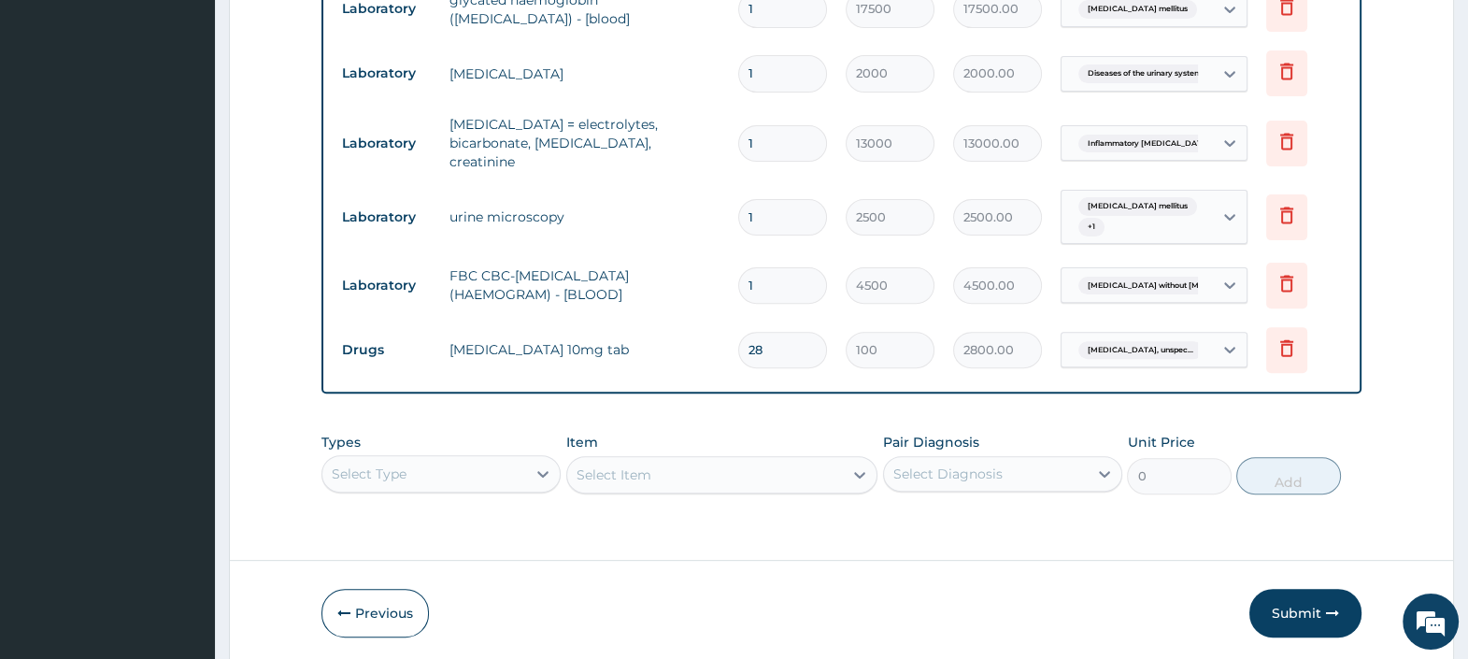
click at [1264, 594] on button "Submit" at bounding box center [1305, 613] width 112 height 49
